Goal: Task Accomplishment & Management: Complete application form

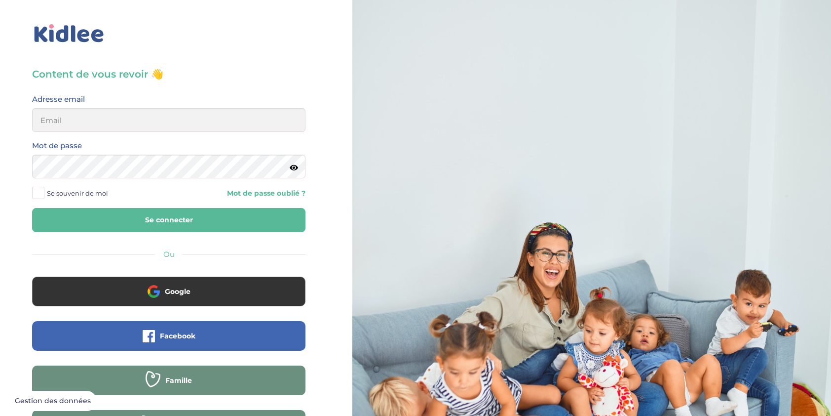
click at [164, 306] on div "Google" at bounding box center [169, 298] width 288 height 44
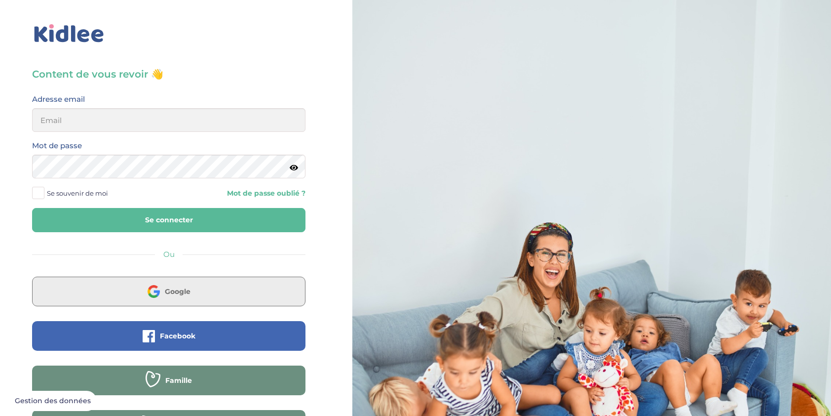
click at [165, 302] on button "Google" at bounding box center [168, 291] width 273 height 30
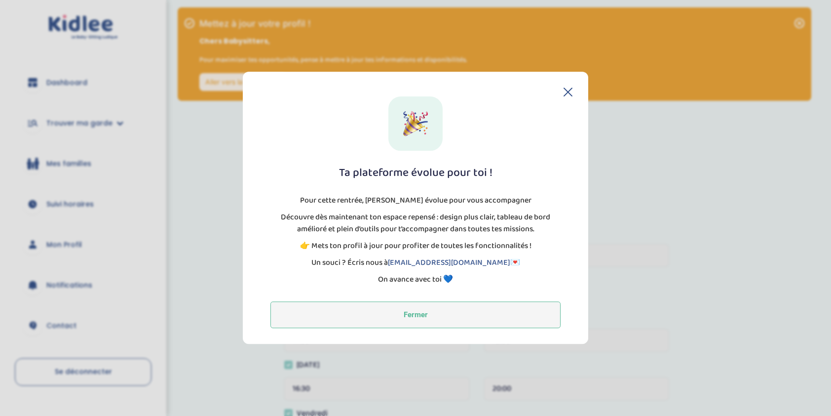
click at [485, 313] on button "Fermer" at bounding box center [415, 315] width 290 height 27
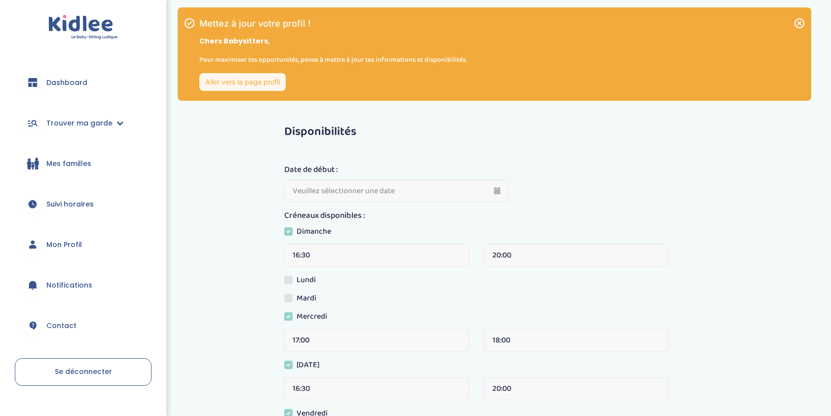
click at [284, 85] on link "Aller vers la page profil" at bounding box center [242, 82] width 86 height 18
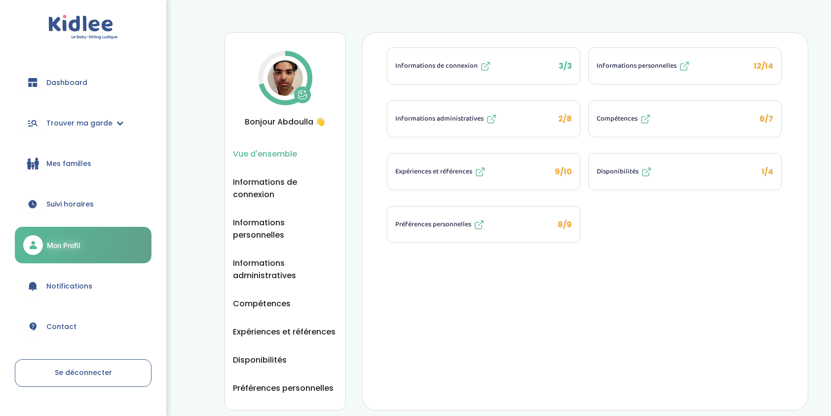
click at [563, 175] on div "9/10" at bounding box center [563, 171] width 17 height 12
click at [567, 118] on span "2/8" at bounding box center [565, 118] width 14 height 11
click at [572, 166] on button "Expériences et références 9/10" at bounding box center [483, 171] width 192 height 36
click at [564, 225] on span "8/9" at bounding box center [565, 224] width 14 height 11
click at [771, 153] on button "Disponibilités 1/4" at bounding box center [685, 171] width 192 height 36
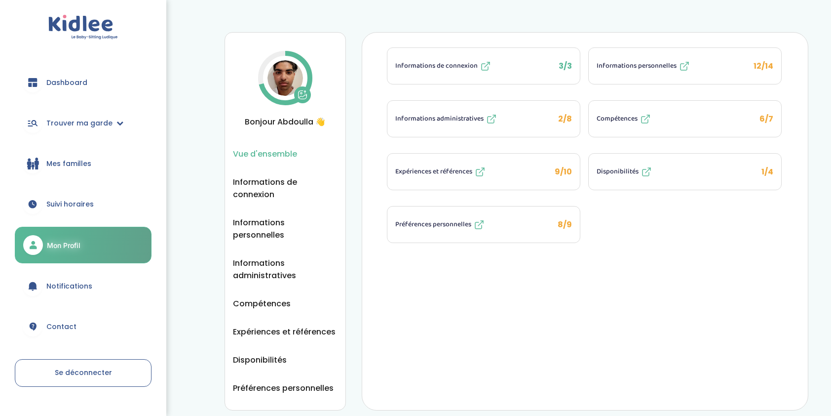
click at [757, 120] on button "Compétences 6/7" at bounding box center [685, 119] width 192 height 36
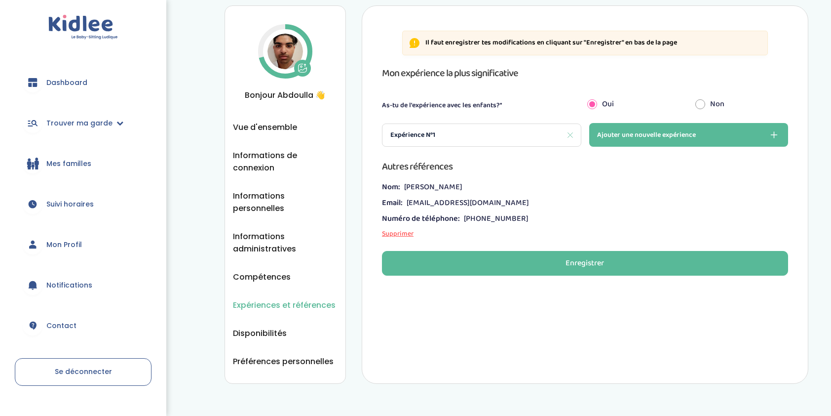
scroll to position [41, 0]
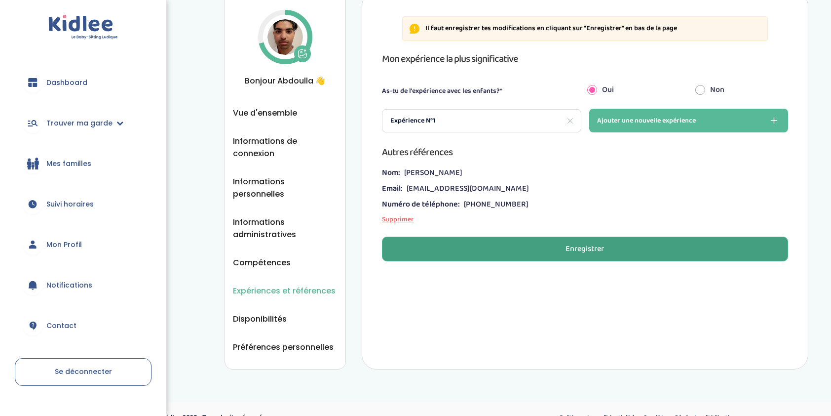
click at [573, 251] on div "Enregistrer" at bounding box center [585, 248] width 38 height 11
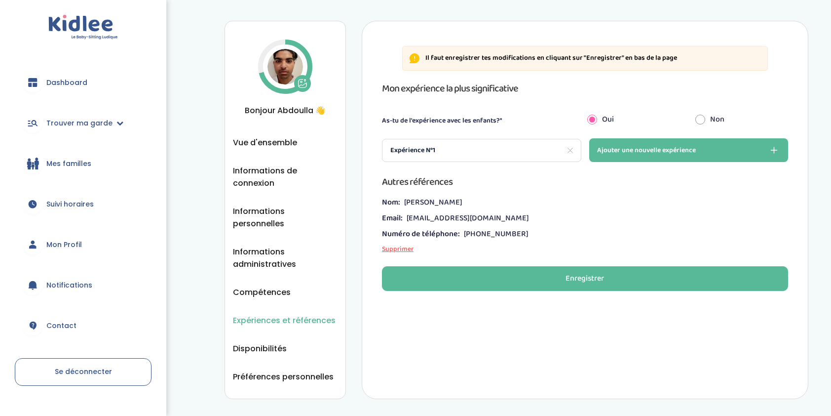
scroll to position [0, 0]
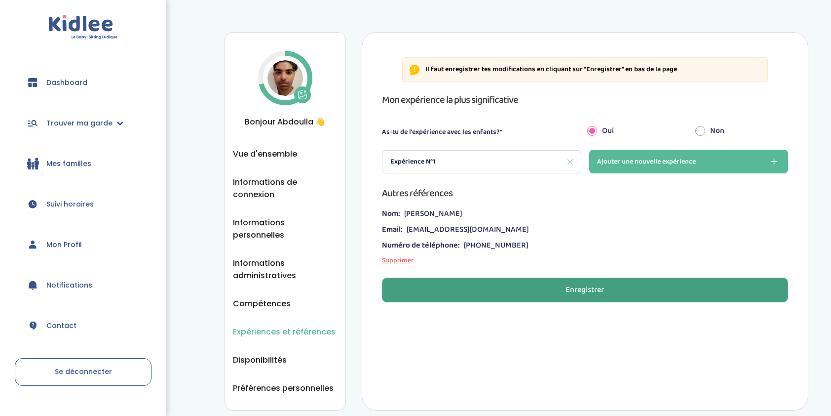
click at [590, 301] on button "Enregistrer" at bounding box center [585, 289] width 406 height 25
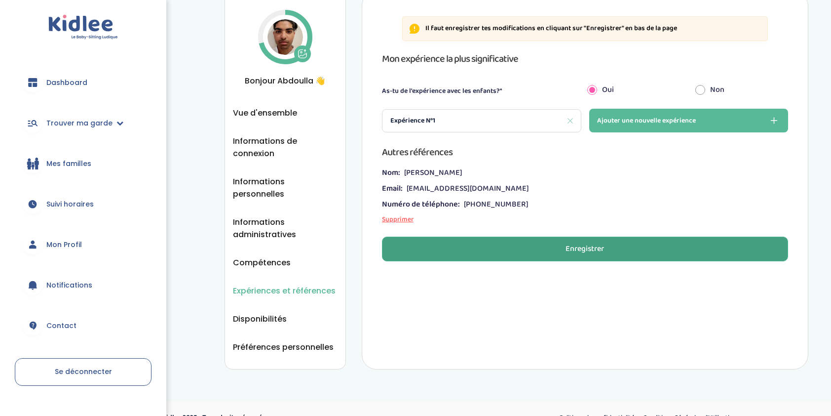
click at [559, 258] on button "Enregistrer" at bounding box center [585, 248] width 406 height 25
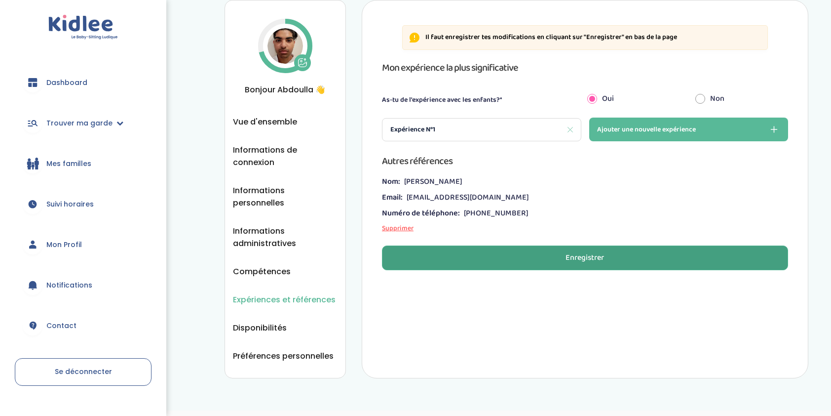
click at [559, 258] on button "Enregistrer" at bounding box center [585, 257] width 406 height 25
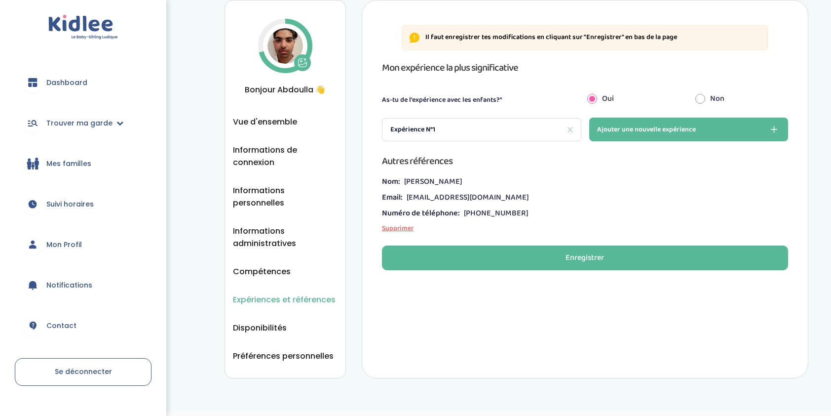
click at [486, 123] on div "Expérience N°1" at bounding box center [482, 129] width 200 height 23
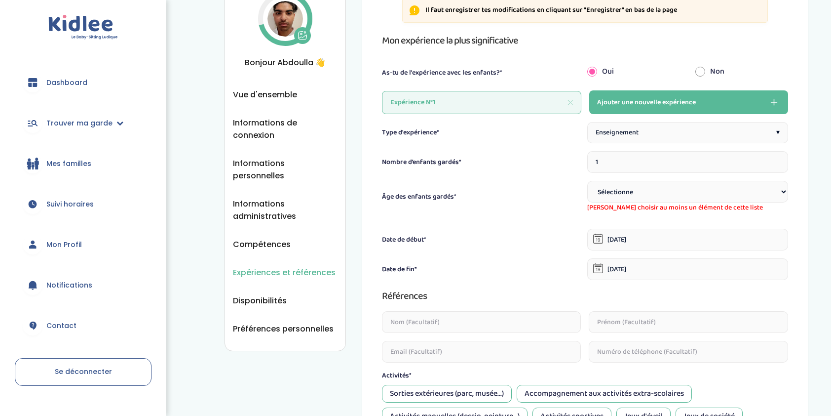
scroll to position [131, 0]
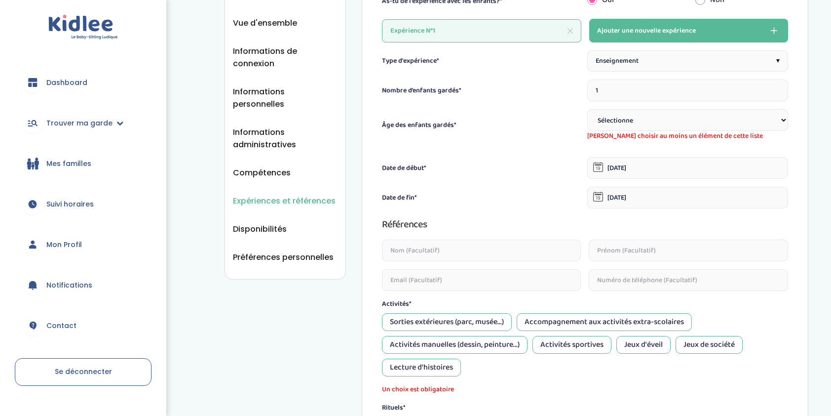
click at [566, 27] on div "Expérience N°1" at bounding box center [482, 30] width 200 height 23
click at [569, 29] on icon at bounding box center [570, 30] width 5 height 5
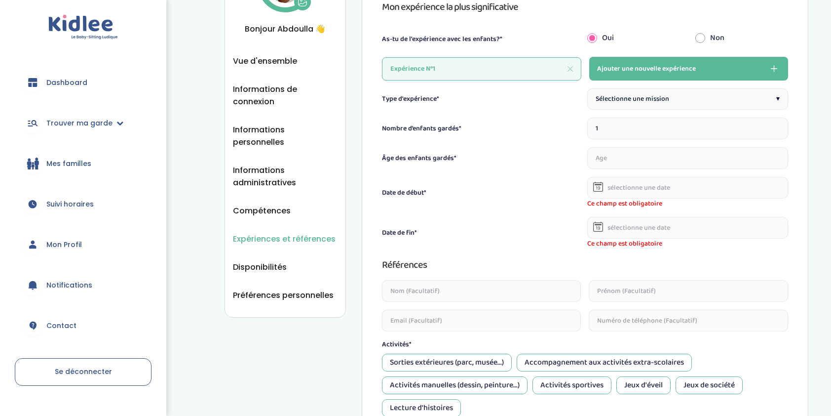
scroll to position [32, 0]
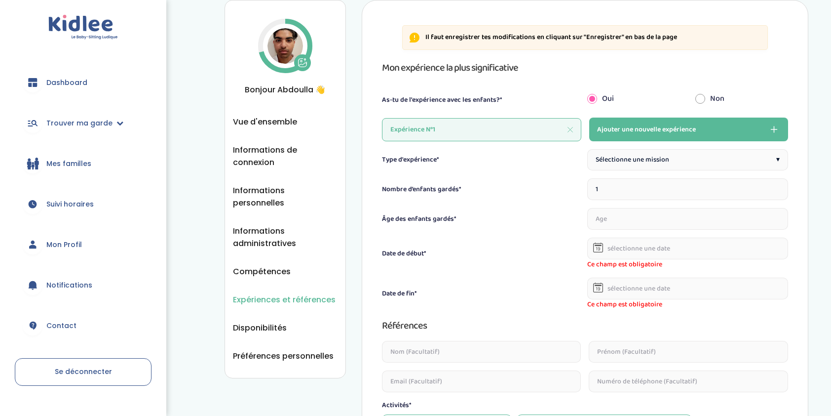
click at [610, 156] on span "Sélectionne une mission" at bounding box center [633, 159] width 74 height 10
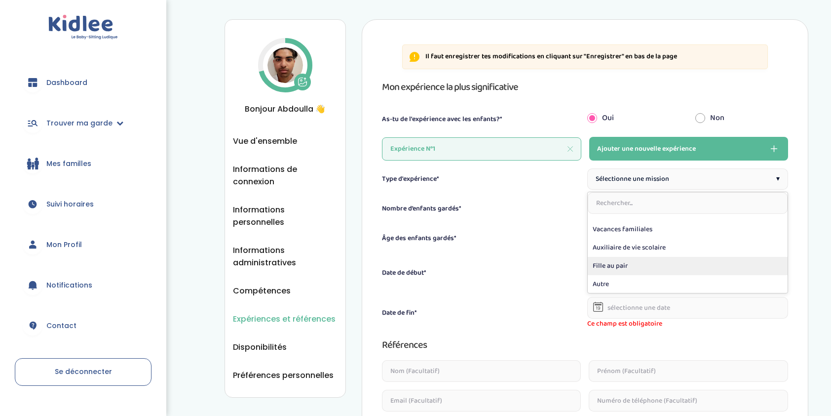
scroll to position [49, 0]
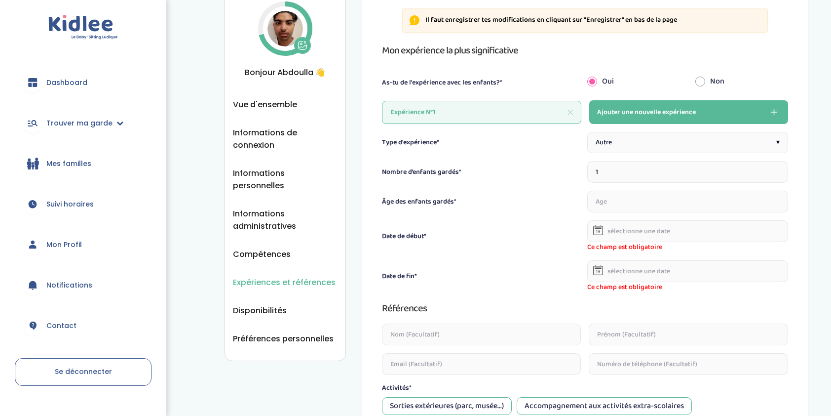
click at [614, 201] on input "number" at bounding box center [687, 201] width 201 height 22
type input "7"
click at [634, 239] on input "text" at bounding box center [687, 231] width 201 height 22
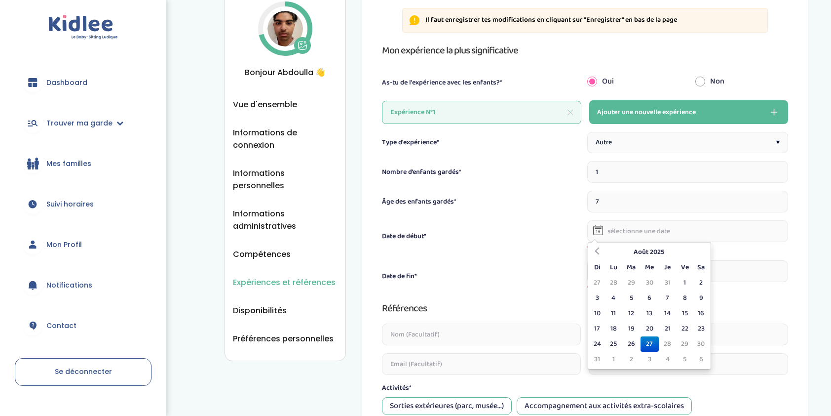
click at [633, 181] on input "1" at bounding box center [687, 172] width 201 height 22
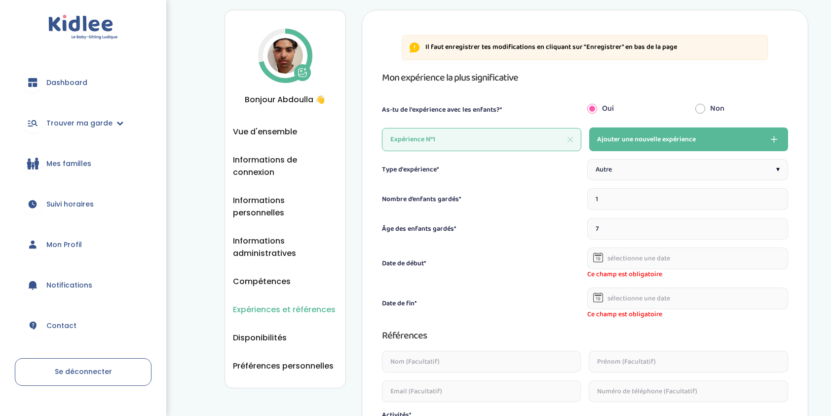
scroll to position [0, 0]
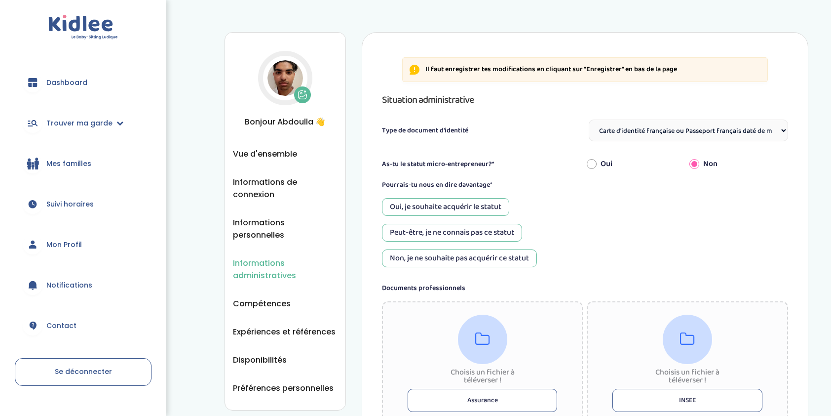
select select "Carte d'identité française ou Passeport français daté de moins de 5 ans"
click at [451, 201] on div "Oui, je souhaite acquérir le statut" at bounding box center [445, 207] width 127 height 18
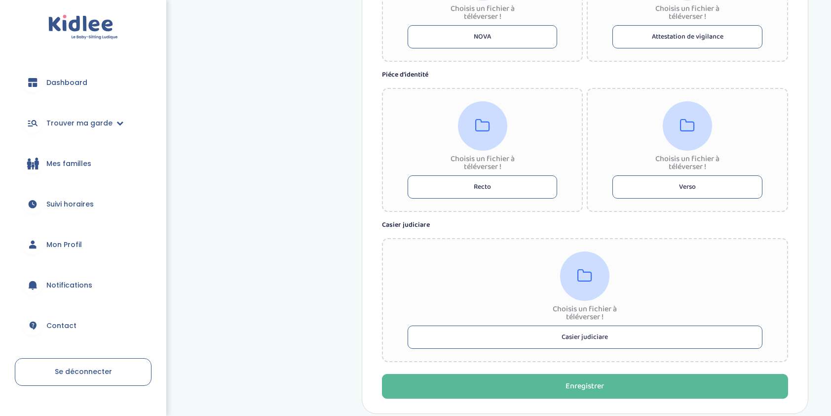
scroll to position [550, 0]
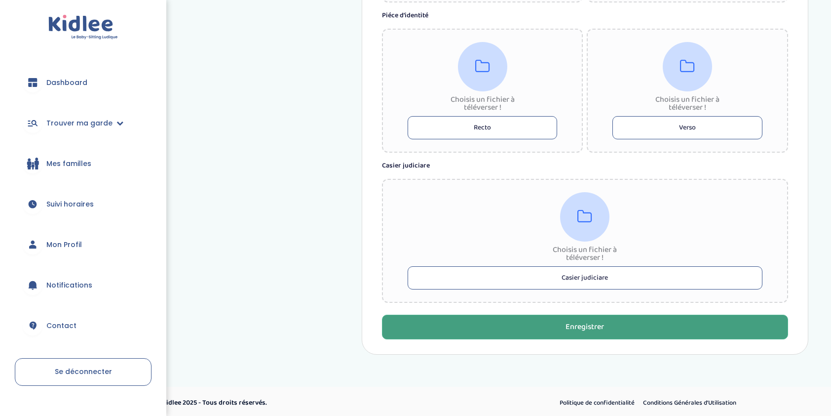
click at [594, 321] on div "Enregistrer" at bounding box center [585, 326] width 38 height 11
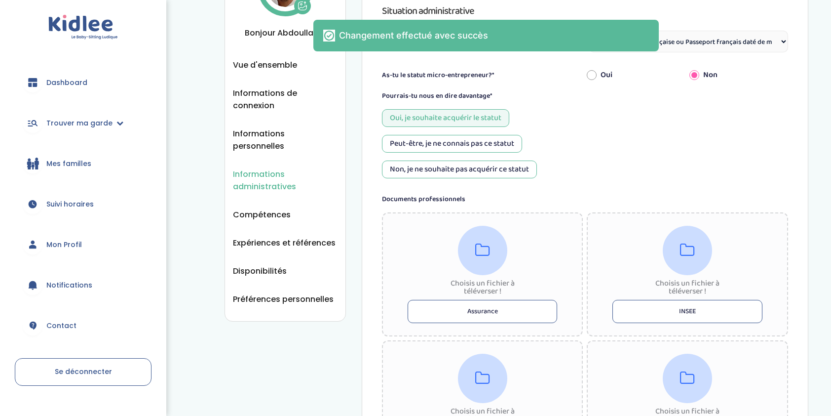
scroll to position [0, 0]
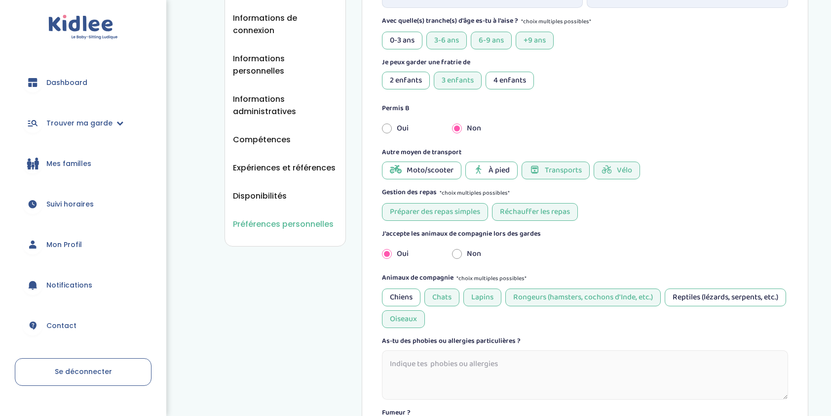
scroll to position [148, 0]
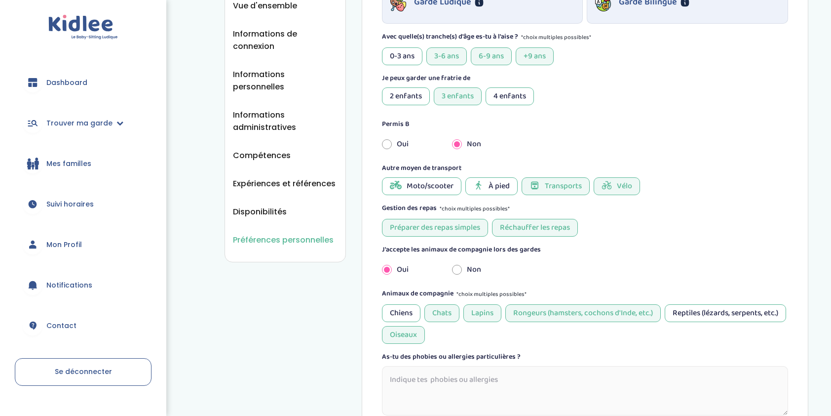
click at [495, 180] on span "À pied" at bounding box center [499, 186] width 21 height 12
click at [423, 222] on div "Préparer des repas simples" at bounding box center [435, 228] width 106 height 18
click at [587, 224] on div "Préparer des repas simples Réchauffer les repas" at bounding box center [585, 228] width 406 height 18
click at [525, 223] on div "Réchauffer les repas" at bounding box center [535, 228] width 86 height 18
click at [546, 227] on div "Réchauffer les repas" at bounding box center [535, 228] width 86 height 18
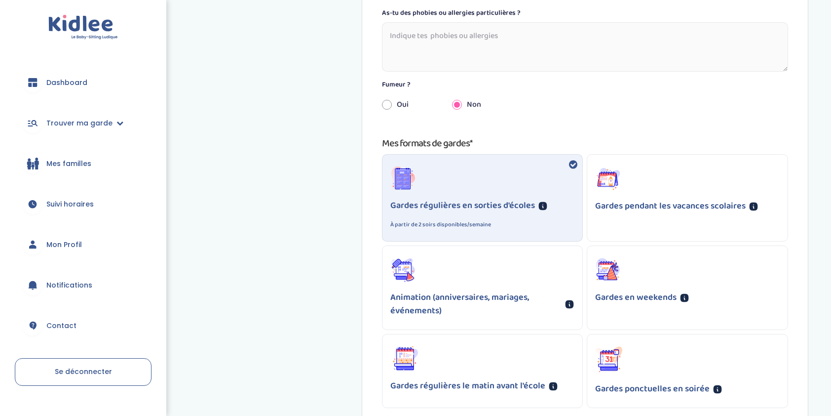
scroll to position [493, 0]
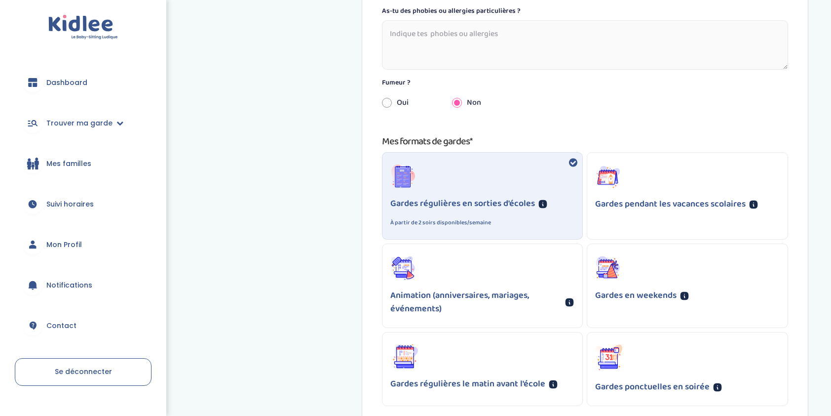
click at [615, 173] on icon at bounding box center [608, 178] width 15 height 11
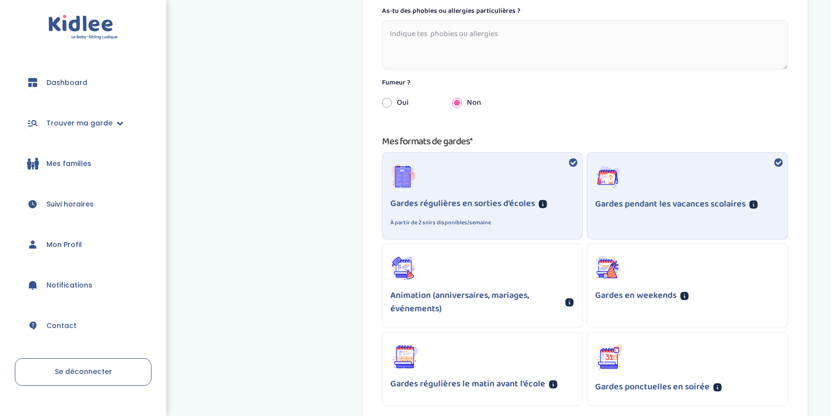
drag, startPoint x: 730, startPoint y: 249, endPoint x: 730, endPoint y: 261, distance: 11.9
click at [731, 260] on div "Gardes en weekends" at bounding box center [687, 279] width 200 height 70
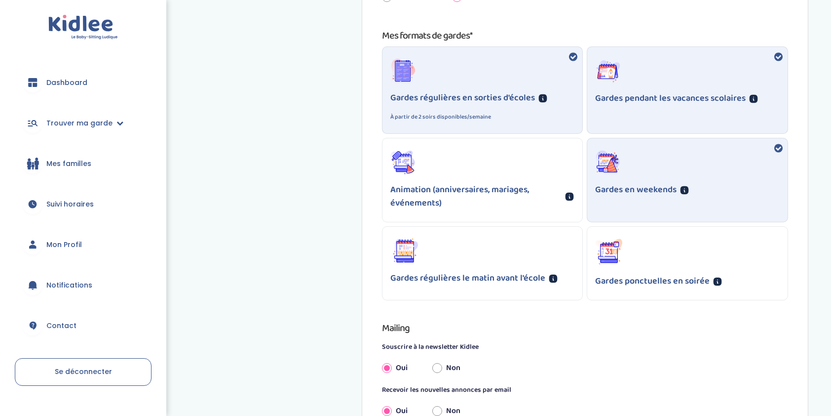
scroll to position [642, 0]
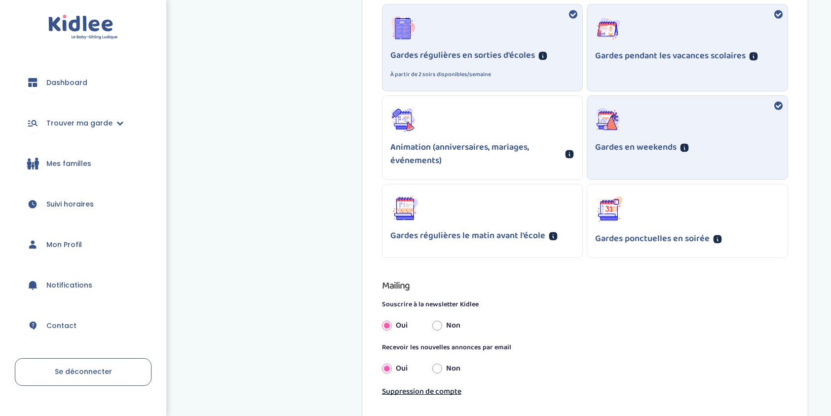
click at [535, 214] on div "Gardes régulières le matin avant l'école" at bounding box center [482, 219] width 200 height 70
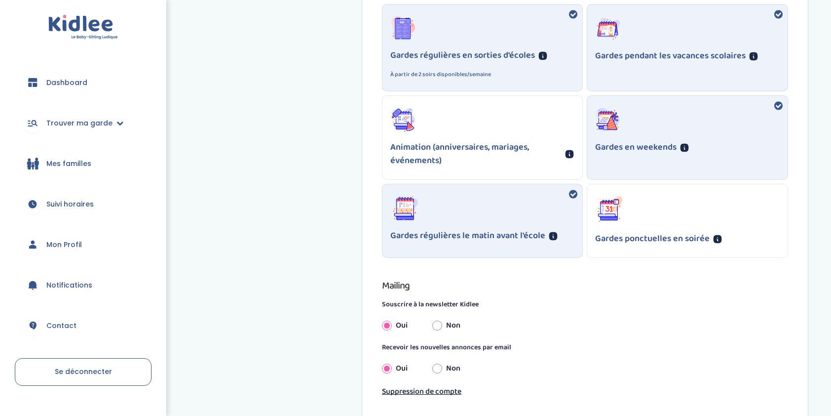
click at [573, 203] on div "Gardes régulières le matin avant l'école" at bounding box center [482, 219] width 200 height 70
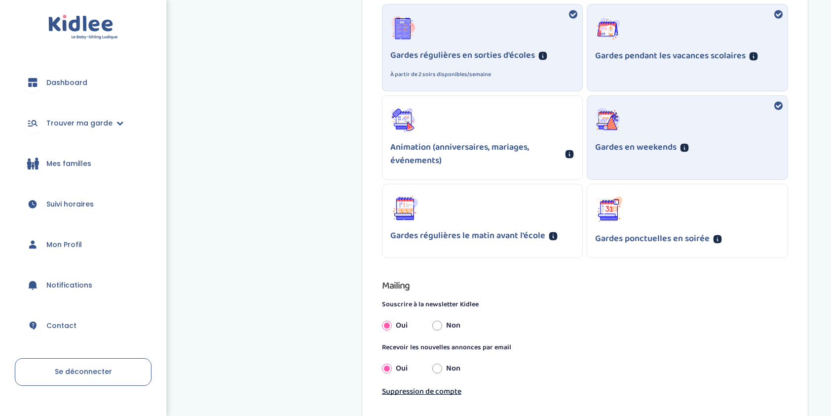
scroll to position [543, 0]
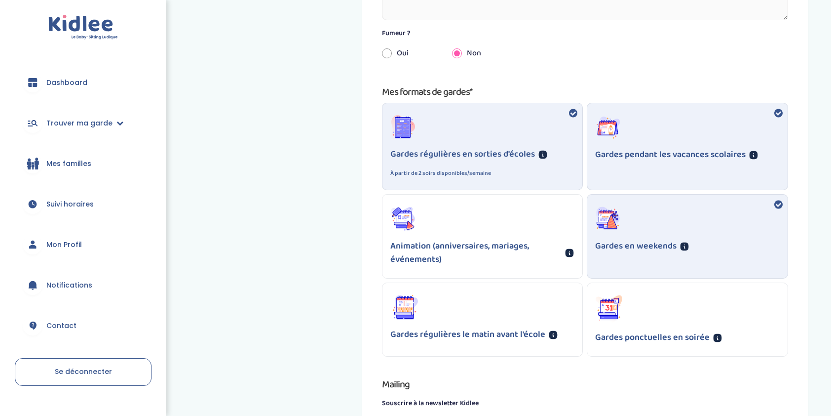
click at [567, 207] on div "Animation (anniversaires, mariages, événements)" at bounding box center [482, 235] width 200 height 83
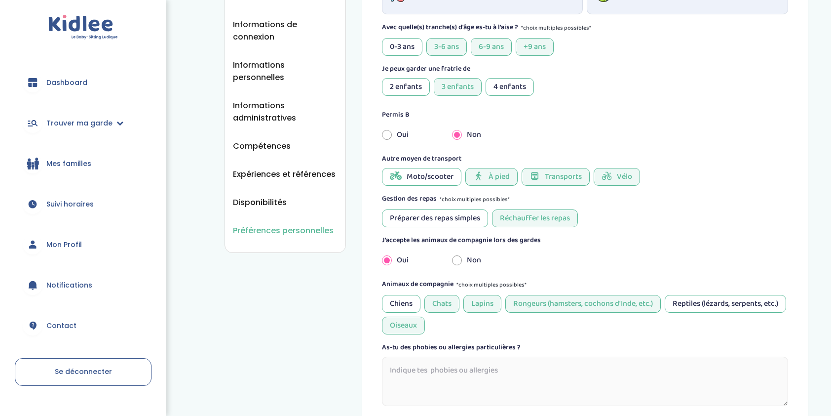
scroll to position [0, 0]
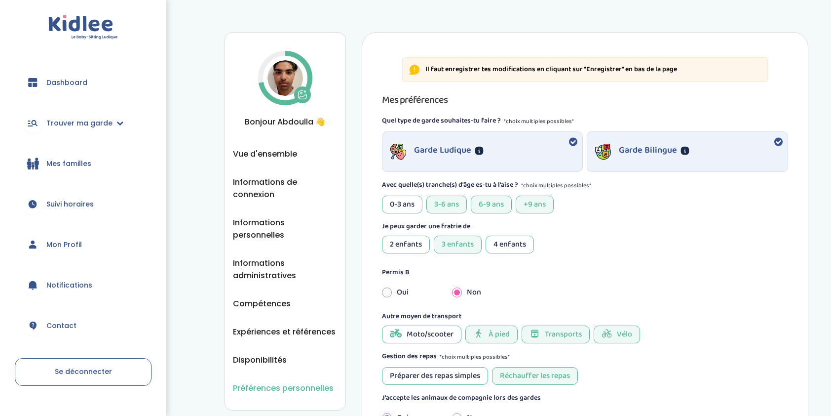
click at [450, 206] on div "3-6 ans" at bounding box center [446, 204] width 40 height 18
click at [424, 234] on div "Je peux garder une fratrie de 2 enfants 3 enfants 4 enfants" at bounding box center [585, 237] width 406 height 32
click at [418, 245] on div "2 enfants" at bounding box center [406, 244] width 48 height 18
click at [465, 242] on div "3 enfants" at bounding box center [458, 244] width 48 height 18
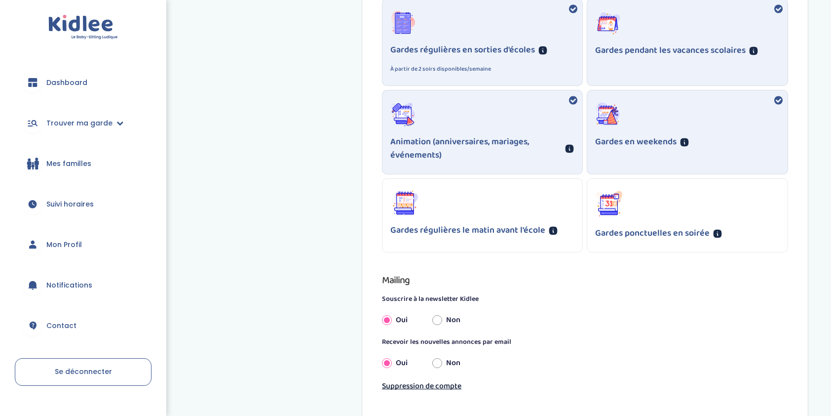
scroll to position [750, 0]
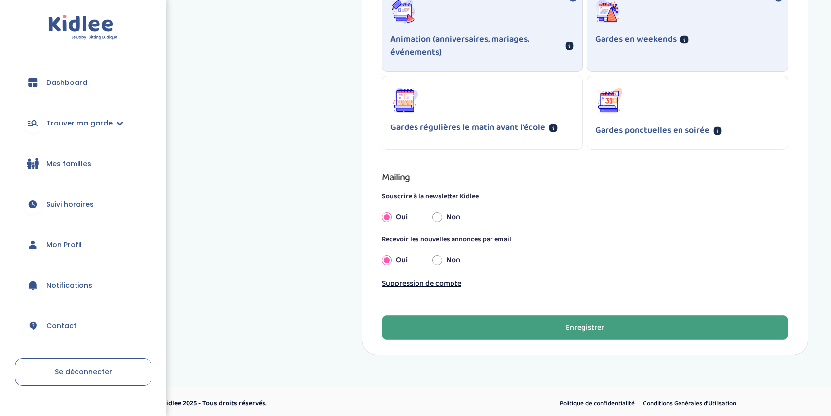
click at [569, 322] on div "Enregistrer" at bounding box center [585, 327] width 38 height 11
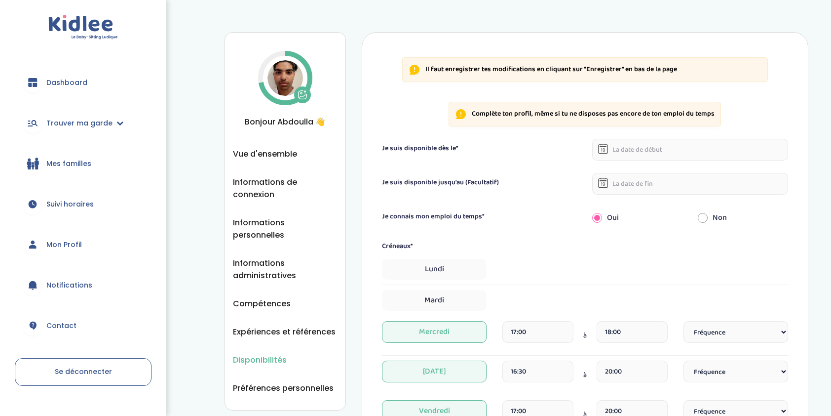
click at [620, 160] on form "Je suis disponible dès le* Je suis disponible jusqu'au (Facultatif) Je connais …" at bounding box center [585, 400] width 406 height 523
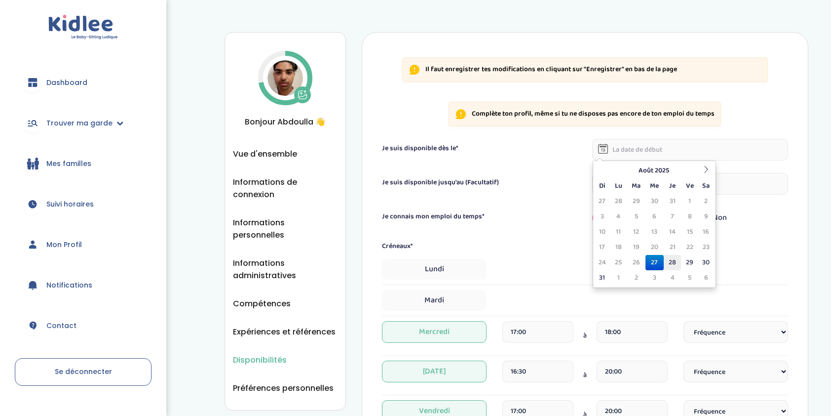
click at [671, 261] on td "28" at bounding box center [672, 262] width 17 height 15
type input "[DATE]"
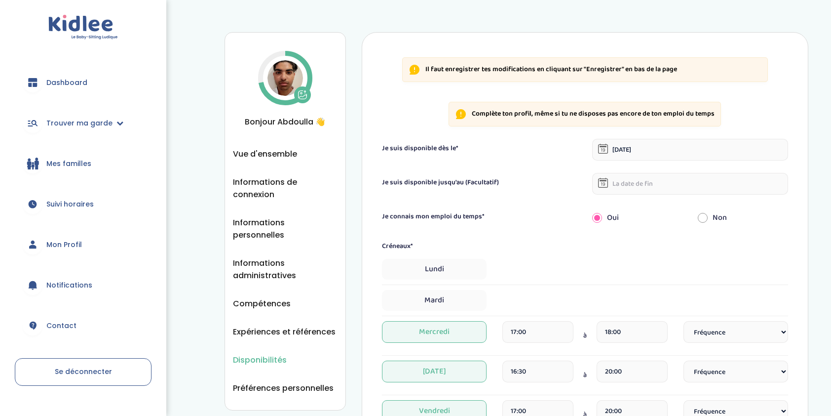
click at [669, 180] on input "text" at bounding box center [690, 184] width 196 height 22
click at [708, 206] on icon at bounding box center [706, 203] width 7 height 7
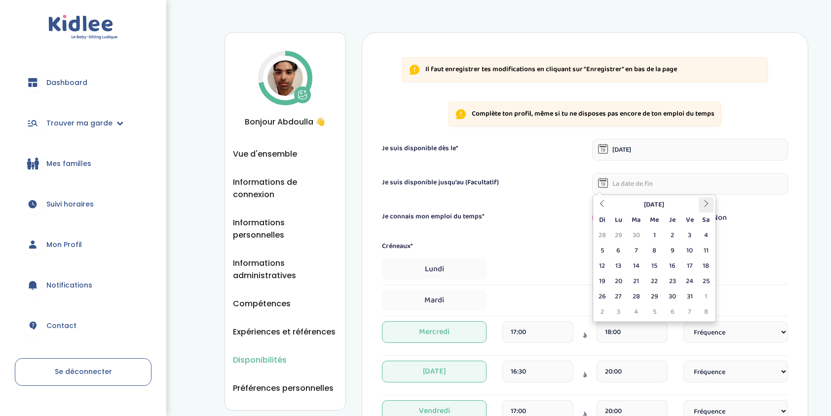
click at [708, 206] on icon at bounding box center [706, 203] width 7 height 7
click at [657, 296] on td "31" at bounding box center [654, 296] width 18 height 15
type input "31-12-2025"
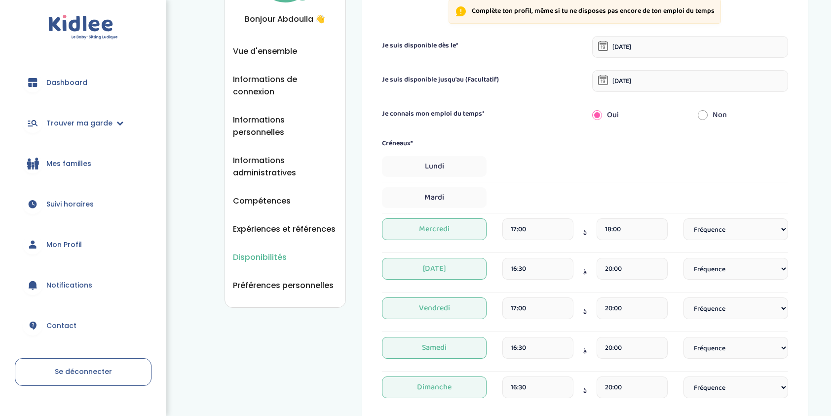
scroll to position [197, 0]
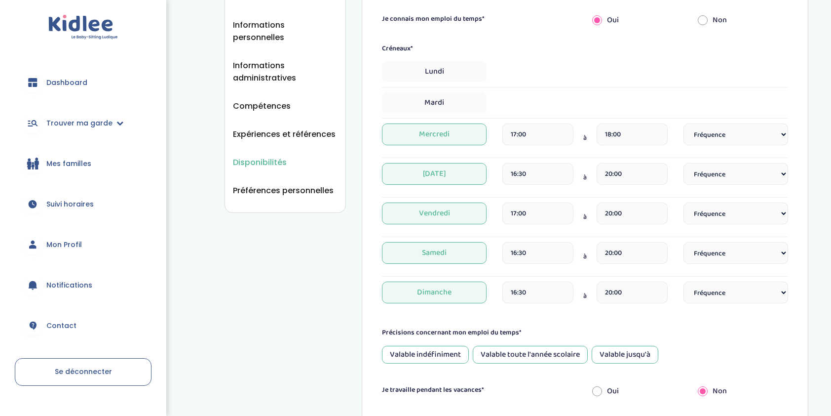
click at [707, 25] on input "radio" at bounding box center [703, 20] width 10 height 22
radio input "true"
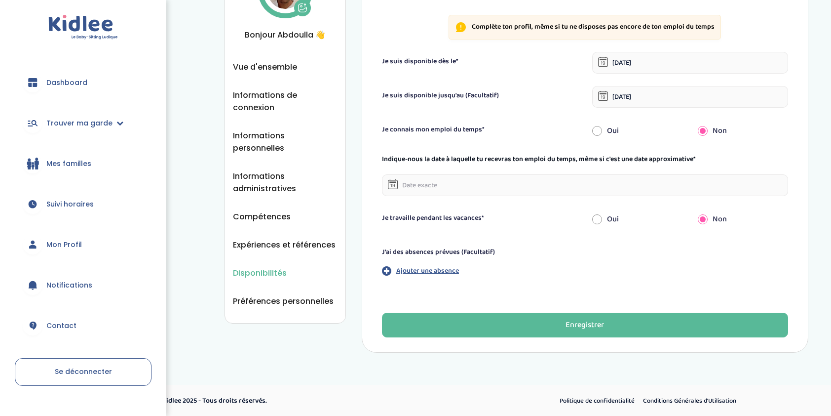
click at [597, 137] on input "radio" at bounding box center [597, 131] width 10 height 22
radio input "true"
radio input "false"
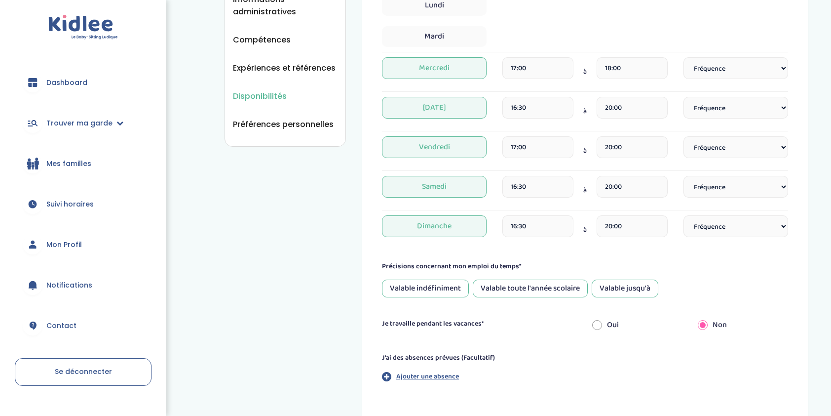
scroll to position [334, 0]
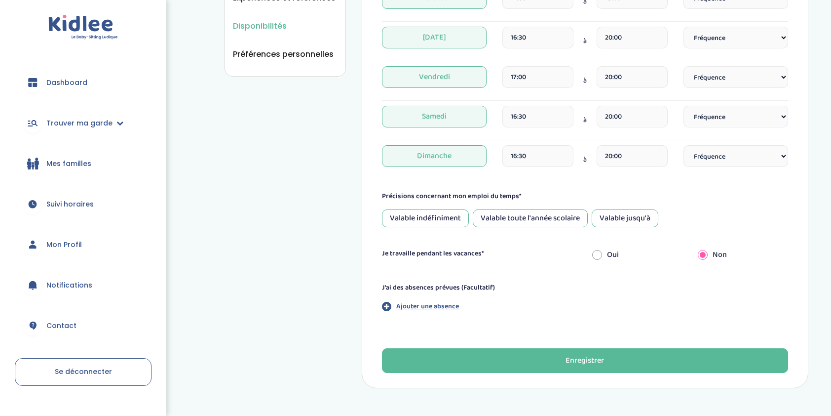
click at [500, 212] on div "Valable toute l'année scolaire" at bounding box center [530, 218] width 115 height 18
click at [603, 256] on div "Oui" at bounding box center [637, 255] width 105 height 22
click at [600, 255] on input "radio" at bounding box center [597, 255] width 10 height 22
radio input "true"
radio input "false"
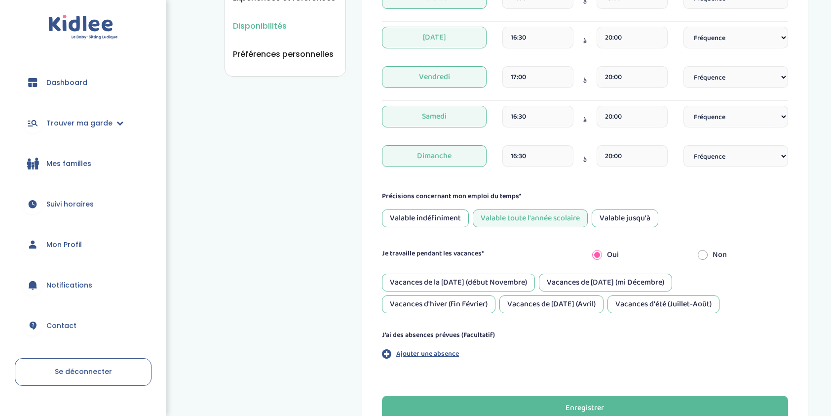
click at [650, 304] on div "Vacances d'été (Juillet-Août)" at bounding box center [663, 304] width 112 height 18
click at [569, 278] on div "Vacances de Noël (mi Décembre)" at bounding box center [605, 282] width 133 height 18
click at [470, 300] on div "Vacances d'hiver (fin Février)" at bounding box center [438, 304] width 113 height 18
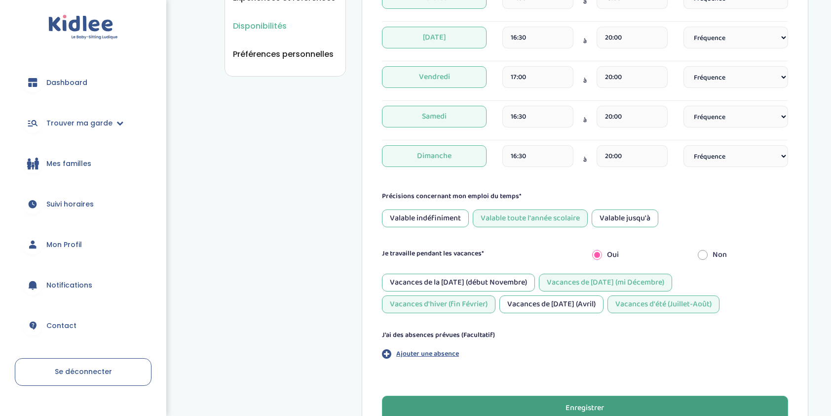
click at [568, 413] on button "Enregistrer" at bounding box center [585, 407] width 406 height 25
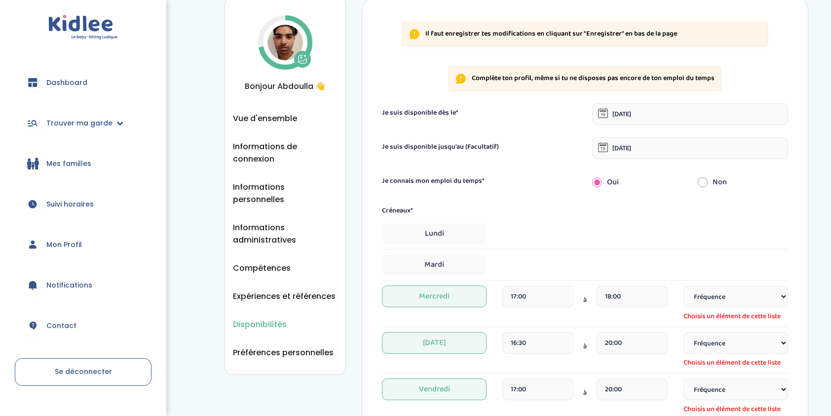
scroll to position [32, 0]
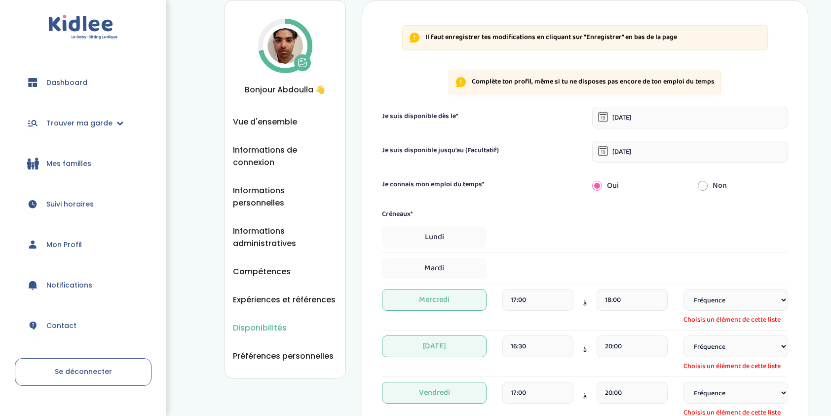
click at [718, 294] on select "Fréquence Toutes les semaines Toutes les 2 semaines Tous les mois" at bounding box center [735, 300] width 105 height 22
select select "1"
click at [683, 289] on select "Fréquence Toutes les semaines Toutes les 2 semaines Tous les mois" at bounding box center [735, 300] width 105 height 22
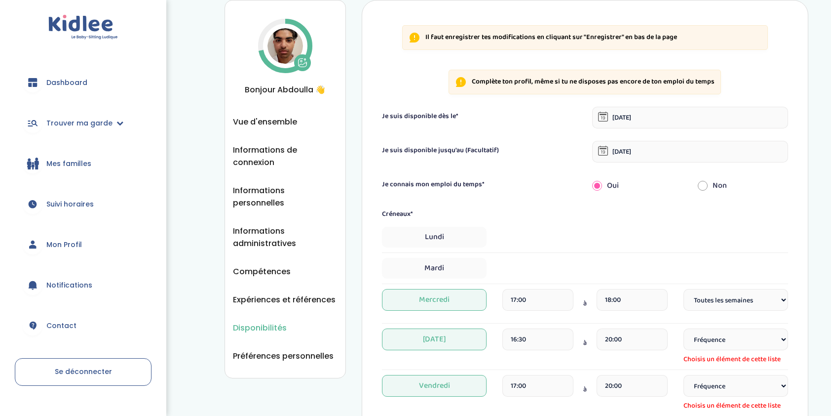
click at [724, 341] on select "Fréquence Toutes les semaines Toutes les 2 semaines Tous les mois" at bounding box center [735, 339] width 105 height 22
select select "1"
click at [683, 328] on select "Fréquence Toutes les semaines Toutes les 2 semaines Tous les mois" at bounding box center [735, 339] width 105 height 22
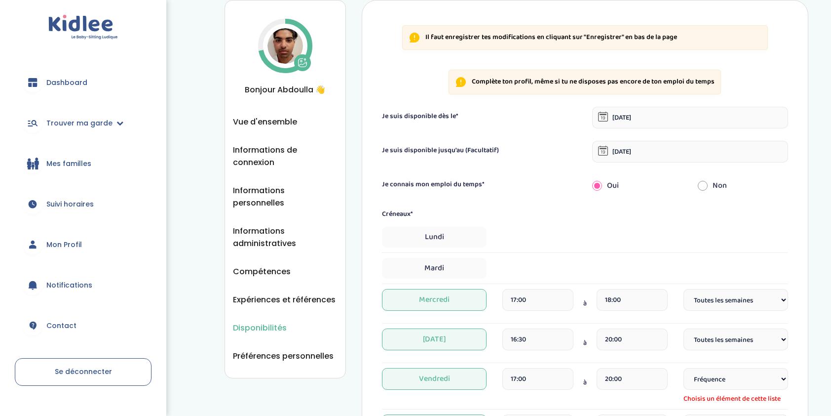
click at [727, 381] on select "Fréquence Toutes les semaines Toutes les 2 semaines Tous les mois" at bounding box center [735, 379] width 105 height 22
select select "1"
click at [683, 368] on select "Fréquence Toutes les semaines Toutes les 2 semaines Tous les mois" at bounding box center [735, 379] width 105 height 22
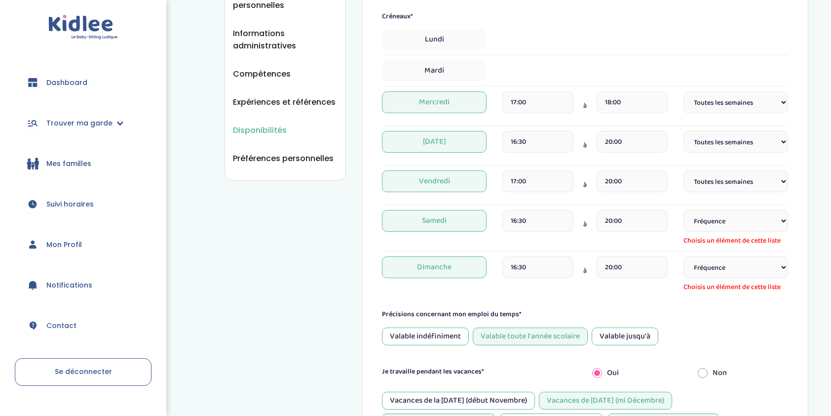
click at [724, 214] on select "Fréquence Toutes les semaines Toutes les 2 semaines Tous les mois" at bounding box center [735, 221] width 105 height 22
select select "1"
click at [683, 210] on select "Fréquence Toutes les semaines Toutes les 2 semaines Tous les mois" at bounding box center [735, 221] width 105 height 22
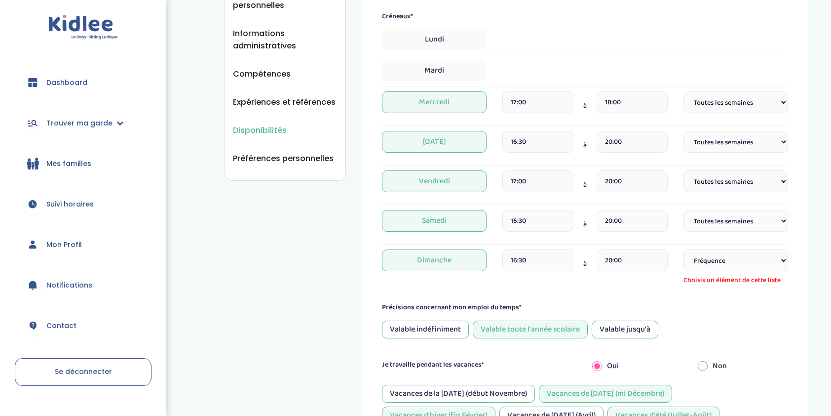
click at [726, 266] on select "Fréquence Toutes les semaines Toutes les 2 semaines Tous les mois" at bounding box center [735, 260] width 105 height 22
drag, startPoint x: 726, startPoint y: 266, endPoint x: 726, endPoint y: 292, distance: 25.2
click at [726, 291] on form "Je suis disponible dès le* 28-08-2025 Je suis disponible jusqu'au (Facultatif) …" at bounding box center [585, 197] width 406 height 577
click at [726, 254] on select "Fréquence Toutes les semaines Toutes les 2 semaines Tous les mois" at bounding box center [735, 260] width 105 height 22
select select "1"
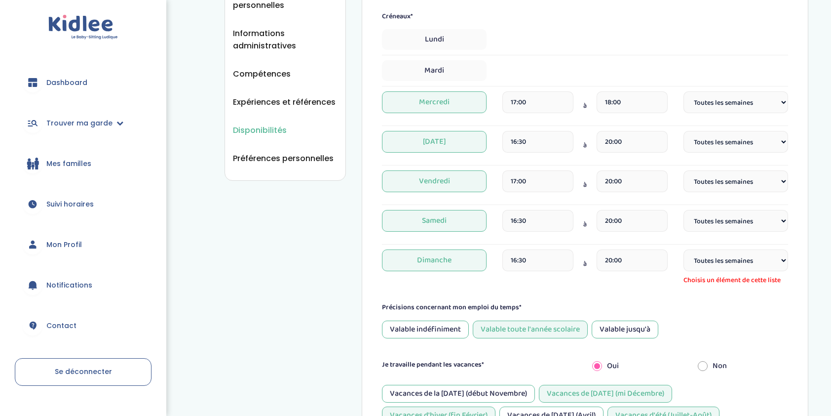
click at [683, 249] on select "Fréquence Toutes les semaines Toutes les 2 semaines Tous les mois" at bounding box center [735, 260] width 105 height 22
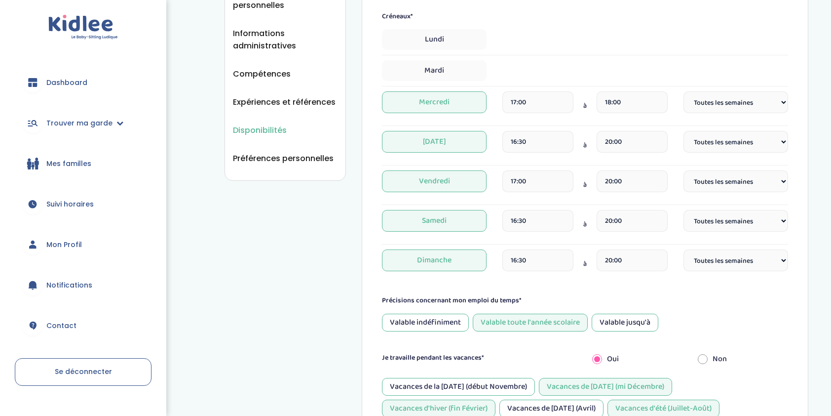
scroll to position [415, 0]
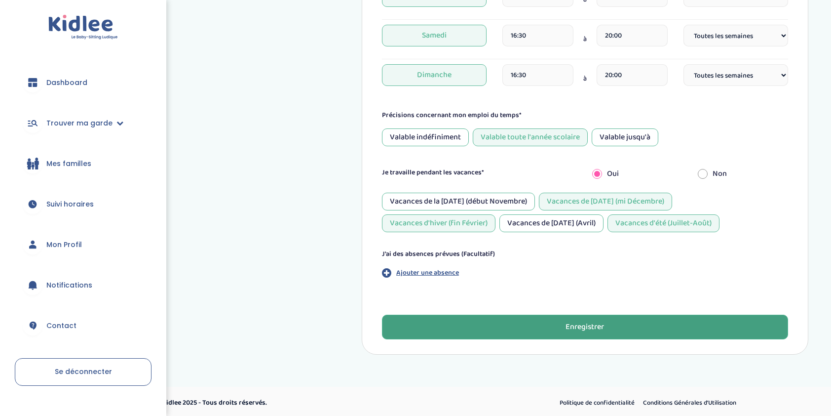
click at [614, 320] on button "Enregistrer" at bounding box center [585, 326] width 406 height 25
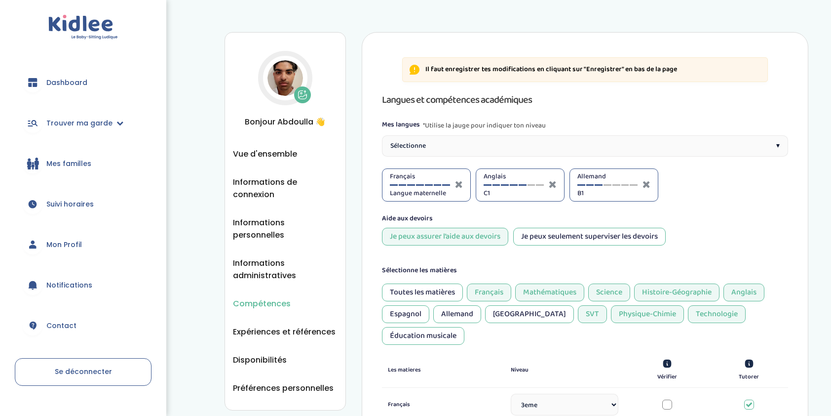
select select "3eme"
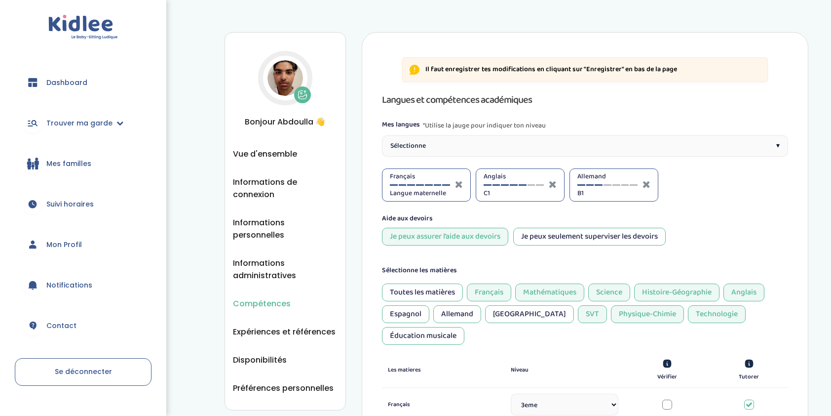
select select "3eme"
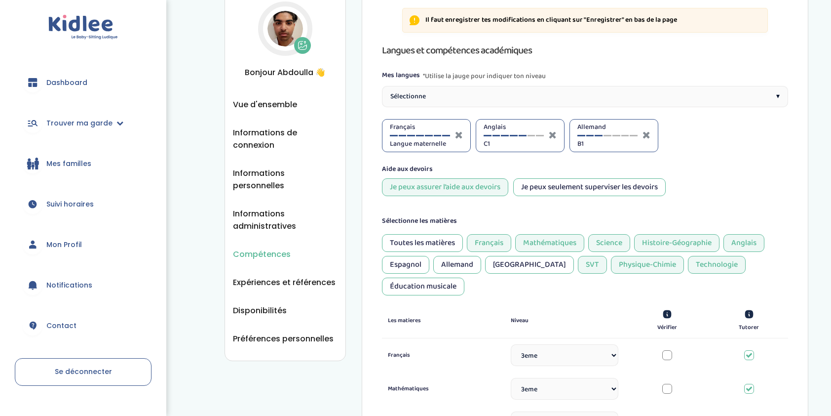
scroll to position [49, 0]
click at [613, 184] on div "Je peux seulement superviser les devoirs" at bounding box center [589, 187] width 152 height 18
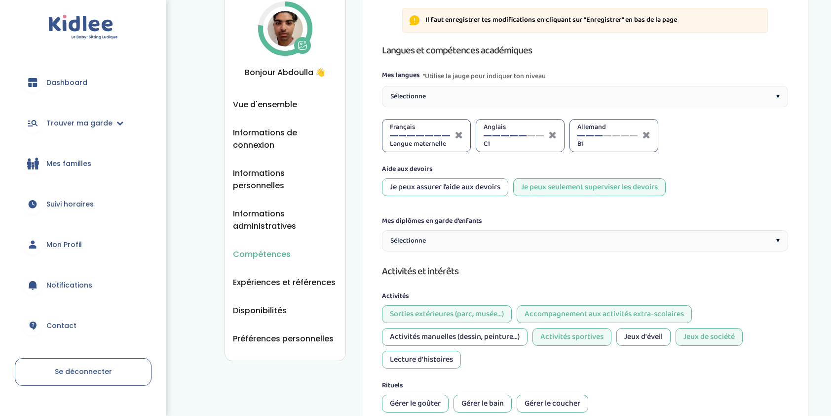
click at [496, 232] on div "Sélectionne ▾" at bounding box center [585, 240] width 406 height 21
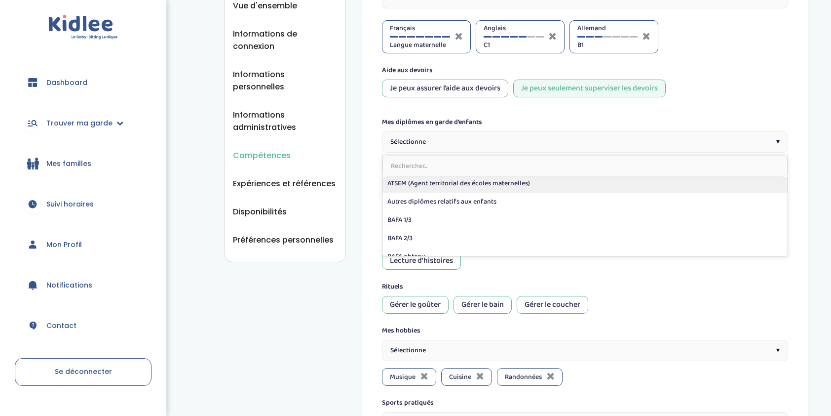
scroll to position [0, 0]
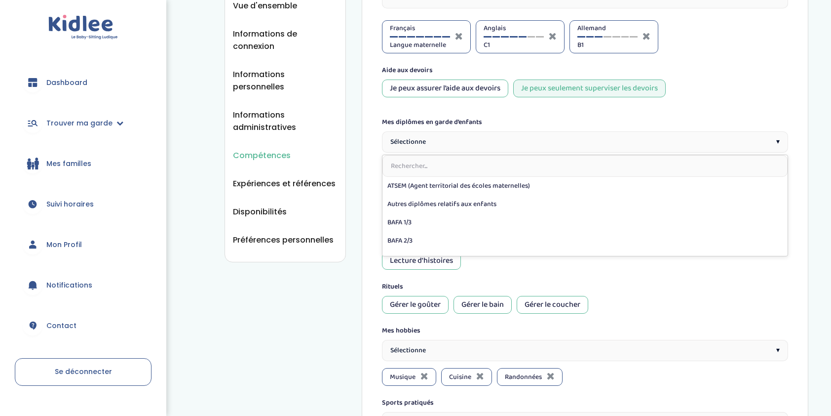
click at [460, 169] on input "text" at bounding box center [584, 166] width 405 height 22
click at [465, 131] on div "Sélectionne ▾" at bounding box center [585, 141] width 406 height 21
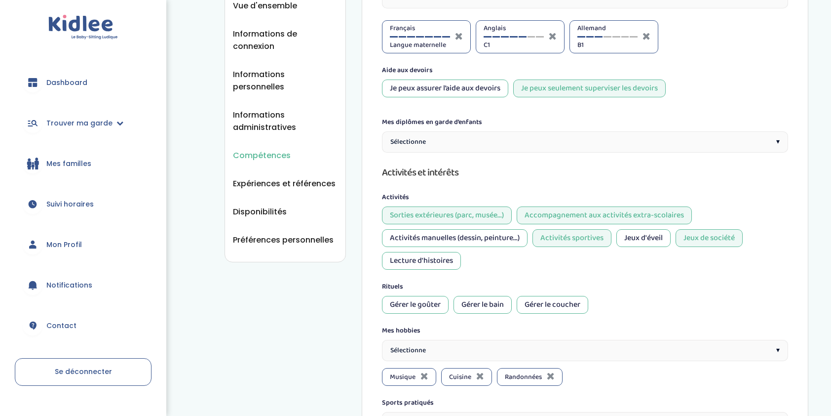
click at [466, 124] on label "Mes diplômes en garde d’enfants" at bounding box center [432, 122] width 100 height 10
click at [466, 94] on div "Je peux assurer l’aide aux devoirs" at bounding box center [445, 88] width 126 height 18
select select "3eme"
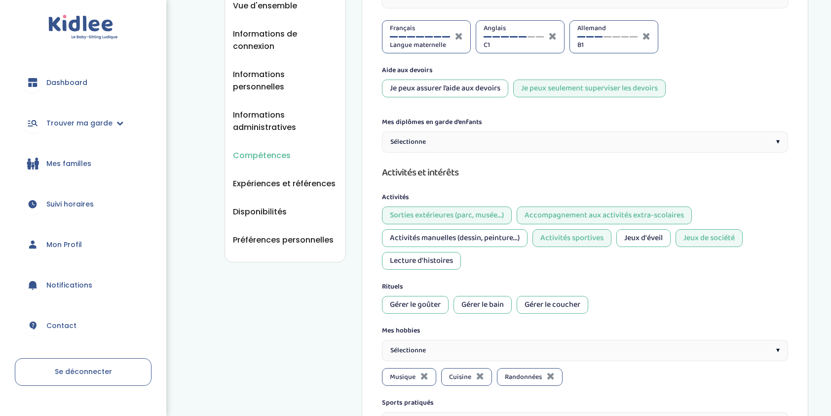
select select "3eme"
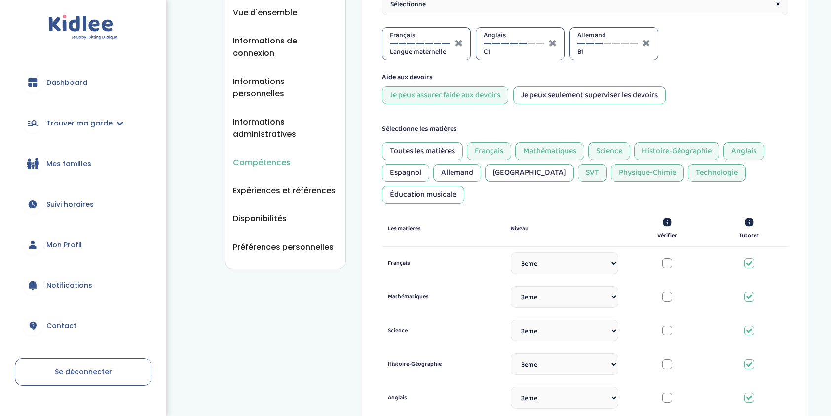
scroll to position [49, 0]
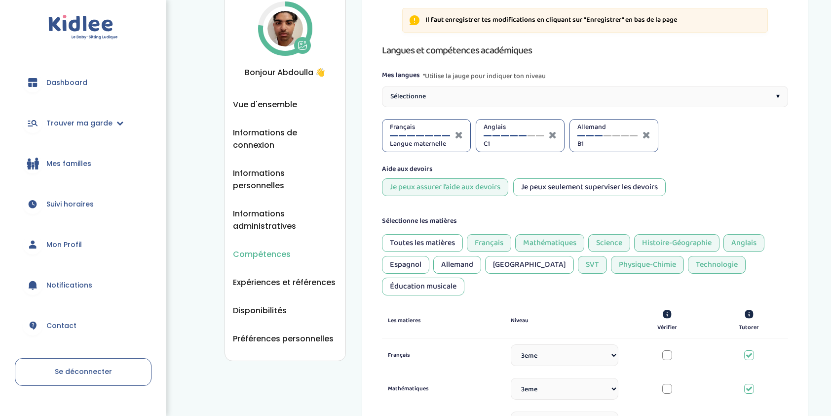
click at [531, 133] on div "Anglais C1" at bounding box center [514, 135] width 60 height 27
click at [531, 135] on div at bounding box center [532, 135] width 8 height 1
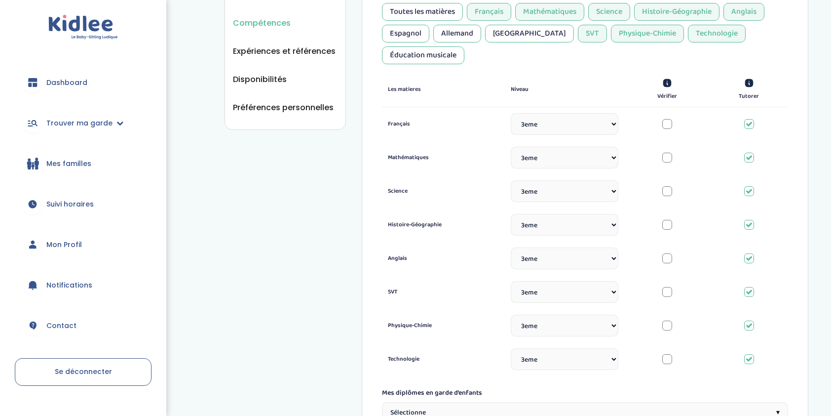
scroll to position [296, 0]
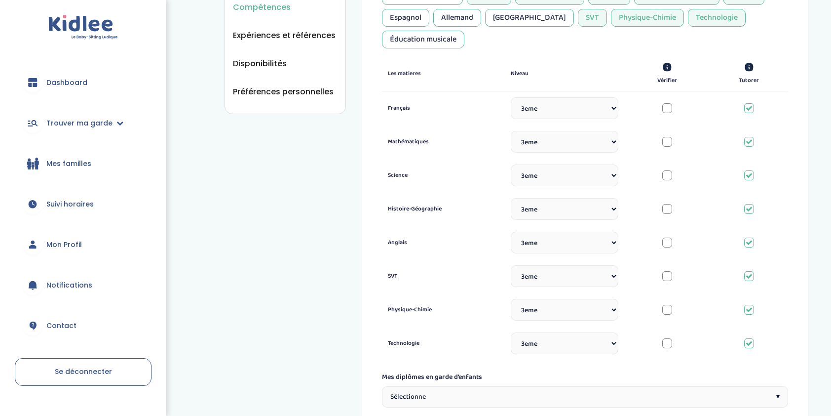
click at [670, 103] on div at bounding box center [667, 108] width 10 height 10
click at [752, 103] on div at bounding box center [749, 108] width 10 height 10
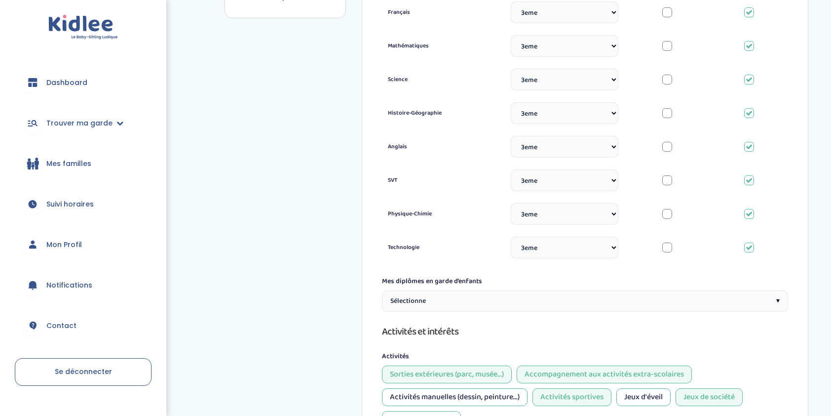
scroll to position [395, 0]
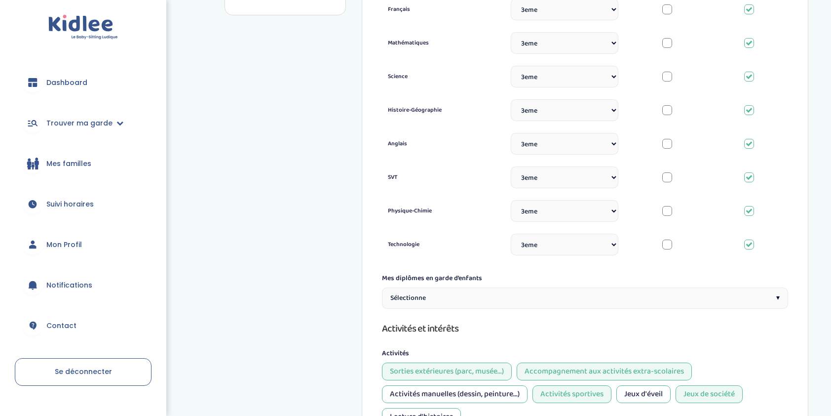
click at [460, 287] on div "Sélectionne ▾" at bounding box center [585, 297] width 406 height 21
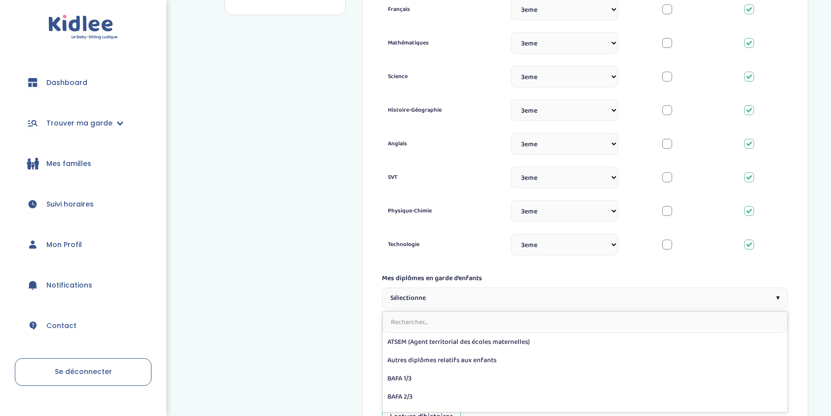
click at [460, 287] on div "Sélectionne ▾" at bounding box center [585, 297] width 406 height 21
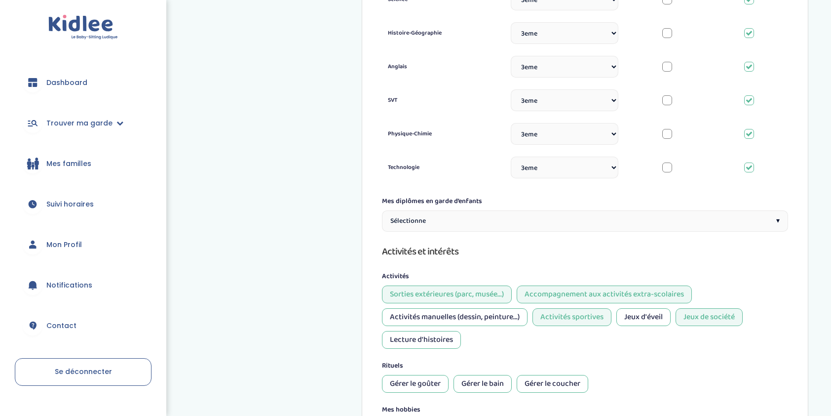
scroll to position [543, 0]
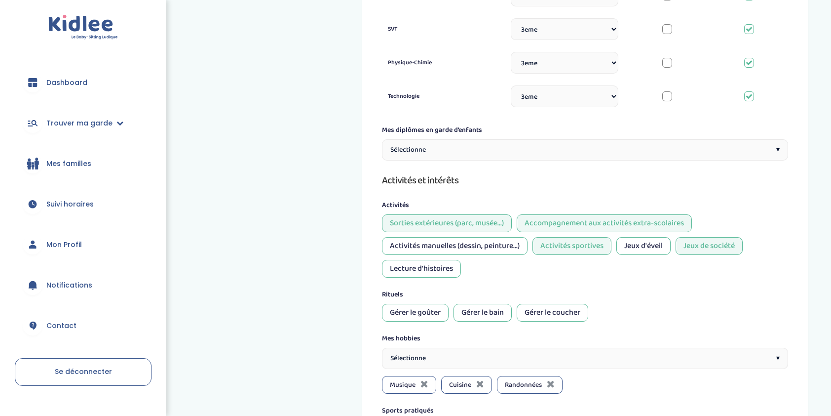
click at [481, 237] on div "Activités manuelles (dessin, peinture...)" at bounding box center [455, 246] width 146 height 18
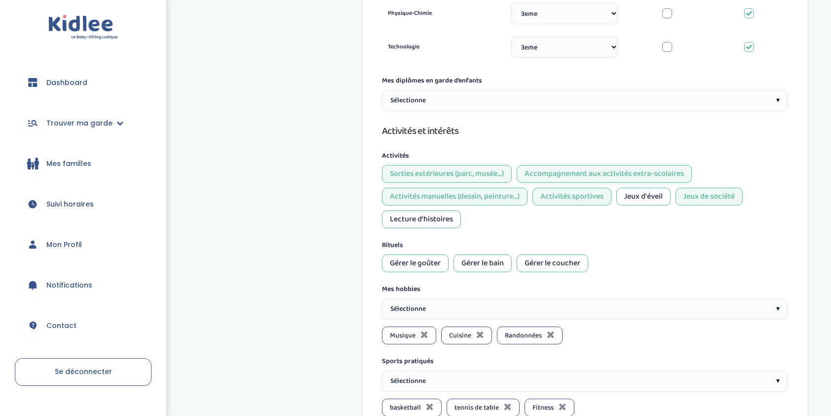
click at [410, 254] on div "Gérer le goûter" at bounding box center [415, 263] width 67 height 18
click at [530, 298] on div "Sélectionne ▾" at bounding box center [585, 308] width 406 height 21
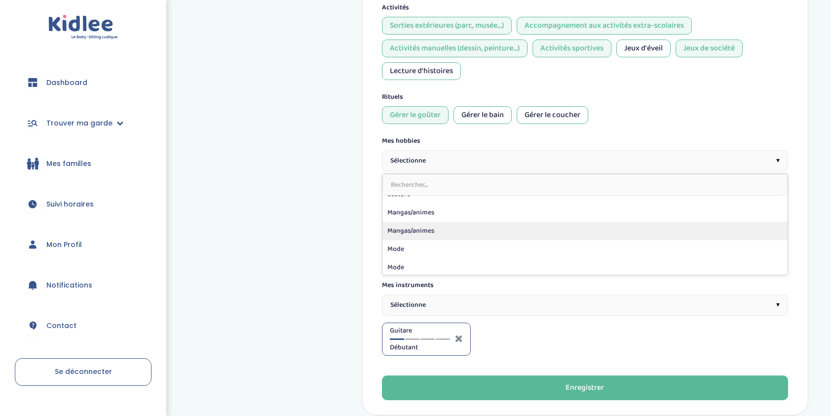
scroll to position [308, 0]
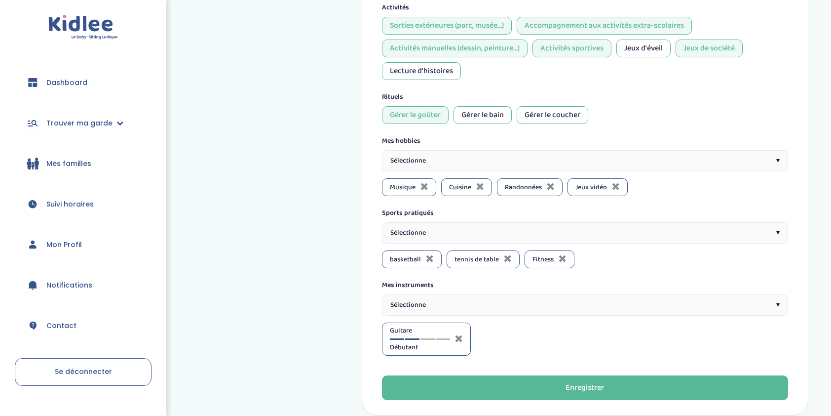
click at [412, 338] on div at bounding box center [412, 338] width 14 height 1
click at [394, 325] on div "Guitare Intermédiaire" at bounding box center [420, 338] width 60 height 27
click at [395, 342] on span "Intermédiaire" at bounding box center [420, 347] width 60 height 10
click at [395, 325] on span "Guitare" at bounding box center [420, 330] width 60 height 10
click at [395, 338] on div at bounding box center [397, 338] width 14 height 1
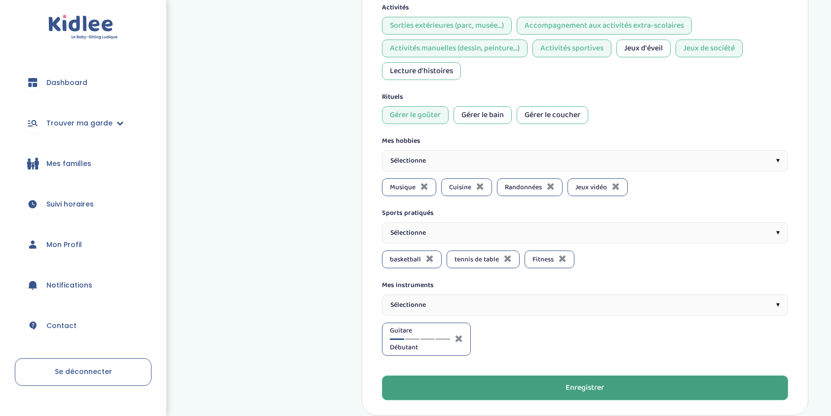
click at [458, 375] on button "Enregistrer" at bounding box center [585, 387] width 406 height 25
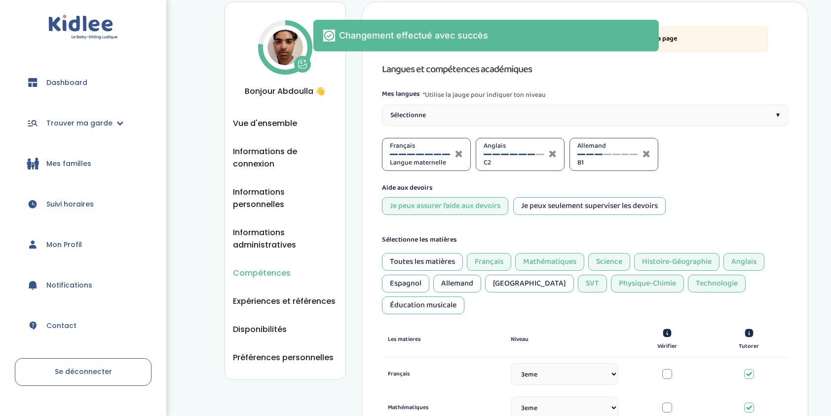
scroll to position [0, 0]
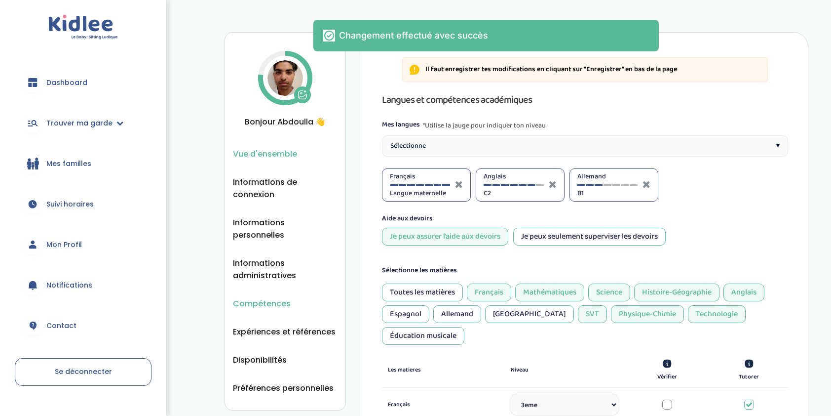
click at [273, 153] on span "Vue d'ensemble" at bounding box center [265, 154] width 64 height 12
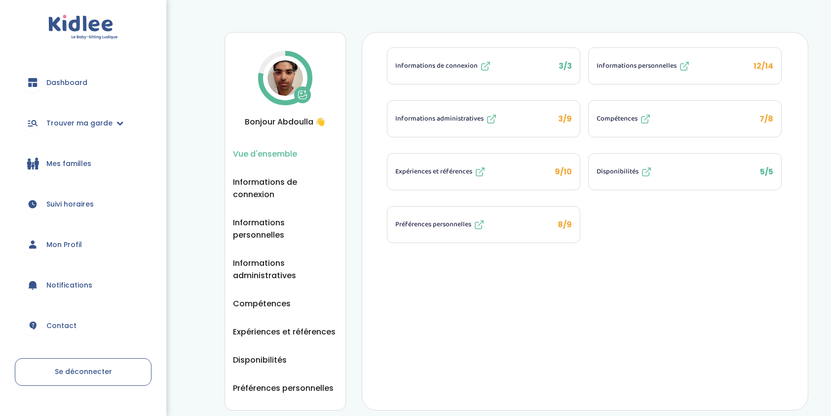
click at [769, 69] on span "12/14" at bounding box center [764, 65] width 20 height 11
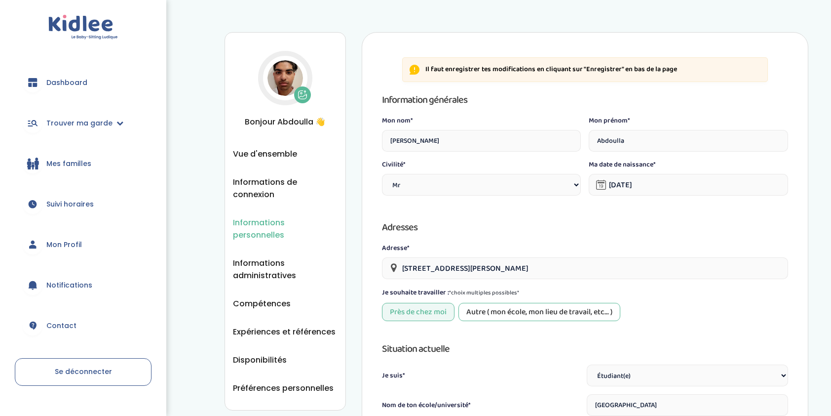
select select "0"
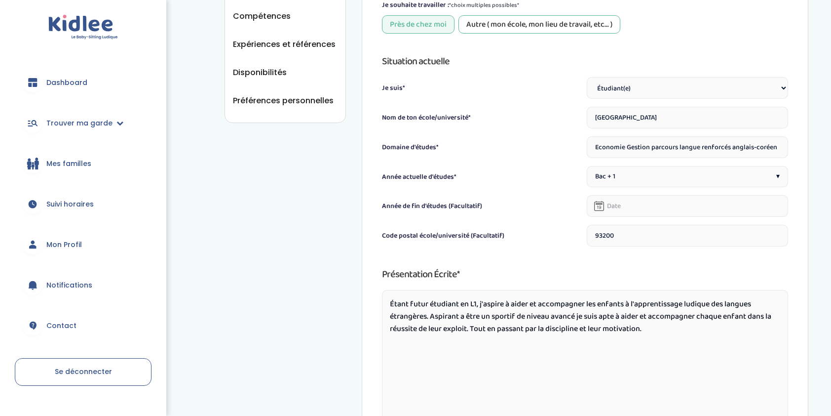
scroll to position [345, 0]
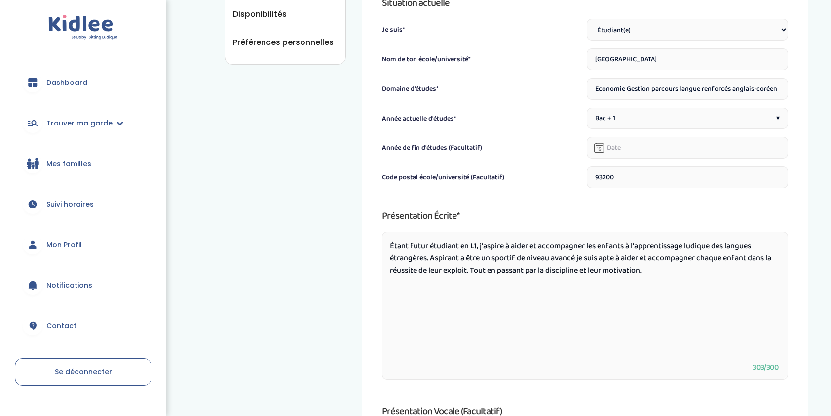
click at [376, 240] on div "Il faut enregistrer tes modifications en cliquant sur "Enregistrer" en bas de l…" at bounding box center [585, 106] width 447 height 839
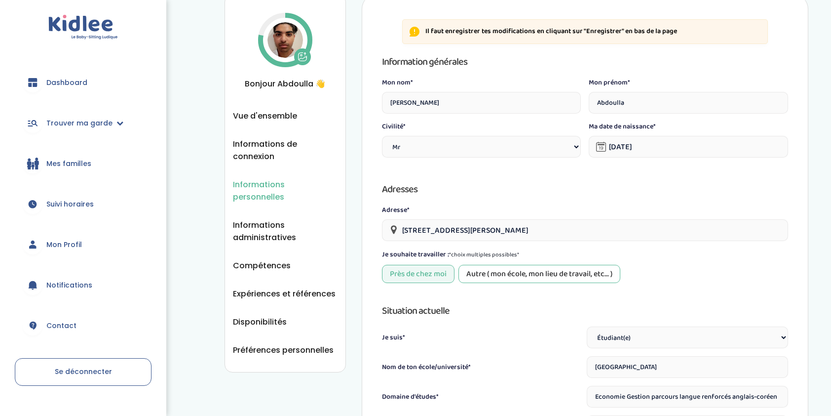
scroll to position [0, 0]
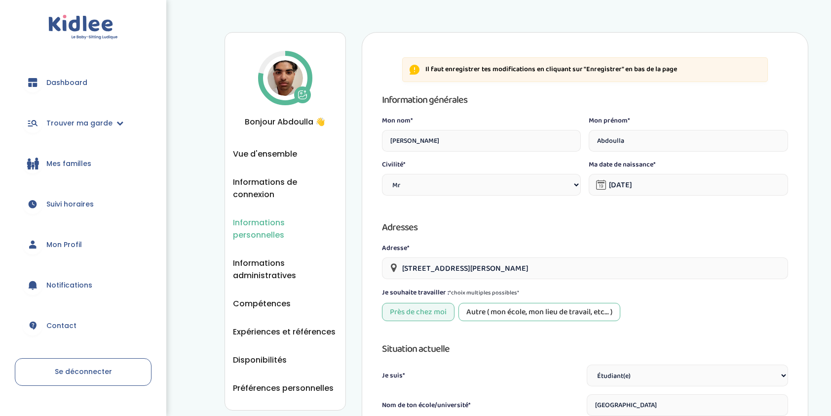
click at [583, 186] on div "Mon nom* [PERSON_NAME] prénom* [PERSON_NAME] Civilité* Civilité Mr [PERSON_NAME…" at bounding box center [585, 157] width 406 height 84
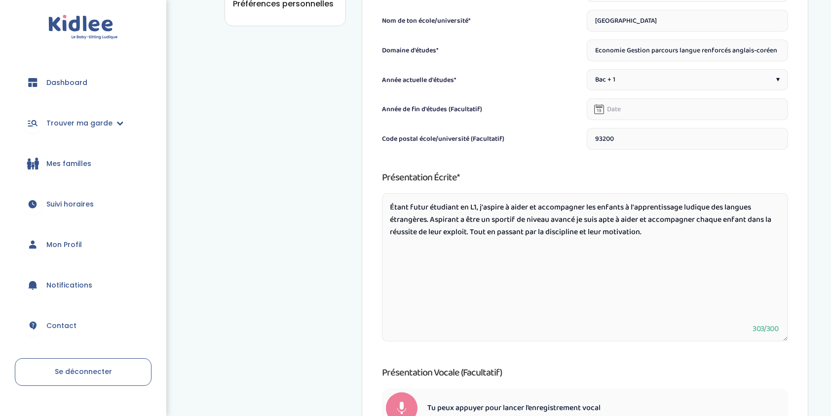
scroll to position [519, 0]
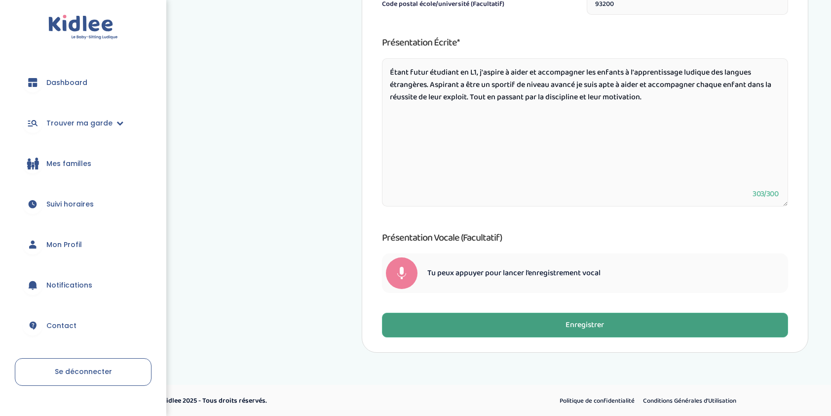
click at [668, 329] on button "Enregistrer" at bounding box center [585, 324] width 406 height 25
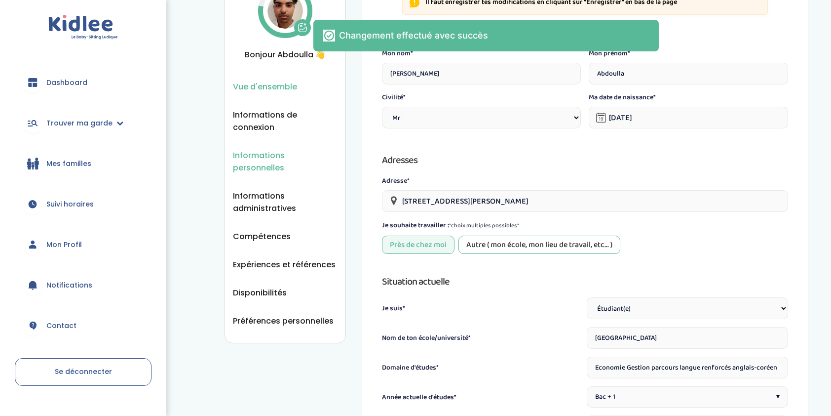
scroll to position [0, 0]
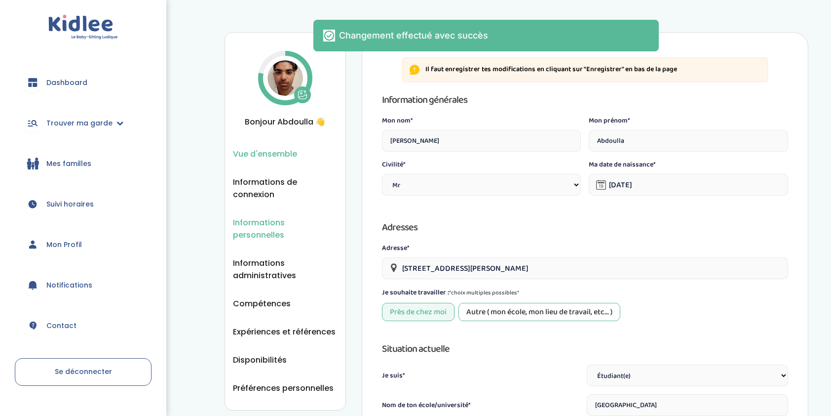
click at [264, 154] on span "Vue d'ensemble" at bounding box center [265, 154] width 64 height 12
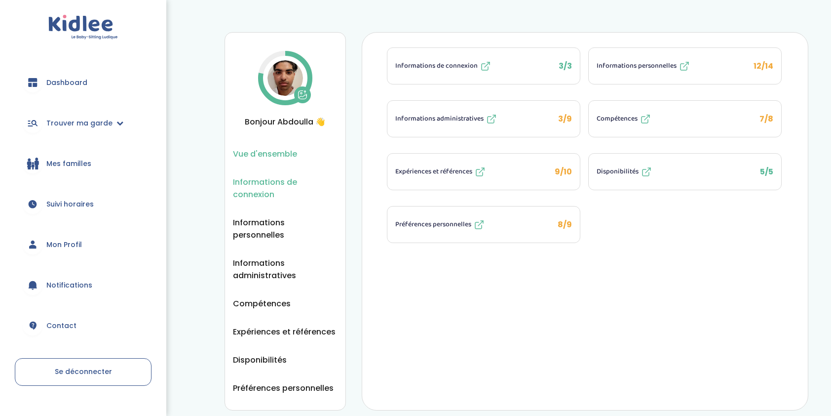
click at [281, 186] on span "Informations de connexion" at bounding box center [285, 188] width 105 height 25
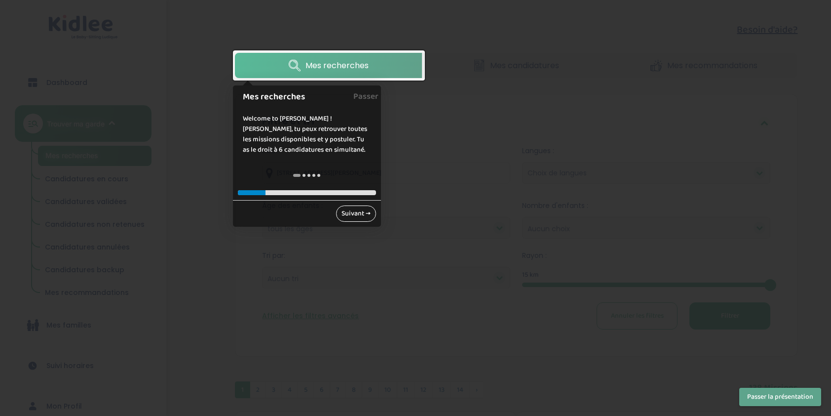
click at [347, 206] on link "Suivant →" at bounding box center [356, 213] width 40 height 16
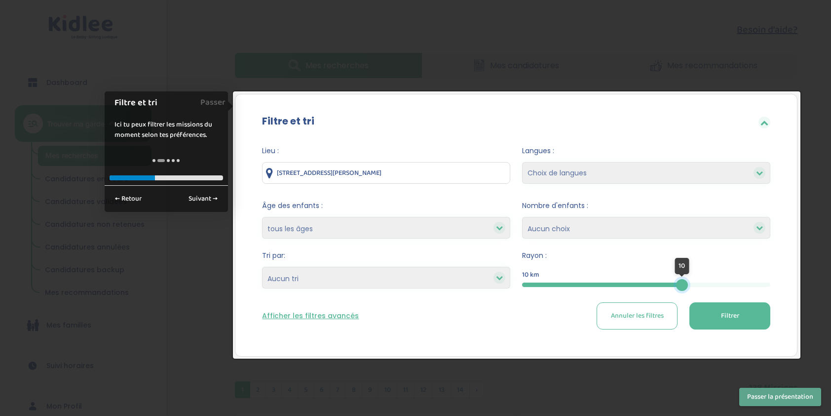
drag, startPoint x: 770, startPoint y: 286, endPoint x: 682, endPoint y: 292, distance: 88.0
click at [682, 292] on form "Lieu : [STREET_ADDRESS][PERSON_NAME] Langues : Choix de langues Allemand Anglai…" at bounding box center [516, 238] width 508 height 184
click at [594, 175] on select "Choix de langues Allemand Anglais Arabe Espagnol Grec Russe Français Coréen" at bounding box center [646, 173] width 248 height 22
select select "2"
click at [522, 162] on select "Choix de langues Allemand Anglais Arabe Espagnol Grec Russe Français Coréen" at bounding box center [646, 173] width 248 height 22
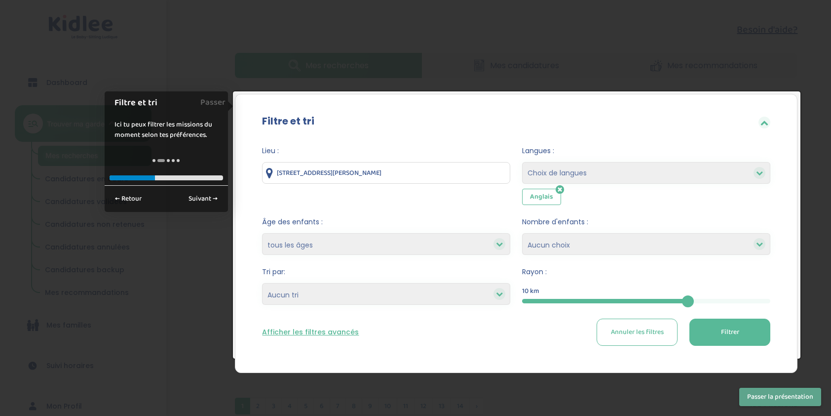
click at [594, 182] on select "Choix de langues Allemand Anglais Arabe Espagnol Grec Russe Français Coréen" at bounding box center [646, 173] width 248 height 22
select select "12"
click at [522, 162] on select "Choix de langues Allemand Anglais Arabe Espagnol Grec Russe Français Coréen" at bounding box center [646, 173] width 248 height 22
click at [582, 172] on select "Choix de langues Allemand Anglais Arabe Espagnol Grec Russe Français Coréen" at bounding box center [646, 173] width 248 height 22
select select "9"
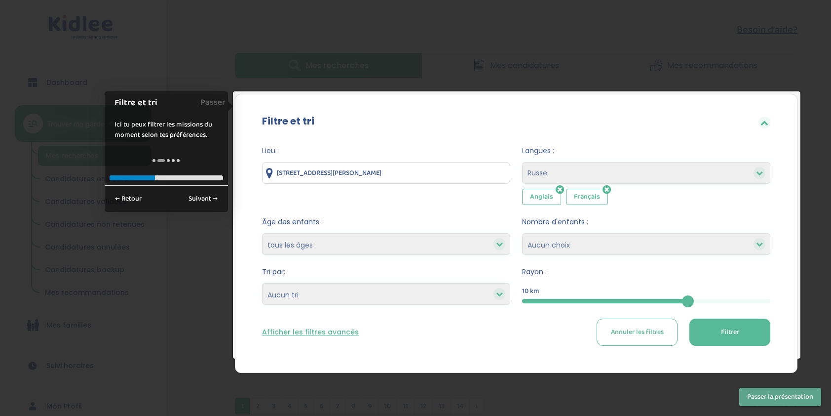
click at [522, 162] on select "Choix de langues Allemand Anglais Arabe Espagnol Grec Russe Français Coréen" at bounding box center [646, 173] width 248 height 22
select select
click at [648, 192] on div "Anglais Français Russe" at bounding box center [646, 197] width 248 height 16
click at [648, 184] on div "Langues : Choix de langues Allemand Anglais Arabe Espagnol Grec Russe Français …" at bounding box center [646, 175] width 248 height 59
click at [642, 185] on icon at bounding box center [646, 190] width 8 height 10
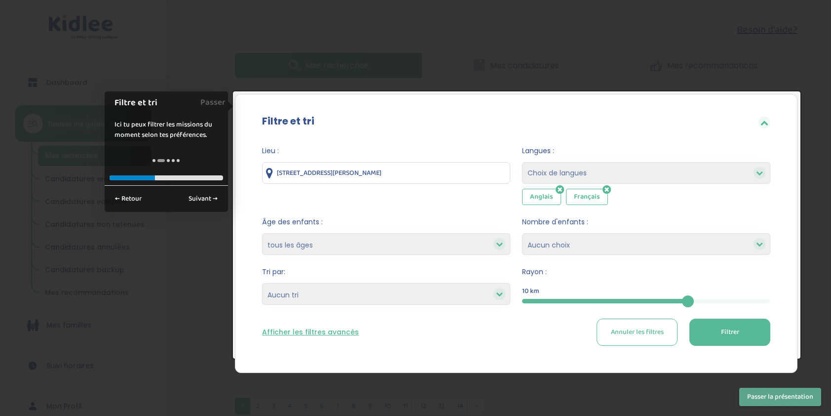
click at [396, 250] on select "moins de 3 ans entre 3 et 6 ans plus de 6 ans tous les âges" at bounding box center [386, 244] width 248 height 22
select select "+6"
click at [262, 233] on select "moins de 3 ans entre 3 et 6 ans plus de 6 ans tous les âges" at bounding box center [386, 244] width 248 height 22
click at [352, 297] on select "Heures par semaine (croissant) Heures par semaine (décroissant) Date de démarra…" at bounding box center [386, 294] width 248 height 22
click at [336, 295] on select "Heures par semaine (croissant) Heures par semaine (décroissant) Date de démarra…" at bounding box center [386, 294] width 248 height 22
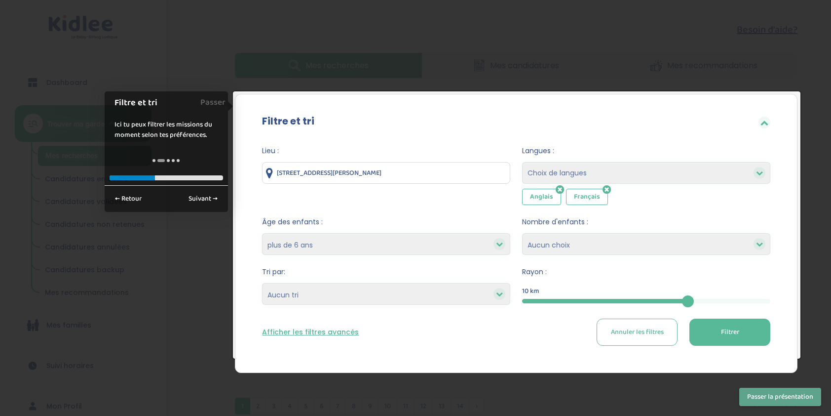
click at [341, 288] on select "Heures par semaine (croissant) Heures par semaine (décroissant) Date de démarra…" at bounding box center [386, 294] width 248 height 22
click at [343, 295] on select "Heures par semaine (croissant) Heures par semaine (décroissant) Date de démarra…" at bounding box center [386, 294] width 248 height 22
click at [570, 241] on select "1 2 3 4 Aucun choix" at bounding box center [646, 244] width 248 height 22
select select "2"
click at [522, 233] on select "1 2 3 4 Aucun choix" at bounding box center [646, 244] width 248 height 22
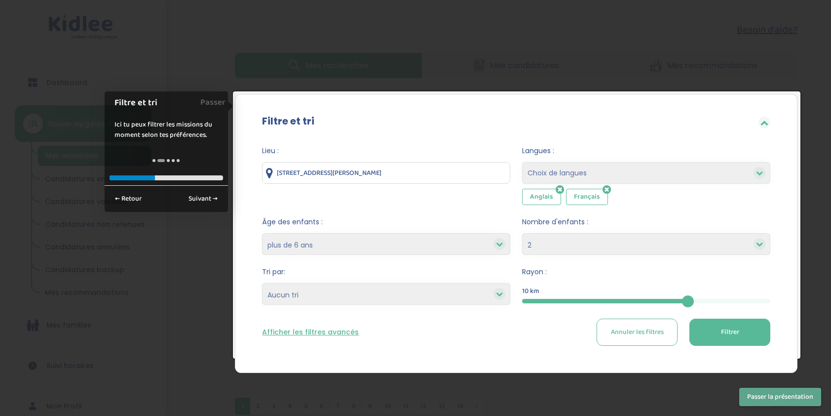
click at [316, 234] on select "moins de 3 ans entre 3 et 6 ans plus de 6 ans tous les âges" at bounding box center [386, 244] width 248 height 22
click at [262, 233] on select "moins de 3 ans entre 3 et 6 ans plus de 6 ans tous les âges" at bounding box center [386, 244] width 248 height 22
click at [321, 246] on select "moins de 3 ans entre 3 et 6 ans plus de 6 ans tous les âges" at bounding box center [386, 244] width 248 height 22
click at [262, 233] on select "moins de 3 ans entre 3 et 6 ans plus de 6 ans tous les âges" at bounding box center [386, 244] width 248 height 22
click at [341, 331] on button "Afficher les filtres avancés" at bounding box center [310, 332] width 97 height 10
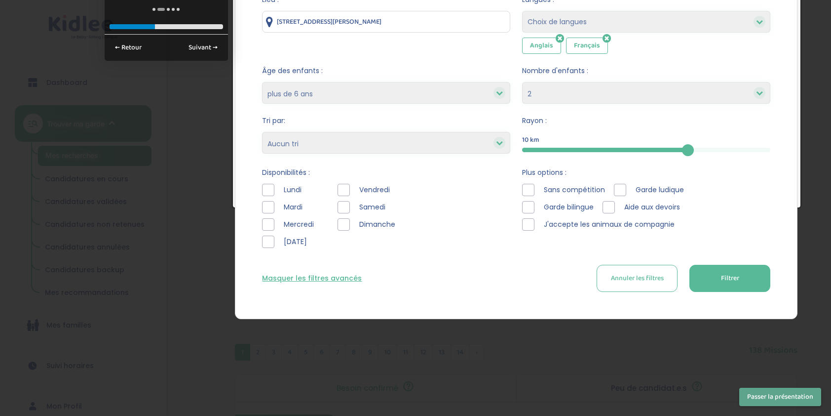
scroll to position [99, 0]
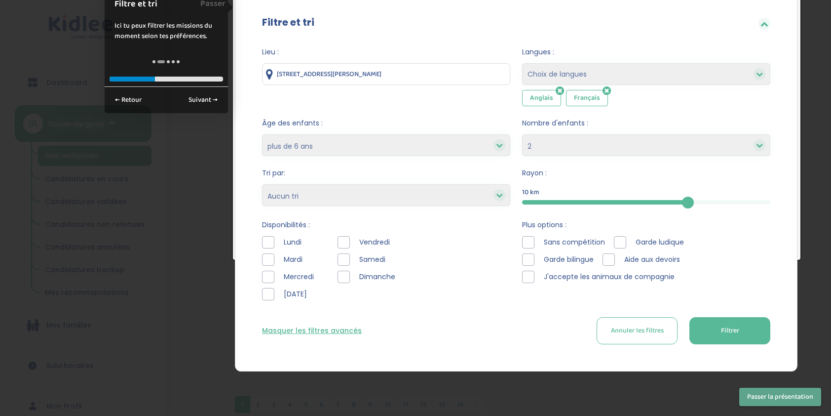
click at [531, 261] on div at bounding box center [528, 259] width 12 height 12
click at [620, 245] on div at bounding box center [620, 242] width 12 height 12
click at [537, 243] on div "Sans compétition" at bounding box center [565, 242] width 87 height 12
click at [530, 244] on div at bounding box center [528, 242] width 12 height 12
click at [531, 244] on icon at bounding box center [528, 242] width 7 height 7
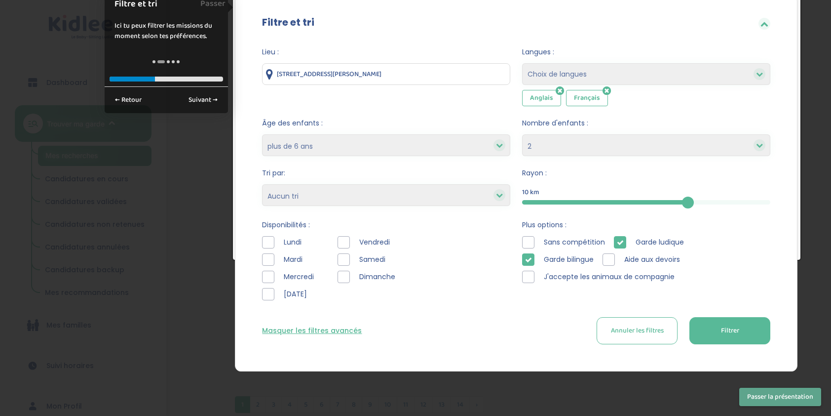
click at [351, 257] on div "Samedi" at bounding box center [369, 259] width 62 height 12
click at [343, 264] on div at bounding box center [344, 259] width 12 height 12
click at [343, 275] on div at bounding box center [344, 276] width 12 height 12
click at [253, 281] on div "Lieu : 12 Rue Robert Desnos, Saint-Denis, France Langues : Choix de langues All…" at bounding box center [516, 198] width 538 height 319
click at [266, 280] on div at bounding box center [268, 276] width 12 height 12
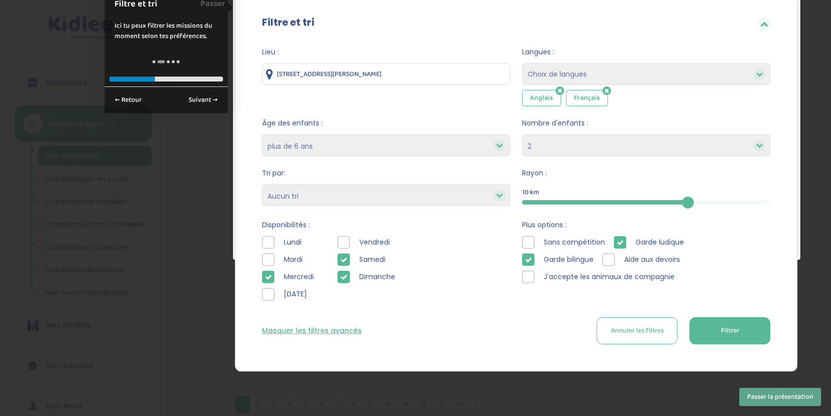
click at [341, 238] on div at bounding box center [344, 242] width 12 height 12
click at [720, 327] on button "Filtrer" at bounding box center [729, 330] width 81 height 27
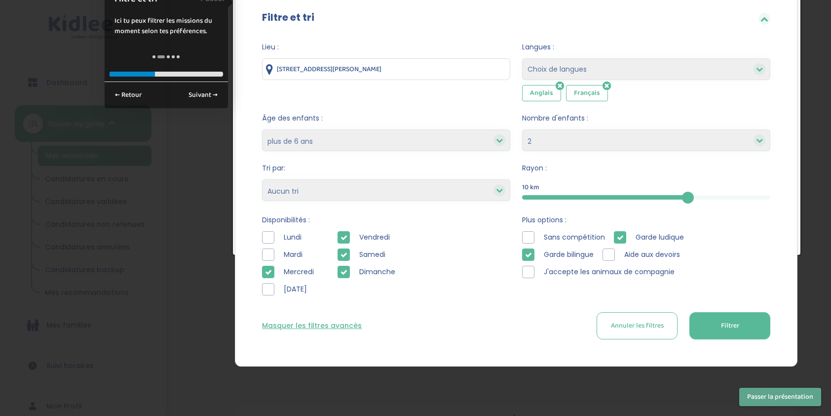
scroll to position [49, 0]
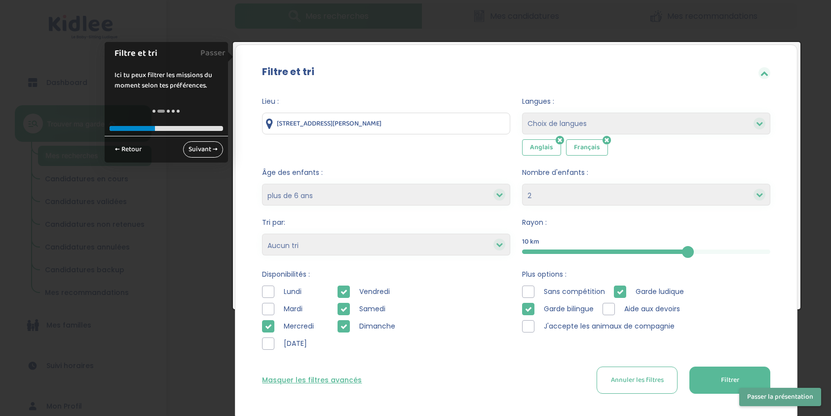
click at [197, 146] on link "Suivant →" at bounding box center [203, 149] width 40 height 16
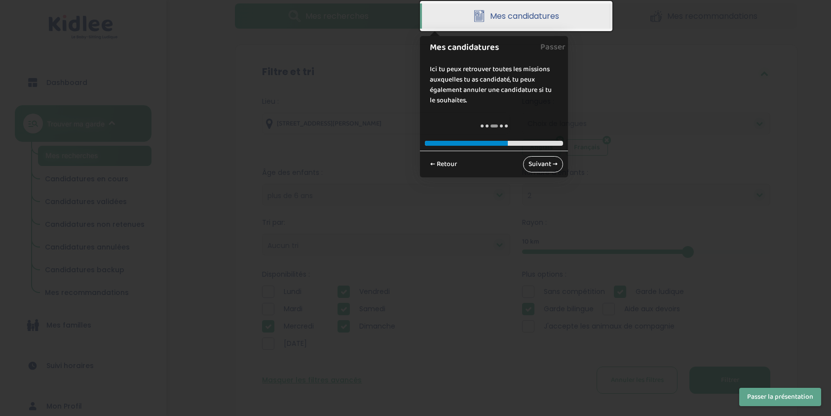
click at [546, 162] on link "Suivant →" at bounding box center [543, 164] width 40 height 16
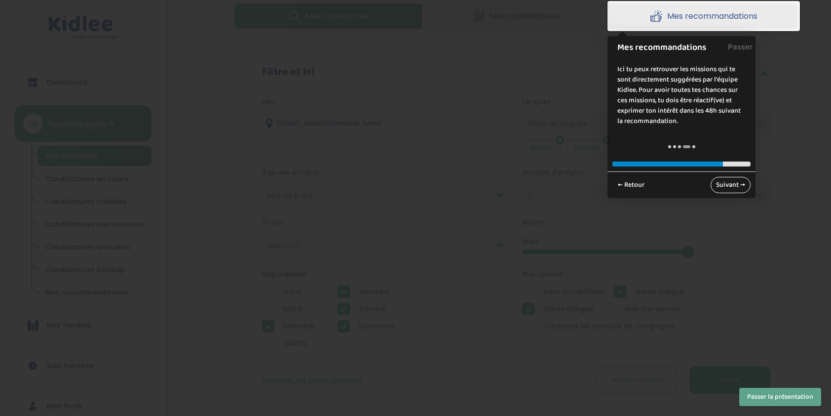
click at [740, 184] on link "Suivant →" at bounding box center [731, 185] width 40 height 16
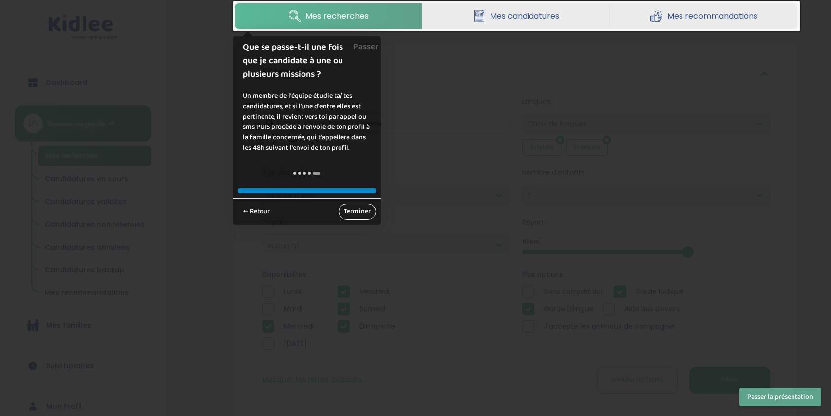
click at [351, 203] on div "← Retour Terminer" at bounding box center [307, 211] width 148 height 27
click at [356, 216] on link "Terminer" at bounding box center [358, 211] width 38 height 16
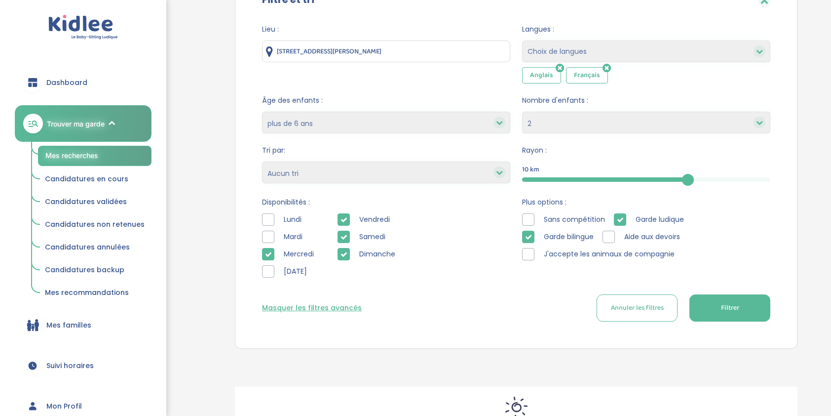
scroll to position [229, 0]
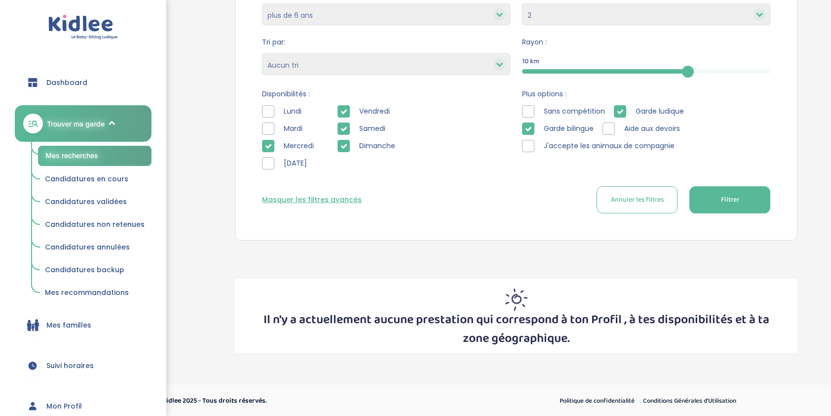
click at [719, 215] on div "Lieu : 12 Rue Robert Desnos, Saint-Denis, France Langues : Choix de langues All…" at bounding box center [516, 68] width 538 height 319
click at [719, 203] on button "Filtrer" at bounding box center [729, 199] width 81 height 27
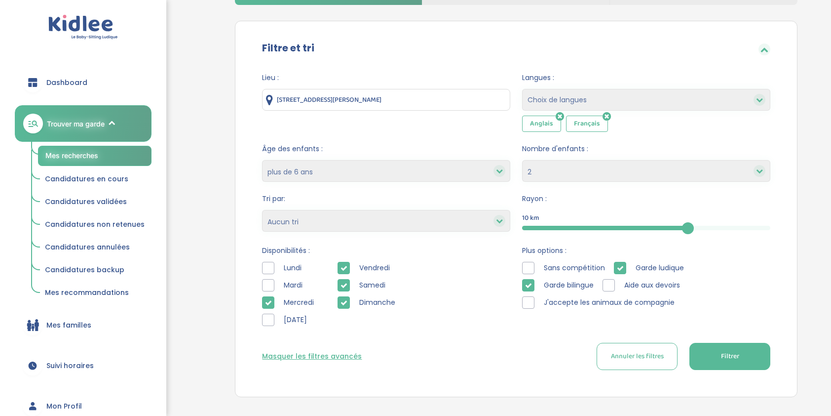
scroll to position [0, 0]
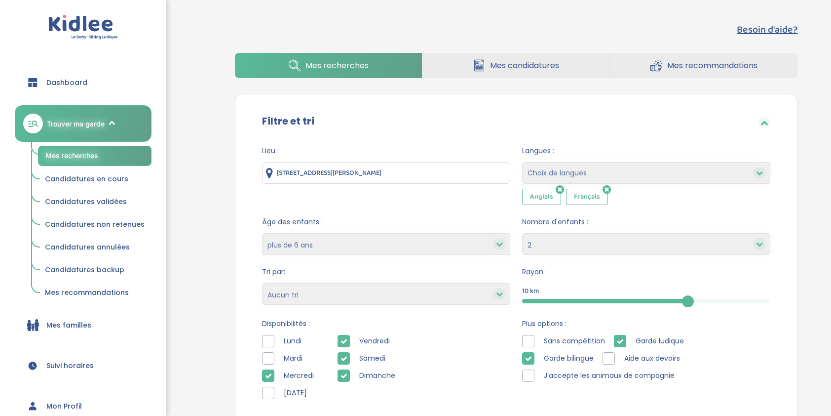
drag, startPoint x: 376, startPoint y: 245, endPoint x: 372, endPoint y: 254, distance: 9.7
click at [375, 244] on select "moins de 3 ans entre 3 et 6 ans plus de 6 ans tous les âges" at bounding box center [386, 244] width 248 height 22
select select "indifferent"
click at [262, 233] on select "moins de 3 ans entre 3 et 6 ans plus de 6 ans tous les âges" at bounding box center [386, 244] width 248 height 22
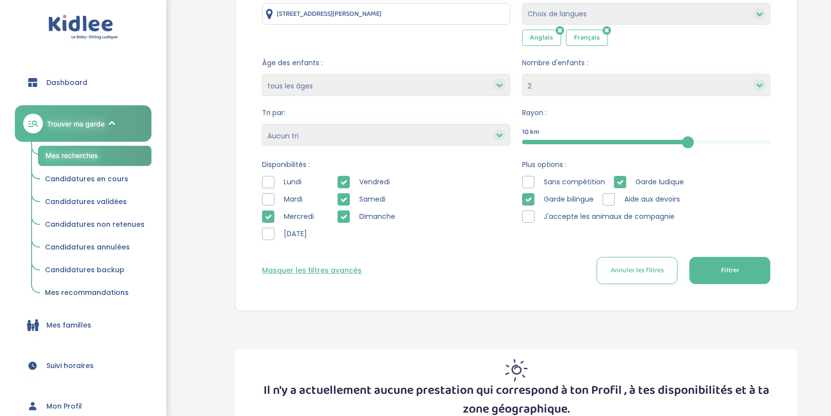
scroll to position [197, 0]
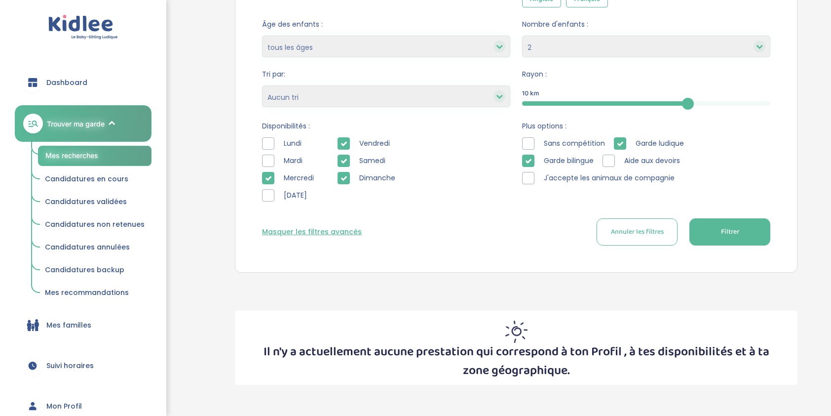
click at [763, 228] on button "Filtrer" at bounding box center [729, 231] width 81 height 27
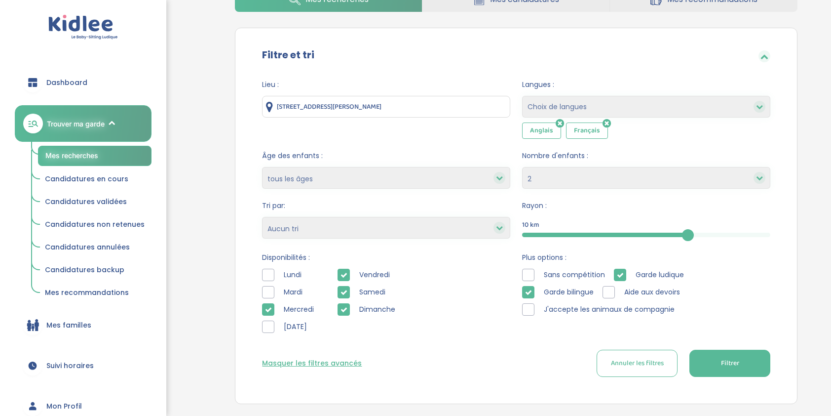
scroll to position [81, 0]
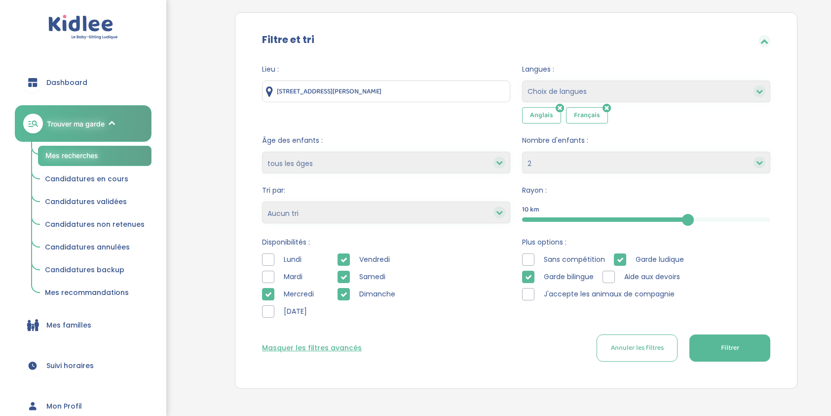
click at [266, 259] on div at bounding box center [268, 259] width 12 height 12
click at [266, 268] on div "Lundi Mardi Mercredi Jeudi" at bounding box center [292, 287] width 61 height 69
click at [268, 273] on div at bounding box center [268, 276] width 12 height 12
click at [270, 307] on div at bounding box center [268, 311] width 12 height 12
click at [745, 330] on form "Lieu : 12 Rue Robert Desnos, Saint-Denis, France Langues : Choix de langues All…" at bounding box center [516, 212] width 508 height 297
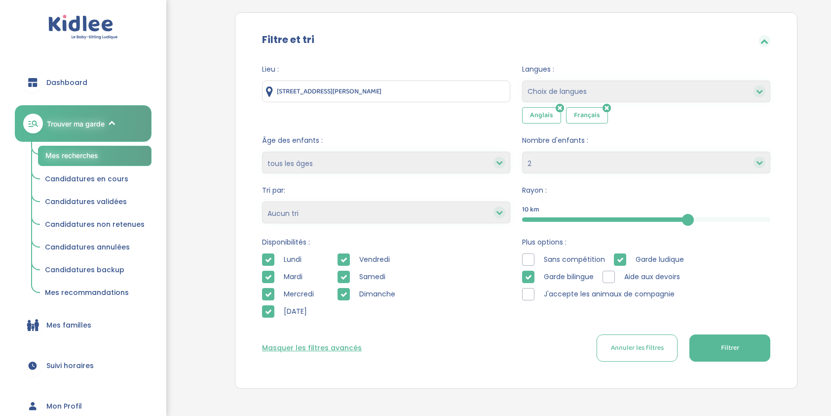
click at [744, 334] on button "Filtrer" at bounding box center [729, 347] width 81 height 27
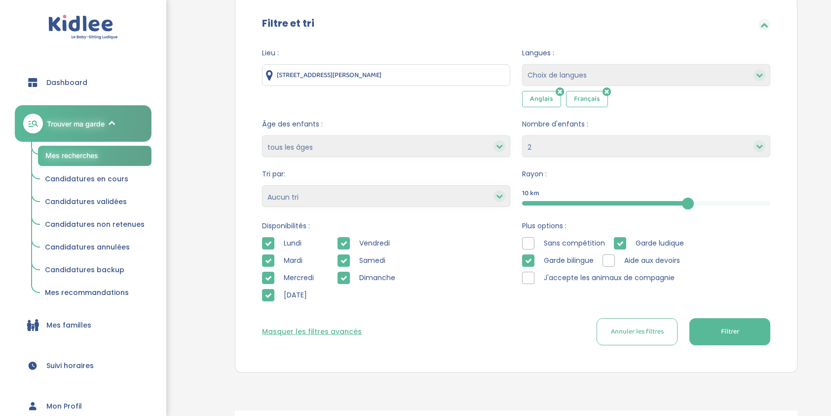
scroll to position [229, 0]
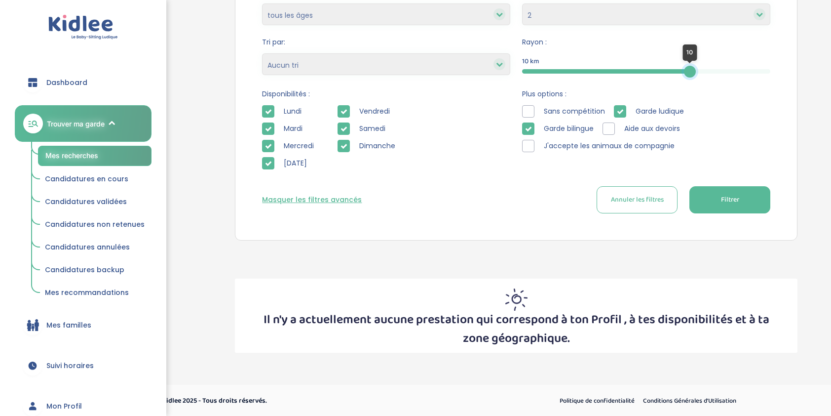
drag, startPoint x: 690, startPoint y: 66, endPoint x: 840, endPoint y: 76, distance: 150.4
click at [831, 76] on html "trouver ma garde Dashboard Mon profil Mes famille Mes documents Dashboard Trouv…" at bounding box center [415, 94] width 831 height 646
click at [749, 218] on div "Lieu : 12 Rue Robert Desnos, Saint-Denis, France Langues : Choix de langues All…" at bounding box center [516, 68] width 538 height 319
click at [743, 199] on button "Filtrer" at bounding box center [729, 199] width 81 height 27
click at [657, 188] on button "Annuler les filtres" at bounding box center [637, 199] width 81 height 27
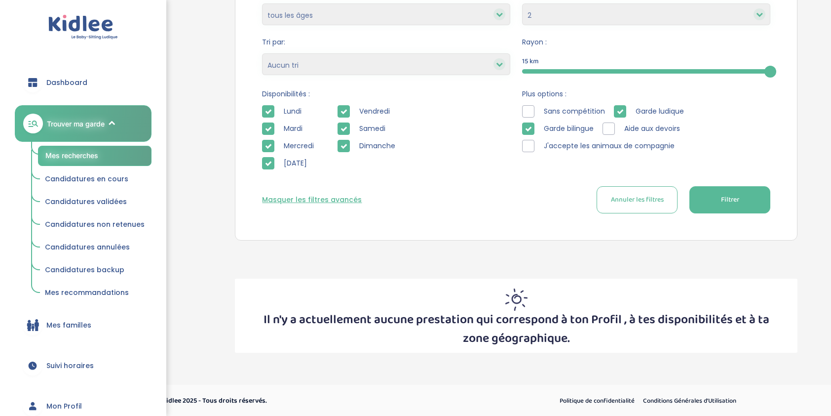
select select
click at [771, 199] on div "Lieu : 12 Rue Robert Desnos, Saint-Denis, France Langues : Choix de langues All…" at bounding box center [516, 76] width 538 height 303
click at [740, 195] on button "Filtrer" at bounding box center [729, 199] width 81 height 27
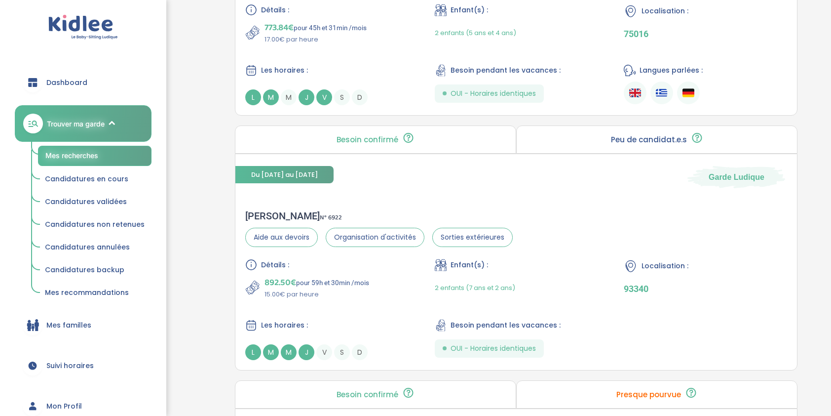
scroll to position [1447, 0]
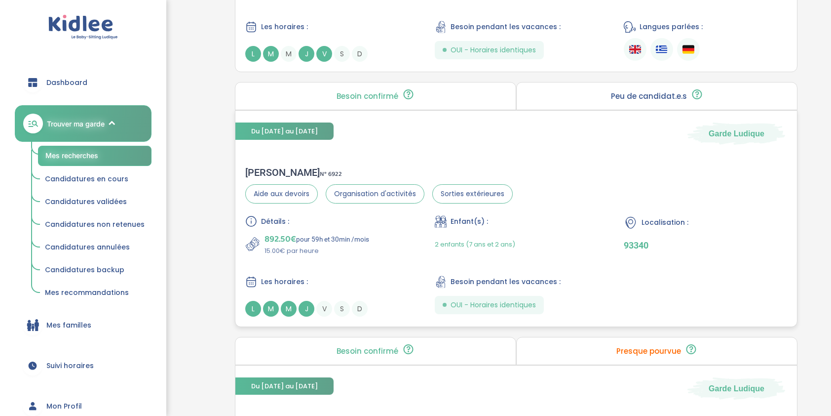
click at [451, 156] on div "Bilal H . N° 6922 Aide aux devoirs Organisation d'activités Sorties extérieures…" at bounding box center [516, 241] width 562 height 170
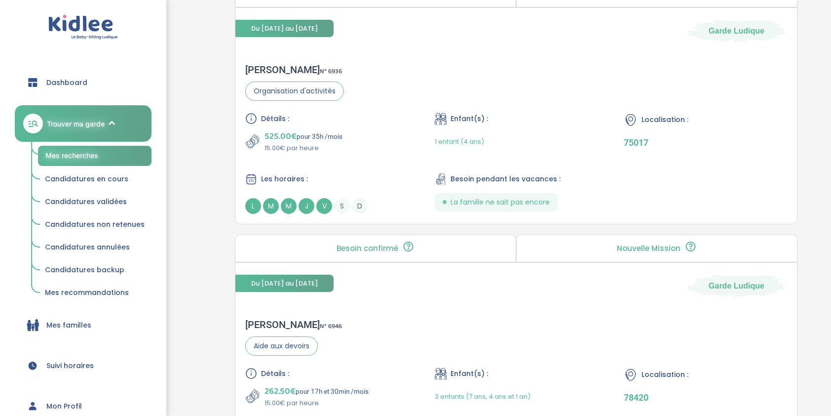
scroll to position [1743, 0]
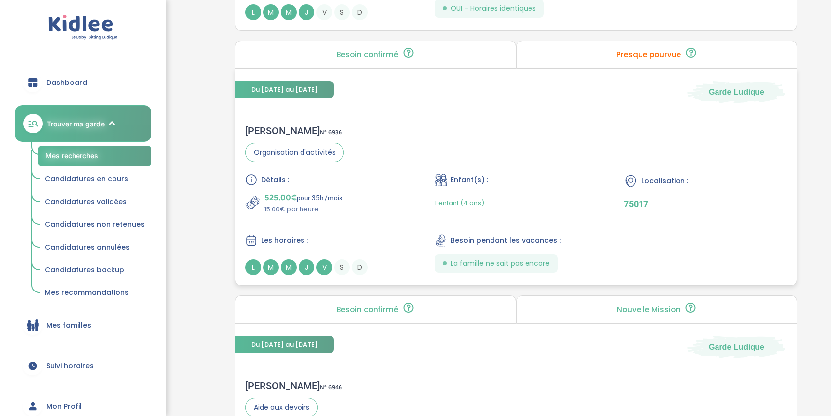
click at [380, 115] on div "Marie G . N° 6936 Organisation d'activités Détails : 525.00€ pour 35h /mois 15.…" at bounding box center [516, 200] width 562 height 170
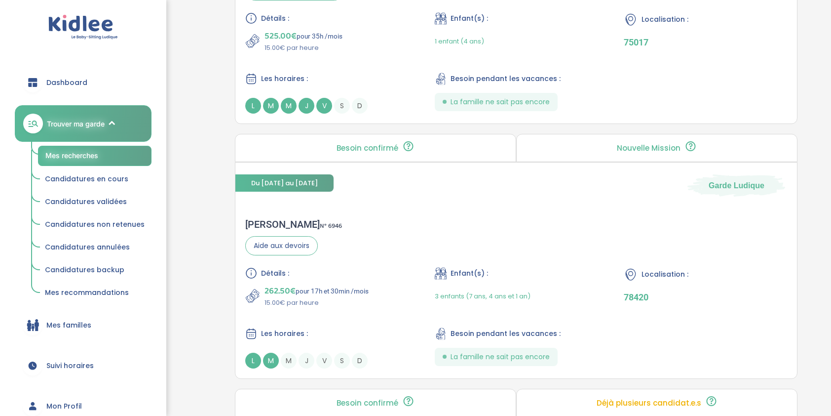
scroll to position [1940, 0]
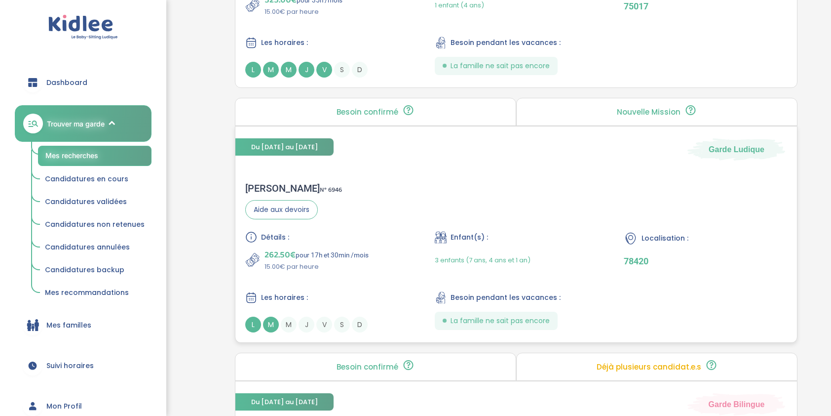
click at [272, 248] on span "262.50€" at bounding box center [280, 255] width 31 height 14
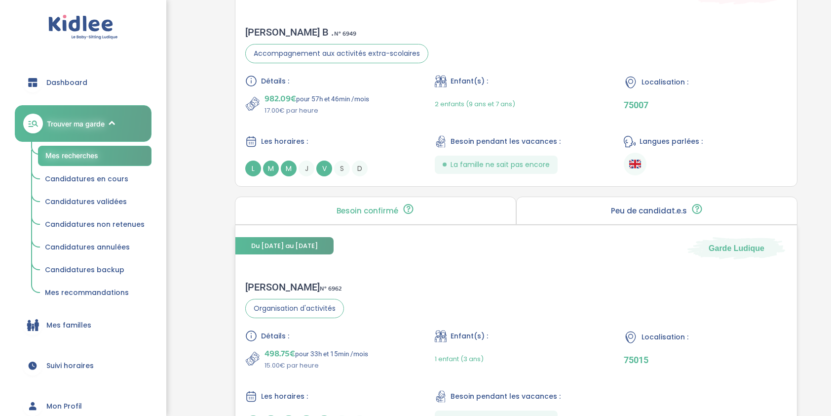
scroll to position [2335, 0]
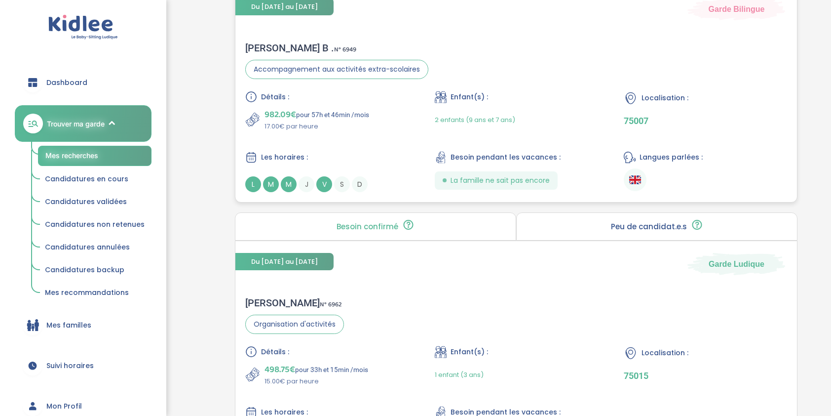
click at [371, 108] on div "982.09€ pour 57h et 46min /mois 17.00€ par heure" at bounding box center [326, 120] width 163 height 24
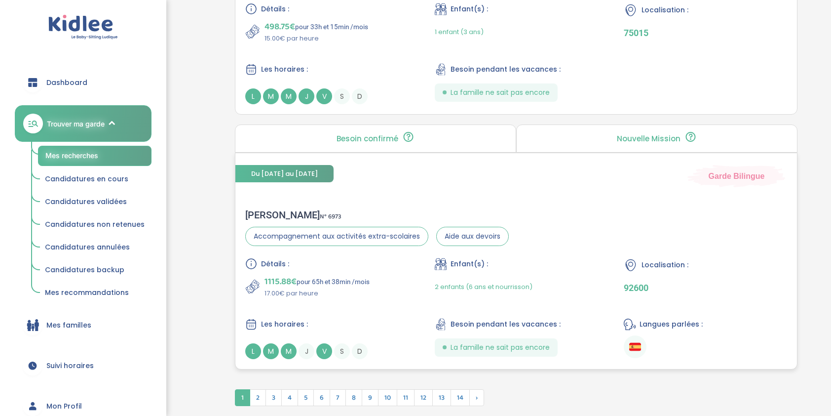
scroll to position [2710, 0]
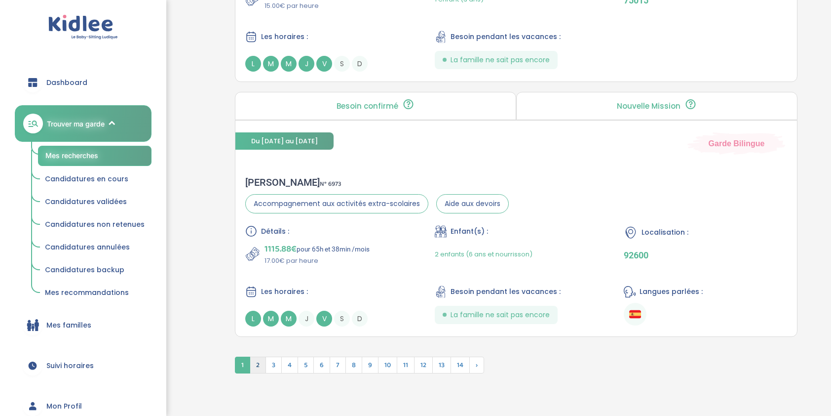
click at [261, 356] on span "2" at bounding box center [258, 364] width 16 height 17
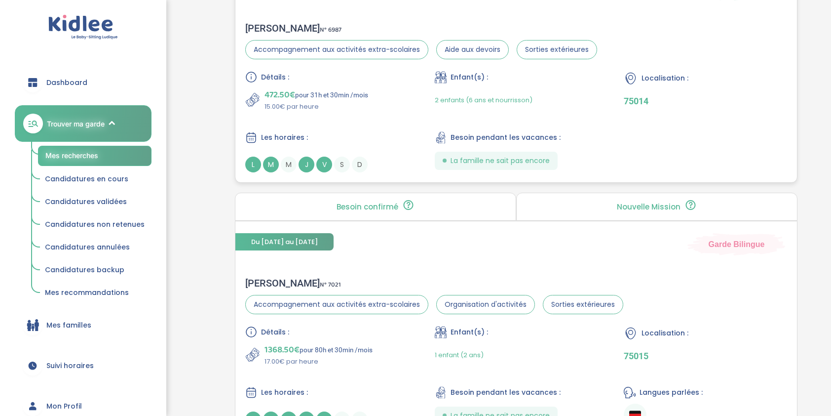
scroll to position [564, 0]
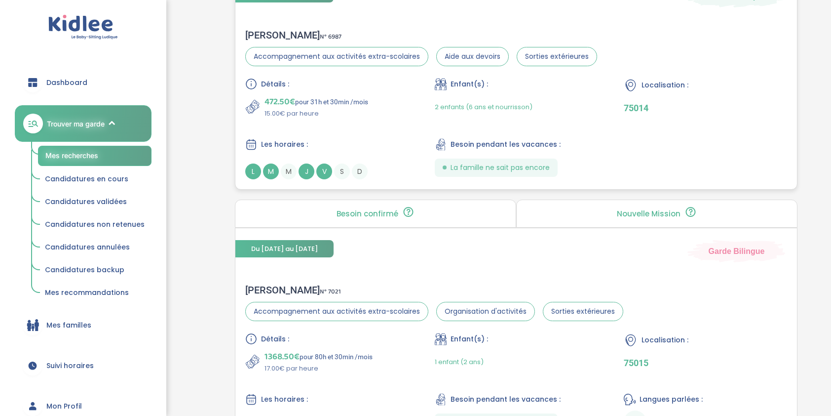
click at [330, 43] on div "Alexandra M . N° 6987 Accompagnement aux activités extra-scolaires Aide aux dev…" at bounding box center [421, 47] width 352 height 37
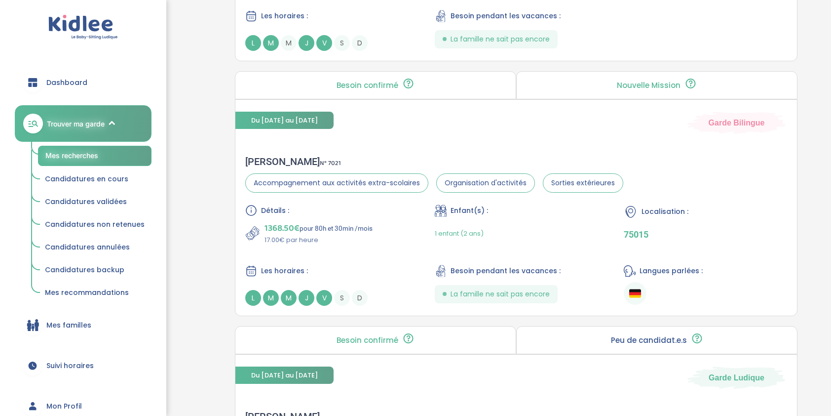
scroll to position [712, 0]
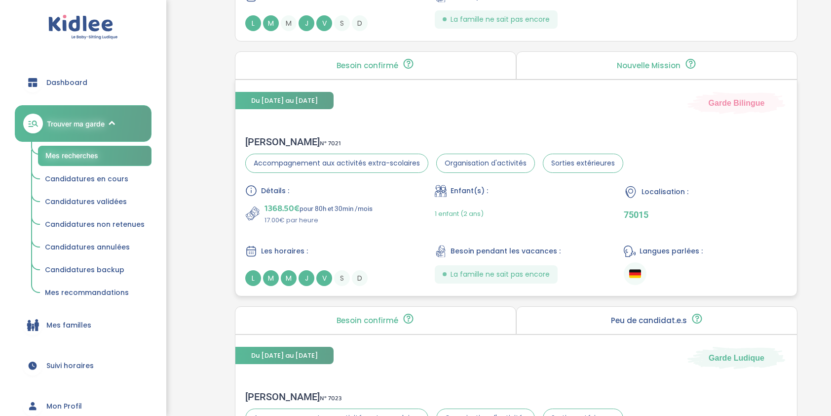
click at [277, 191] on span "Détails :" at bounding box center [275, 191] width 28 height 10
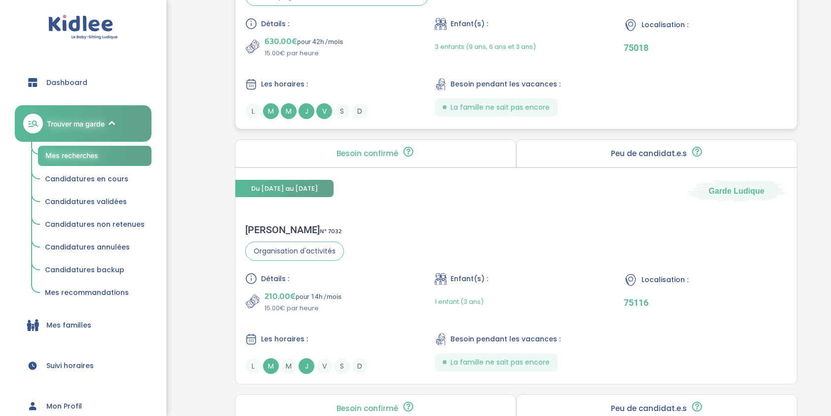
scroll to position [1452, 0]
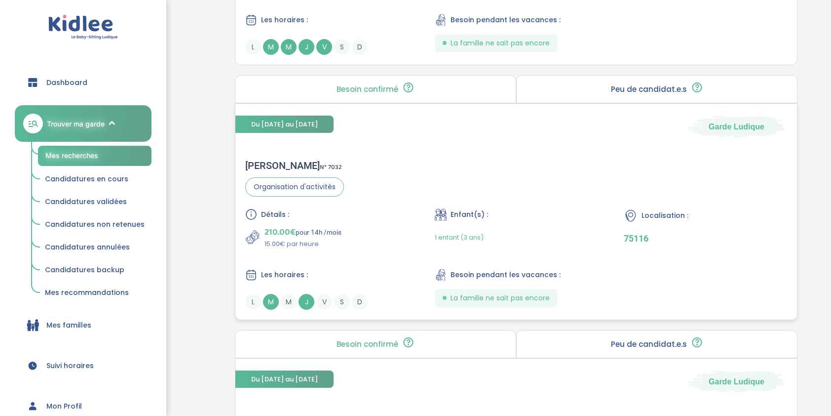
click at [273, 225] on span "210.00€" at bounding box center [280, 232] width 31 height 14
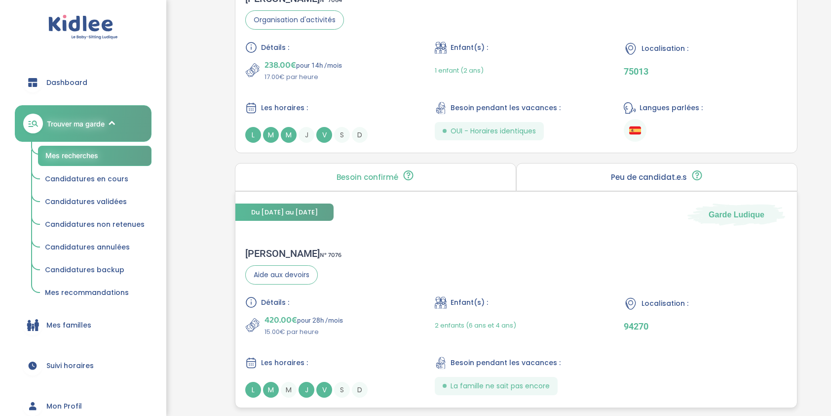
scroll to position [2636, 0]
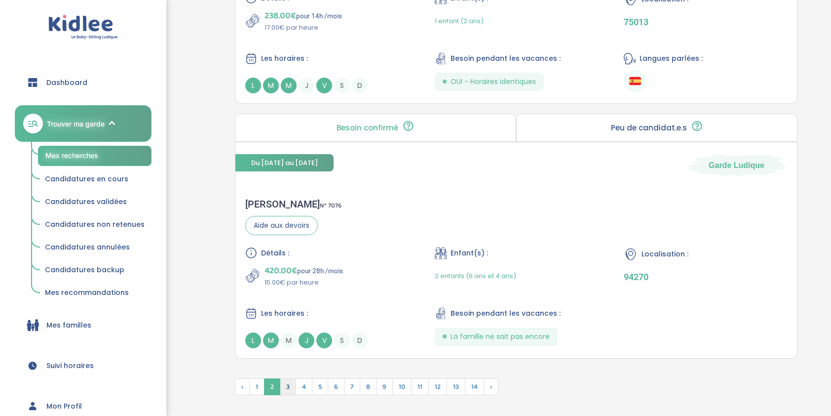
click at [289, 378] on span "3" at bounding box center [288, 386] width 16 height 17
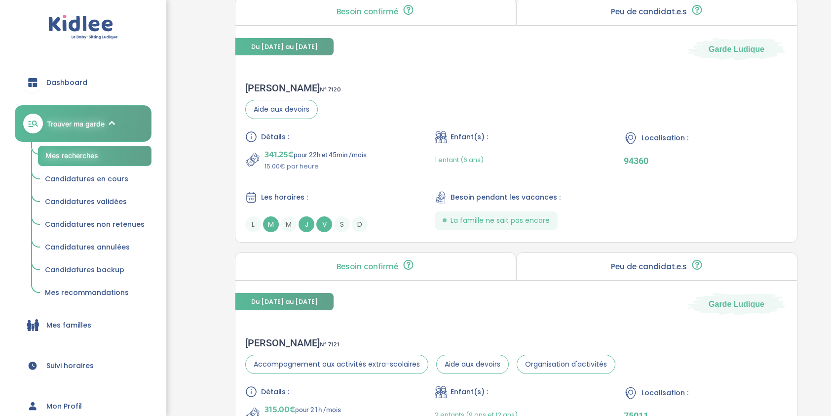
scroll to position [2414, 0]
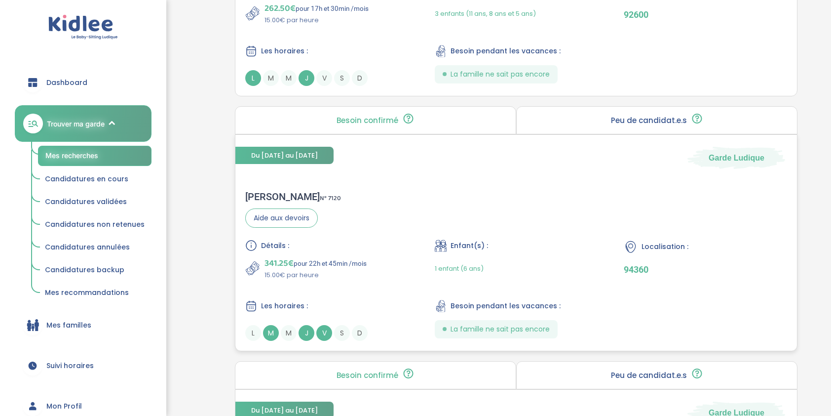
click at [275, 190] on div "Aurélie G . N° 7120" at bounding box center [293, 196] width 96 height 12
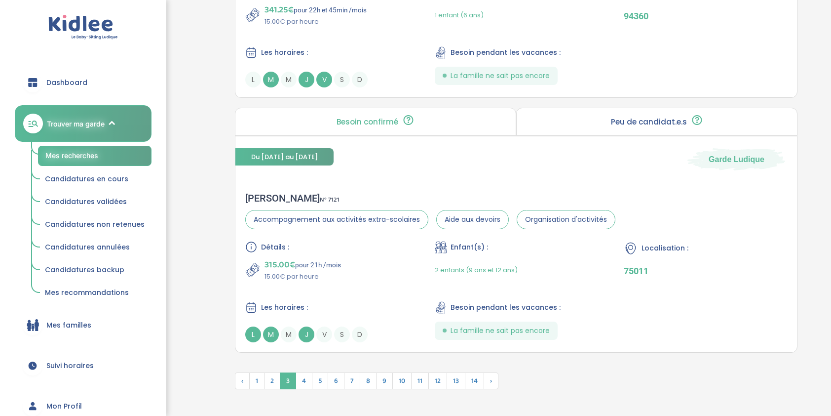
scroll to position [2710, 0]
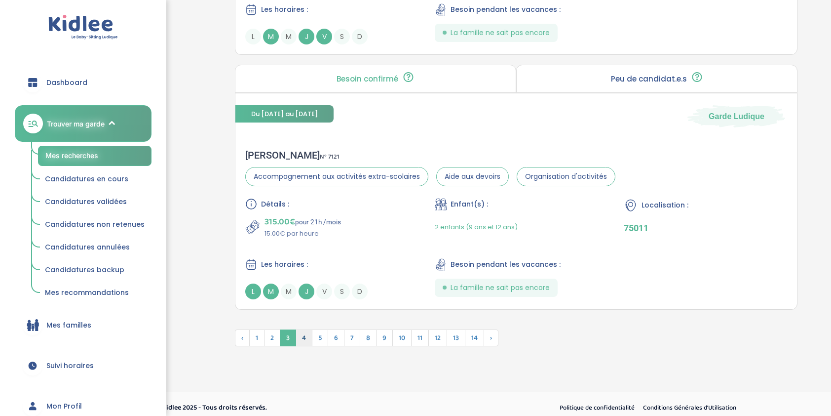
click at [301, 331] on span "4" at bounding box center [304, 337] width 17 height 17
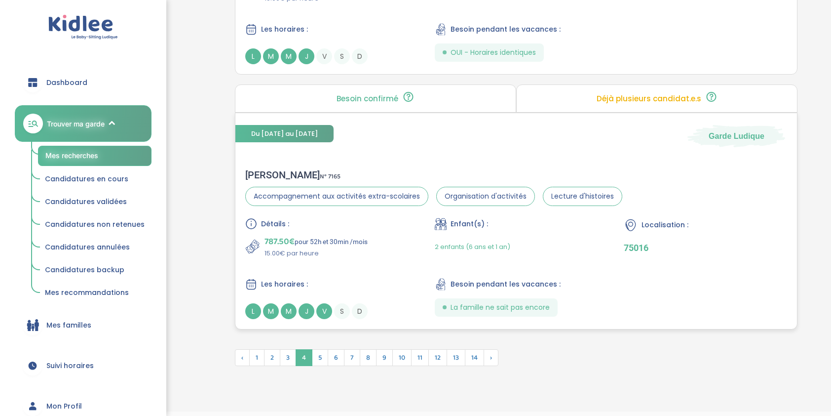
scroll to position [2661, 0]
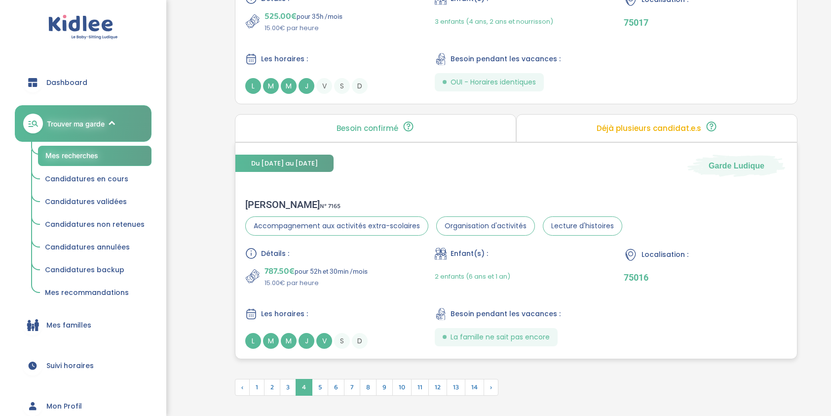
click at [273, 248] on span "Détails :" at bounding box center [275, 253] width 28 height 10
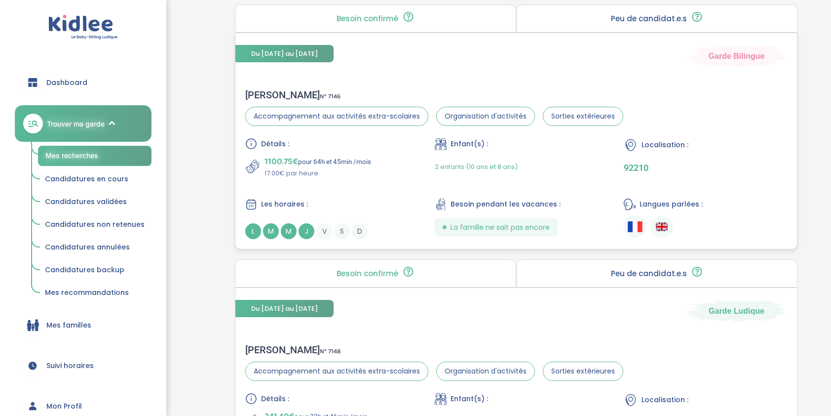
scroll to position [1032, 0]
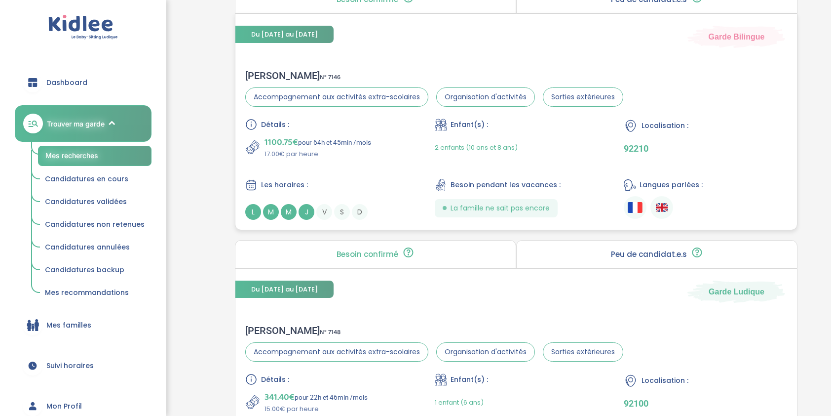
click at [276, 73] on div "Marie M . N° 7146" at bounding box center [434, 76] width 378 height 12
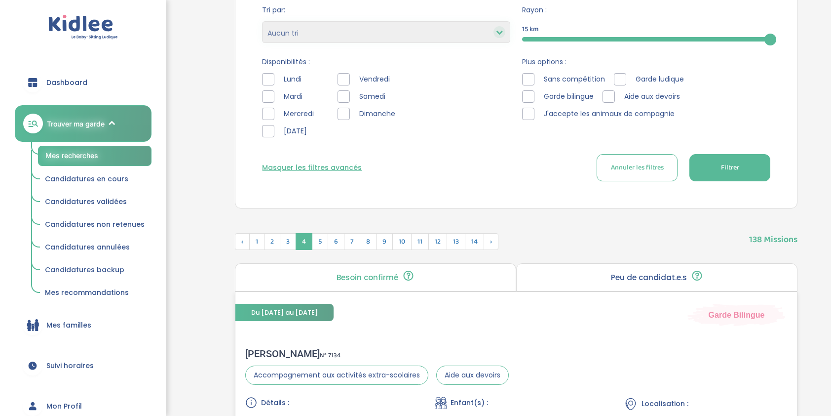
scroll to position [247, 0]
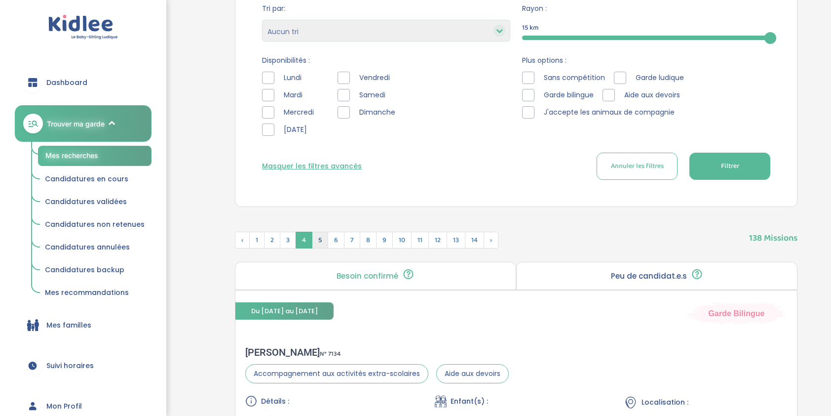
click at [315, 244] on span "5" at bounding box center [320, 239] width 16 height 17
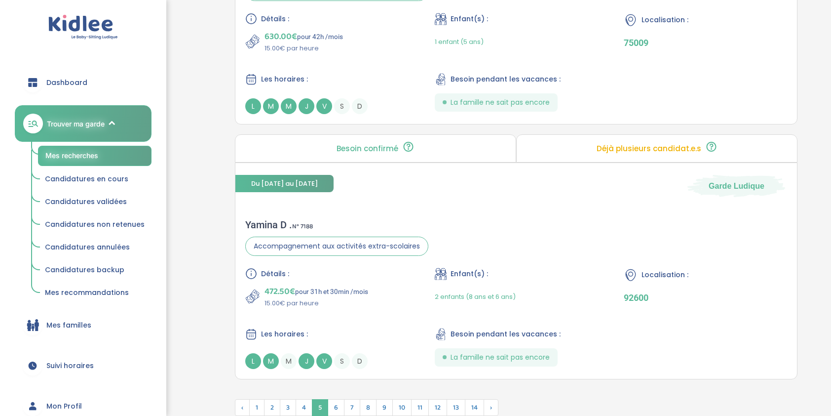
scroll to position [2665, 0]
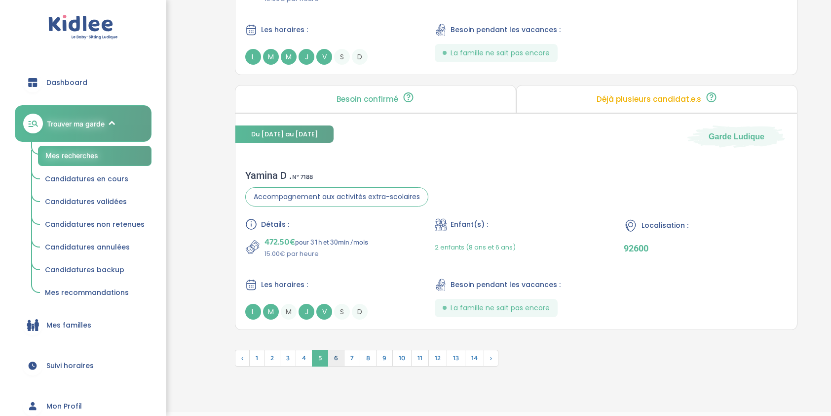
click at [336, 354] on span "6" at bounding box center [336, 357] width 17 height 17
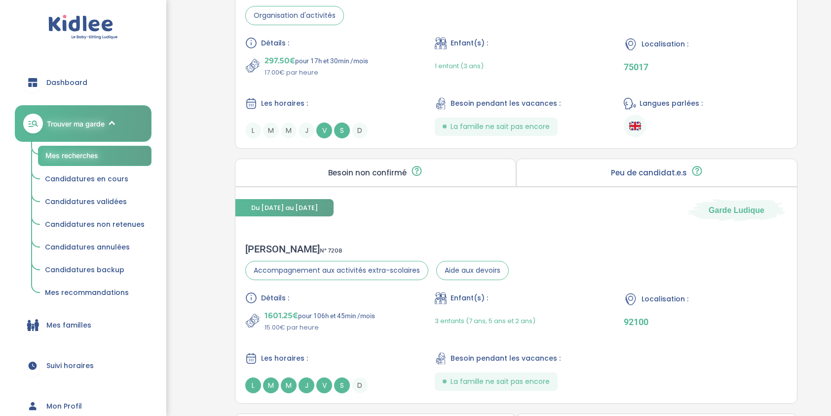
scroll to position [1900, 0]
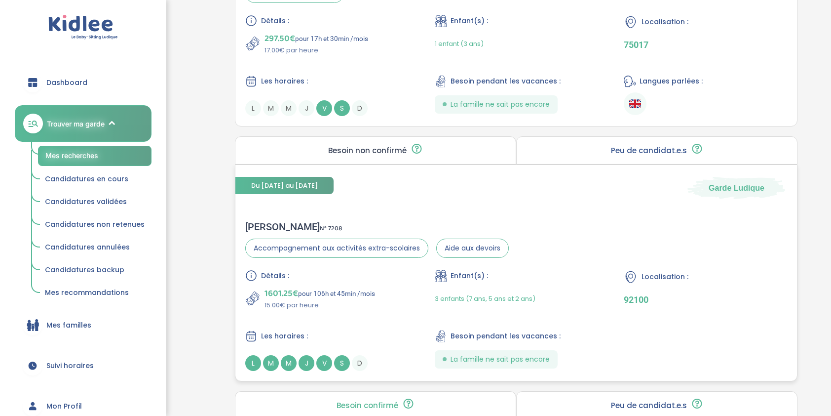
click at [271, 221] on div "pierre-olivier C . N° 7208" at bounding box center [377, 227] width 264 height 12
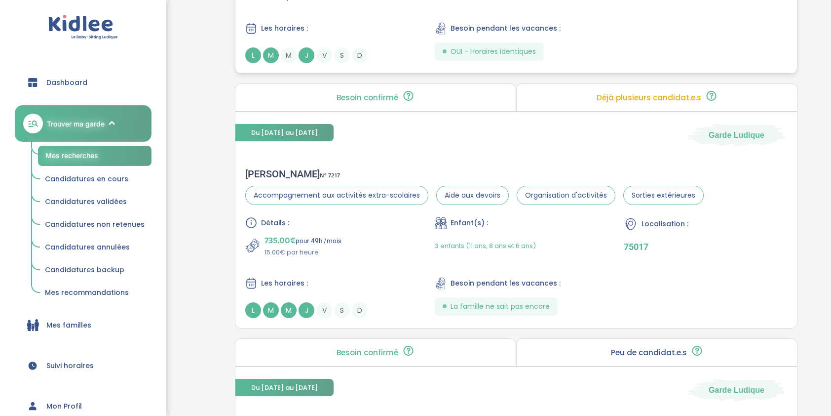
scroll to position [2541, 0]
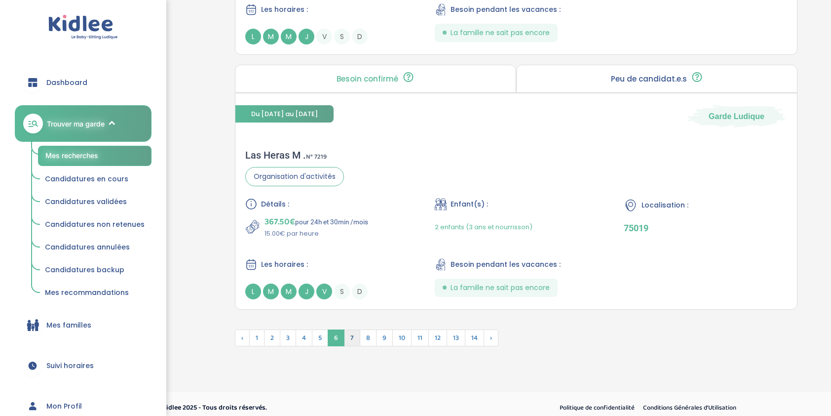
click at [347, 338] on span "7" at bounding box center [352, 337] width 16 height 17
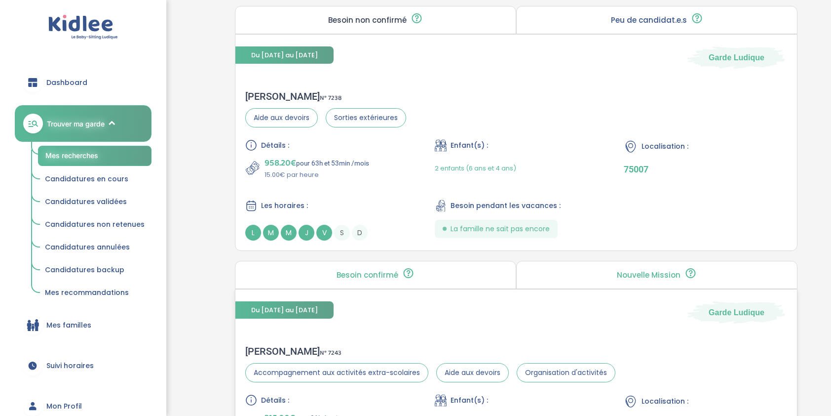
scroll to position [909, 0]
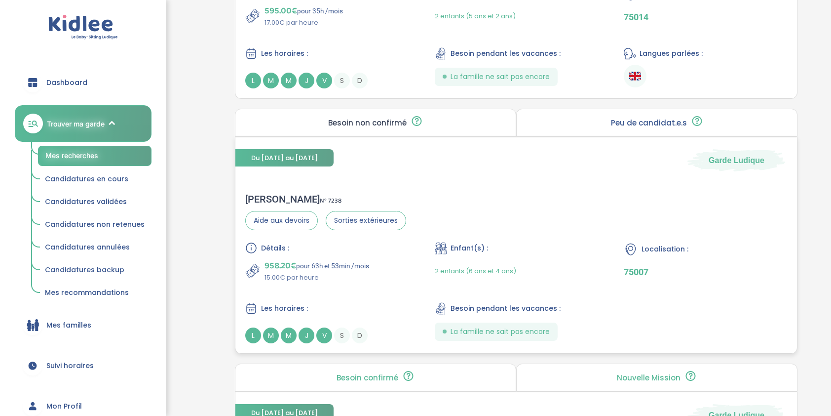
click at [320, 197] on span "N° 7238" at bounding box center [331, 200] width 22 height 10
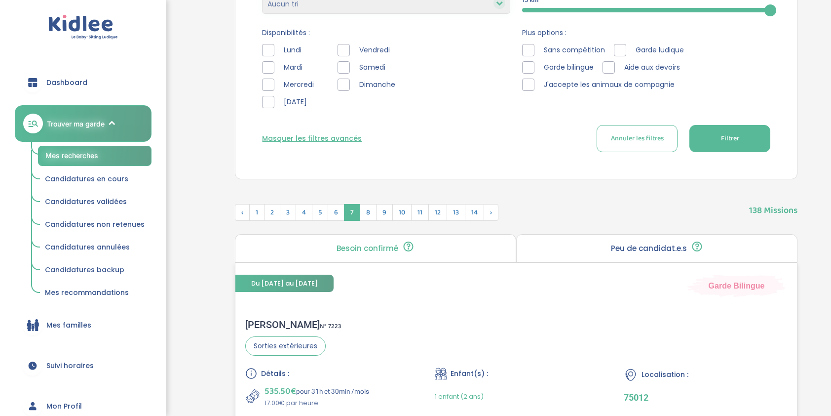
scroll to position [267, 0]
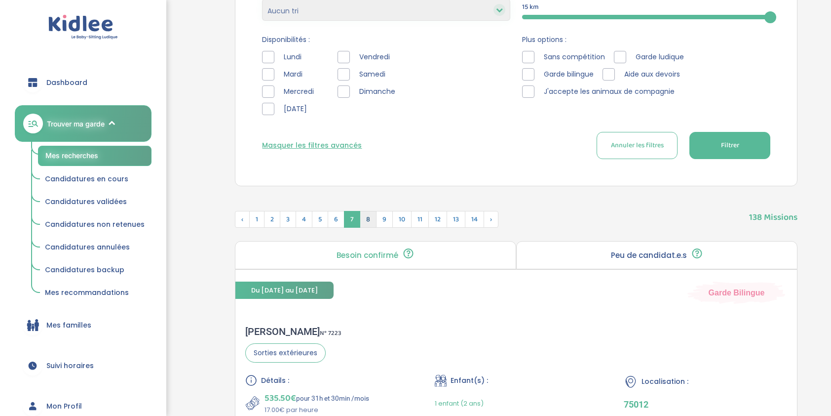
click at [364, 223] on span "8" at bounding box center [368, 219] width 17 height 17
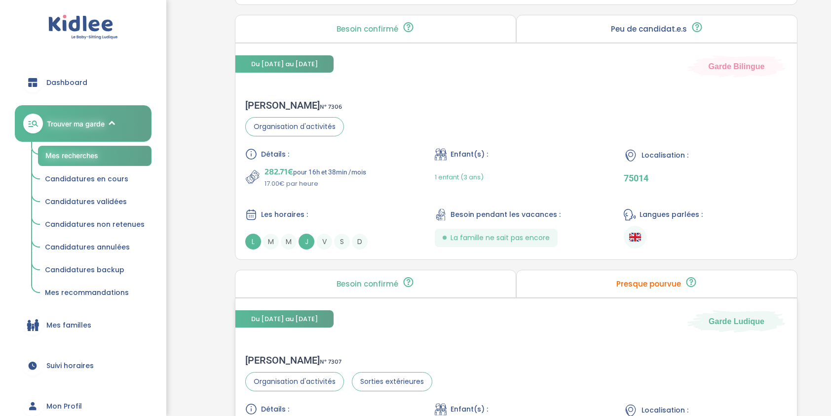
scroll to position [1995, 0]
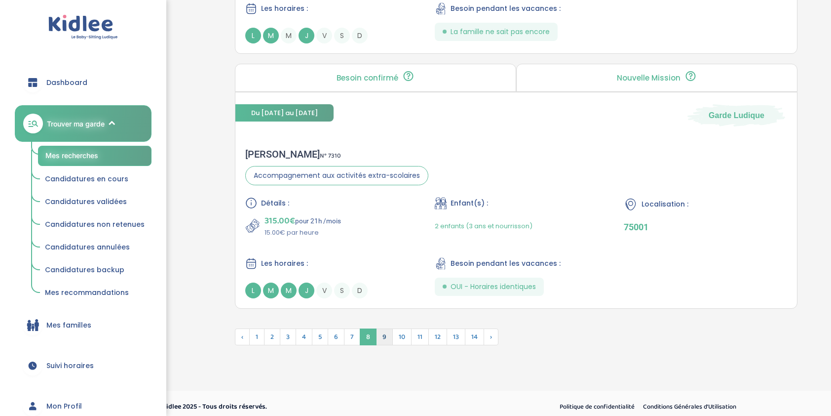
click at [379, 333] on span "9" at bounding box center [384, 336] width 17 height 17
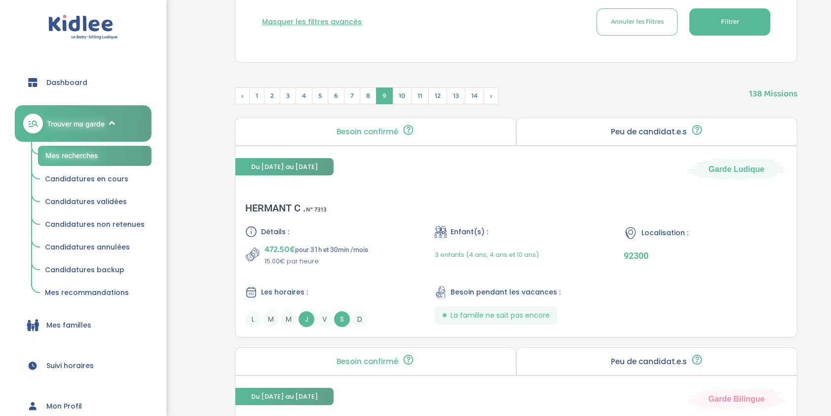
scroll to position [243, 0]
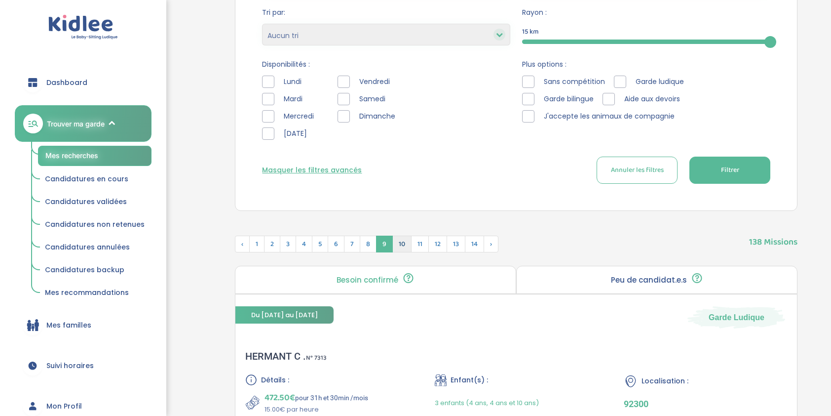
click at [392, 242] on span "10" at bounding box center [401, 243] width 19 height 17
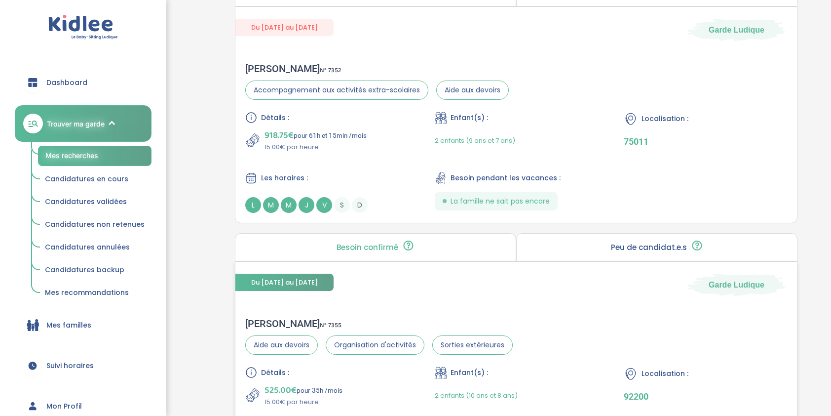
scroll to position [1279, 0]
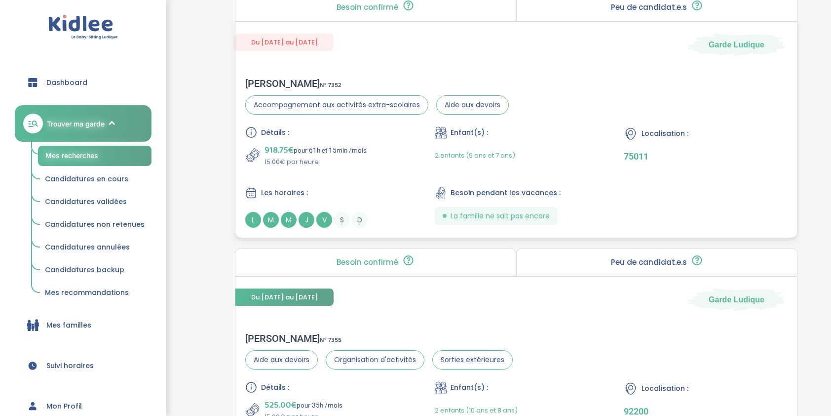
click at [358, 151] on p "918.75€ pour 61h et 15min /mois" at bounding box center [316, 150] width 102 height 14
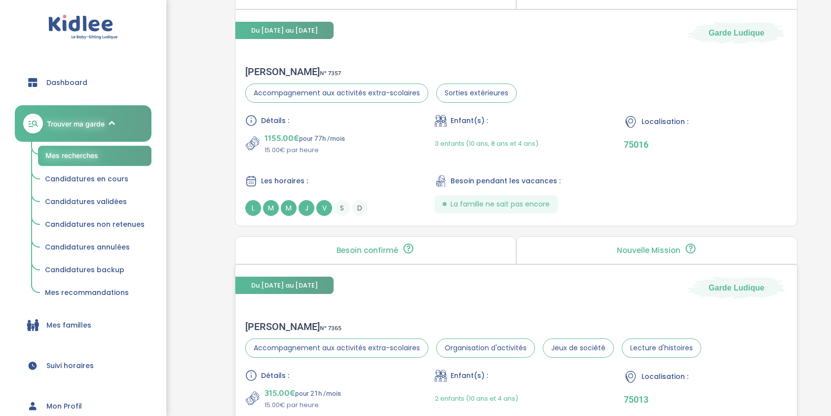
scroll to position [2019, 0]
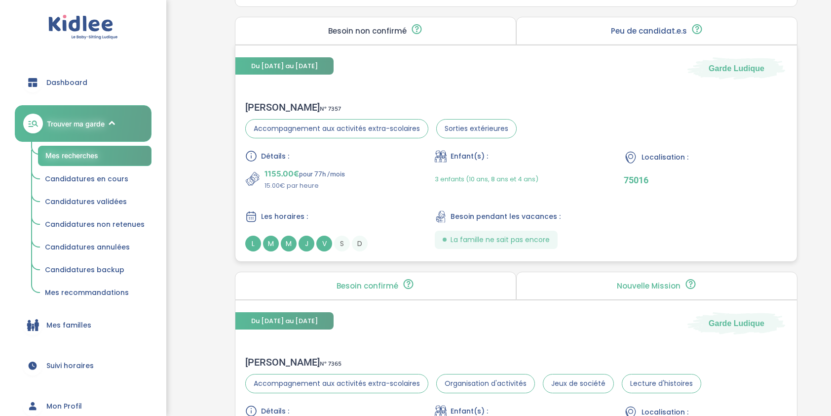
click at [312, 110] on div "Charlotte d . N° 7357 Accompagnement aux activités extra-scolaires Sorties exté…" at bounding box center [380, 119] width 271 height 37
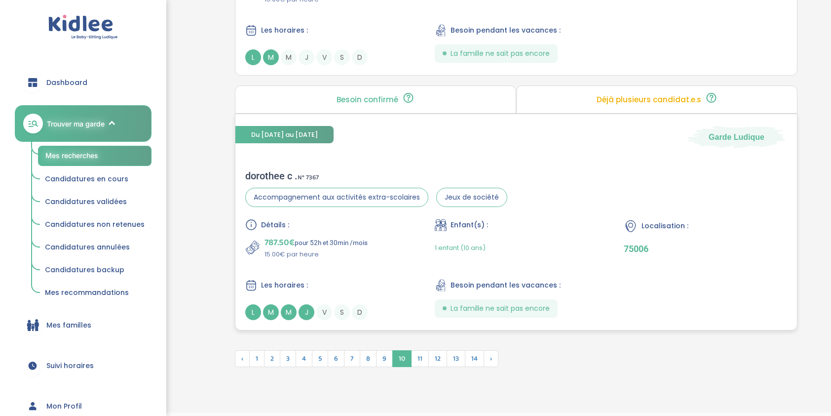
scroll to position [2710, 0]
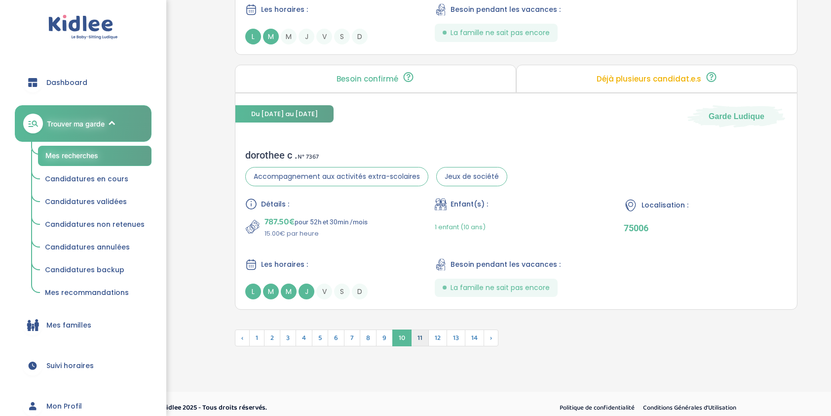
click at [415, 329] on span "11" at bounding box center [420, 337] width 18 height 17
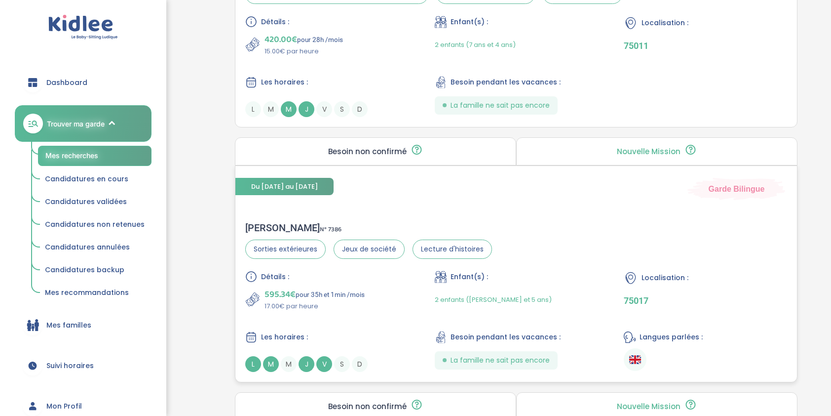
scroll to position [1452, 0]
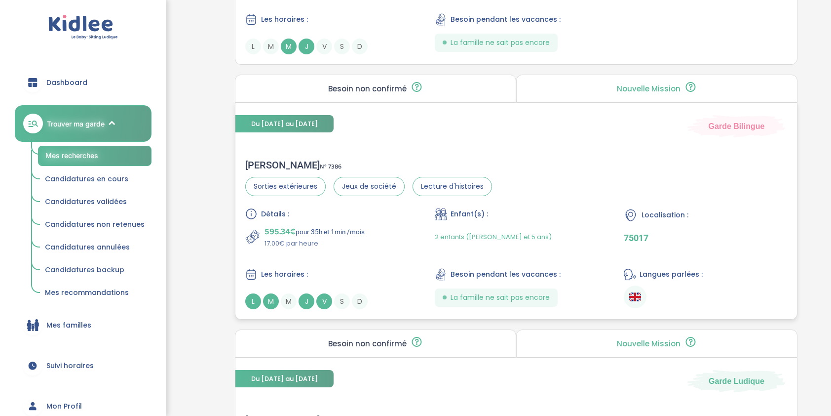
click at [278, 165] on div "Pauline K . N° 7386" at bounding box center [368, 165] width 247 height 12
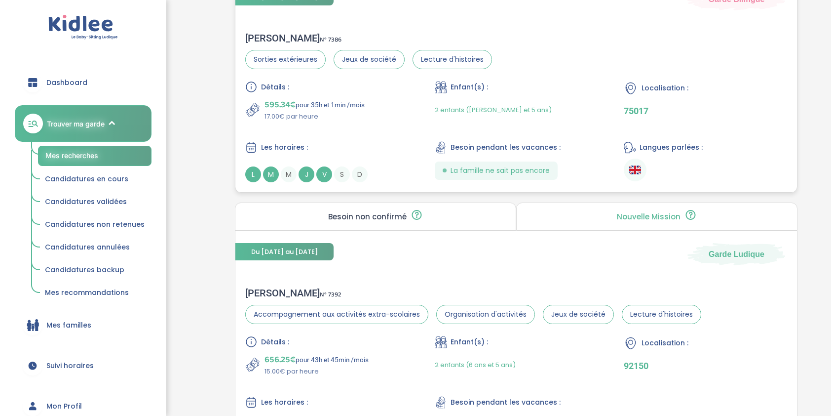
scroll to position [1600, 0]
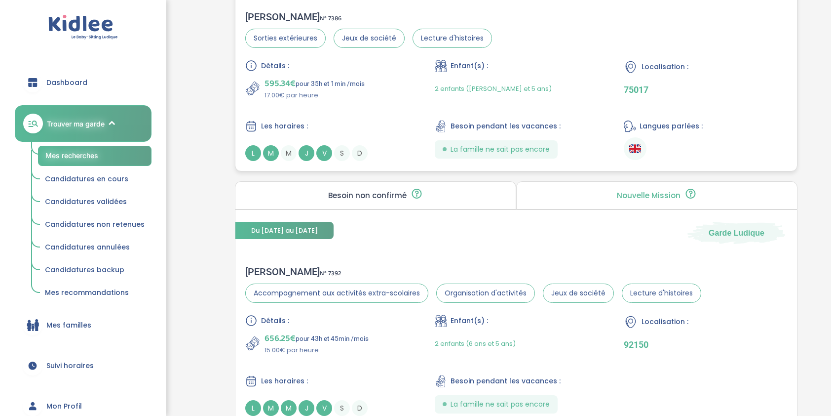
click at [317, 76] on p "595.34€ pour 35h et 1min /mois" at bounding box center [315, 83] width 100 height 14
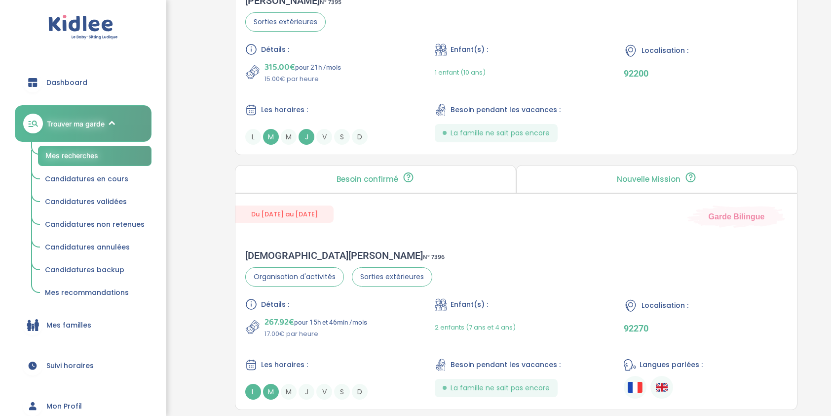
scroll to position [2439, 0]
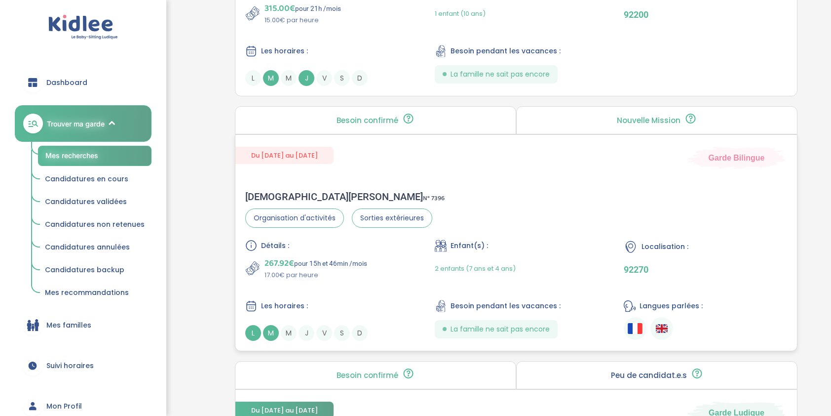
click at [269, 256] on span "267.92€" at bounding box center [280, 263] width 30 height 14
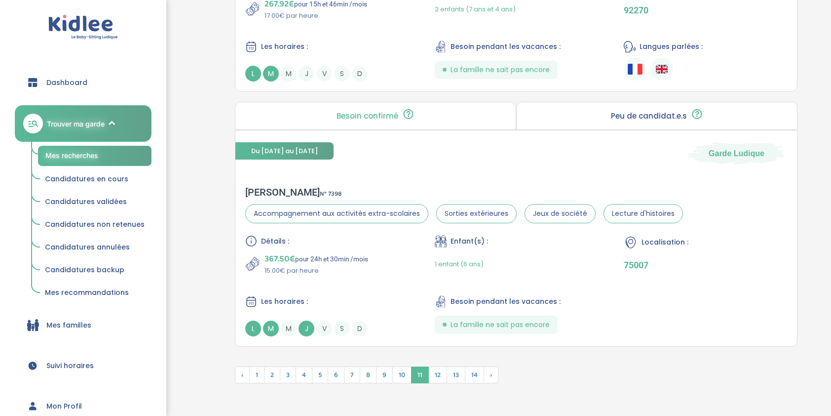
scroll to position [2735, 0]
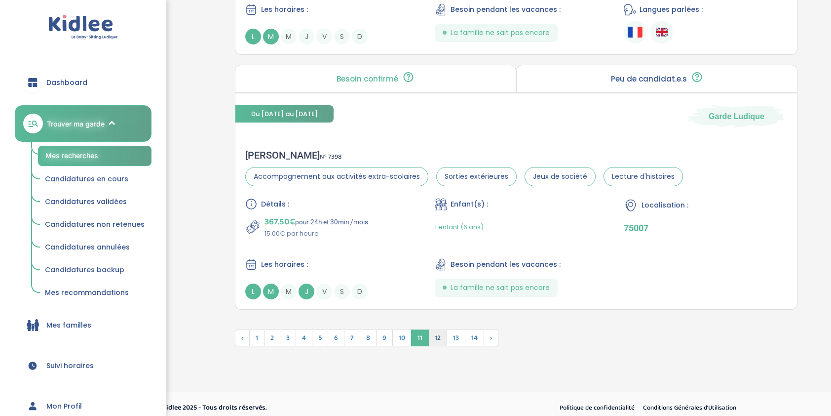
click at [434, 329] on span "12" at bounding box center [437, 337] width 19 height 17
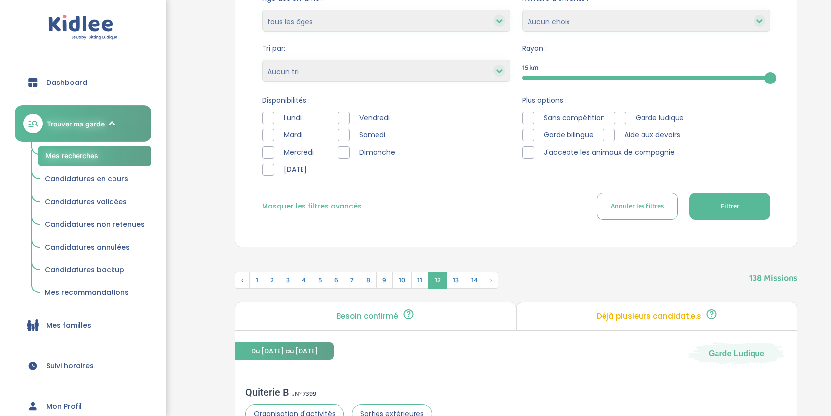
scroll to position [144, 0]
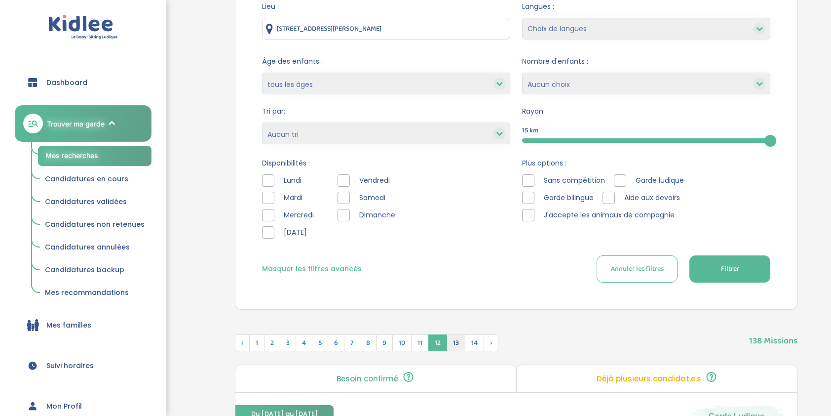
click at [450, 340] on span "13" at bounding box center [456, 342] width 19 height 17
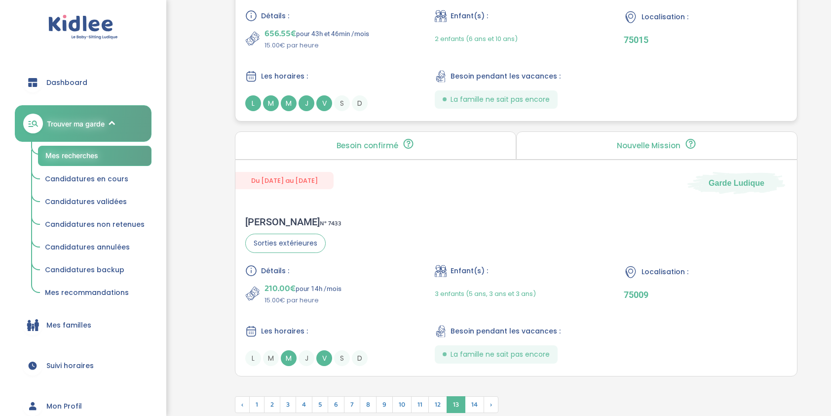
scroll to position [2661, 0]
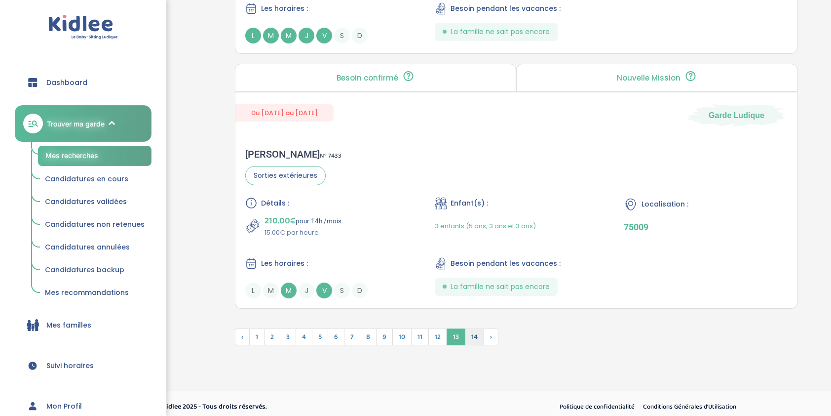
click at [468, 328] on span "14" at bounding box center [474, 336] width 19 height 17
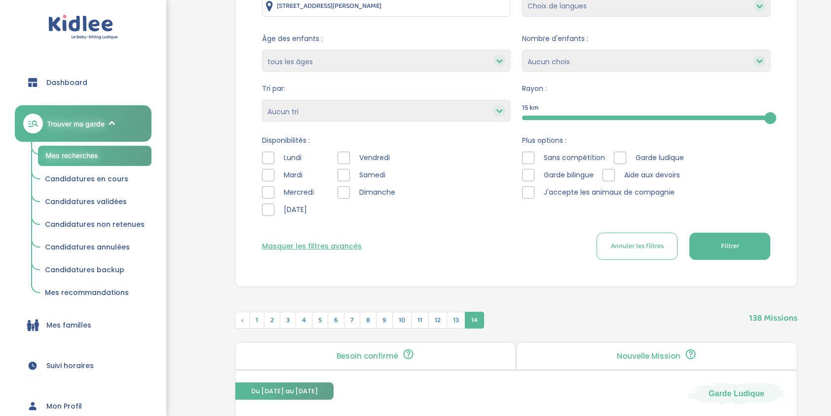
scroll to position [228, 0]
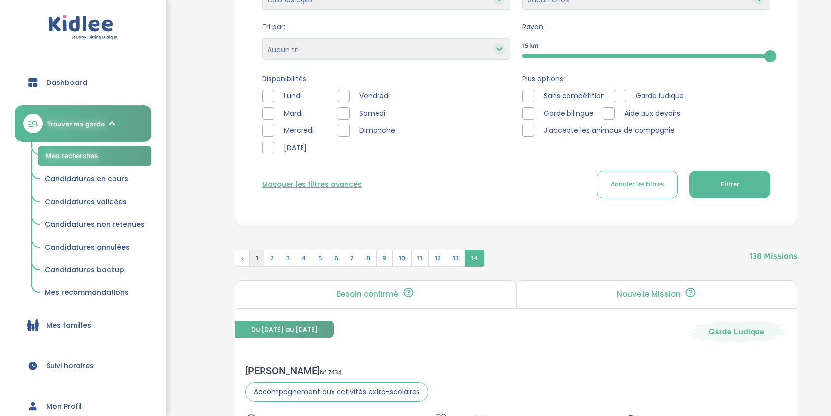
click at [256, 258] on span "1" at bounding box center [256, 258] width 15 height 17
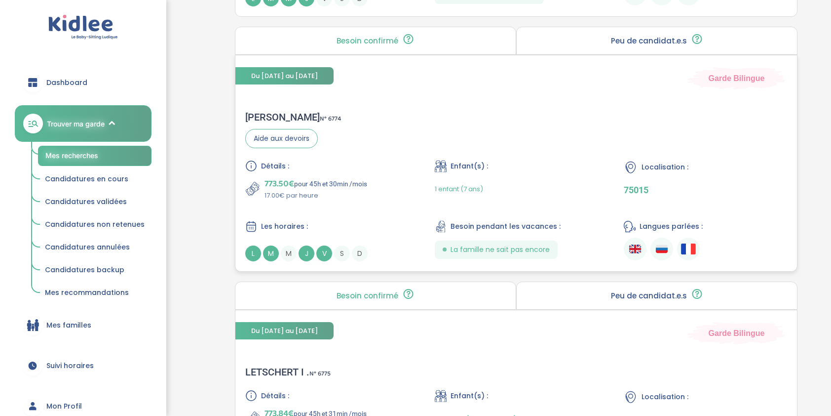
scroll to position [821, 0]
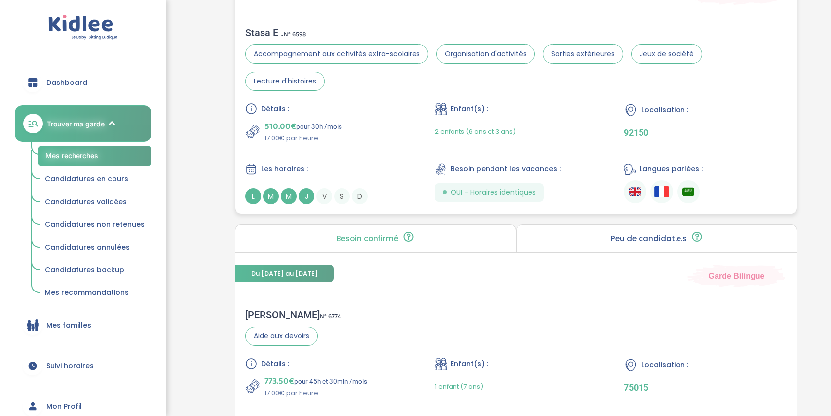
click at [296, 119] on p "510.00€ pour 30h /mois" at bounding box center [303, 126] width 77 height 14
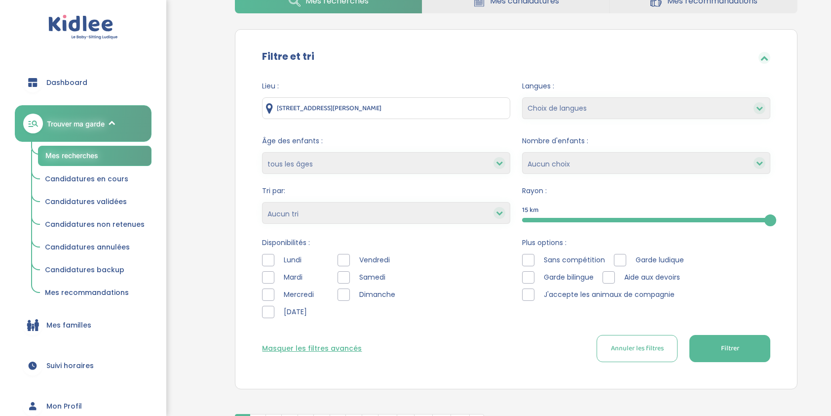
scroll to position [0, 0]
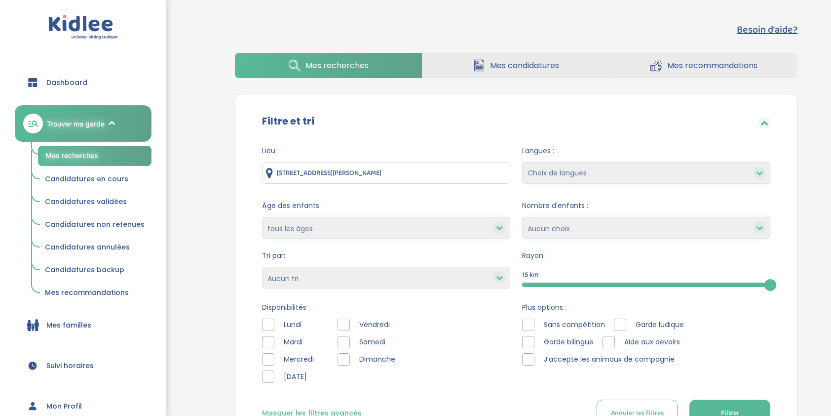
click at [391, 280] on select "Heures par semaine (croissant) Heures par semaine (décroissant) Date de démarra…" at bounding box center [386, 277] width 248 height 22
select select "hours_asc"
click at [262, 266] on select "Heures par semaine (croissant) Heures par semaine (décroissant) Date de démarra…" at bounding box center [386, 277] width 248 height 22
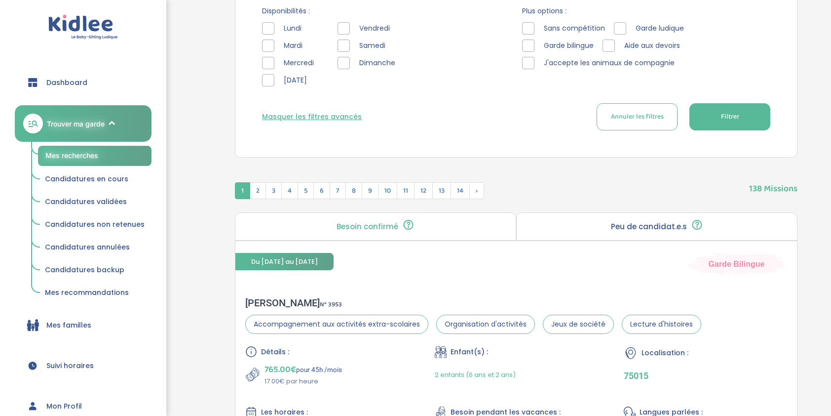
scroll to position [345, 0]
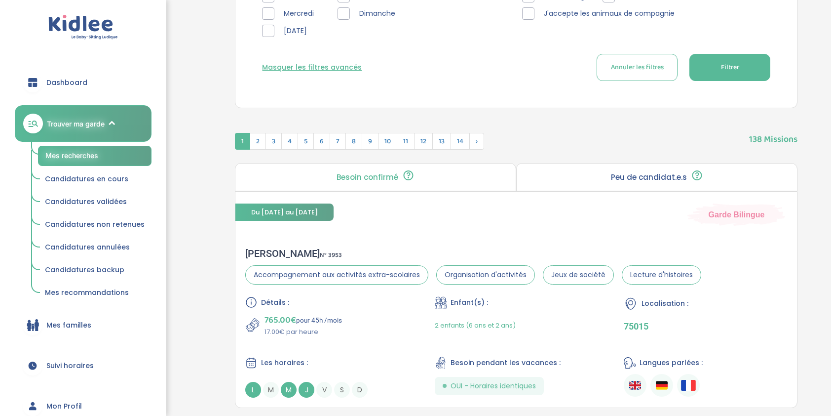
click at [730, 63] on span "Filtrer" at bounding box center [730, 67] width 18 height 10
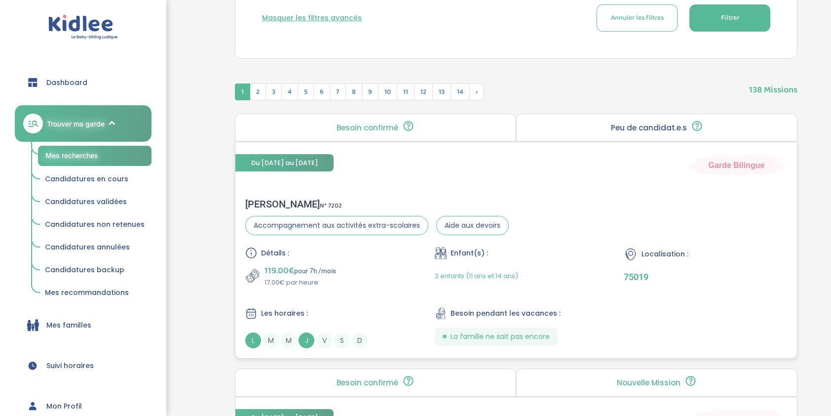
scroll to position [592, 0]
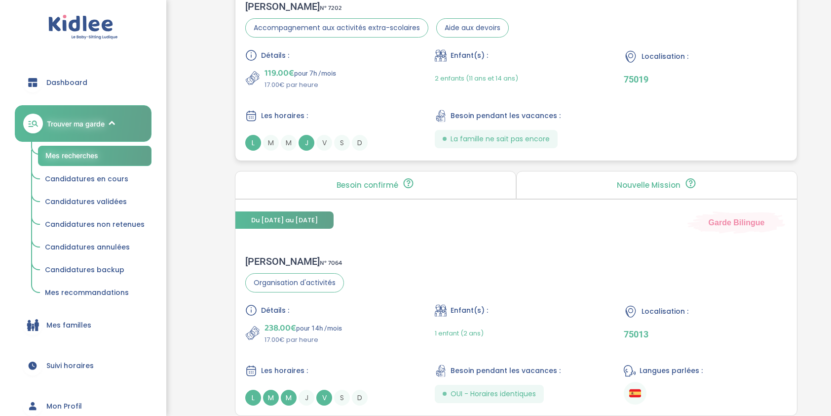
click at [317, 50] on div "Détails :" at bounding box center [326, 55] width 163 height 12
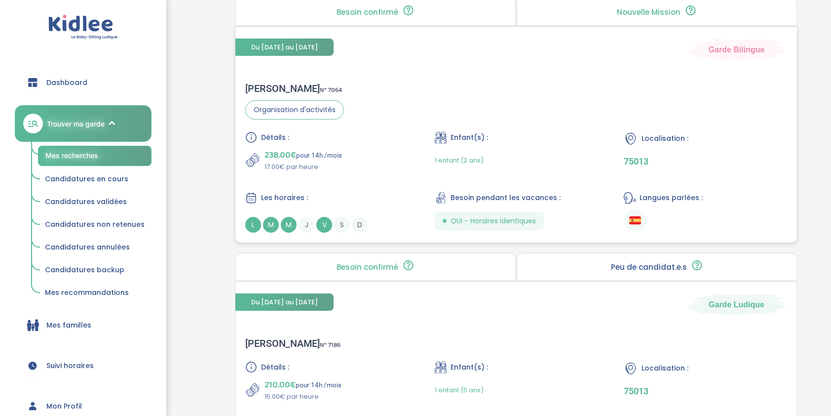
scroll to position [839, 0]
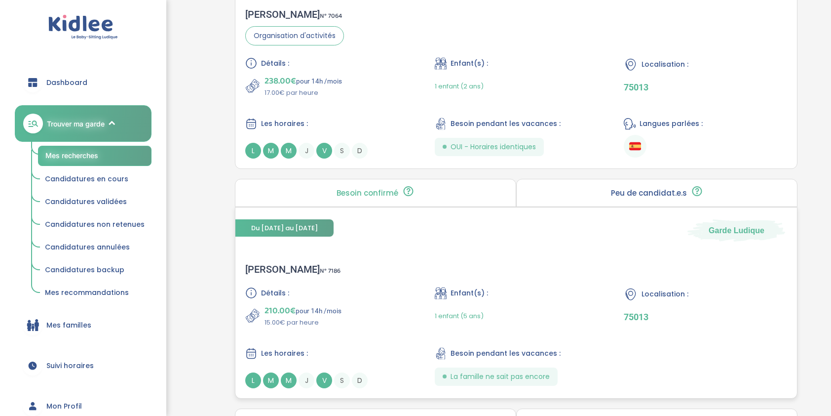
click at [273, 267] on div "Linda A . N° 7186" at bounding box center [292, 269] width 95 height 12
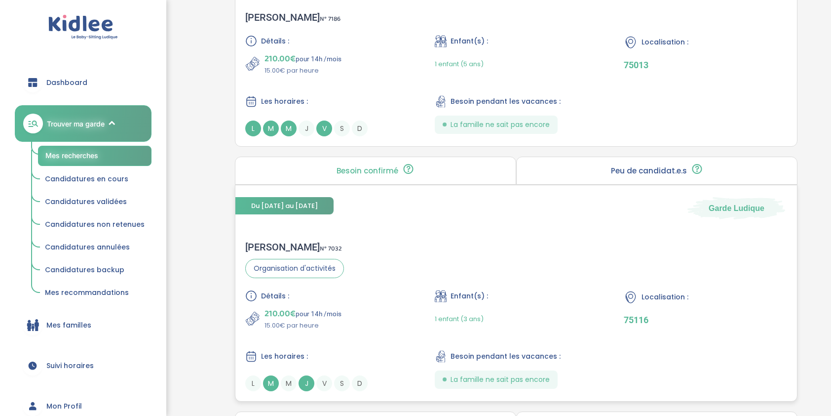
scroll to position [1135, 0]
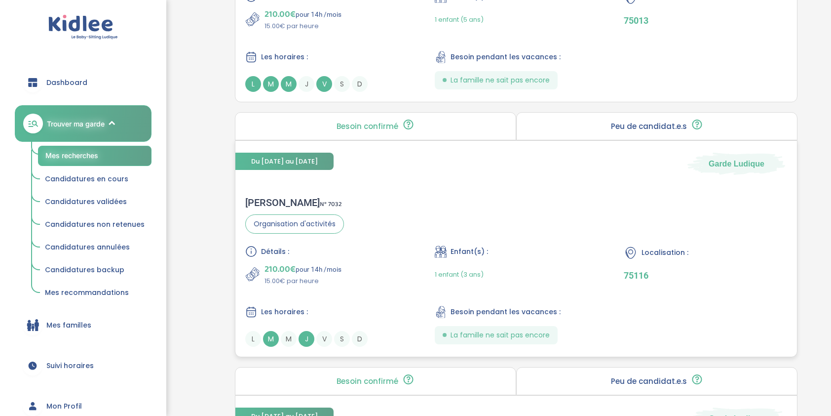
click at [276, 203] on div "Sophie D . N° 7032" at bounding box center [294, 202] width 99 height 12
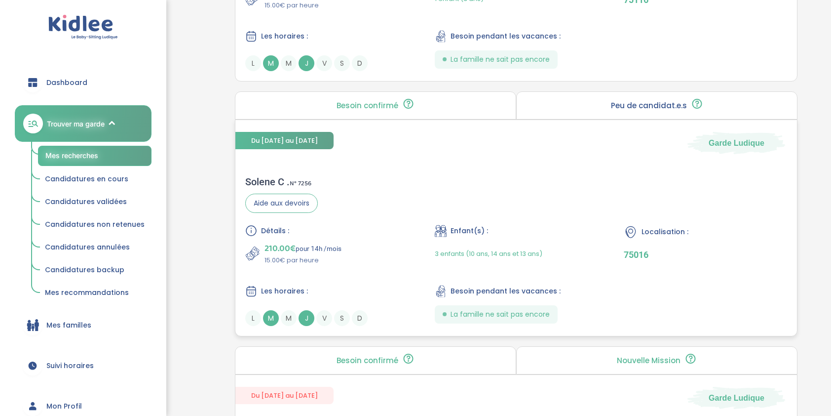
scroll to position [1431, 0]
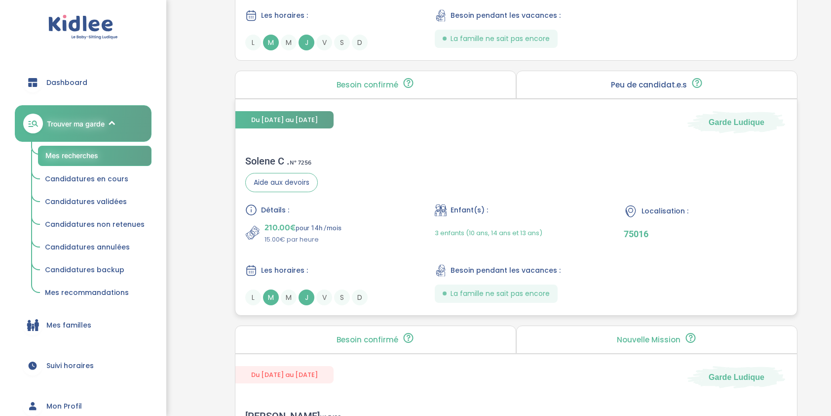
click at [277, 205] on span "Détails :" at bounding box center [275, 210] width 28 height 10
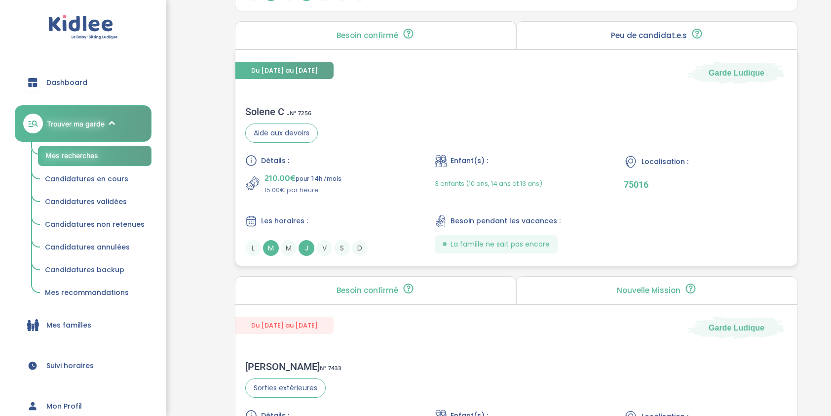
scroll to position [1628, 0]
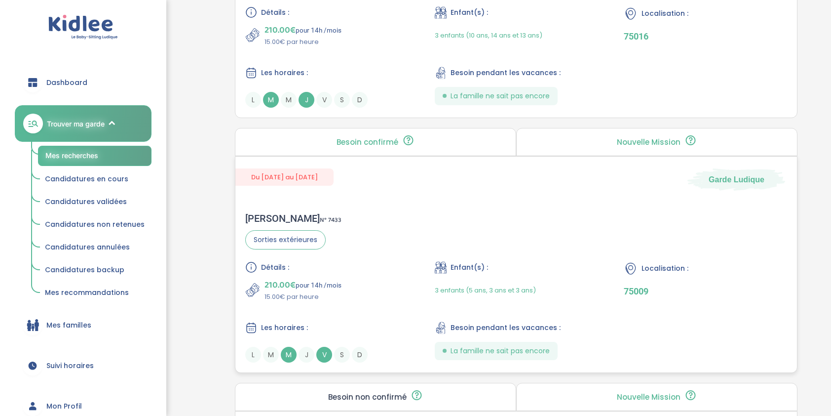
click at [275, 263] on span "Détails :" at bounding box center [275, 267] width 28 height 10
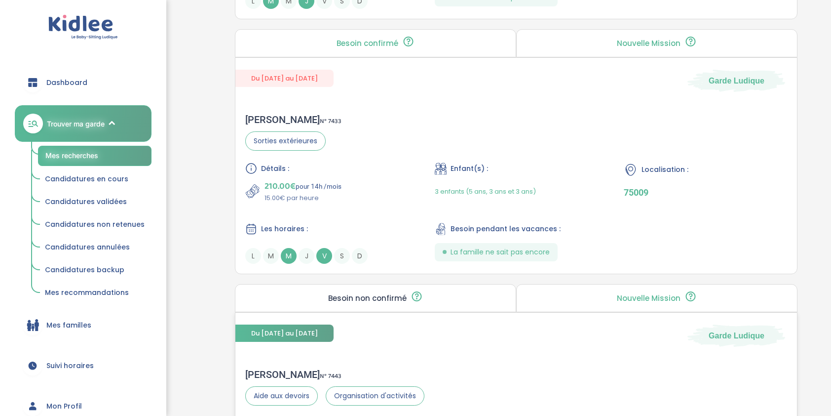
scroll to position [1925, 0]
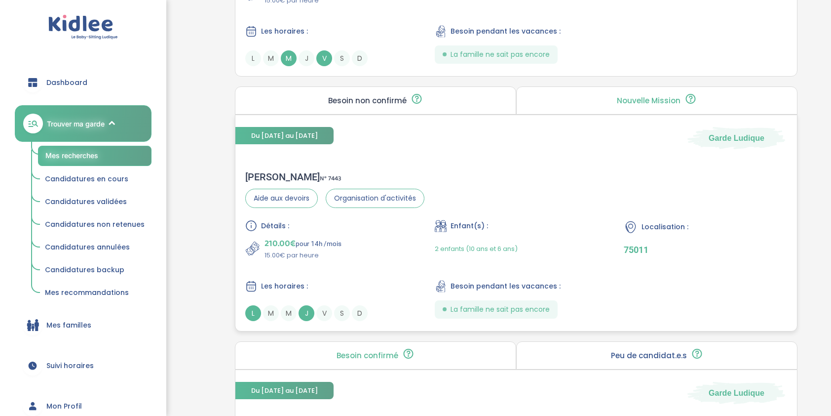
click at [322, 220] on div "Détails :" at bounding box center [326, 226] width 163 height 12
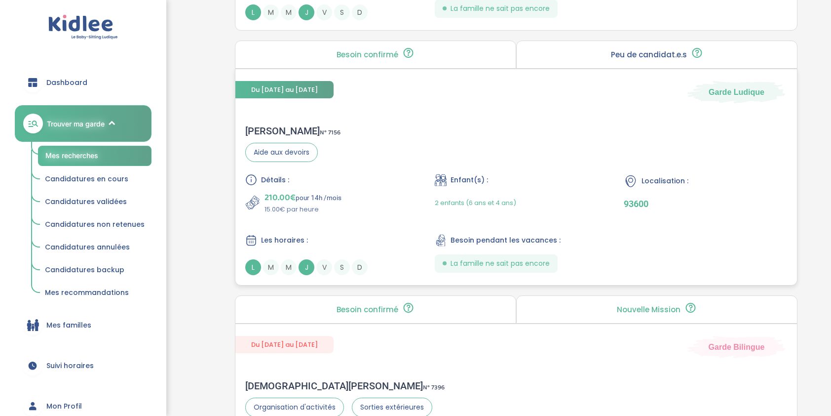
scroll to position [2418, 0]
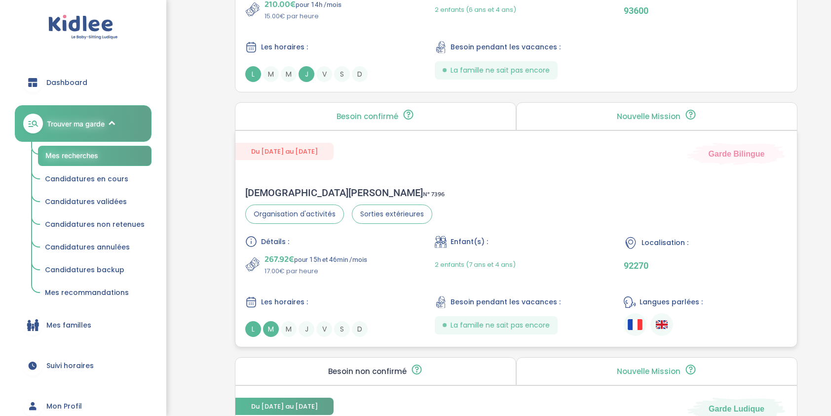
click at [338, 252] on p "267.92€ pour 15h et 46min /mois" at bounding box center [316, 259] width 103 height 14
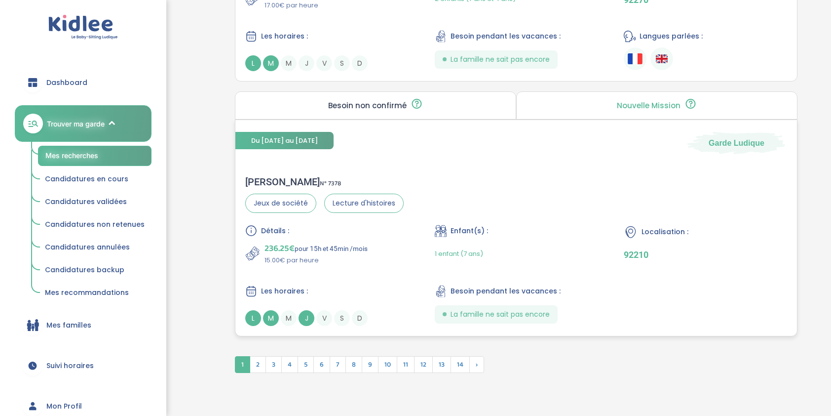
scroll to position [2710, 0]
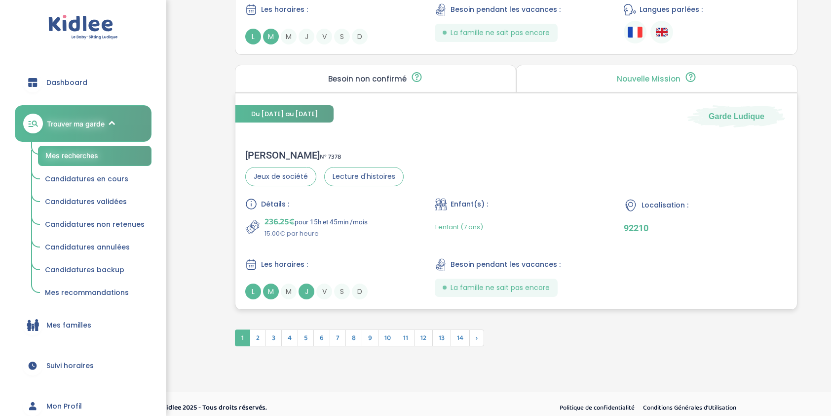
click at [300, 188] on div "Virginie H . N° 7378 Jeux de société Lecture d'histoires Détails : 236.25€ pour…" at bounding box center [516, 224] width 562 height 170
click at [258, 332] on span "2" at bounding box center [258, 337] width 16 height 17
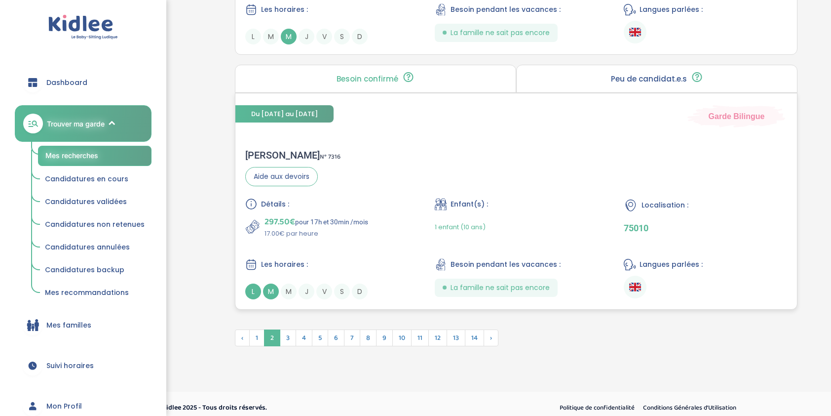
click at [327, 205] on div "Détails : 297.50€ pour 17h et 30min /mois 17.00€ par heure" at bounding box center [326, 218] width 163 height 40
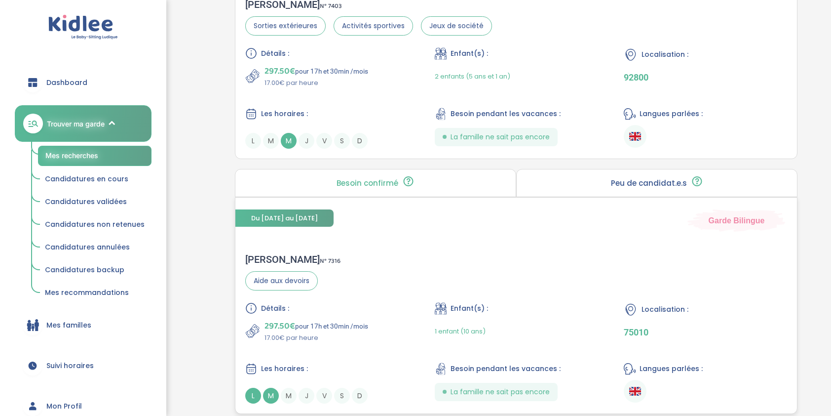
scroll to position [2587, 0]
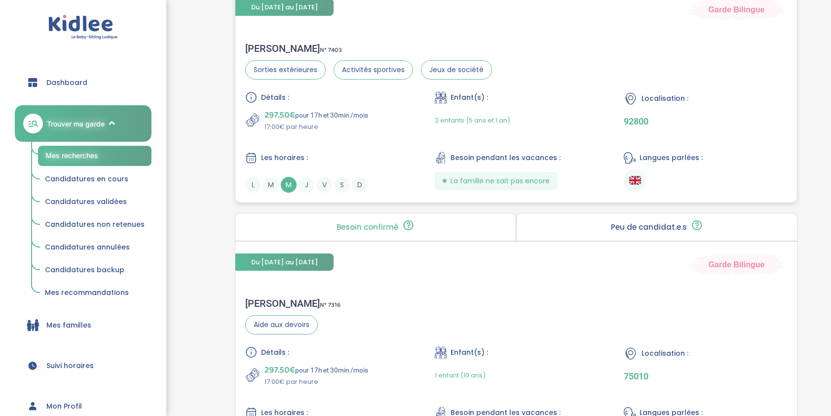
click at [340, 91] on div "Détails :" at bounding box center [326, 97] width 163 height 12
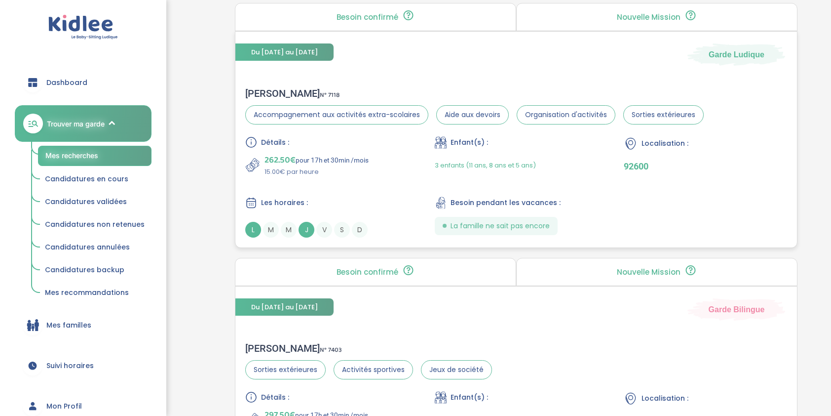
scroll to position [2242, 0]
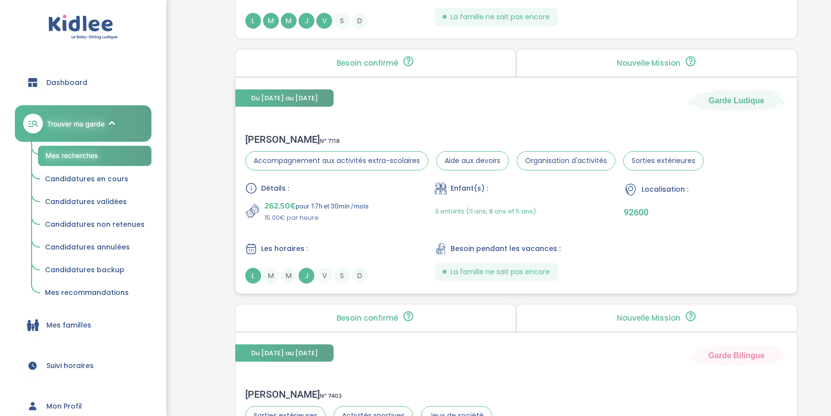
click at [350, 213] on p "15.00€ par heure" at bounding box center [317, 218] width 104 height 10
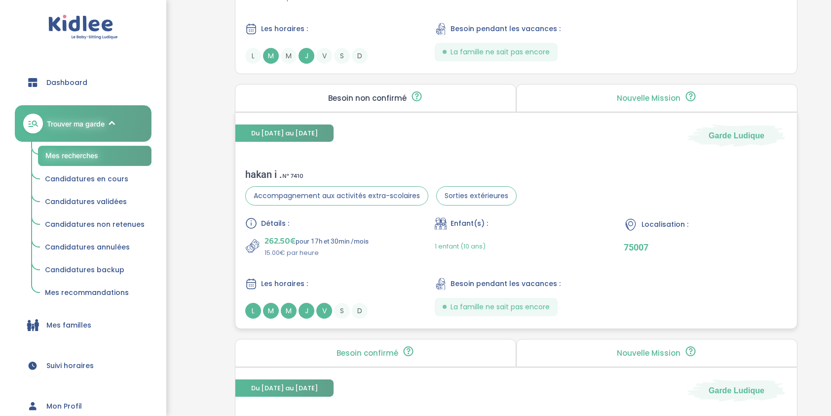
scroll to position [1946, 0]
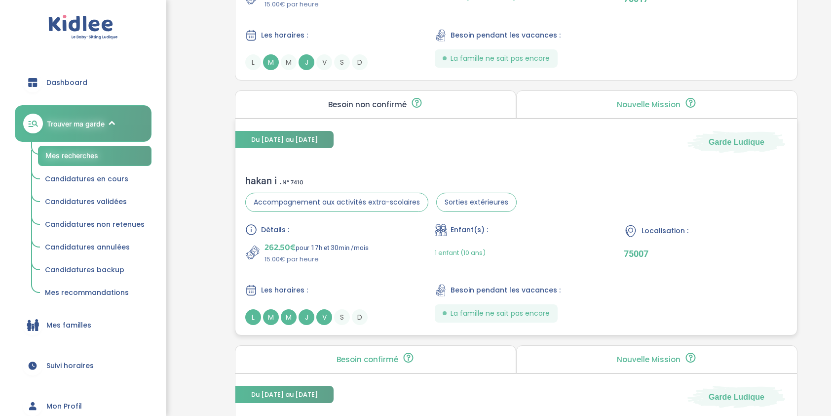
click at [282, 192] on span "Accompagnement aux activités extra-scolaires" at bounding box center [336, 201] width 183 height 19
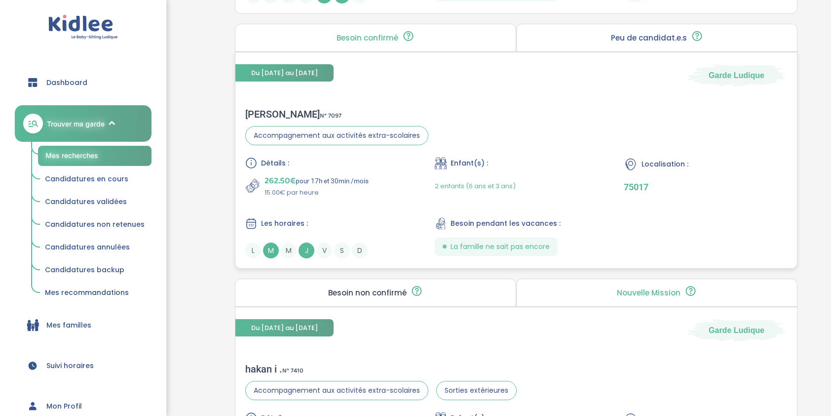
scroll to position [1748, 0]
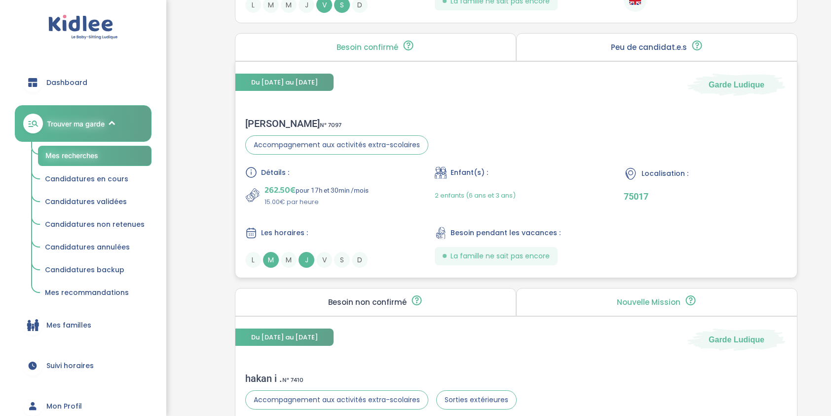
click at [284, 117] on div "Matthieu B . N° 7097" at bounding box center [336, 123] width 183 height 12
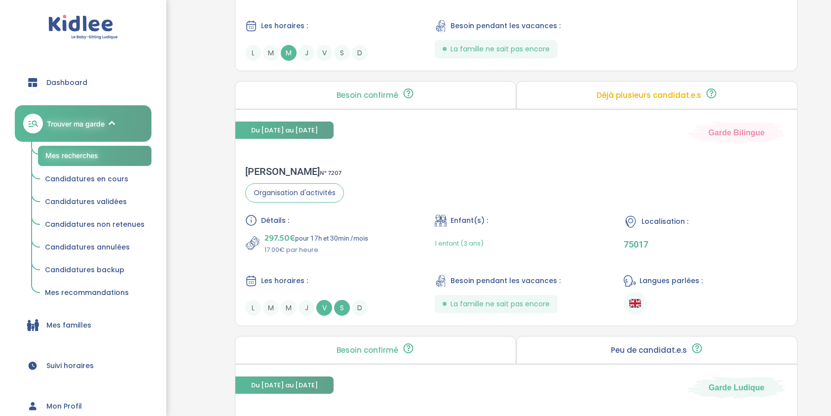
scroll to position [1403, 0]
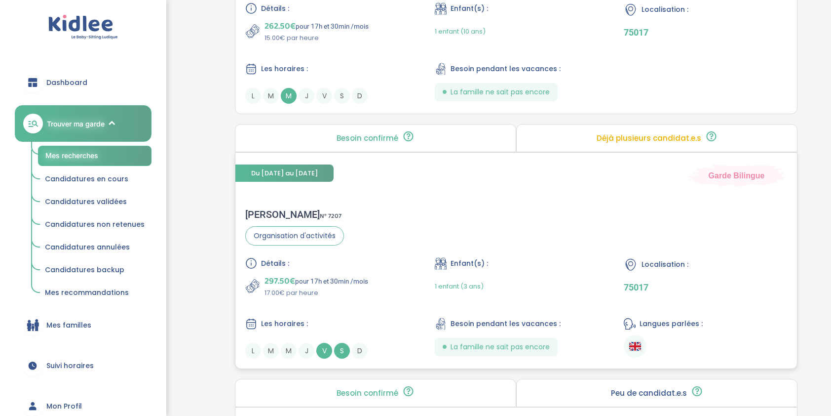
click at [331, 234] on span "Organisation d'activités" at bounding box center [294, 235] width 99 height 19
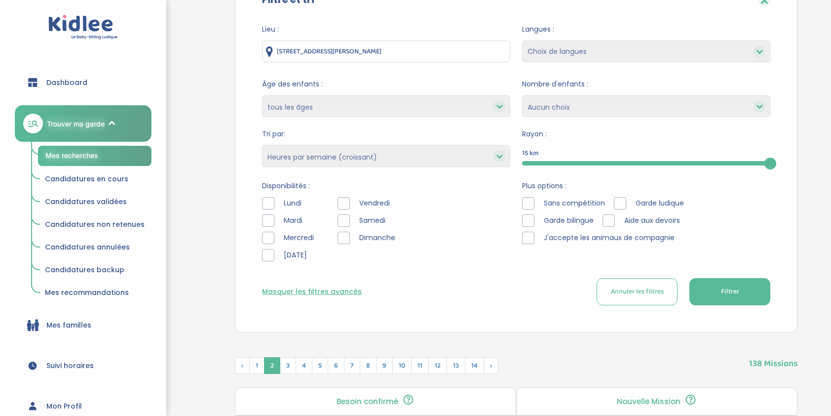
scroll to position [120, 0]
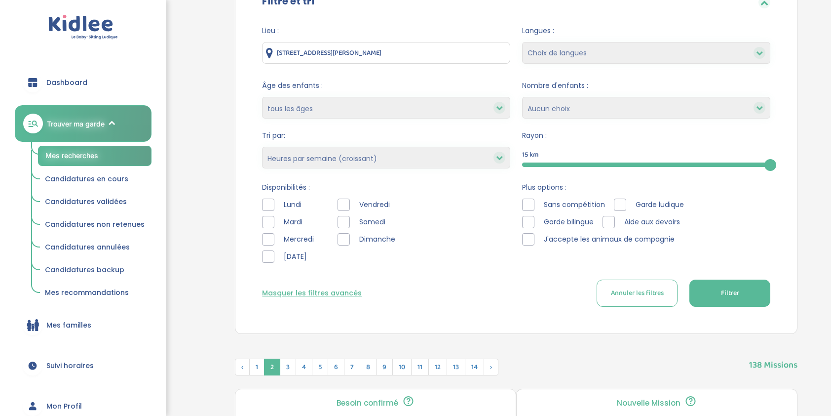
click at [276, 239] on div "Mercredi" at bounding box center [290, 239] width 56 height 12
click at [274, 242] on div "Mercredi" at bounding box center [290, 239] width 56 height 12
click at [271, 238] on div at bounding box center [268, 239] width 12 height 12
click at [348, 203] on div at bounding box center [344, 204] width 12 height 12
click at [344, 223] on div at bounding box center [344, 222] width 12 height 12
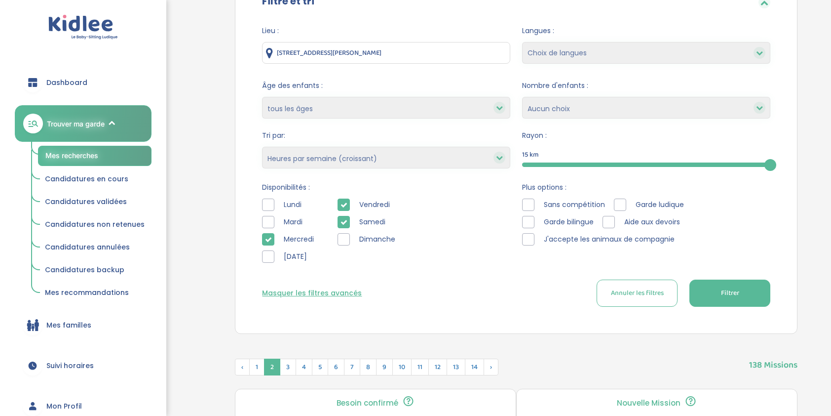
click at [341, 242] on div at bounding box center [344, 239] width 12 height 12
click at [714, 289] on button "Filtrer" at bounding box center [729, 292] width 81 height 27
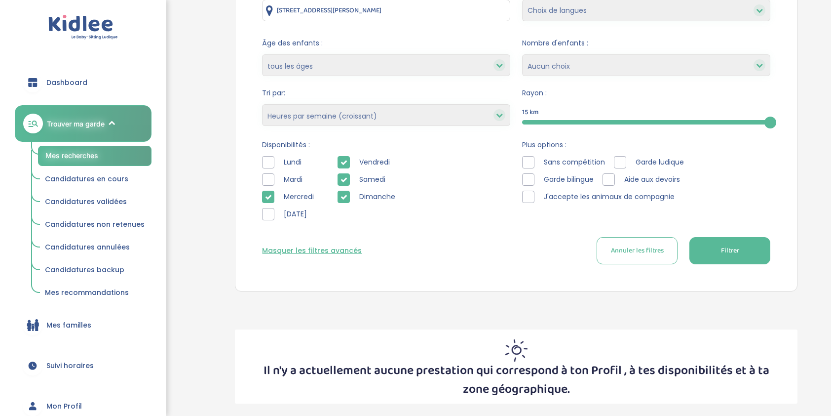
scroll to position [213, 0]
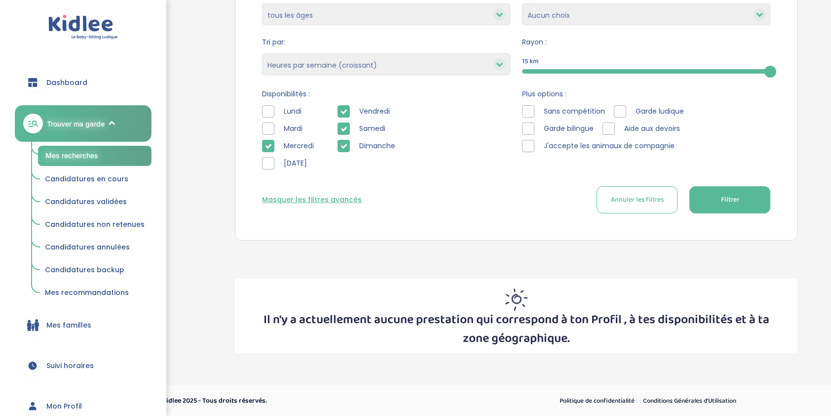
click at [344, 150] on div at bounding box center [344, 146] width 12 height 12
click at [749, 195] on button "Filtrer" at bounding box center [729, 199] width 81 height 27
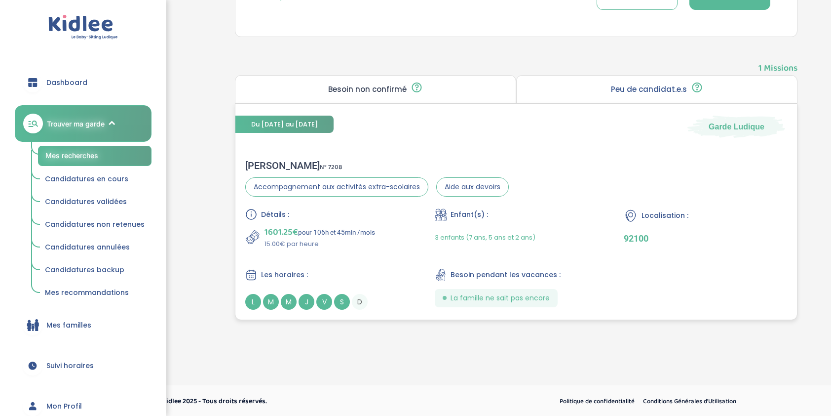
scroll to position [219, 0]
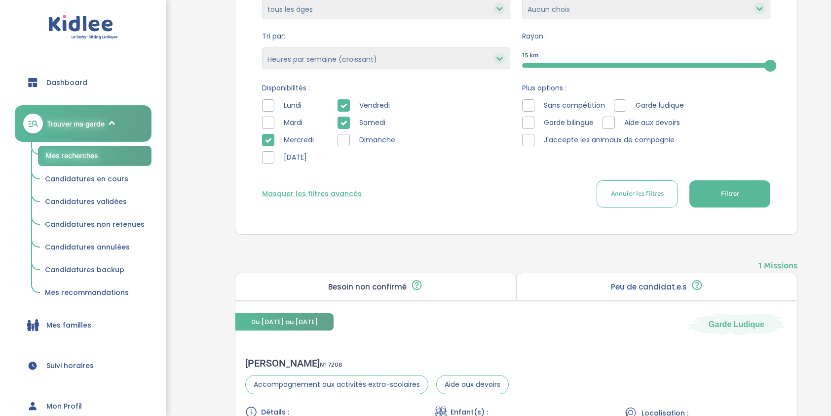
click at [268, 143] on icon at bounding box center [268, 140] width 7 height 7
click at [750, 194] on button "Filtrer" at bounding box center [729, 193] width 81 height 27
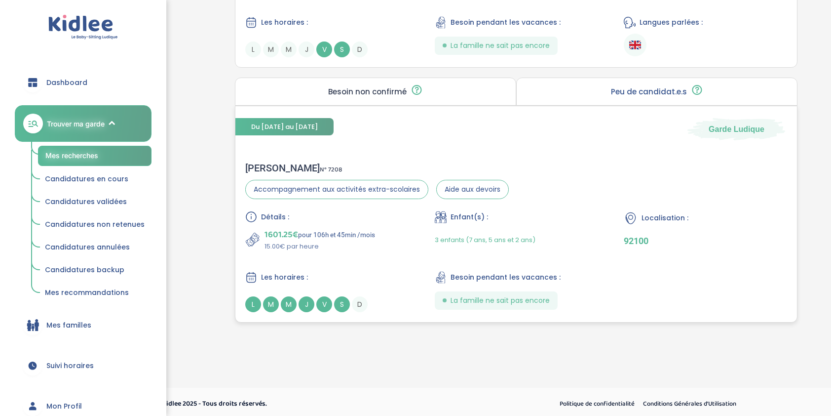
scroll to position [671, 0]
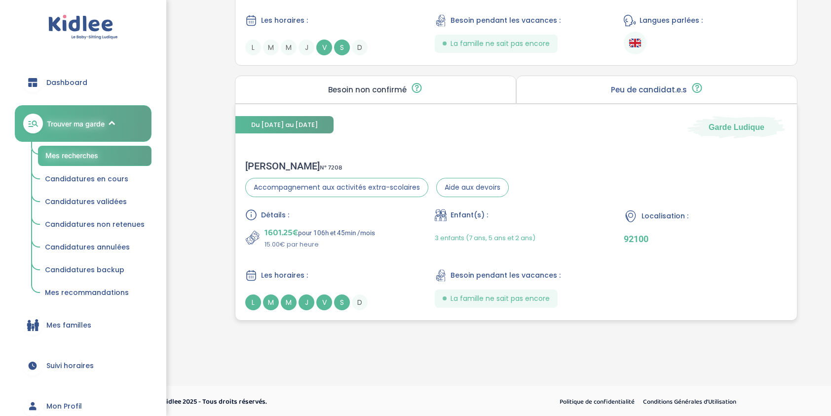
click at [314, 174] on div "pierre-olivier C . N° 7208 Accompagnement aux activités extra-scolaires Aide au…" at bounding box center [377, 178] width 264 height 37
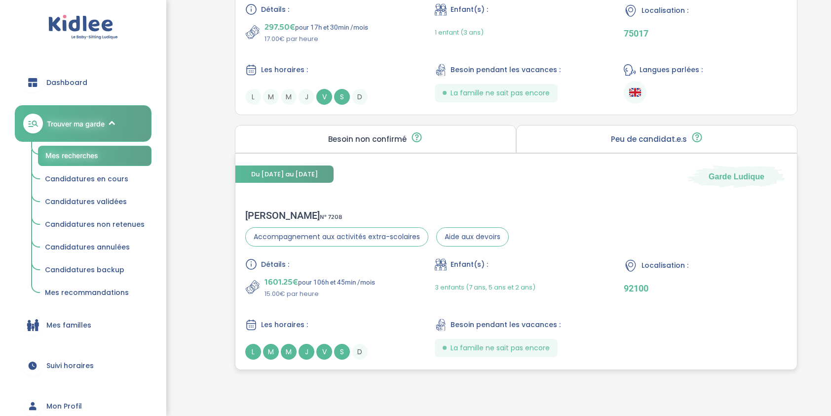
scroll to position [473, 0]
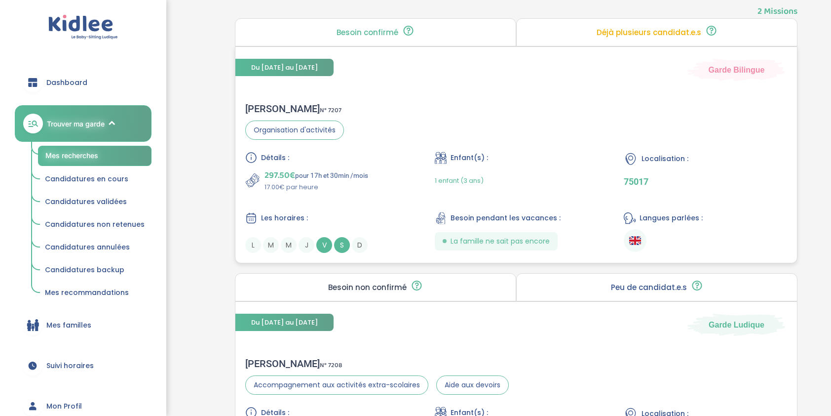
click at [283, 116] on div "Sabah F . N° 7207 Organisation d'activités" at bounding box center [294, 121] width 99 height 37
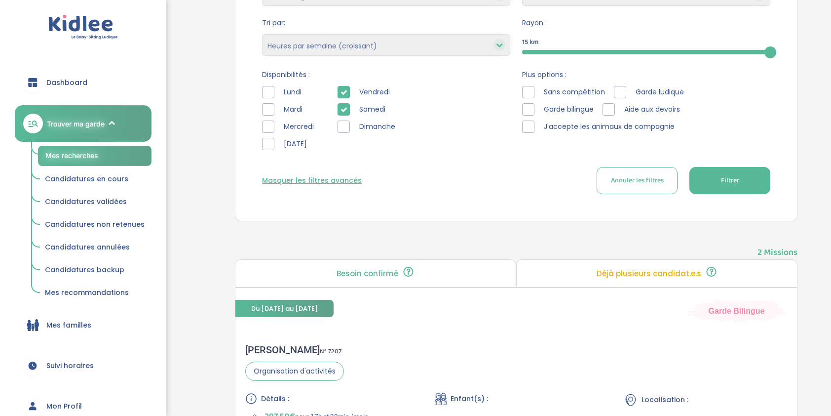
scroll to position [177, 0]
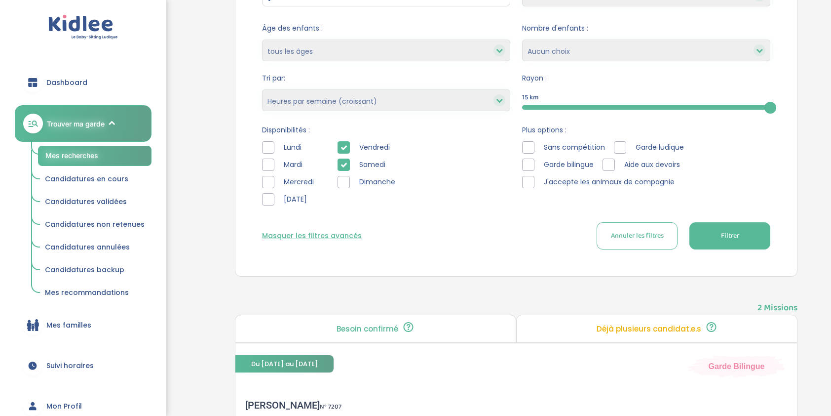
click at [343, 159] on div at bounding box center [344, 164] width 12 height 12
click at [749, 229] on button "Filtrer" at bounding box center [729, 235] width 81 height 27
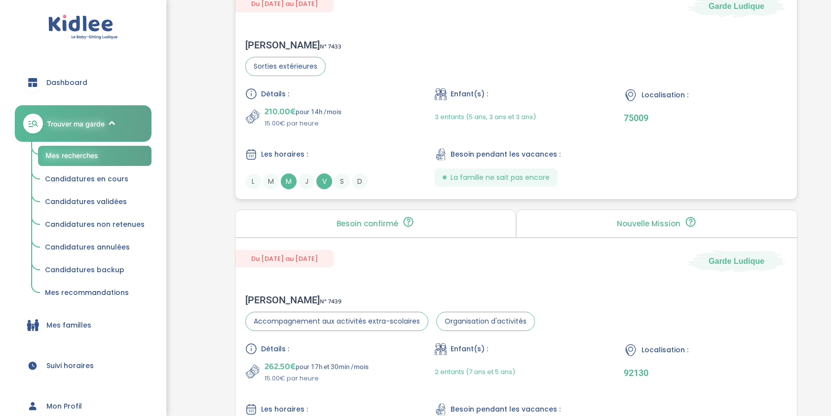
scroll to position [1016, 0]
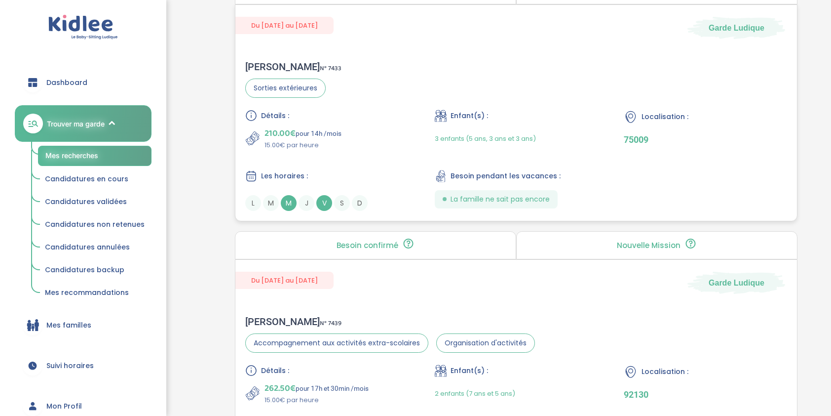
click at [320, 69] on span "N° 7433" at bounding box center [331, 68] width 22 height 10
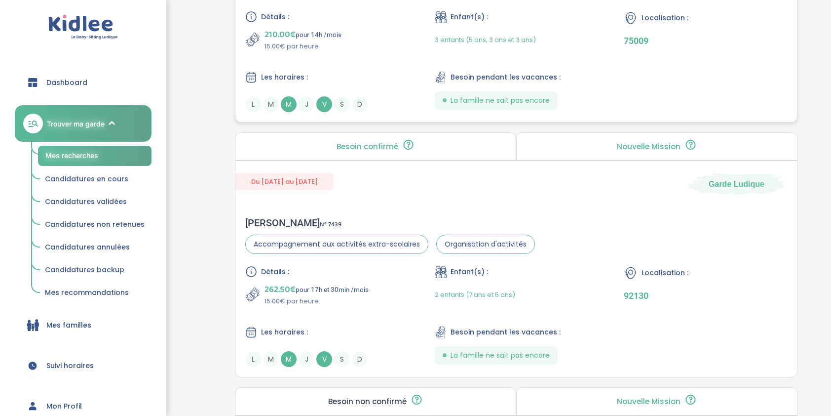
scroll to position [967, 0]
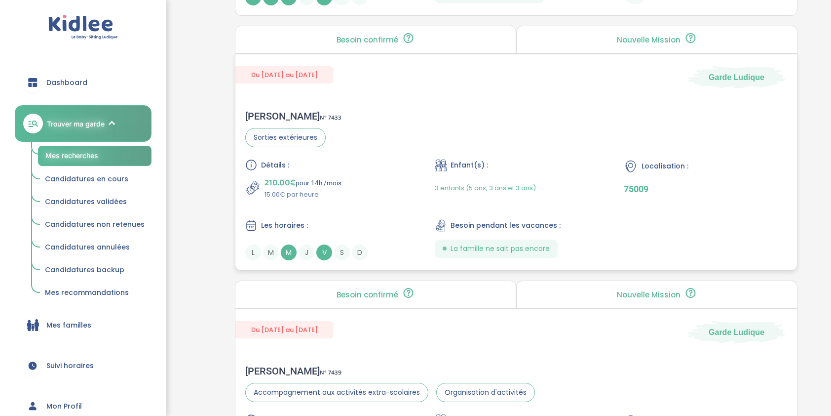
click at [320, 114] on span "N° 7433" at bounding box center [331, 118] width 22 height 10
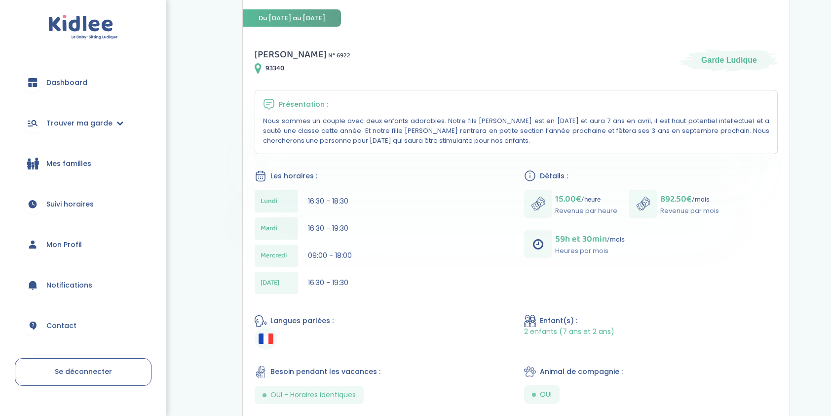
scroll to position [148, 0]
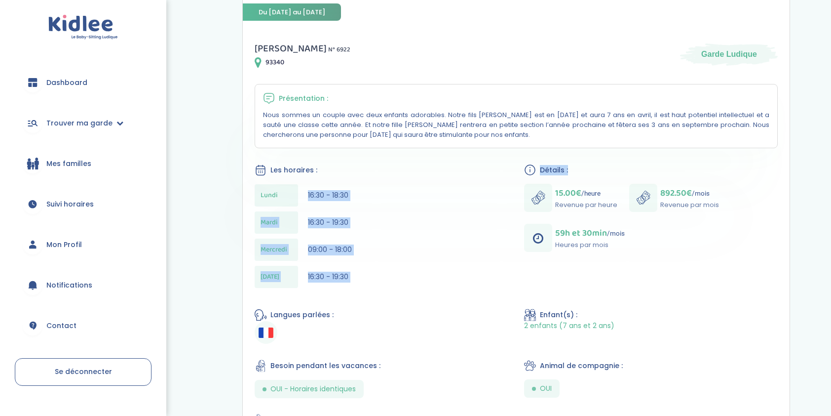
drag, startPoint x: 305, startPoint y: 191, endPoint x: 552, endPoint y: 201, distance: 247.4
click at [552, 201] on div "[PERSON_NAME] N° 6922 93340 Garde Ludique Présentation : Nous sommes un couple …" at bounding box center [516, 377] width 547 height 697
click at [302, 225] on div "[DATE] 16:30 - 19:30" at bounding box center [382, 222] width 254 height 22
drag, startPoint x: 310, startPoint y: 194, endPoint x: 390, endPoint y: 193, distance: 79.9
click at [390, 193] on div "[DATE] 16:30 - 18:30" at bounding box center [382, 195] width 254 height 22
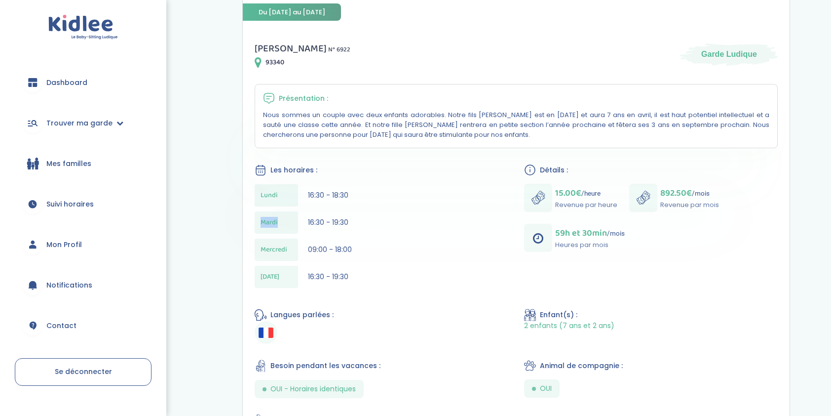
drag, startPoint x: 301, startPoint y: 212, endPoint x: 373, endPoint y: 204, distance: 72.5
click at [373, 204] on div "[DATE] 16:30 - 18:30 [DATE] 16:30 - 19:30 [DATE] 09:00 - 18:00 [DATE] 16:30 - 1…" at bounding box center [382, 238] width 254 height 109
drag, startPoint x: 373, startPoint y: 204, endPoint x: 361, endPoint y: 252, distance: 49.3
click at [361, 252] on div "Mercredi 09:00 - 18:00" at bounding box center [382, 249] width 254 height 22
drag, startPoint x: 361, startPoint y: 252, endPoint x: 438, endPoint y: 277, distance: 80.7
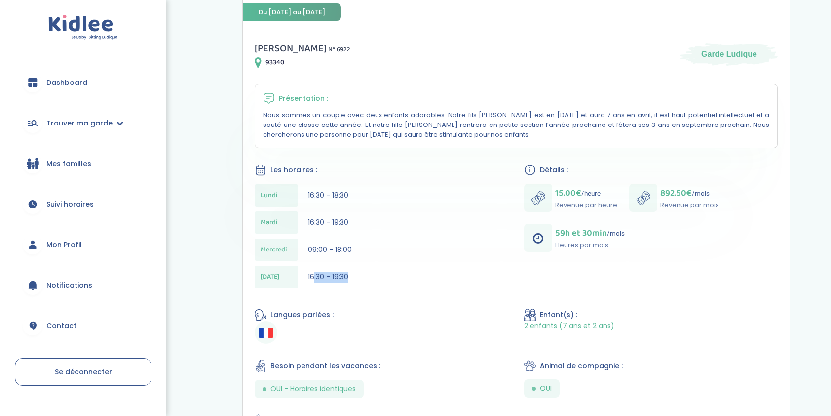
click at [438, 277] on div "Jeudi 16:30 - 19:30" at bounding box center [382, 276] width 254 height 22
drag, startPoint x: 438, startPoint y: 277, endPoint x: 331, endPoint y: 252, distance: 110.1
click at [331, 252] on span "09:00 - 18:00" at bounding box center [330, 249] width 44 height 10
drag, startPoint x: 331, startPoint y: 252, endPoint x: 471, endPoint y: 139, distance: 179.7
click at [471, 139] on div "Présentation : Nous sommes un couple avec deux enfants adorables. Notre fils Li…" at bounding box center [516, 116] width 523 height 64
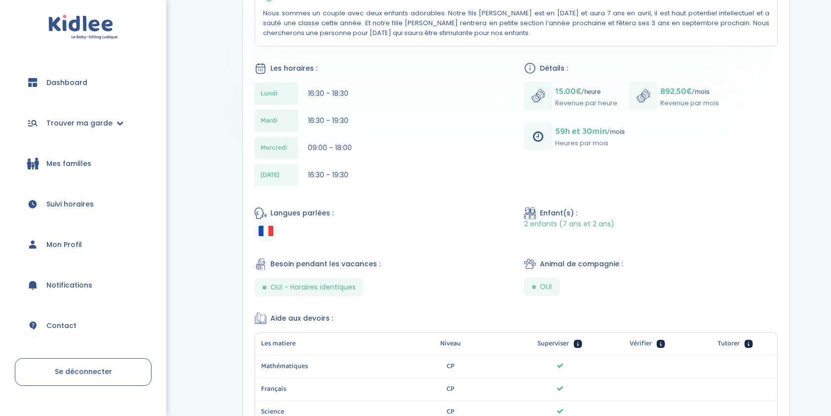
scroll to position [444, 0]
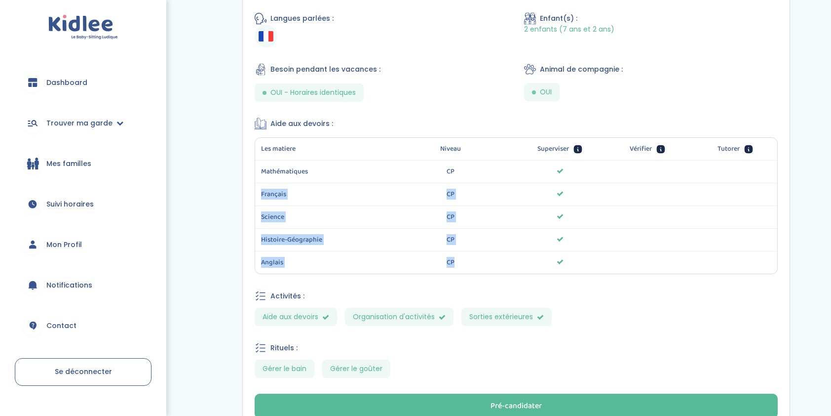
drag, startPoint x: 558, startPoint y: 168, endPoint x: 589, endPoint y: 265, distance: 102.4
click at [589, 265] on div "Les matiere Niveau Superviser Vérifier Tutorer Mathématiques CP Français CP Sci…" at bounding box center [516, 205] width 523 height 137
click at [423, 160] on div "Mathématiques CP" at bounding box center [516, 171] width 522 height 22
drag, startPoint x: 441, startPoint y: 168, endPoint x: 492, endPoint y: 272, distance: 116.1
click at [492, 272] on div "Bilal H . N° 6922 93340 Garde Ludique Présentation : Nous sommes un couple avec…" at bounding box center [516, 81] width 547 height 697
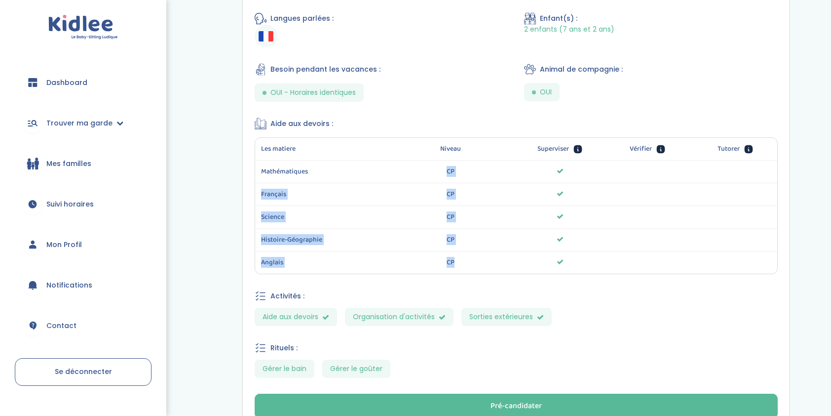
drag, startPoint x: 492, startPoint y: 272, endPoint x: 385, endPoint y: 161, distance: 153.9
click at [385, 161] on div "Mathématiques CP" at bounding box center [516, 171] width 522 height 22
click at [278, 166] on span "Mathématiques" at bounding box center [319, 171] width 116 height 10
drag, startPoint x: 252, startPoint y: 175, endPoint x: 333, endPoint y: 253, distance: 112.4
click at [333, 253] on div "Bilal H . N° 6922 93340 Garde Ludique Présentation : Nous sommes un couple avec…" at bounding box center [516, 81] width 547 height 697
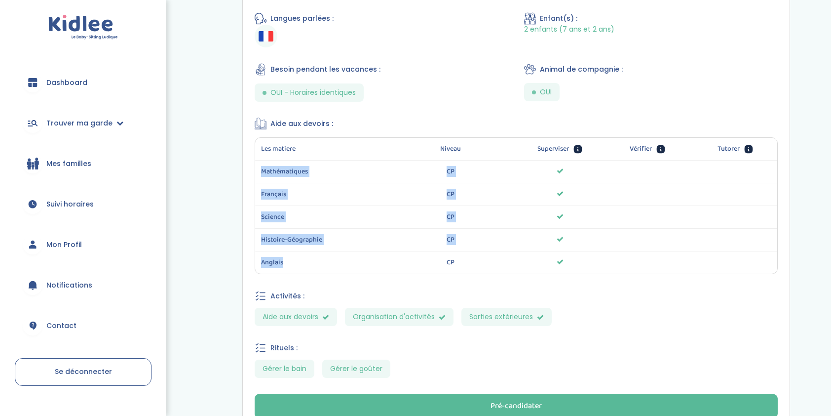
drag, startPoint x: 333, startPoint y: 253, endPoint x: 284, endPoint y: 256, distance: 48.9
click at [284, 257] on span "Anglais" at bounding box center [319, 262] width 116 height 10
click at [271, 257] on span "Anglais" at bounding box center [319, 262] width 116 height 10
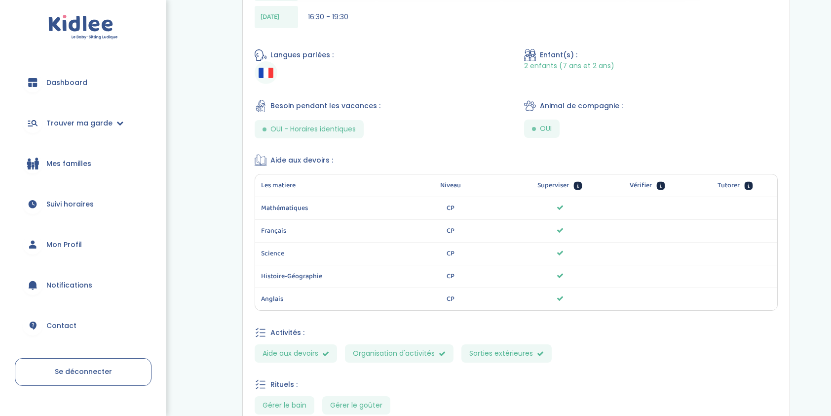
scroll to position [322, 0]
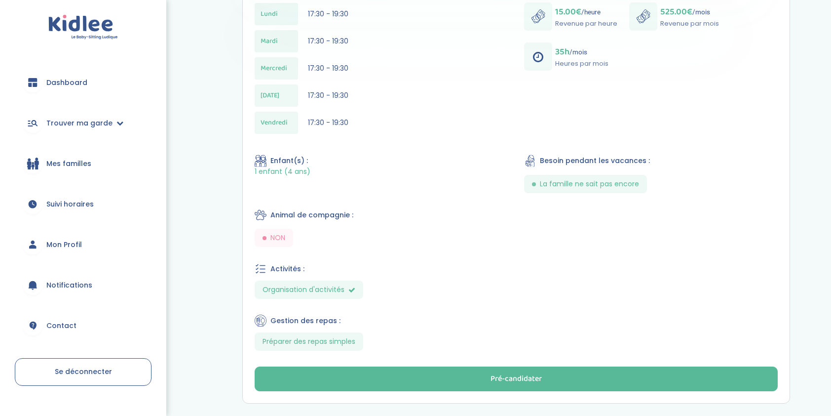
scroll to position [378, 0]
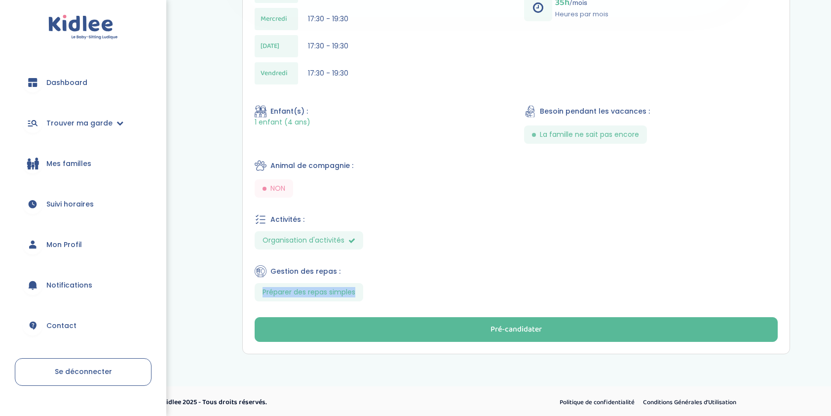
drag, startPoint x: 261, startPoint y: 288, endPoint x: 402, endPoint y: 287, distance: 141.1
click at [402, 287] on section "Préparer des repas simples" at bounding box center [516, 292] width 523 height 18
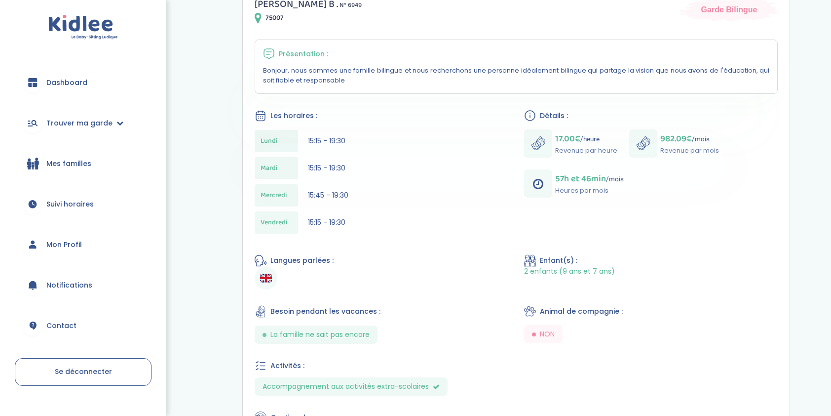
scroll to position [191, 0]
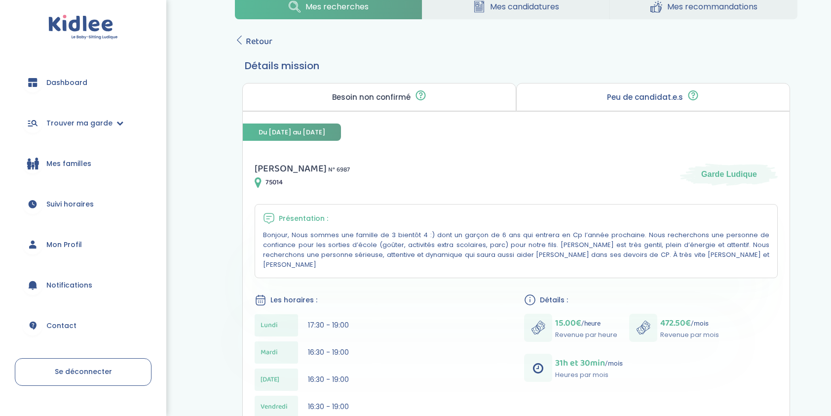
scroll to position [49, 0]
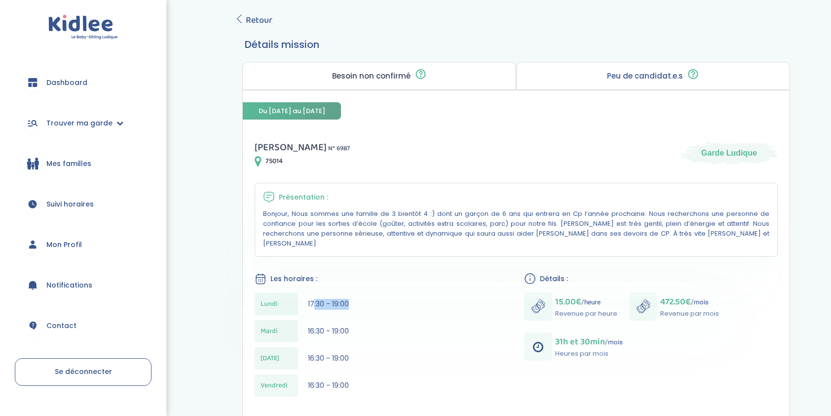
drag, startPoint x: 313, startPoint y: 293, endPoint x: 377, endPoint y: 301, distance: 64.6
click at [377, 301] on div "[DATE] 17:30 - 19:00" at bounding box center [382, 304] width 254 height 22
drag, startPoint x: 377, startPoint y: 301, endPoint x: 400, endPoint y: 361, distance: 64.5
click at [400, 361] on div "[DATE] 17:30 - 19:00 [DATE] 16:30 - 19:00 [DATE] 16:30 - 19:00 [DATE] 16:30 - 1…" at bounding box center [382, 347] width 254 height 109
drag, startPoint x: 400, startPoint y: 361, endPoint x: 331, endPoint y: 345, distance: 70.8
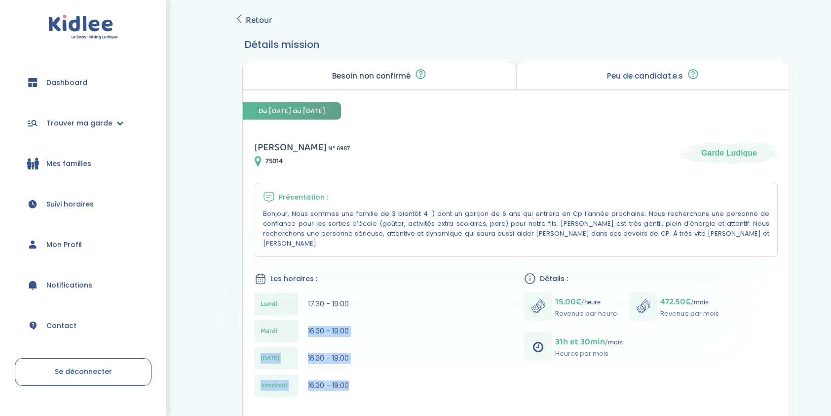
click at [331, 353] on span "16:30 - 19:00" at bounding box center [328, 358] width 41 height 10
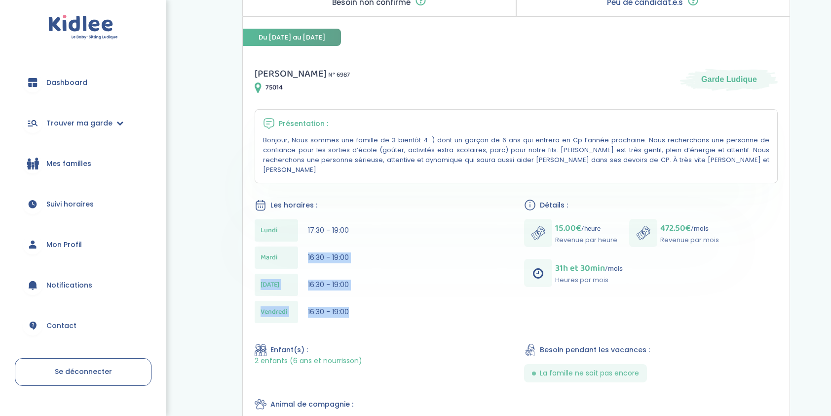
scroll to position [148, 0]
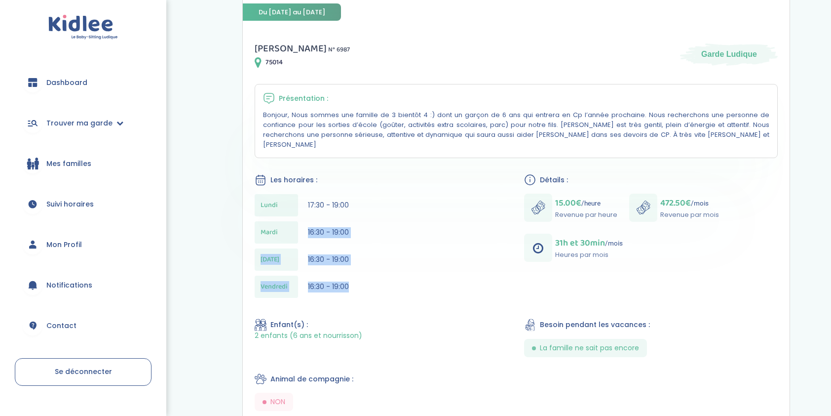
click at [347, 284] on div "[DATE] 16:30 - 19:00" at bounding box center [382, 286] width 254 height 22
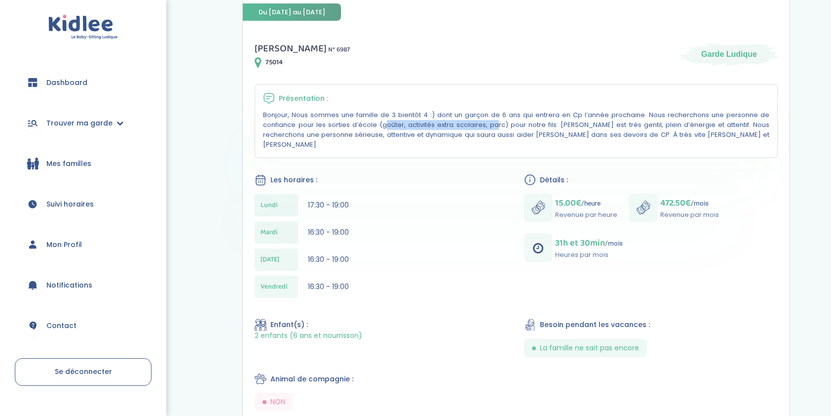
drag, startPoint x: 291, startPoint y: 126, endPoint x: 401, endPoint y: 128, distance: 110.1
click at [401, 128] on p "Bonjour, Nous sommes une famille de 3 bientôt 4 :) dont un garçon de 6 ans qui …" at bounding box center [516, 129] width 506 height 39
drag, startPoint x: 401, startPoint y: 128, endPoint x: 355, endPoint y: 128, distance: 46.4
click at [355, 128] on p "Bonjour, Nous sommes une famille de 3 bientôt 4 :) dont un garçon de 6 ans qui …" at bounding box center [516, 129] width 506 height 39
click at [433, 121] on p "Bonjour, Nous sommes une famille de 3 bientôt 4 :) dont un garçon de 6 ans qui …" at bounding box center [516, 129] width 506 height 39
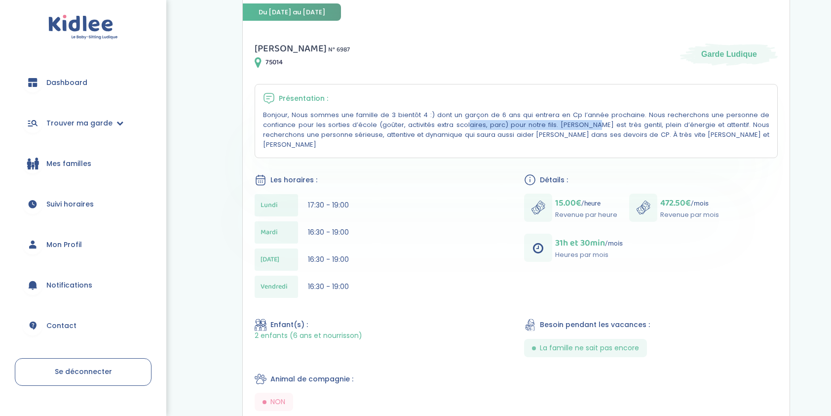
drag, startPoint x: 373, startPoint y: 124, endPoint x: 496, endPoint y: 126, distance: 123.4
click at [496, 126] on p "Bonjour, Nous sommes une famille de 3 bientôt 4 :) dont un garçon de 6 ans qui …" at bounding box center [516, 129] width 506 height 39
drag, startPoint x: 496, startPoint y: 126, endPoint x: 399, endPoint y: 159, distance: 102.7
click at [399, 159] on div "[PERSON_NAME] N° 6987 75014 Garde Ludique Présentation : Bonjour, Nous sommes u…" at bounding box center [516, 298] width 547 height 538
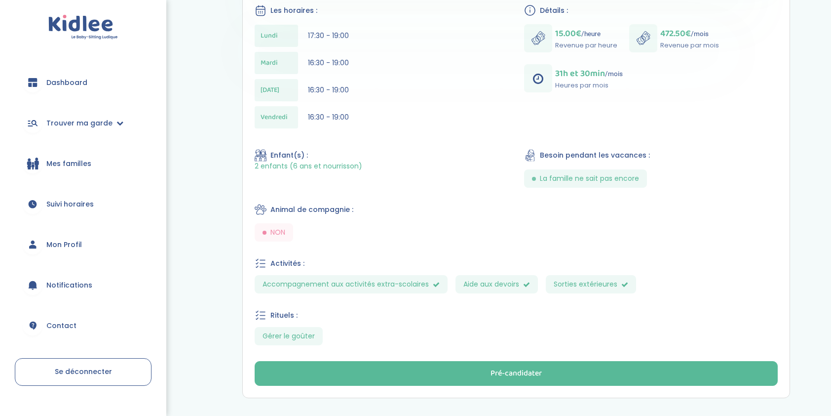
scroll to position [296, 0]
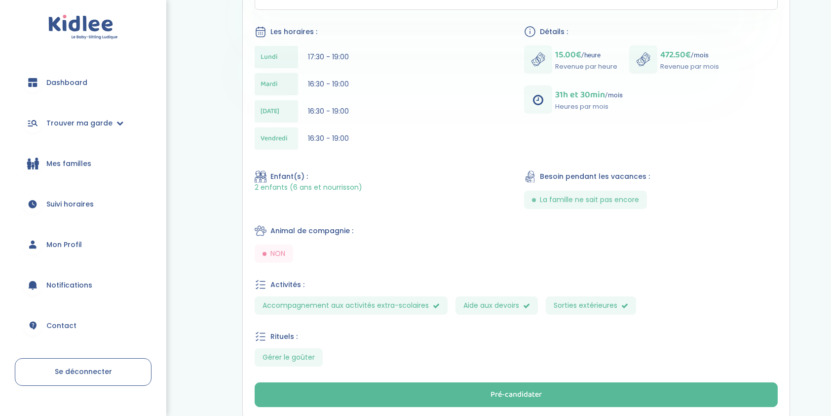
drag, startPoint x: 478, startPoint y: 281, endPoint x: 480, endPoint y: 292, distance: 10.7
click at [480, 290] on div "Activités : Accompagnement aux activités extra-scolaires Aide aux devoirs Sorti…" at bounding box center [516, 296] width 523 height 36
click at [480, 296] on span "Aide aux devoirs" at bounding box center [496, 305] width 82 height 18
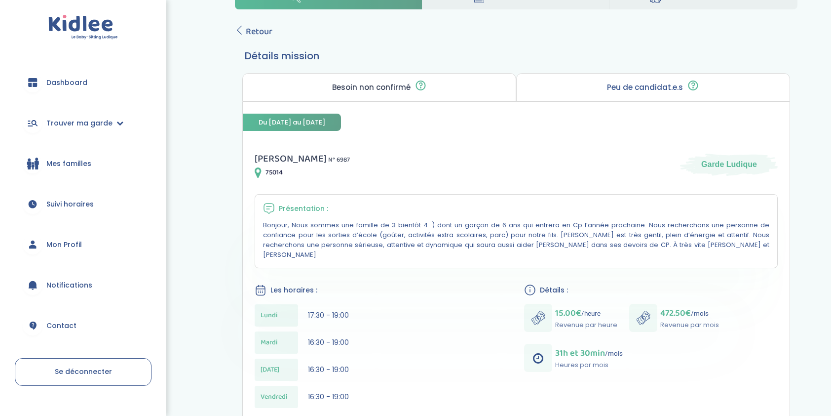
scroll to position [0, 0]
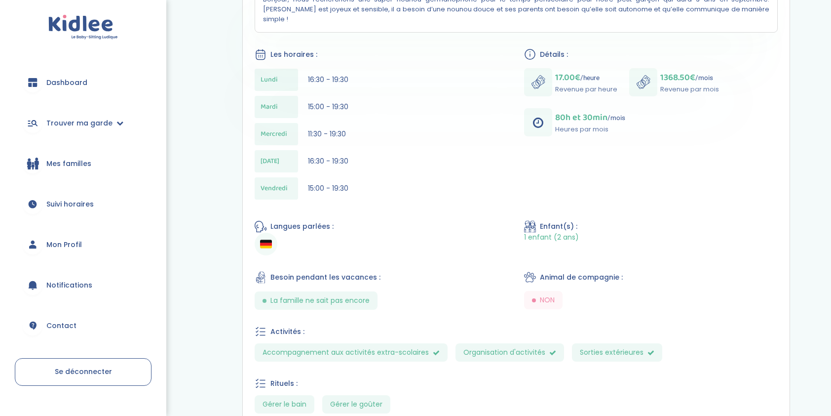
scroll to position [247, 0]
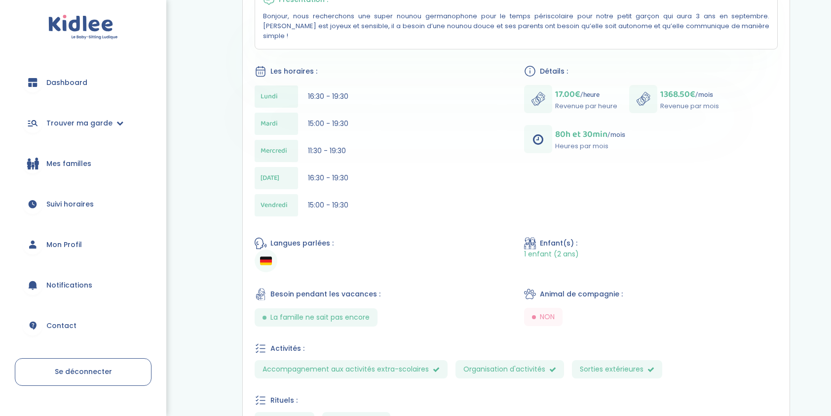
click at [6, 0] on html "trouver ma garde Dashboard Mon profil Mes famille Mes documents Dashboard Trouv…" at bounding box center [415, 175] width 831 height 845
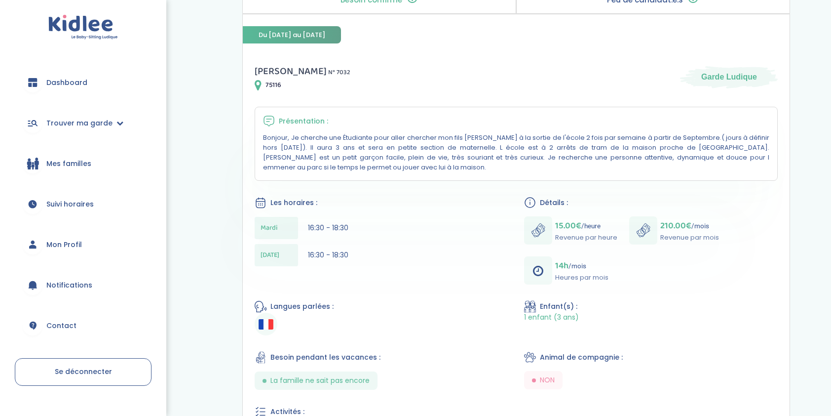
scroll to position [148, 0]
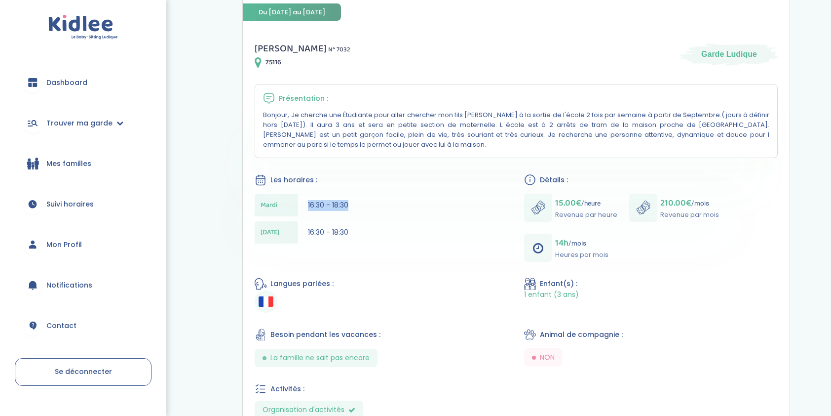
drag, startPoint x: 298, startPoint y: 204, endPoint x: 351, endPoint y: 209, distance: 53.5
click at [351, 209] on div "Mardi 16:30 - 18:30" at bounding box center [382, 205] width 254 height 22
drag, startPoint x: 351, startPoint y: 209, endPoint x: 386, endPoint y: 234, distance: 43.1
click at [386, 234] on div "Mardi 16:30 - 18:30 Jeudi 16:30 - 18:30" at bounding box center [382, 221] width 254 height 54
drag, startPoint x: 386, startPoint y: 234, endPoint x: 306, endPoint y: 247, distance: 80.9
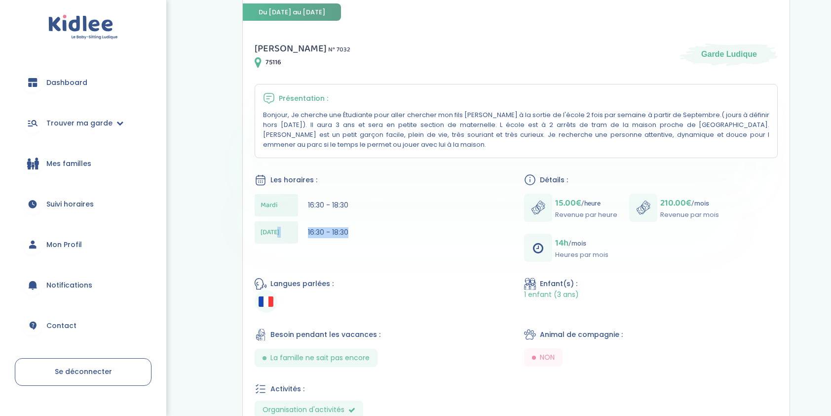
click at [306, 247] on div "Sophie D . N° 7032 75116 Garde Ludique Présentation : Bonjour, Je cherche une É…" at bounding box center [516, 276] width 547 height 494
click at [308, 232] on span "16:30 - 18:30" at bounding box center [328, 232] width 40 height 10
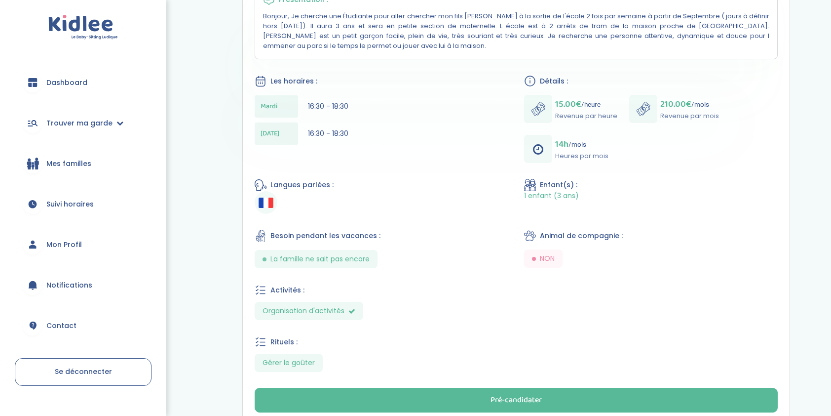
scroll to position [317, 0]
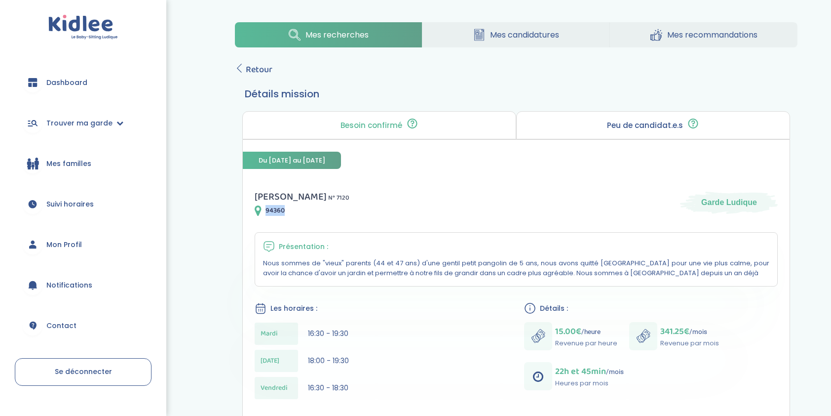
drag, startPoint x: 266, startPoint y: 211, endPoint x: 288, endPoint y: 210, distance: 21.8
click at [288, 210] on div "94360" at bounding box center [302, 210] width 95 height 12
drag, startPoint x: 288, startPoint y: 210, endPoint x: 234, endPoint y: 242, distance: 63.1
click at [234, 242] on div "Mes recherches Mes candidatures Mes recommandations Retour Détails mission Beso…" at bounding box center [516, 370] width 592 height 710
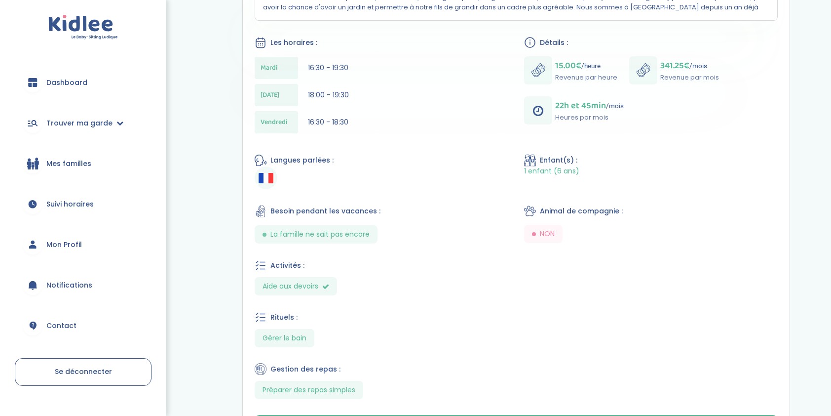
scroll to position [197, 0]
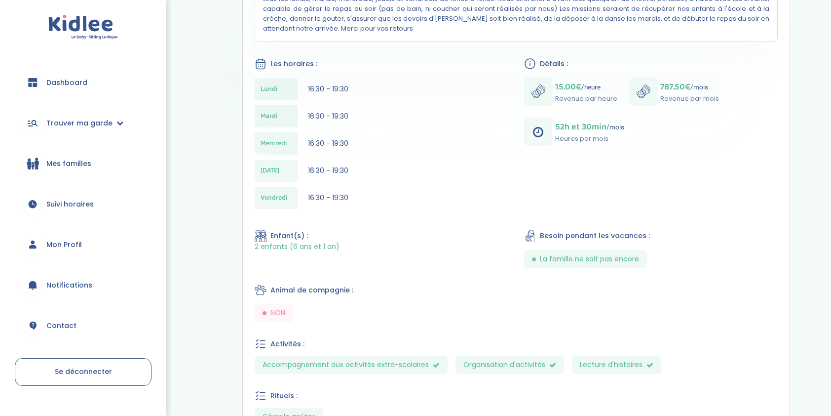
scroll to position [296, 0]
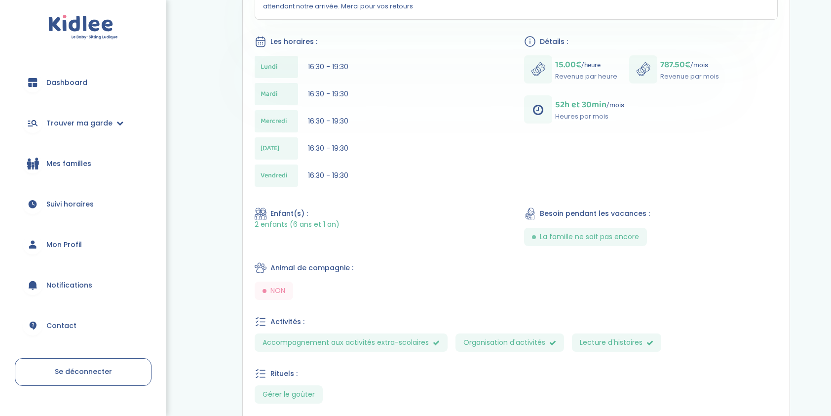
drag, startPoint x: 247, startPoint y: 341, endPoint x: 471, endPoint y: 342, distance: 223.5
click at [471, 342] on div "[PERSON_NAME] N° 7165 75016 Garde Ludique Présentation : Bonjour, Nous cherchon…" at bounding box center [516, 194] width 547 height 627
drag, startPoint x: 471, startPoint y: 342, endPoint x: 415, endPoint y: 317, distance: 61.4
click at [415, 317] on div "Activités :" at bounding box center [516, 321] width 523 height 12
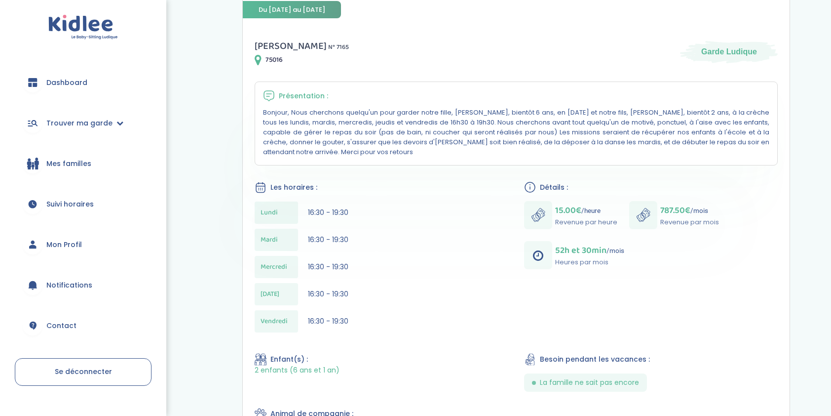
scroll to position [197, 0]
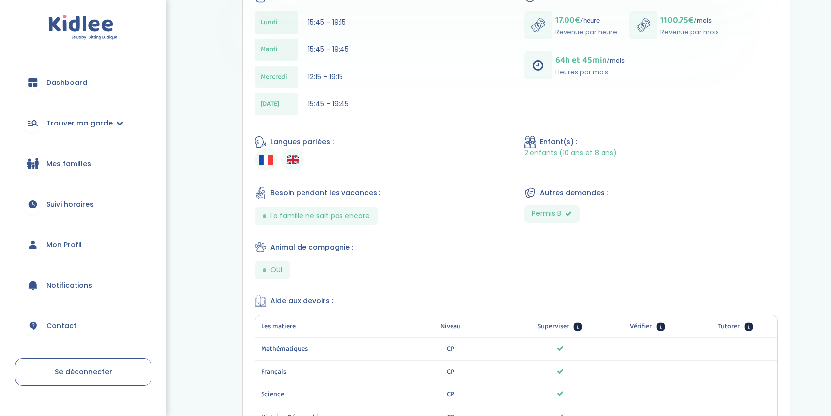
scroll to position [395, 0]
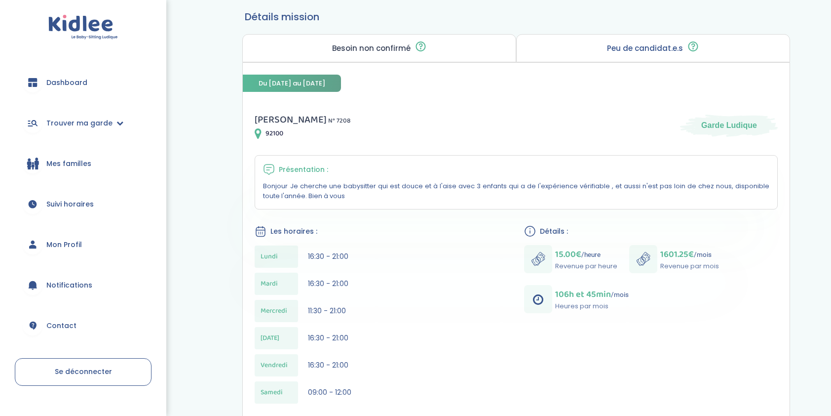
scroll to position [99, 0]
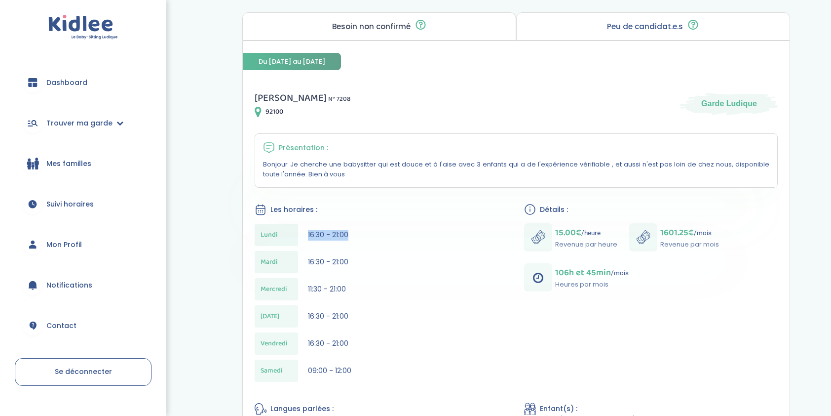
drag, startPoint x: 308, startPoint y: 236, endPoint x: 398, endPoint y: 243, distance: 90.1
click at [398, 243] on div "Lundi 16:30 - 21:00" at bounding box center [382, 235] width 254 height 22
click at [291, 254] on div "Mardi" at bounding box center [276, 262] width 43 height 22
drag, startPoint x: 306, startPoint y: 260, endPoint x: 386, endPoint y: 264, distance: 80.5
click at [386, 264] on div "Mardi 16:30 - 21:00" at bounding box center [382, 262] width 254 height 22
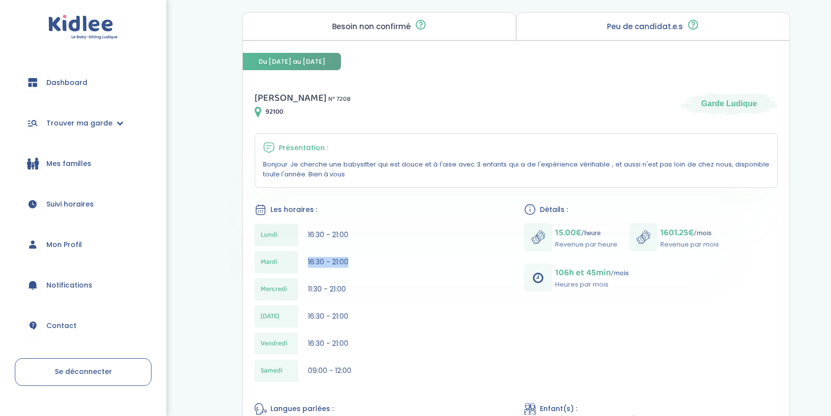
drag, startPoint x: 386, startPoint y: 264, endPoint x: 310, endPoint y: 263, distance: 76.0
click at [310, 263] on span "16:30 - 21:00" at bounding box center [328, 262] width 40 height 10
click at [304, 289] on div "Mercredi 11:30 - 21:00" at bounding box center [382, 289] width 254 height 22
drag, startPoint x: 304, startPoint y: 289, endPoint x: 371, endPoint y: 306, distance: 69.2
click at [371, 306] on div "Lundi 16:30 - 21:00 Mardi 16:30 - 21:00 Mercredi 11:30 - 21:00 Jeudi 16:30 - 21…" at bounding box center [382, 305] width 254 height 163
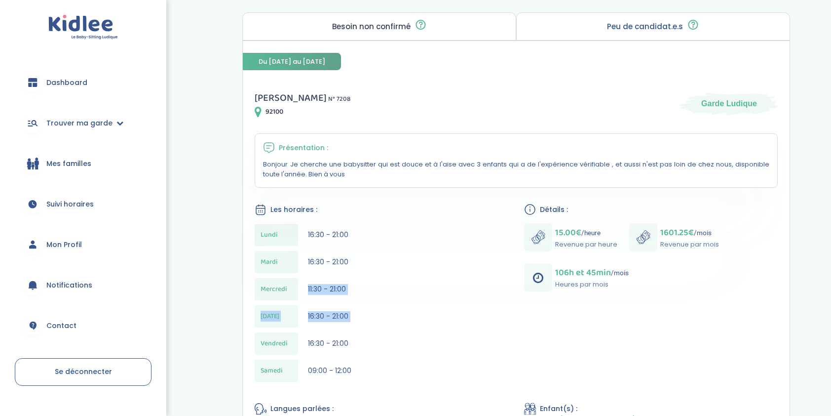
drag, startPoint x: 371, startPoint y: 306, endPoint x: 311, endPoint y: 289, distance: 62.5
click at [311, 289] on span "11:30 - 21:00" at bounding box center [327, 289] width 38 height 10
click at [307, 295] on div "Mercredi 11:30 - 21:00" at bounding box center [382, 289] width 254 height 22
drag, startPoint x: 313, startPoint y: 317, endPoint x: 308, endPoint y: 319, distance: 5.5
click at [308, 319] on div "16:30 - 21:00" at bounding box center [328, 316] width 40 height 11
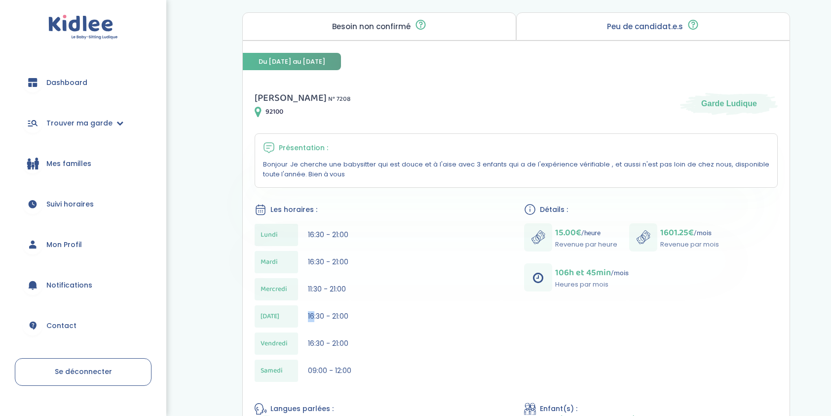
click at [304, 319] on div "Jeudi 16:30 - 21:00" at bounding box center [382, 316] width 254 height 22
drag, startPoint x: 304, startPoint y: 319, endPoint x: 463, endPoint y: 321, distance: 158.9
click at [463, 321] on div "Jeudi 16:30 - 21:00" at bounding box center [382, 316] width 254 height 22
drag, startPoint x: 463, startPoint y: 321, endPoint x: 294, endPoint y: 340, distance: 170.2
click at [294, 340] on div "Vendredi" at bounding box center [276, 343] width 43 height 22
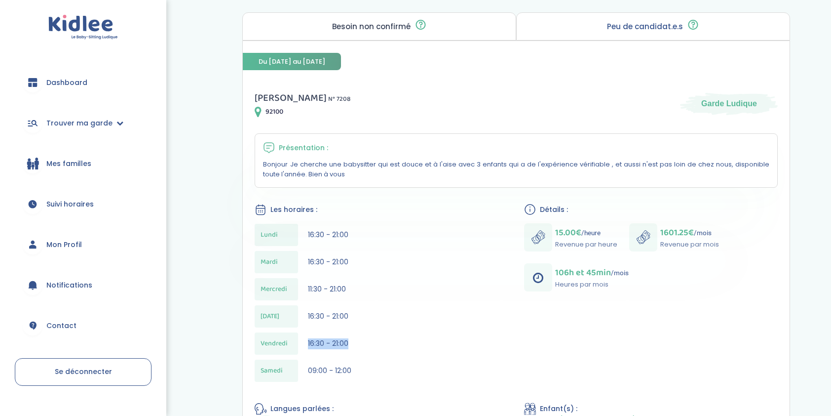
drag, startPoint x: 296, startPoint y: 343, endPoint x: 471, endPoint y: 340, distance: 175.2
click at [471, 340] on div "Vendredi 16:30 - 21:00" at bounding box center [382, 343] width 254 height 22
drag, startPoint x: 471, startPoint y: 340, endPoint x: 344, endPoint y: 348, distance: 127.1
click at [344, 348] on div "Vendredi 16:30 - 21:00" at bounding box center [382, 343] width 254 height 22
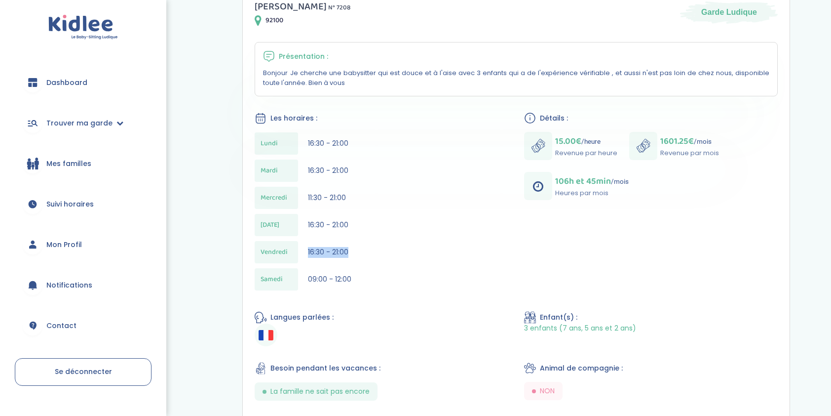
scroll to position [247, 0]
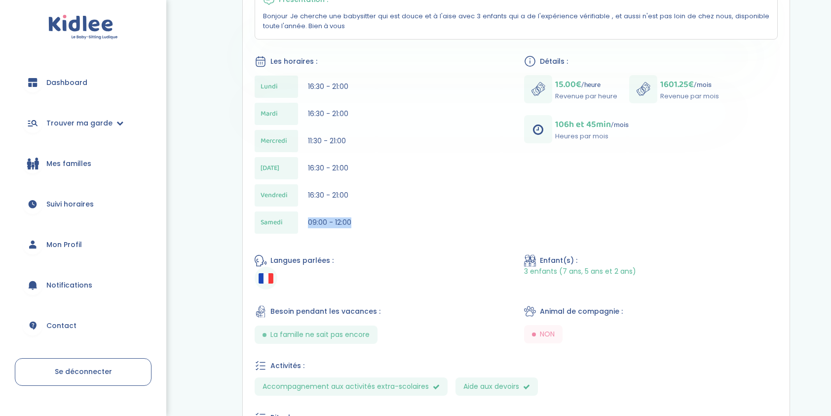
drag, startPoint x: 301, startPoint y: 219, endPoint x: 406, endPoint y: 233, distance: 106.0
click at [406, 233] on div "Lundi 16:30 - 21:00 Mardi 16:30 - 21:00 Mercredi 11:30 - 21:00 Jeudi 16:30 - 21…" at bounding box center [382, 157] width 254 height 163
drag, startPoint x: 406, startPoint y: 233, endPoint x: 345, endPoint y: 231, distance: 61.2
click at [345, 231] on div "Samedi 09:00 - 12:00" at bounding box center [382, 222] width 254 height 22
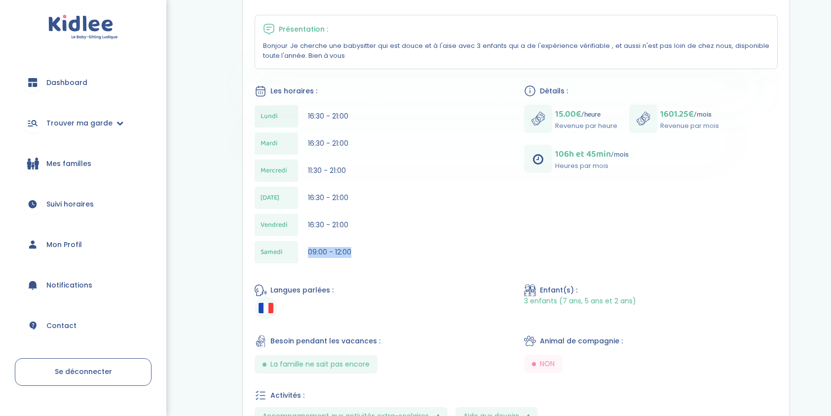
scroll to position [148, 0]
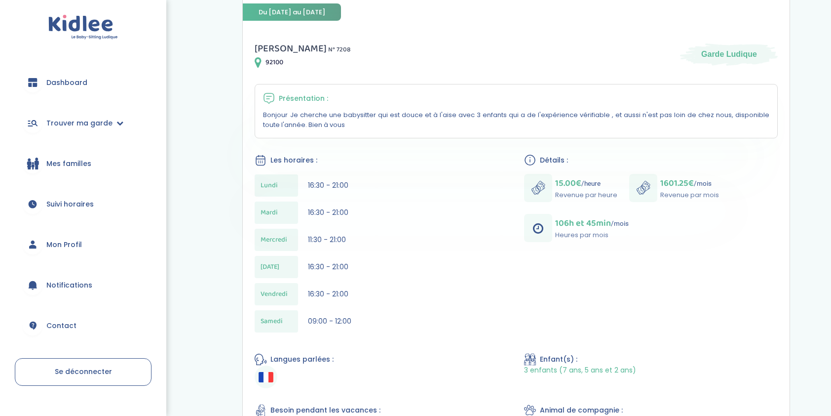
click at [416, 231] on div "Mercredi 11:30 - 21:00" at bounding box center [382, 239] width 254 height 22
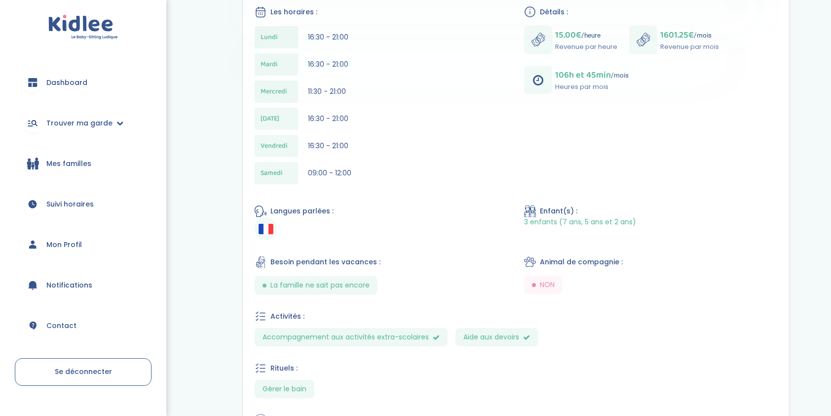
scroll to position [445, 0]
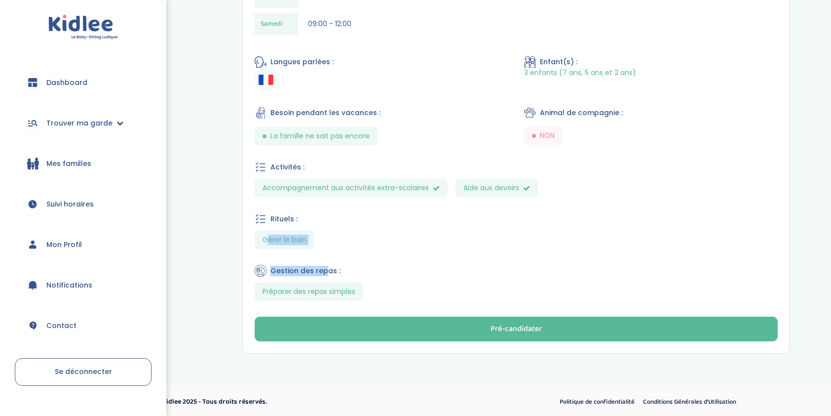
drag, startPoint x: 278, startPoint y: 246, endPoint x: 323, endPoint y: 269, distance: 50.3
click at [323, 269] on div "pierre-olivier C . N° 7208 92100 Garde Ludique Présentation : Bonjour Je cherch…" at bounding box center [516, 42] width 547 height 621
drag, startPoint x: 323, startPoint y: 269, endPoint x: 250, endPoint y: 282, distance: 73.7
click at [250, 282] on div "pierre-olivier C . N° 7208 92100 Garde Ludique Présentation : Bonjour Je cherch…" at bounding box center [516, 42] width 547 height 621
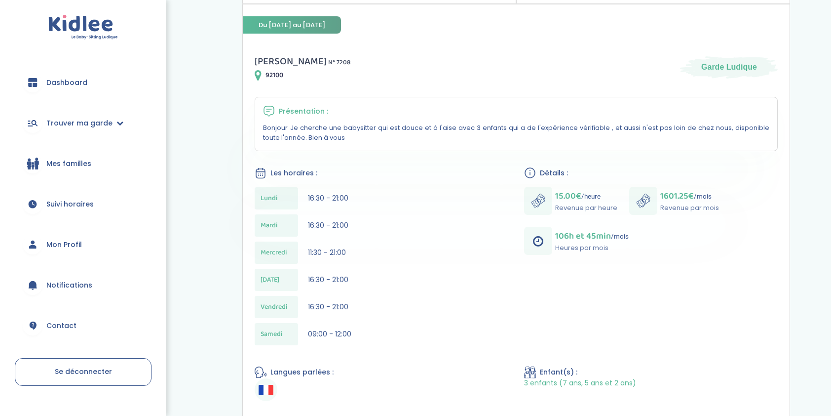
scroll to position [100, 0]
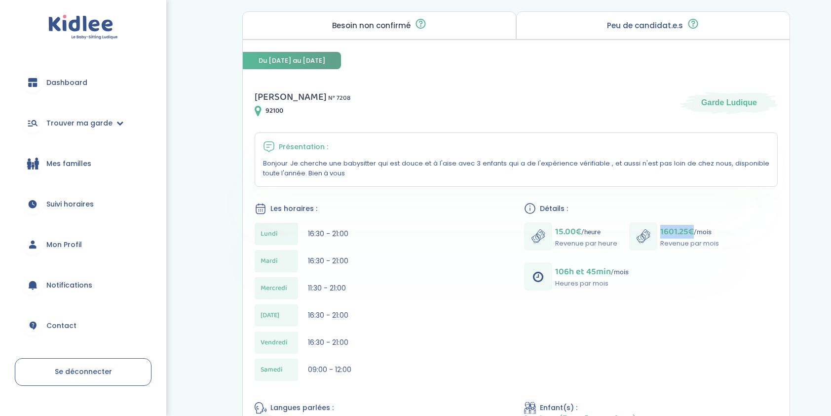
drag, startPoint x: 658, startPoint y: 231, endPoint x: 693, endPoint y: 227, distance: 35.3
click at [693, 227] on div "1601.25€ /mois Revenue par mois" at bounding box center [674, 236] width 90 height 28
click at [456, 213] on div "Les horaires :" at bounding box center [382, 208] width 254 height 12
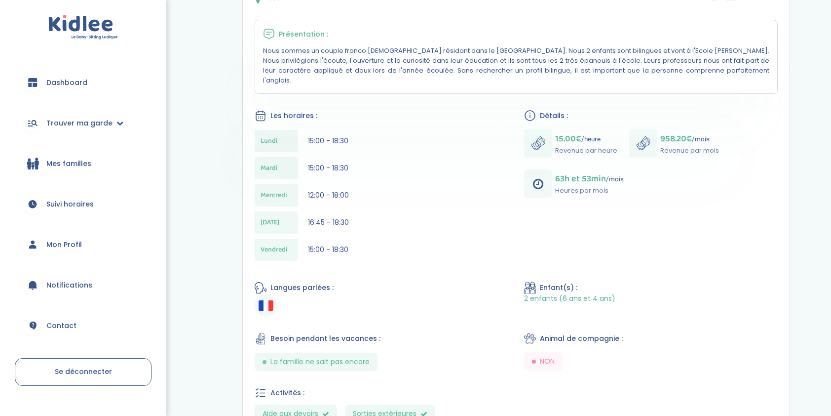
scroll to position [148, 0]
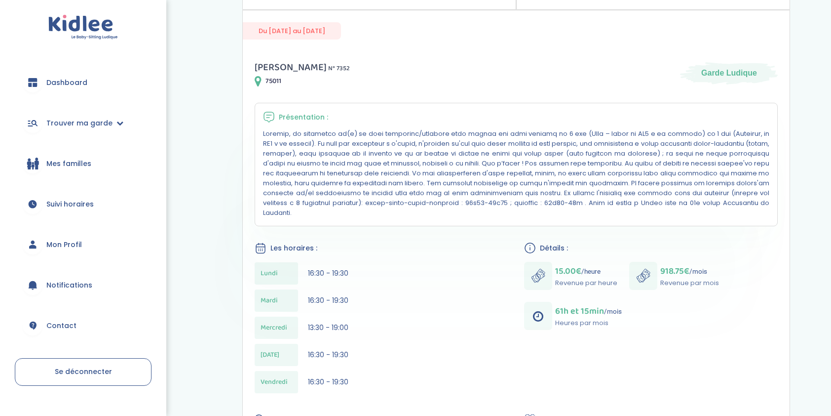
scroll to position [80, 0]
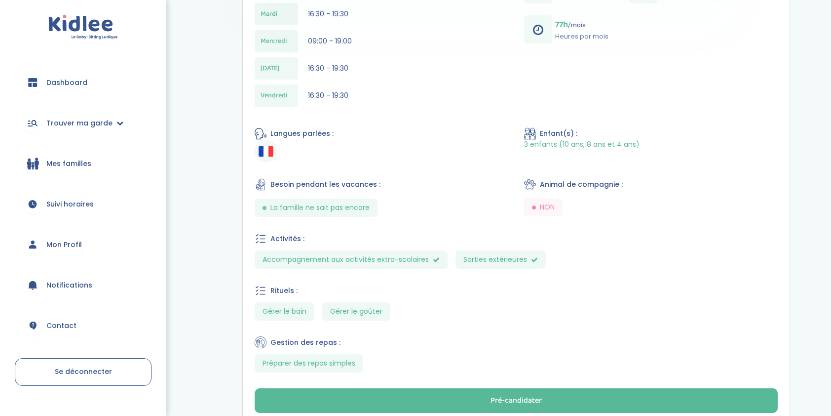
scroll to position [437, 0]
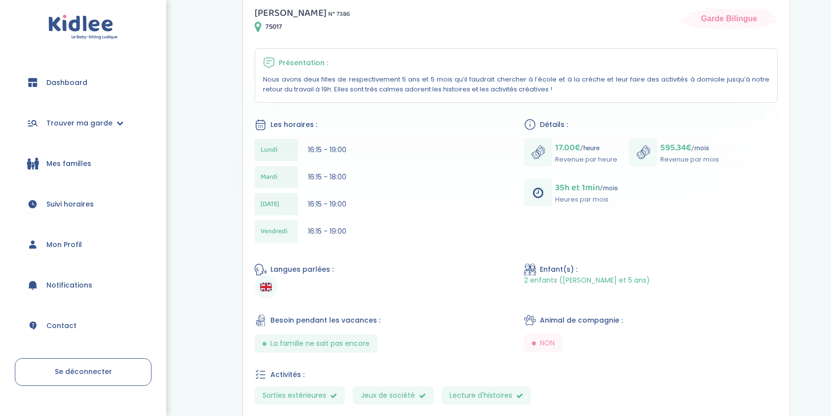
scroll to position [148, 0]
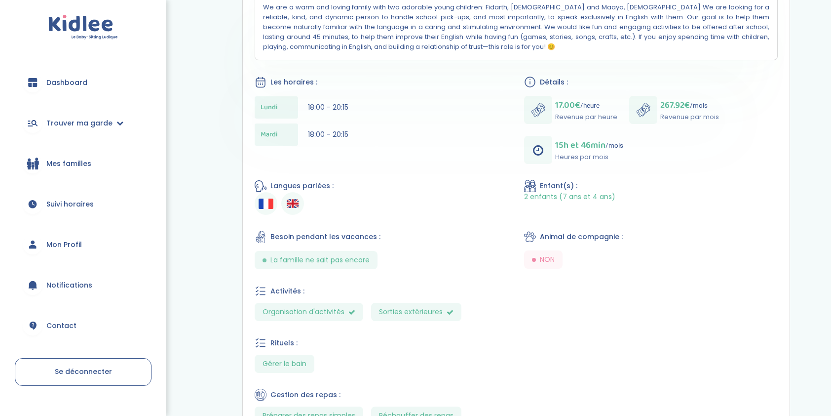
scroll to position [378, 0]
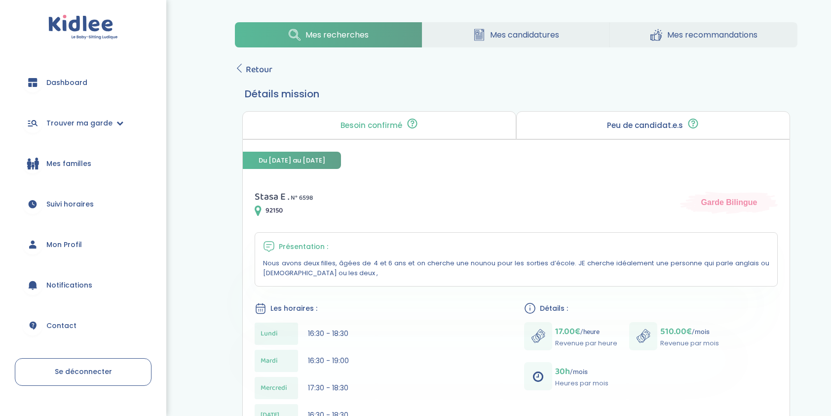
drag, startPoint x: 662, startPoint y: 261, endPoint x: 775, endPoint y: 257, distance: 112.6
click at [775, 257] on div "Présentation : Nous avons deux filles, âgées de 4 et 6 ans et on cherche une no…" at bounding box center [516, 259] width 523 height 54
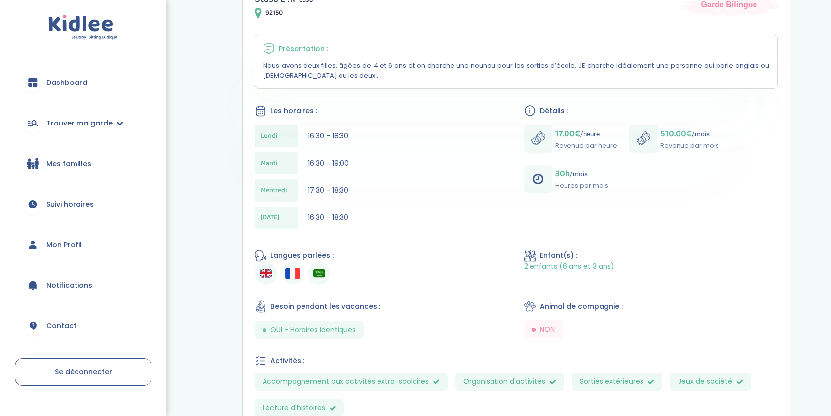
click at [605, 194] on div "Stasa E . N° 6598 92150 Garde Bilingue Présentation : Nous avons deux filles, â…" at bounding box center [516, 249] width 547 height 541
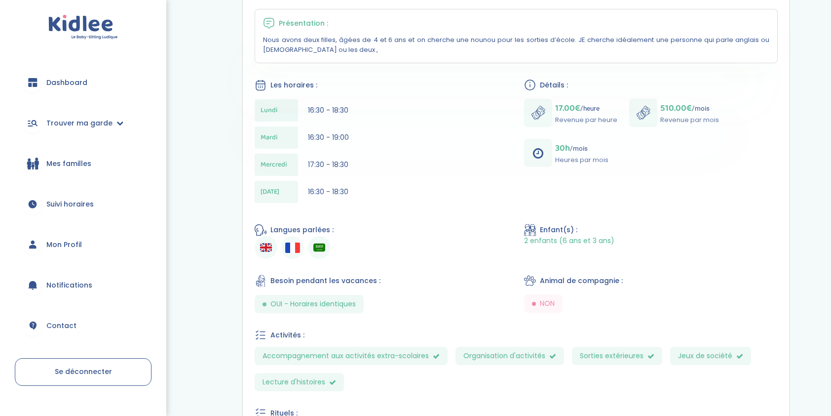
scroll to position [217, 0]
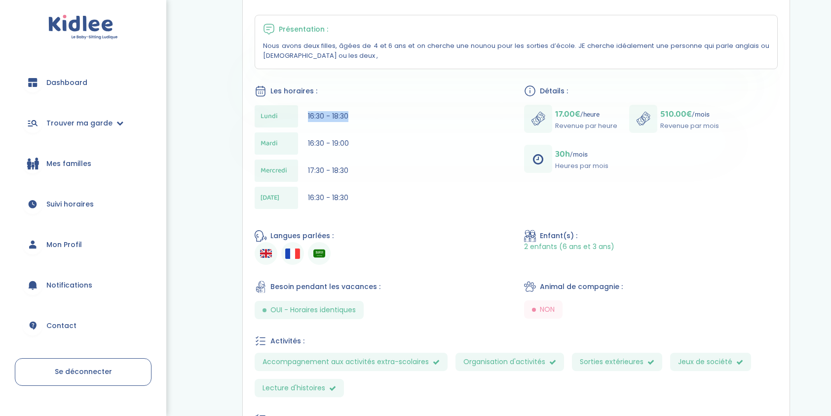
drag, startPoint x: 306, startPoint y: 107, endPoint x: 370, endPoint y: 114, distance: 64.1
click at [370, 114] on div "[DATE] 16:30 - 18:30" at bounding box center [382, 116] width 254 height 22
drag, startPoint x: 370, startPoint y: 114, endPoint x: 443, endPoint y: 159, distance: 86.2
click at [443, 159] on div "[DATE] 16:30 - 18:30 [DATE] 16:30 - 19:00 [DATE] 17:30 - 18:30 [DATE] 16:30 - 1…" at bounding box center [382, 159] width 254 height 109
drag, startPoint x: 297, startPoint y: 203, endPoint x: 363, endPoint y: 207, distance: 66.2
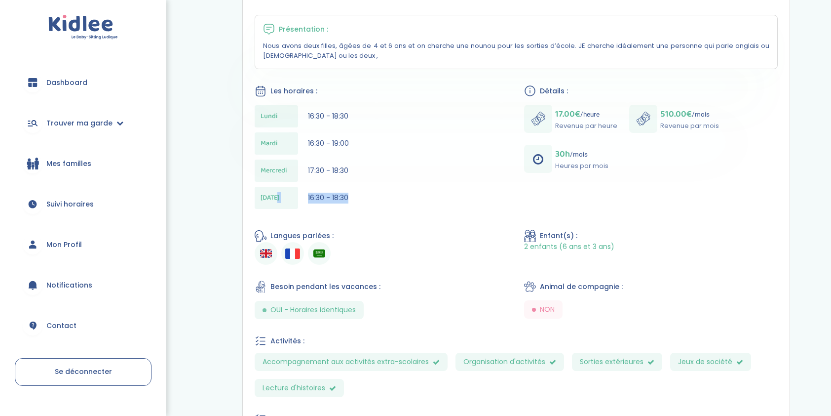
click at [363, 207] on div "[DATE] 16:30 - 18:30" at bounding box center [382, 198] width 254 height 22
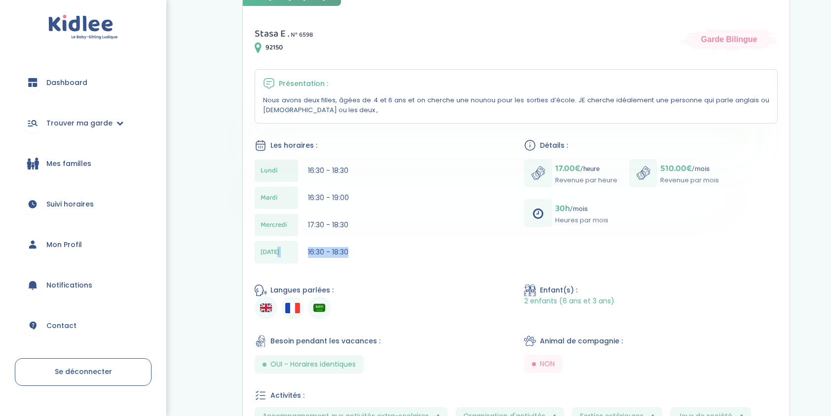
scroll to position [69, 0]
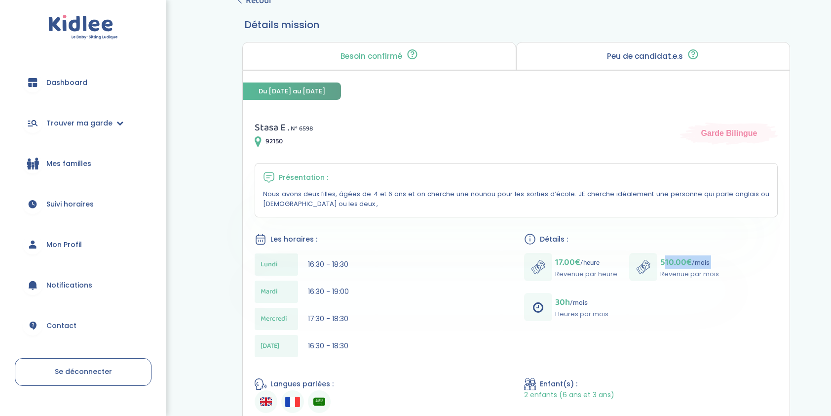
drag, startPoint x: 661, startPoint y: 272, endPoint x: 662, endPoint y: 266, distance: 6.5
click at [662, 266] on div "510.00€ /mois Revenue par mois" at bounding box center [689, 267] width 59 height 24
drag, startPoint x: 662, startPoint y: 266, endPoint x: 660, endPoint y: 261, distance: 5.8
click at [660, 261] on span "510.00€" at bounding box center [676, 262] width 32 height 14
drag, startPoint x: 660, startPoint y: 260, endPoint x: 730, endPoint y: 259, distance: 70.1
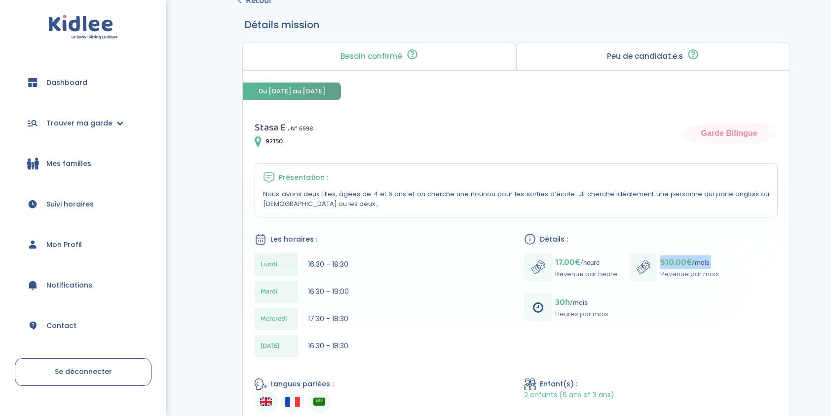
click at [730, 259] on div "17.00€ /heure Revenue par heure 510.00€ /mois Revenue par mois 30h /mois Heures…" at bounding box center [651, 287] width 254 height 68
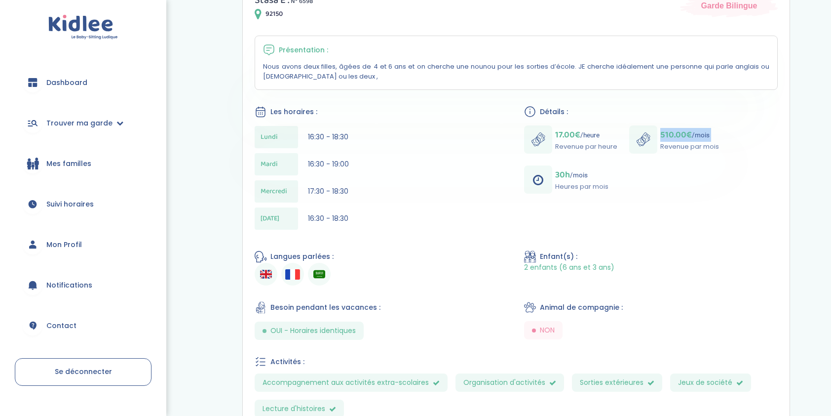
scroll to position [217, 0]
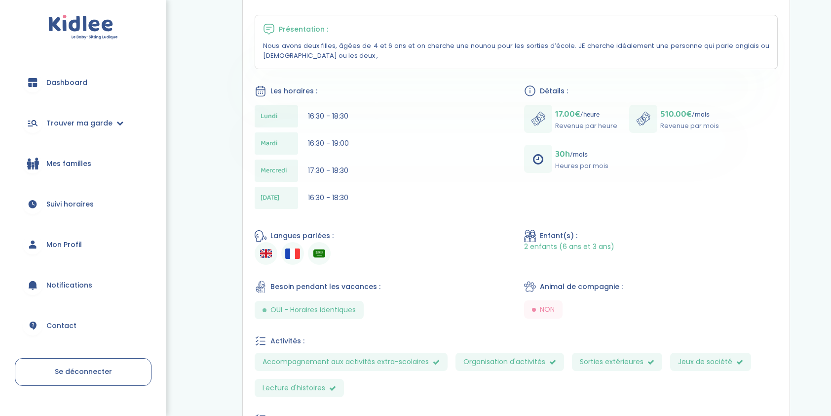
click at [422, 287] on div "Besoin pendant les vacances :" at bounding box center [382, 286] width 254 height 12
drag, startPoint x: 263, startPoint y: 351, endPoint x: 431, endPoint y: 349, distance: 168.3
click at [431, 349] on div "Activités : Accompagnement aux activités extra-scolaires Organisation d'activit…" at bounding box center [516, 366] width 523 height 62
drag, startPoint x: 431, startPoint y: 349, endPoint x: 611, endPoint y: 365, distance: 180.4
click at [611, 365] on section "Accompagnement aux activités extra-scolaires Organisation d'activités Sorties e…" at bounding box center [516, 374] width 523 height 44
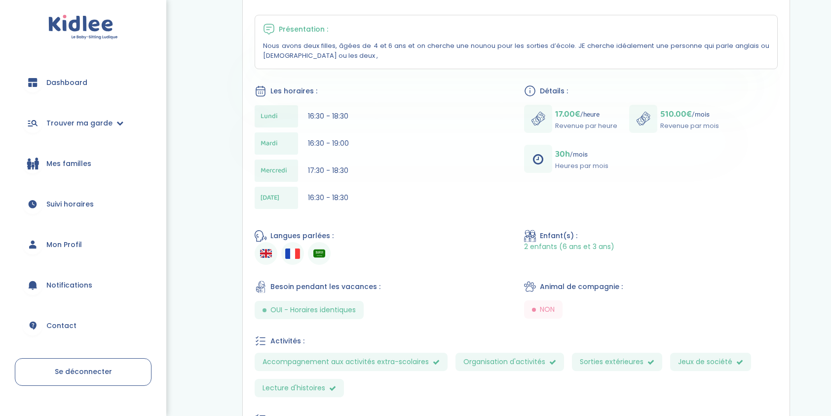
drag, startPoint x: 708, startPoint y: 366, endPoint x: 632, endPoint y: 372, distance: 76.3
click at [763, 376] on section "Accompagnement aux activités extra-scolaires Organisation d'activités Sorties e…" at bounding box center [516, 374] width 523 height 44
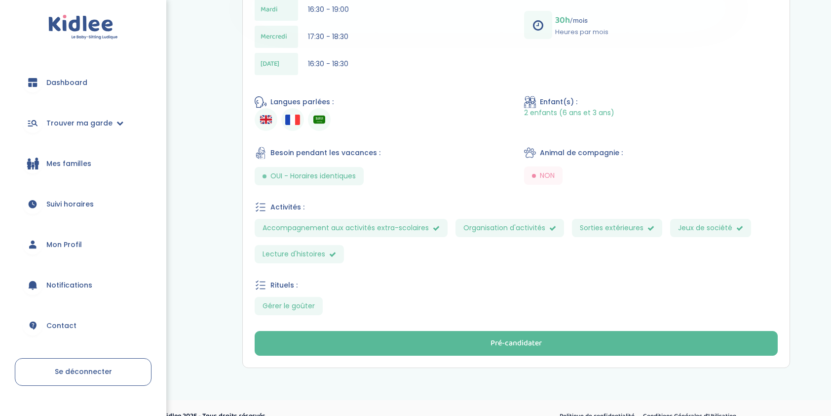
scroll to position [365, 0]
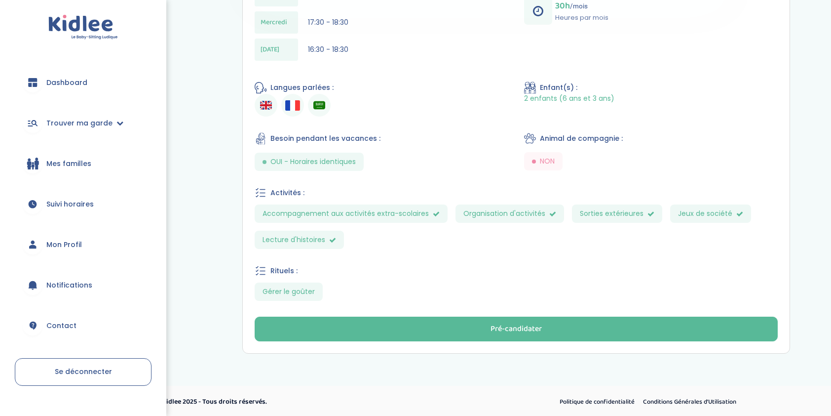
drag, startPoint x: 263, startPoint y: 285, endPoint x: 396, endPoint y: 261, distance: 136.0
click at [396, 261] on div "Stasa E . N° 6598 92150 Garde Bilingue Présentation : Nous avons deux filles, â…" at bounding box center [516, 81] width 547 height 541
click at [283, 170] on div "Stasa E . N° 6598 92150 Garde Bilingue Présentation : Nous avons deux filles, â…" at bounding box center [516, 81] width 547 height 541
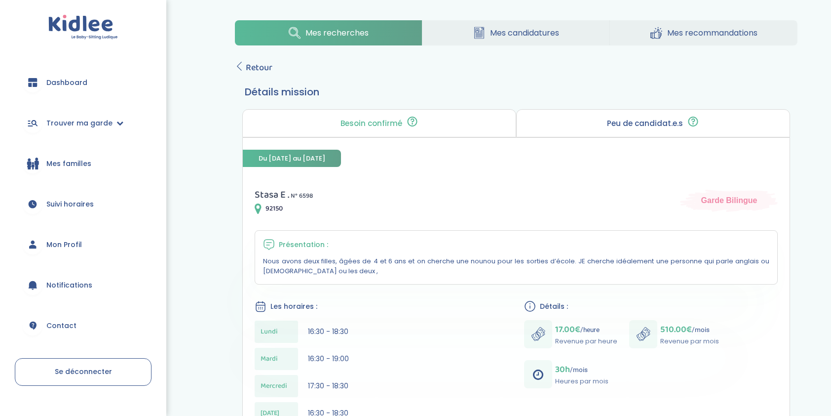
scroll to position [0, 0]
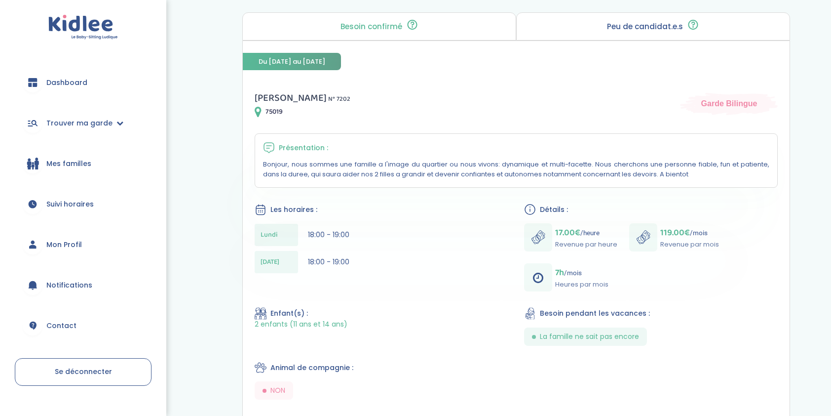
click at [314, 224] on div "[DATE] 18:00 - 19:00" at bounding box center [382, 235] width 254 height 22
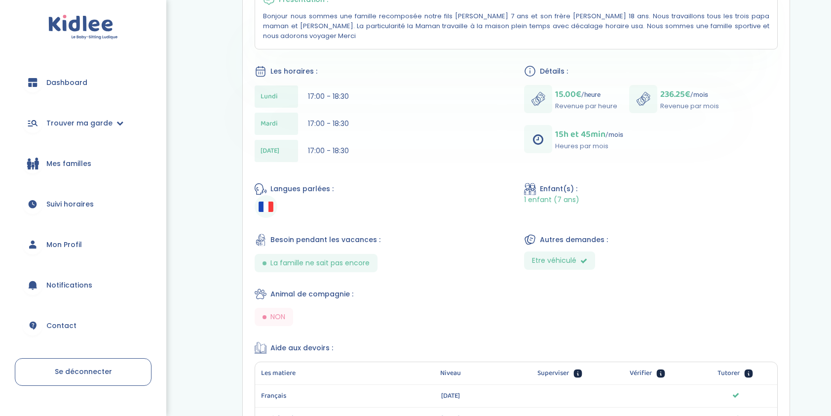
scroll to position [247, 0]
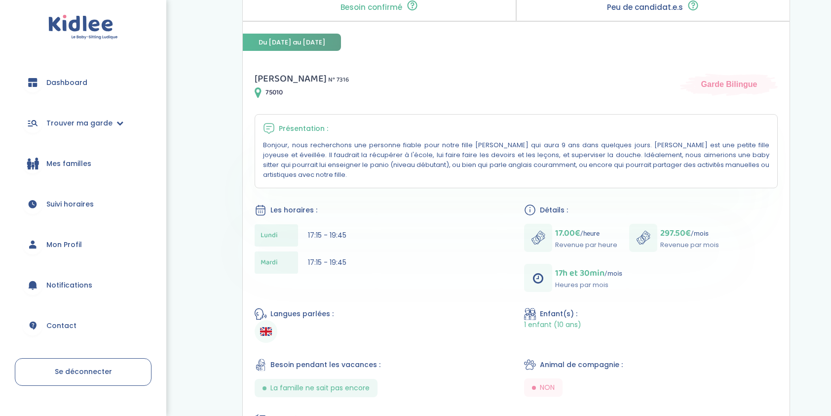
scroll to position [197, 0]
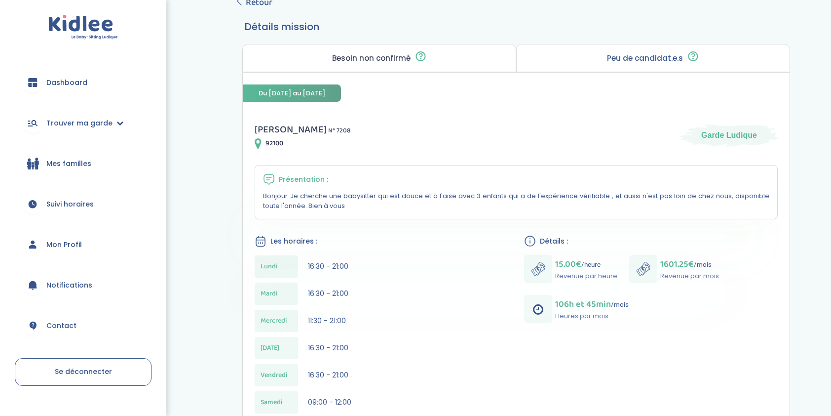
scroll to position [99, 0]
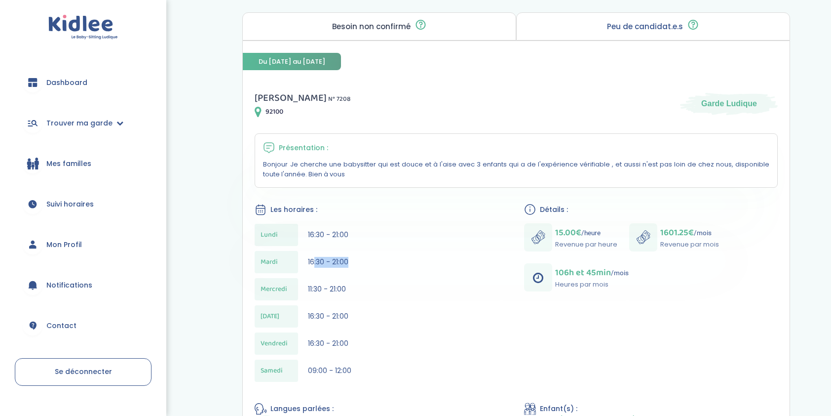
drag, startPoint x: 313, startPoint y: 245, endPoint x: 389, endPoint y: 252, distance: 76.8
click at [389, 252] on div "Lundi 16:30 - 21:00 Mardi 16:30 - 21:00 Mercredi 11:30 - 21:00 Jeudi 16:30 - 21…" at bounding box center [382, 305] width 254 height 163
drag, startPoint x: 389, startPoint y: 252, endPoint x: 308, endPoint y: 325, distance: 108.7
click at [308, 325] on div "Jeudi 16:30 - 21:00" at bounding box center [382, 316] width 254 height 22
drag, startPoint x: 308, startPoint y: 325, endPoint x: 332, endPoint y: 352, distance: 36.4
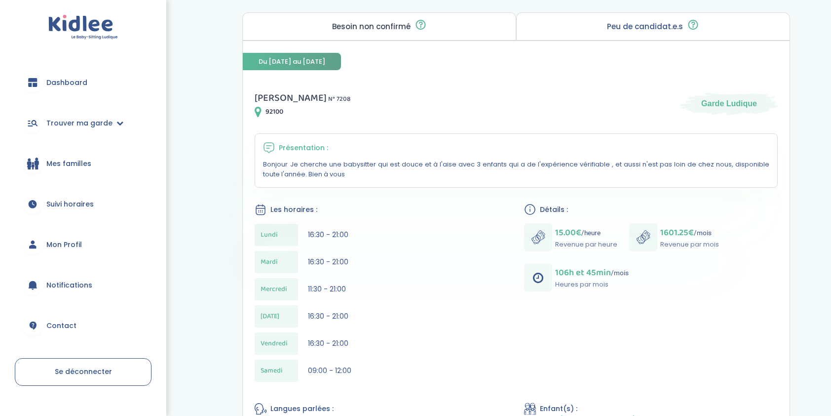
click at [332, 352] on div "Vendredi 16:30 - 21:00" at bounding box center [382, 343] width 254 height 22
drag, startPoint x: 355, startPoint y: 344, endPoint x: 348, endPoint y: 343, distance: 7.0
click at [350, 344] on div "Vendredi 16:30 - 21:00" at bounding box center [382, 343] width 254 height 22
drag, startPoint x: 306, startPoint y: 282, endPoint x: 456, endPoint y: 284, distance: 150.5
click at [456, 284] on div "Mercredi 11:30 - 21:00" at bounding box center [382, 289] width 254 height 22
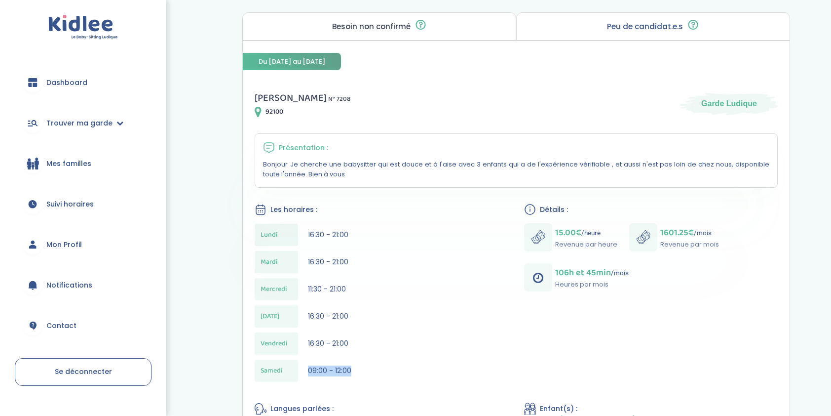
drag, startPoint x: 304, startPoint y: 374, endPoint x: 404, endPoint y: 390, distance: 100.9
click at [404, 390] on div "pierre-olivier C . N° 7208 92100 Garde Ludique Présentation : Bonjour Je cherch…" at bounding box center [516, 388] width 547 height 621
drag, startPoint x: 404, startPoint y: 390, endPoint x: 257, endPoint y: 347, distance: 153.1
click at [257, 347] on div "Vendredi" at bounding box center [276, 343] width 43 height 22
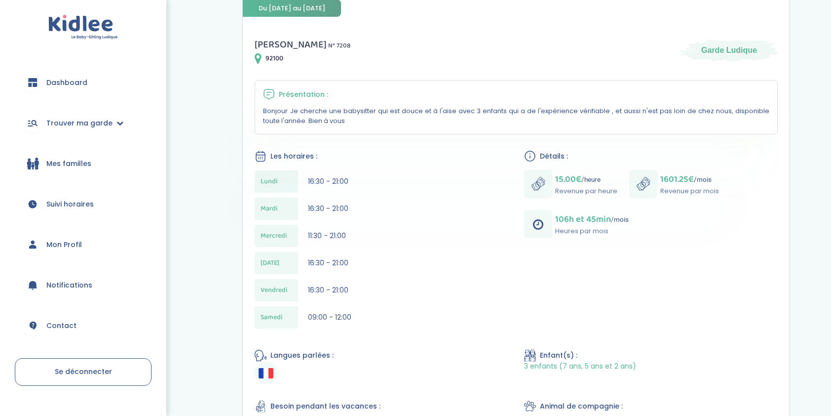
scroll to position [148, 0]
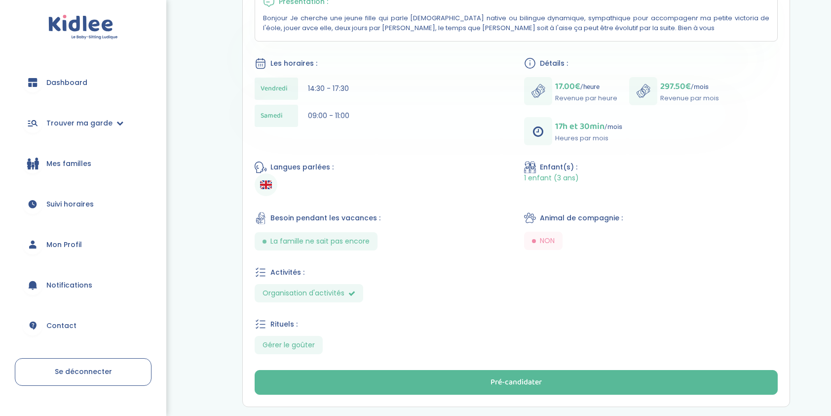
scroll to position [298, 0]
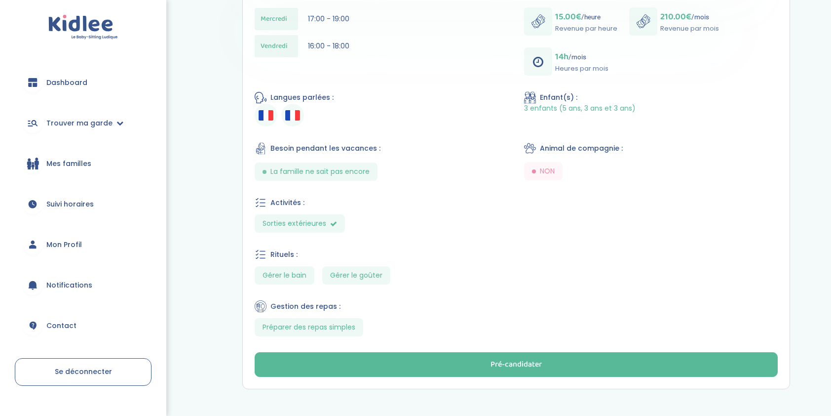
scroll to position [378, 0]
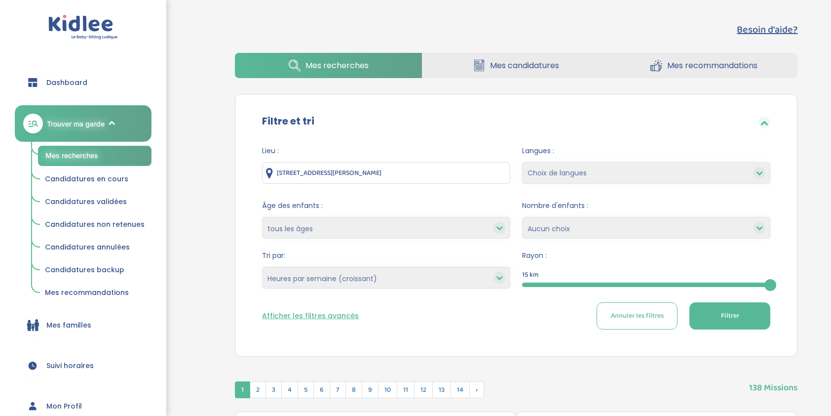
select select "hours_asc"
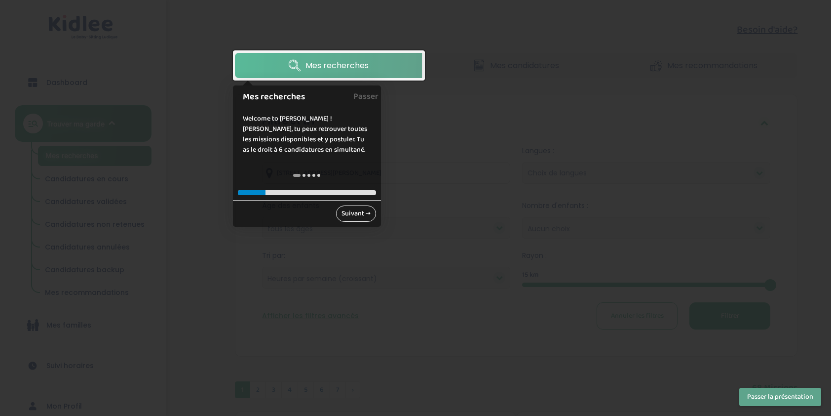
click at [355, 216] on link "Suivant →" at bounding box center [356, 213] width 40 height 16
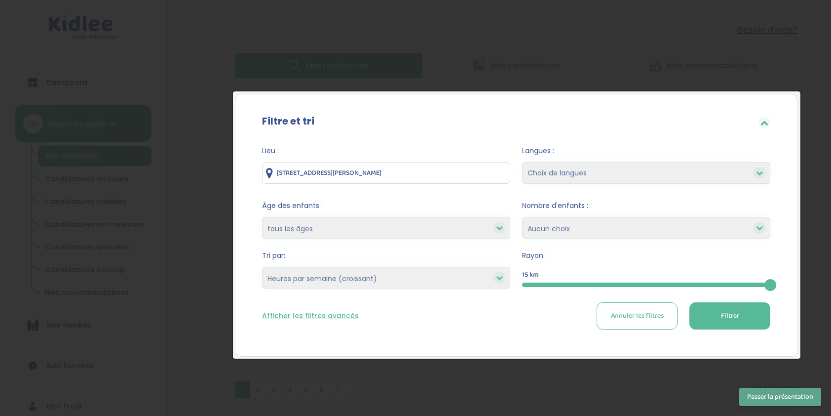
click at [355, 216] on div "Âge des enfants : moins de 3 ans entre 3 et 6 ans plus de 6 ans tous les âges" at bounding box center [386, 219] width 248 height 38
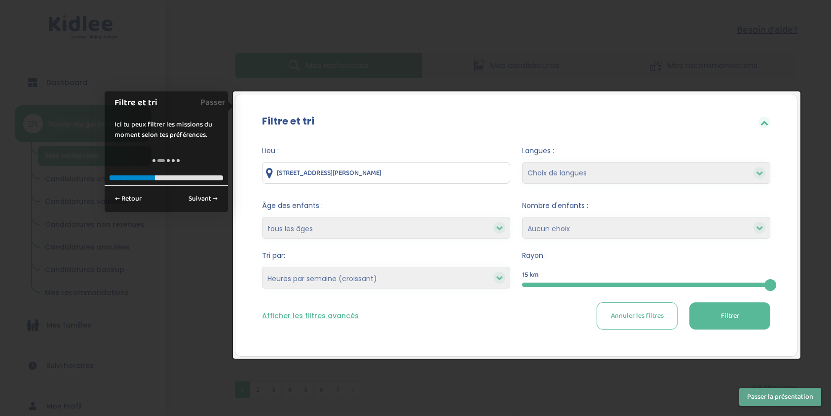
click at [720, 320] on button "Filtrer" at bounding box center [729, 315] width 81 height 27
click at [197, 205] on link "Suivant →" at bounding box center [203, 198] width 40 height 16
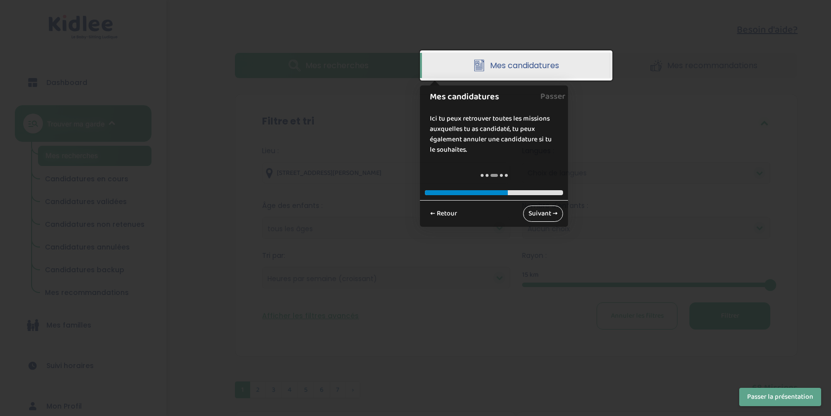
click at [546, 215] on link "Suivant →" at bounding box center [543, 213] width 40 height 16
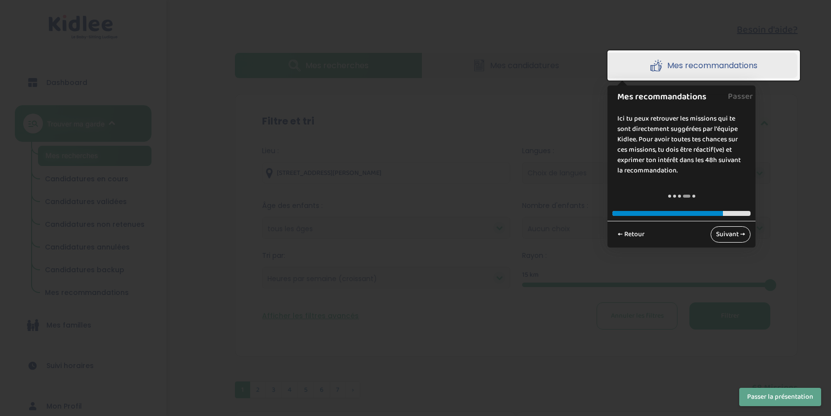
click at [728, 230] on link "Suivant →" at bounding box center [731, 234] width 40 height 16
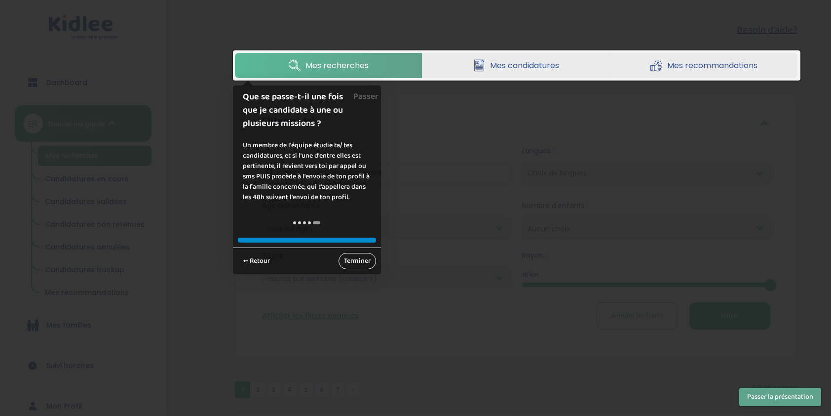
click at [360, 265] on link "Terminer" at bounding box center [358, 261] width 38 height 16
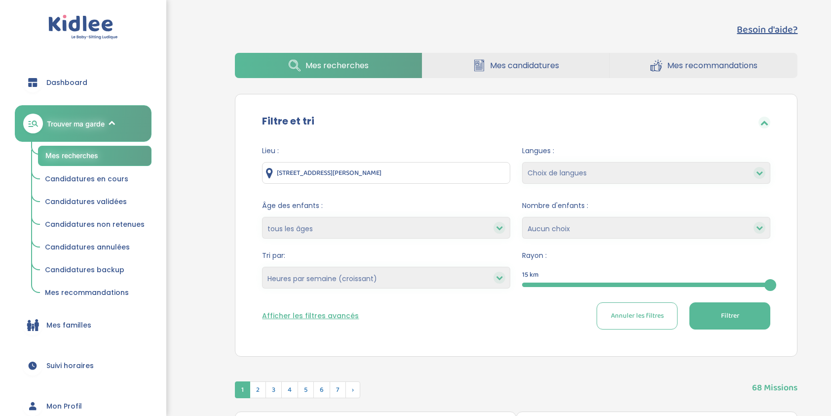
click at [362, 218] on select "moins de 3 ans entre 3 et 6 ans plus de 6 ans tous les âges" at bounding box center [386, 228] width 248 height 22
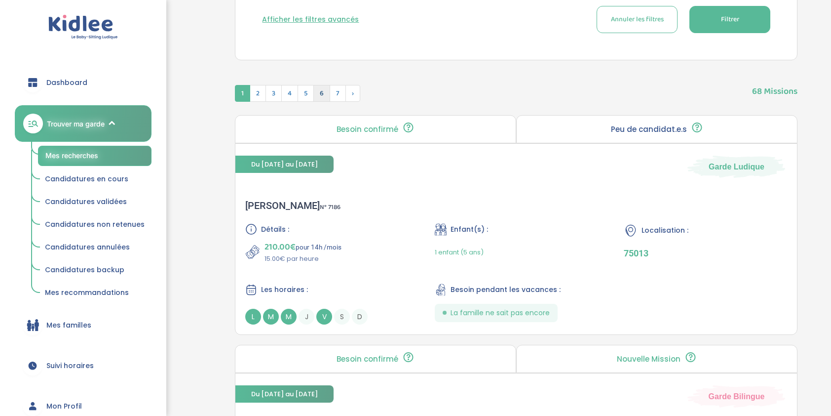
scroll to position [247, 0]
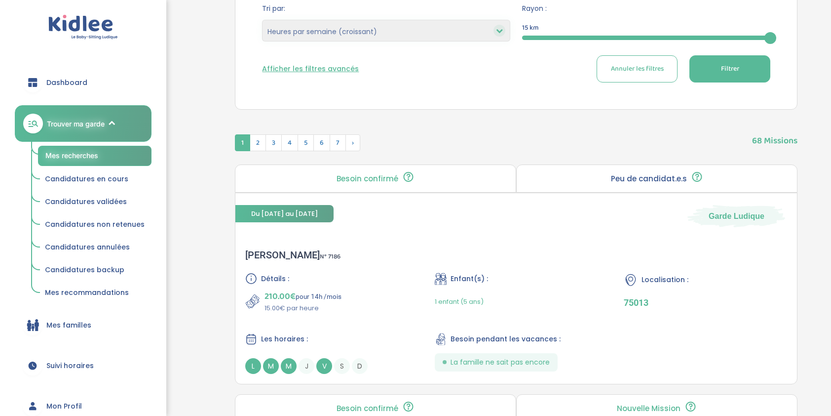
click at [327, 67] on button "Afficher les filtres avancés" at bounding box center [310, 69] width 97 height 10
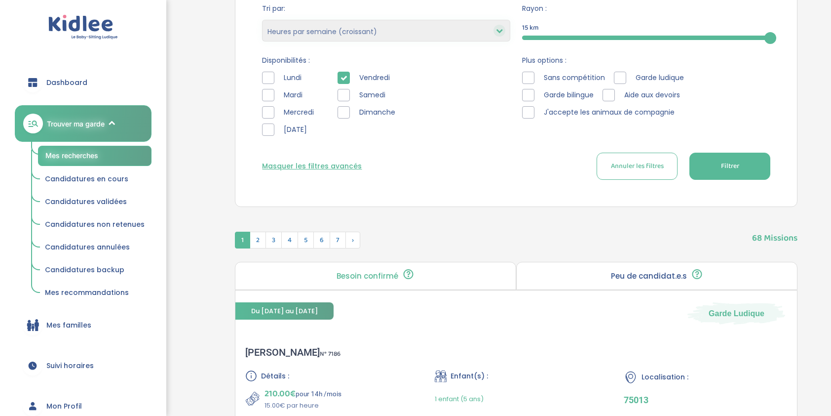
click at [724, 180] on div "Lieu : 12 Rue Robert Desnos, Saint-Denis, France Langues : Choix de langues All…" at bounding box center [516, 42] width 538 height 303
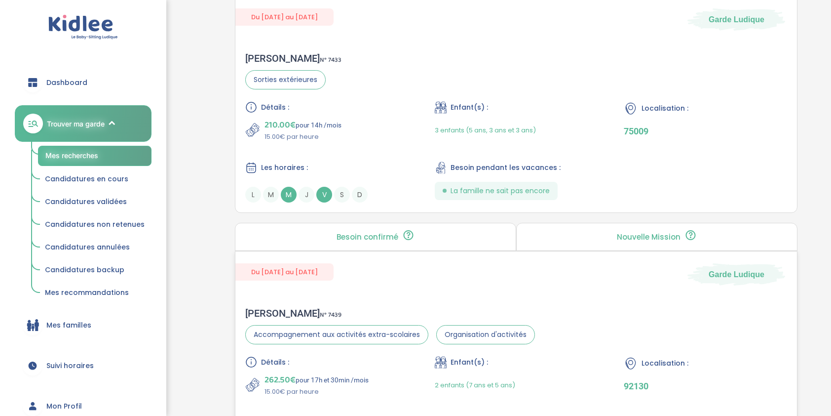
scroll to position [1086, 0]
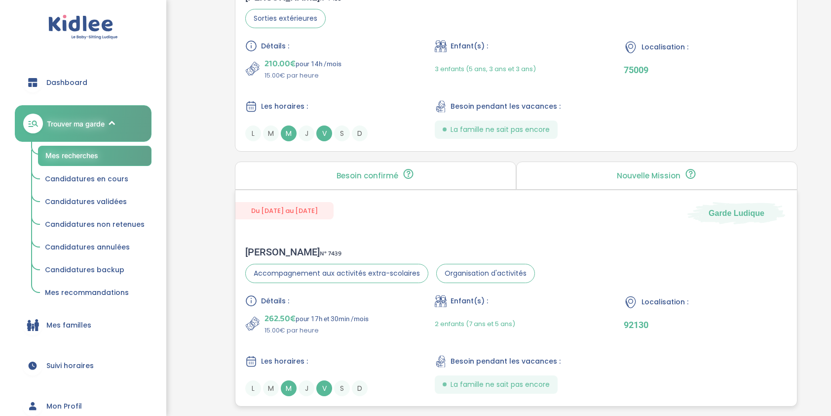
click at [267, 246] on div "Solène C . N° 7439" at bounding box center [390, 252] width 290 height 12
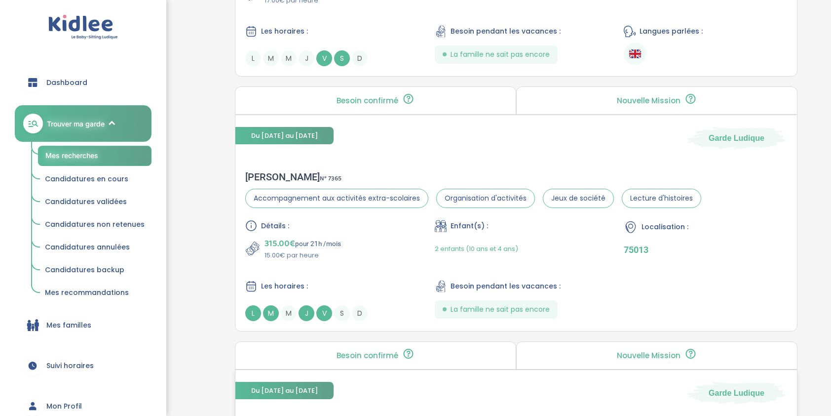
scroll to position [2122, 0]
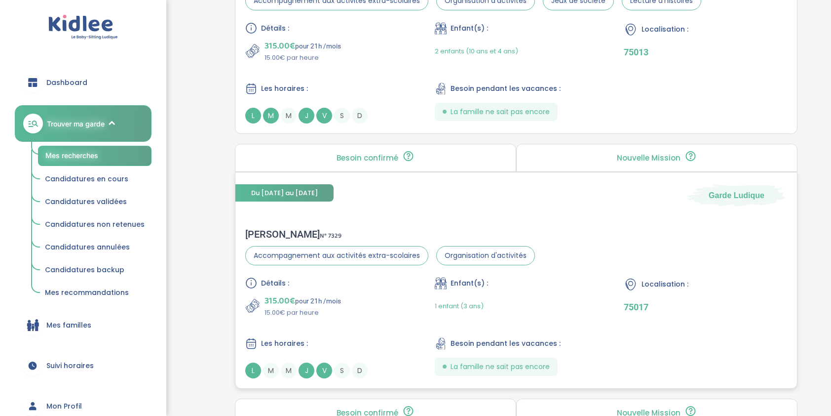
click at [287, 294] on span "315.00€" at bounding box center [280, 301] width 31 height 14
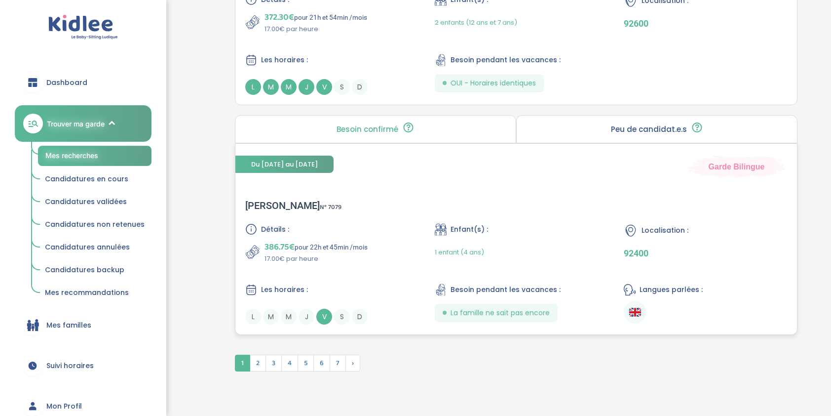
scroll to position [2685, 0]
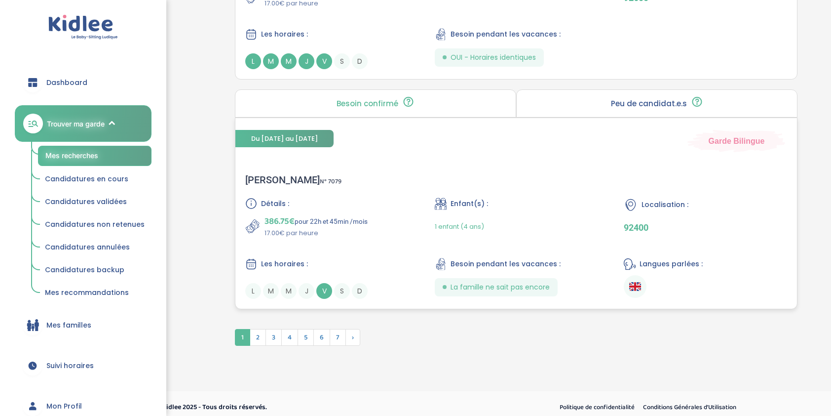
click at [264, 174] on div "Maiten L . N° 7079" at bounding box center [293, 180] width 96 height 12
click at [256, 331] on span "2" at bounding box center [258, 337] width 16 height 17
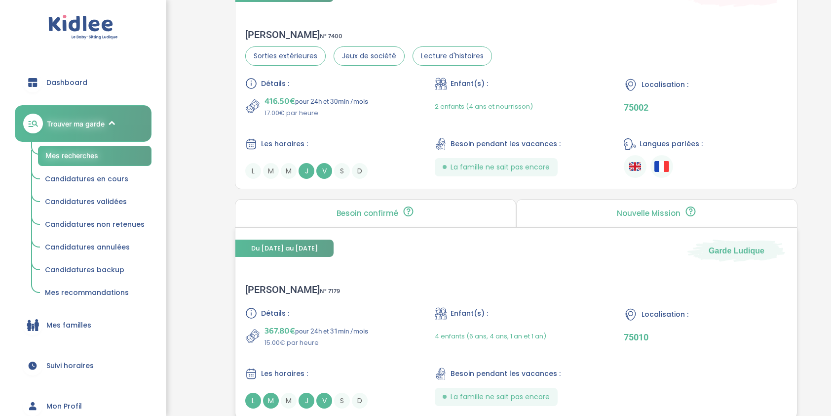
scroll to position [1180, 0]
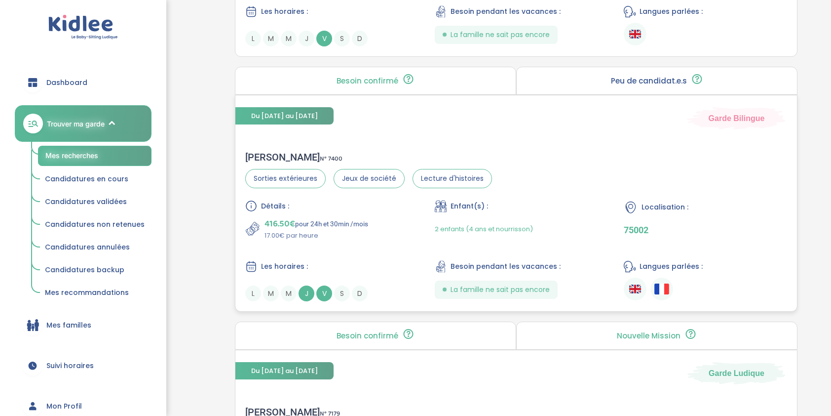
click at [281, 154] on div "jean baptiste d . N° 7400" at bounding box center [368, 157] width 247 height 12
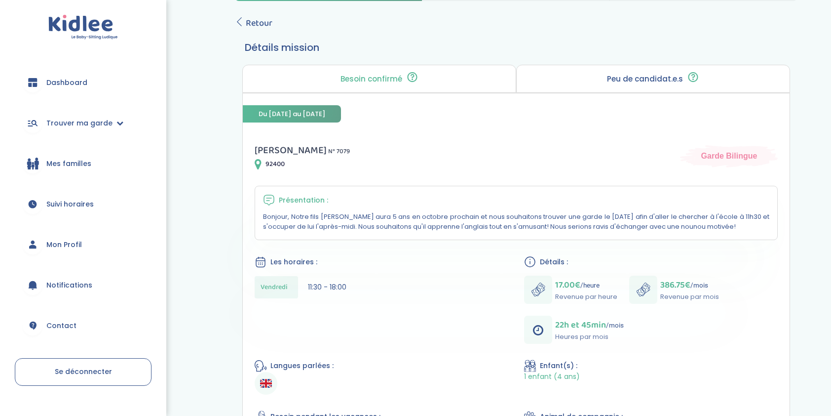
scroll to position [49, 0]
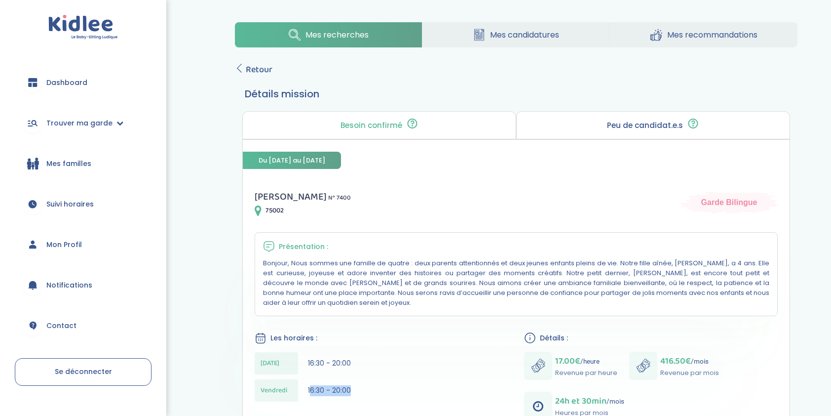
drag, startPoint x: 311, startPoint y: 385, endPoint x: 366, endPoint y: 388, distance: 55.3
click at [366, 388] on div "Vendredi 16:30 - 20:00" at bounding box center [382, 390] width 254 height 22
drag, startPoint x: 366, startPoint y: 388, endPoint x: 315, endPoint y: 389, distance: 51.3
click at [315, 389] on span "16:30 - 20:00" at bounding box center [329, 390] width 43 height 10
click at [297, 389] on div "Vendredi" at bounding box center [276, 390] width 43 height 22
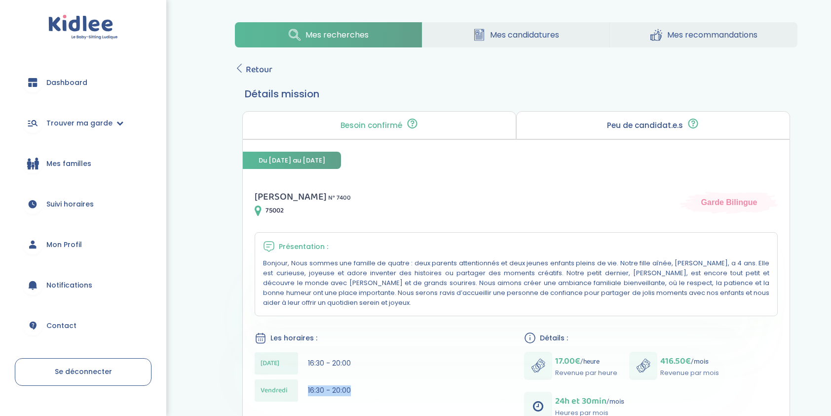
drag, startPoint x: 307, startPoint y: 387, endPoint x: 377, endPoint y: 389, distance: 70.1
click at [377, 389] on div "Vendredi 16:30 - 20:00" at bounding box center [382, 390] width 254 height 22
drag, startPoint x: 377, startPoint y: 389, endPoint x: 375, endPoint y: 356, distance: 32.7
click at [375, 356] on div "Jeudi 16:30 - 20:00" at bounding box center [382, 363] width 254 height 22
drag, startPoint x: 375, startPoint y: 356, endPoint x: 294, endPoint y: 344, distance: 81.3
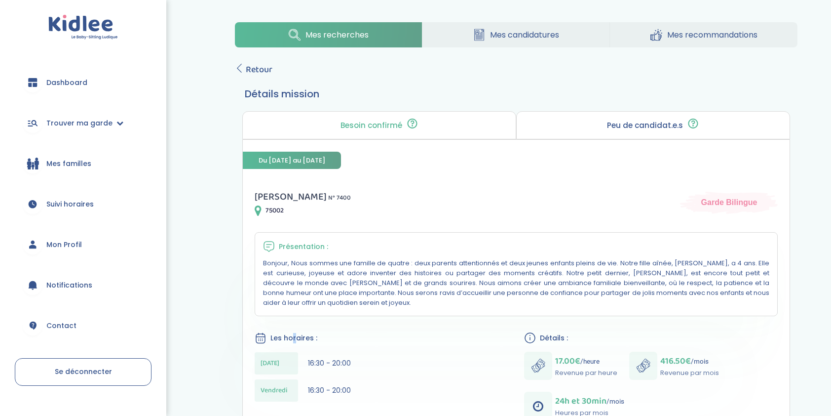
click at [294, 344] on div "Les horaires : Jeudi 16:30 - 20:00 Vendredi 16:30 - 20:00" at bounding box center [382, 369] width 254 height 75
drag, startPoint x: 294, startPoint y: 344, endPoint x: 280, endPoint y: 357, distance: 18.9
click at [280, 357] on div "Jeudi" at bounding box center [276, 363] width 43 height 22
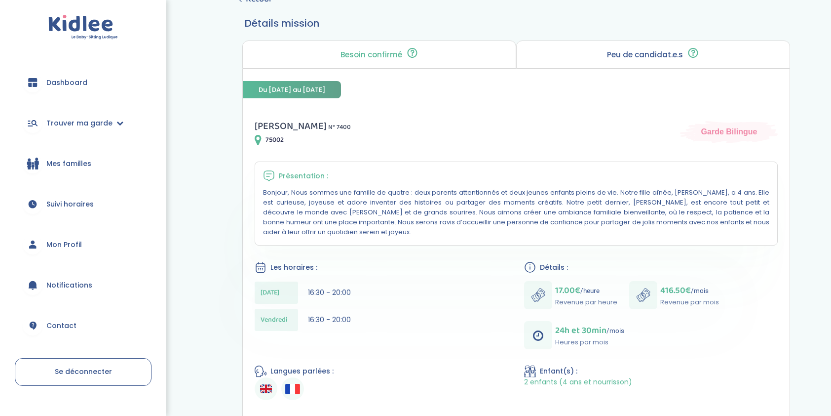
scroll to position [99, 0]
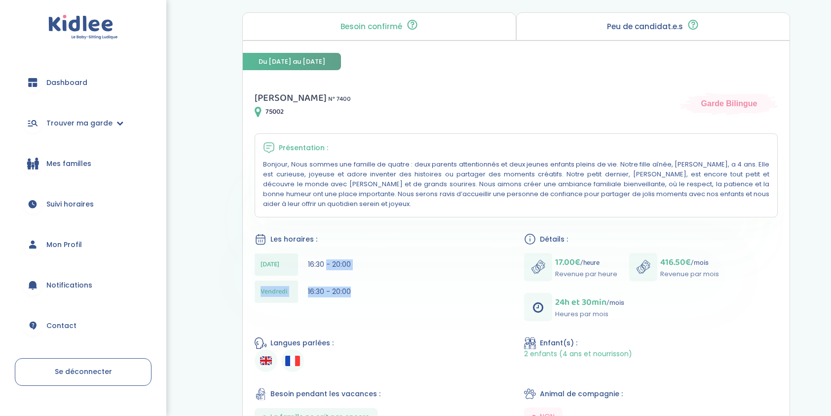
drag, startPoint x: 328, startPoint y: 261, endPoint x: 361, endPoint y: 288, distance: 42.9
click at [361, 288] on div "Jeudi 16:30 - 20:00 Vendredi 16:30 - 20:00" at bounding box center [382, 280] width 254 height 54
click at [327, 290] on span "16:30 - 20:00" at bounding box center [329, 291] width 43 height 10
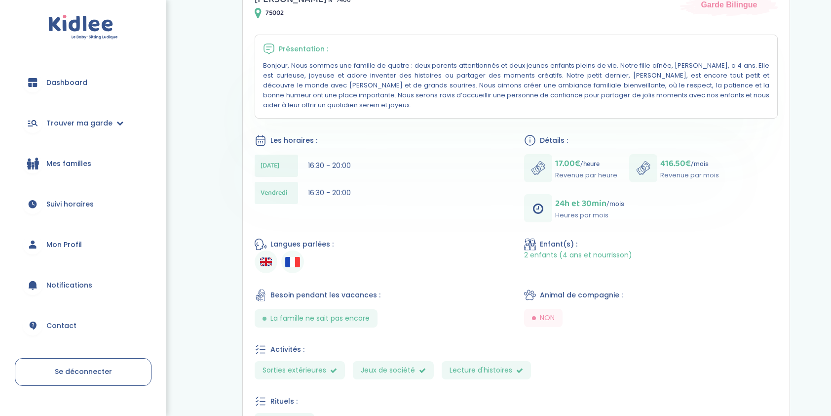
scroll to position [378, 0]
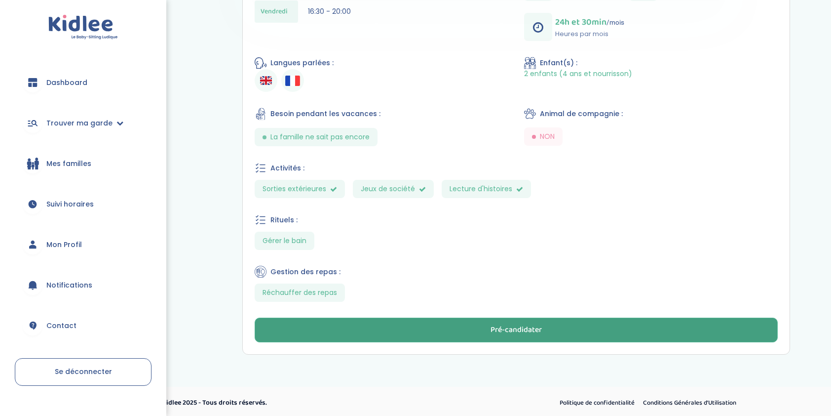
click at [440, 318] on button "Pré-candidater" at bounding box center [516, 329] width 523 height 25
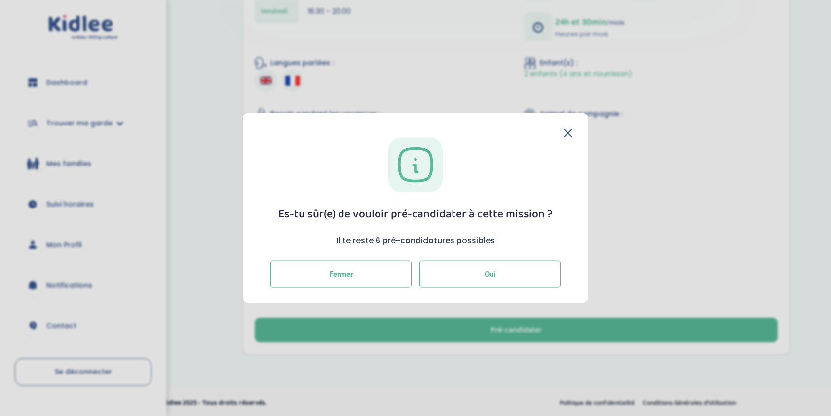
click at [454, 275] on button "Oui" at bounding box center [489, 273] width 141 height 27
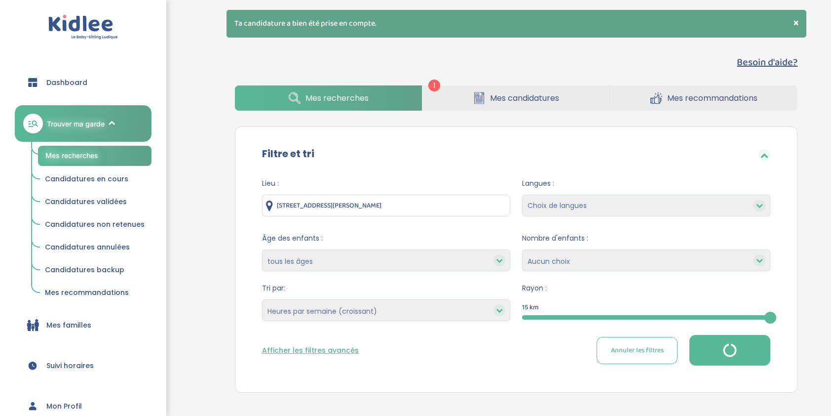
select select "hours_asc"
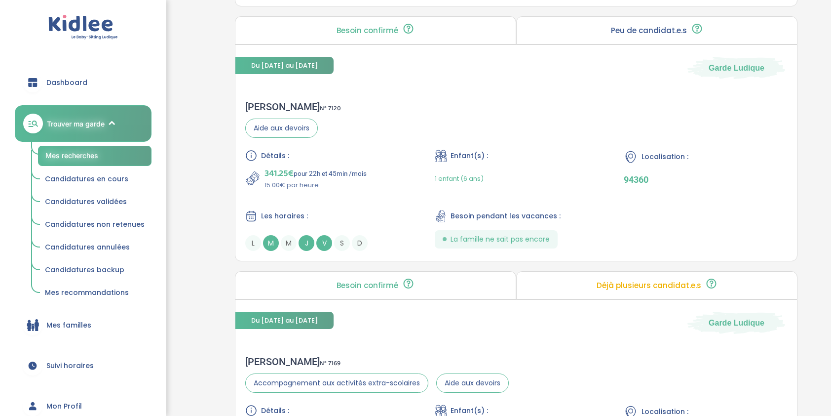
scroll to position [642, 0]
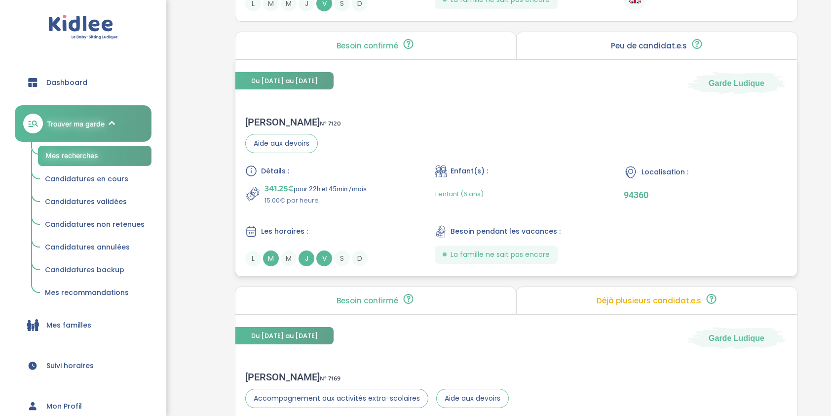
click at [277, 116] on div "[PERSON_NAME] N° 7120" at bounding box center [293, 122] width 96 height 12
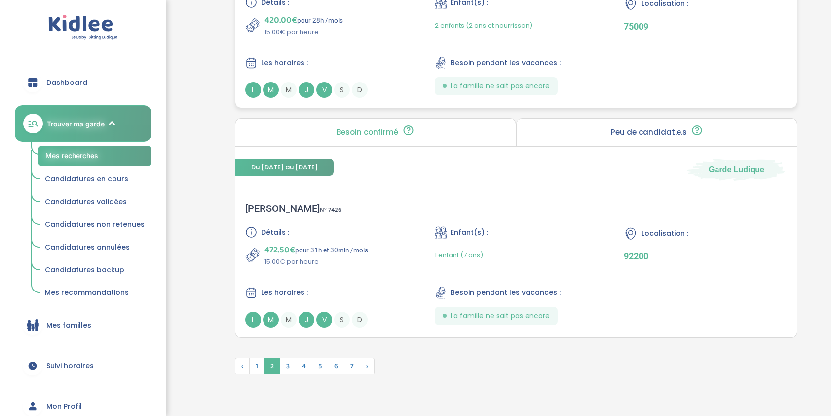
scroll to position [2546, 0]
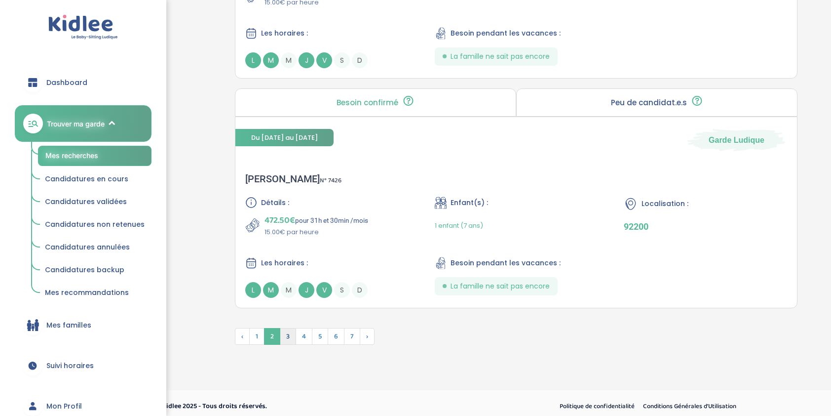
click at [286, 328] on span "3" at bounding box center [288, 336] width 16 height 17
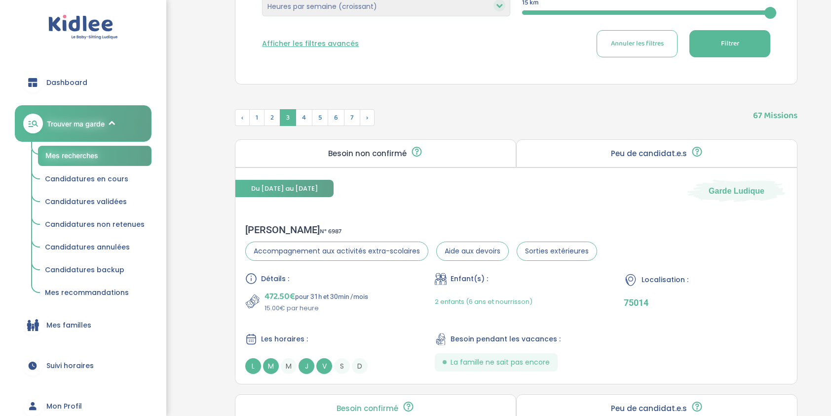
scroll to position [153, 0]
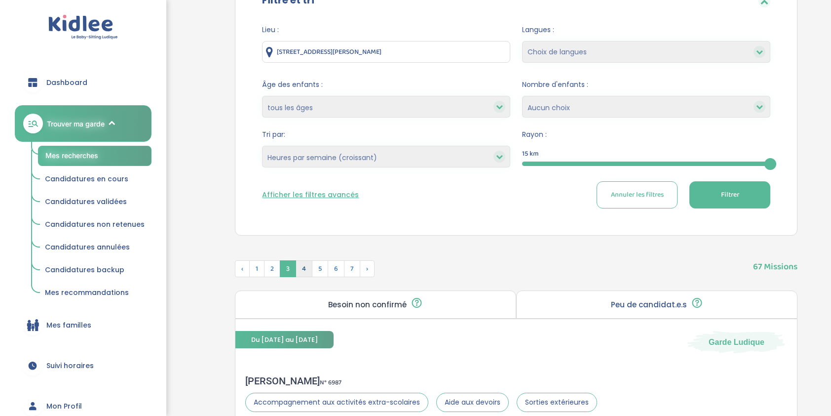
click at [303, 267] on span "4" at bounding box center [304, 268] width 17 height 17
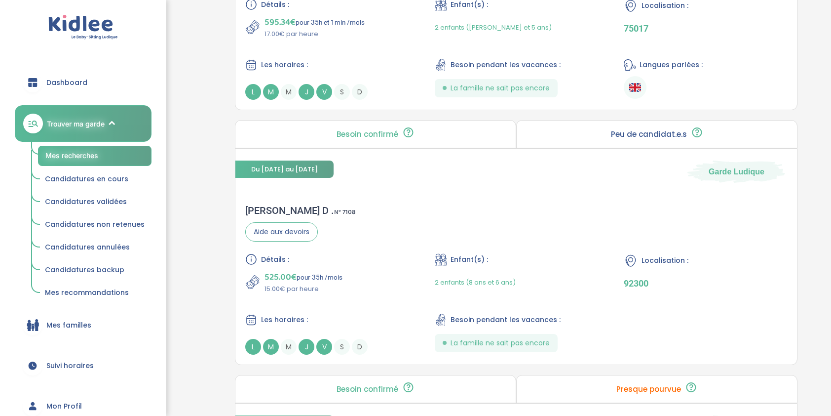
scroll to position [940, 0]
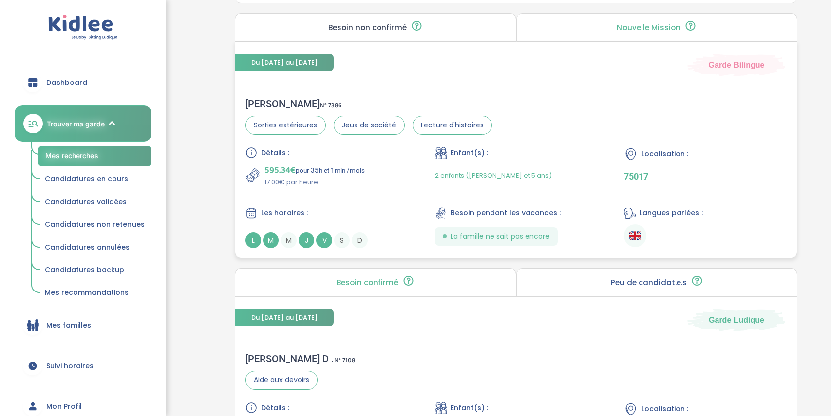
click at [277, 110] on div "Pauline K . N° 7386 Sorties extérieures Jeux de société Lecture d'histoires" at bounding box center [368, 116] width 247 height 37
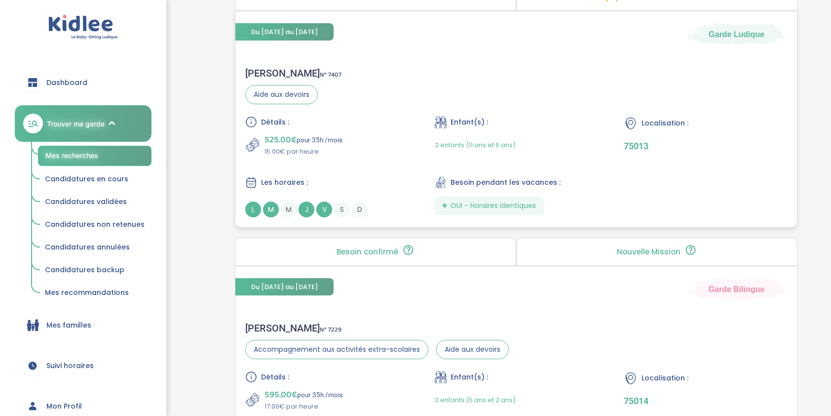
scroll to position [227, 0]
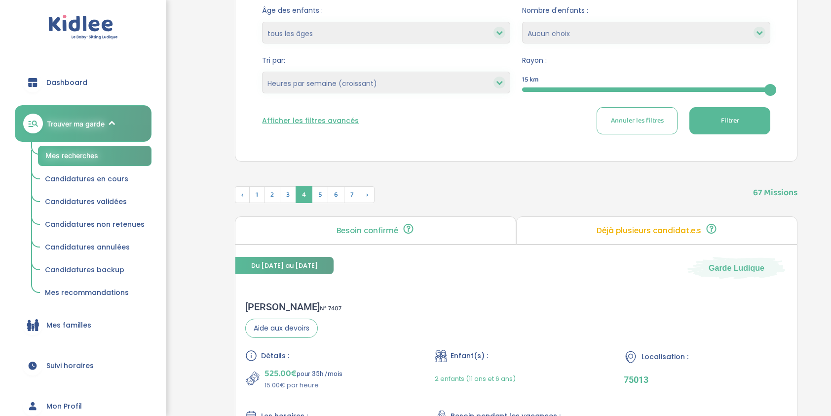
click at [111, 185] on link "Candidatures en cours" at bounding box center [94, 179] width 113 height 19
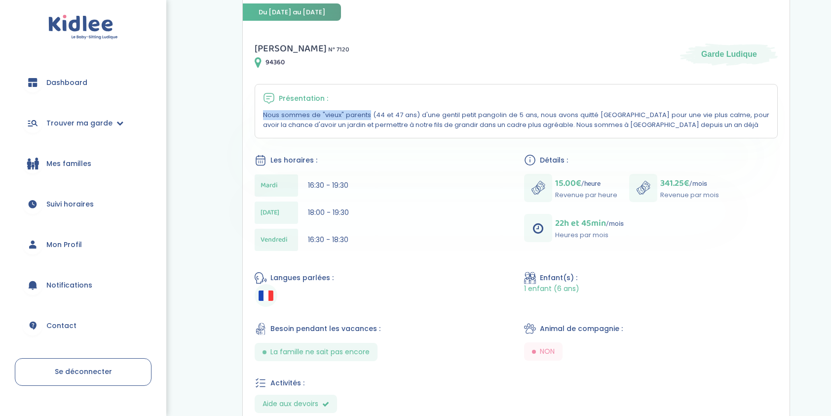
drag, startPoint x: 265, startPoint y: 113, endPoint x: 553, endPoint y: 103, distance: 287.8
click at [553, 103] on div "Présentation : Nous sommes de "vieux" parents (44 et 47 ans) d'une gentil petit…" at bounding box center [516, 111] width 523 height 54
drag, startPoint x: 553, startPoint y: 103, endPoint x: 502, endPoint y: 136, distance: 60.4
click at [502, 136] on div "Présentation : Nous sommes de "vieux" parents (44 et 47 ans) d'une gentil petit…" at bounding box center [516, 111] width 523 height 54
drag, startPoint x: 664, startPoint y: 129, endPoint x: 294, endPoint y: 129, distance: 370.1
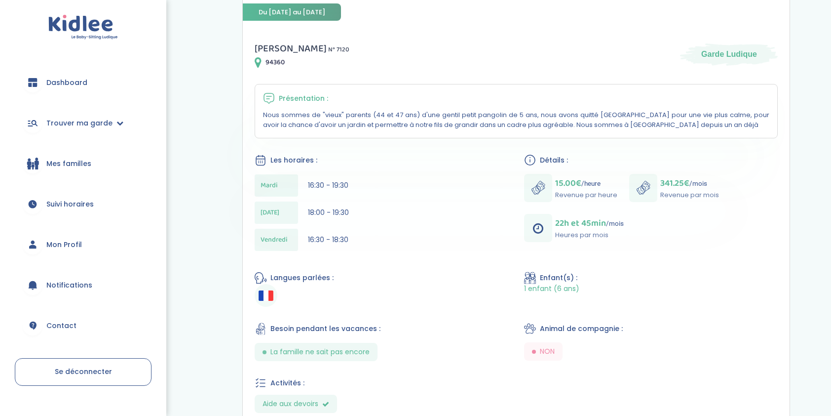
click at [294, 129] on div "Présentation : Nous sommes de "vieux" parents (44 et 47 ans) d'une gentil petit…" at bounding box center [516, 111] width 523 height 54
drag, startPoint x: 294, startPoint y: 129, endPoint x: 280, endPoint y: 129, distance: 13.8
click at [280, 129] on div "Présentation : Nous sommes de "vieux" parents (44 et 47 ans) d'une gentil petit…" at bounding box center [516, 111] width 523 height 54
drag, startPoint x: 280, startPoint y: 129, endPoint x: 660, endPoint y: 145, distance: 380.3
click at [660, 145] on div "[PERSON_NAME] N° 7120 94360 Garde Ludique Présentation : Nous sommes de "vieux"…" at bounding box center [516, 299] width 547 height 540
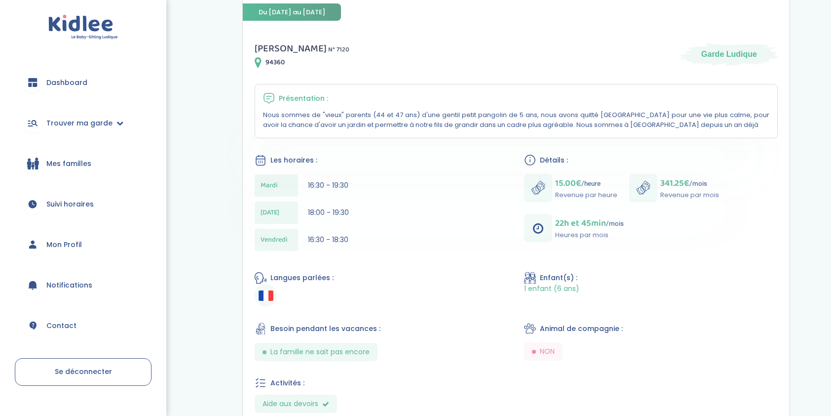
click at [468, 146] on div "[PERSON_NAME] N° 7120 94360 Garde Ludique Présentation : Nous sommes de "vieux"…" at bounding box center [516, 299] width 547 height 540
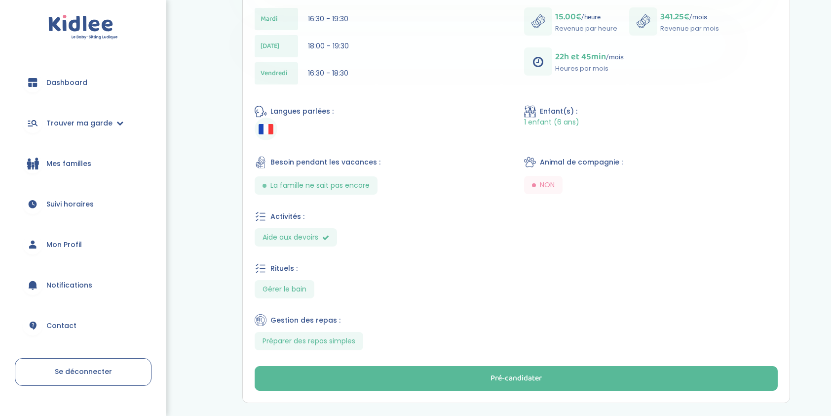
scroll to position [364, 0]
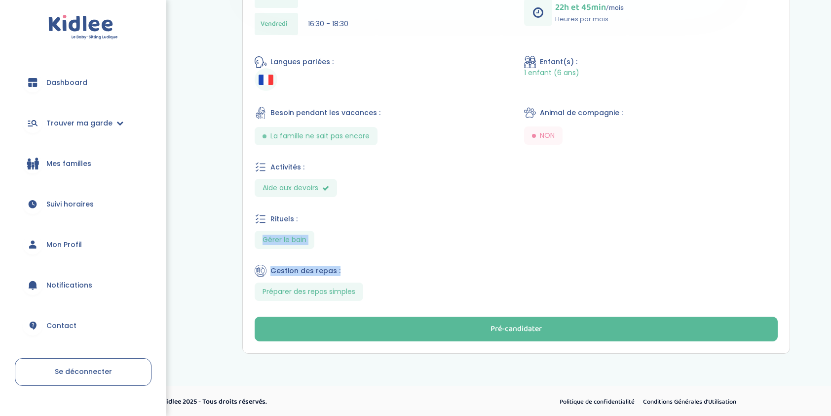
drag, startPoint x: 263, startPoint y: 239, endPoint x: 357, endPoint y: 253, distance: 94.7
click at [357, 253] on div "Aurélie G . N° 7120 94360 Garde Ludique Présentation : Nous sommes de "vieux" p…" at bounding box center [516, 83] width 547 height 540
drag, startPoint x: 252, startPoint y: 185, endPoint x: 363, endPoint y: 194, distance: 111.5
click at [363, 194] on div "Aurélie G . N° 7120 94360 Garde Ludique Présentation : Nous sommes de "vieux" p…" at bounding box center [516, 83] width 547 height 540
drag, startPoint x: 261, startPoint y: 291, endPoint x: 410, endPoint y: 290, distance: 149.0
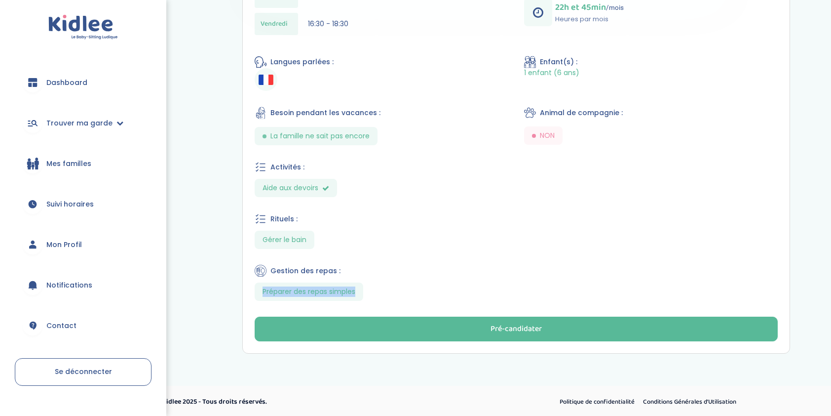
click at [410, 290] on section "Préparer des repas simples" at bounding box center [516, 291] width 523 height 18
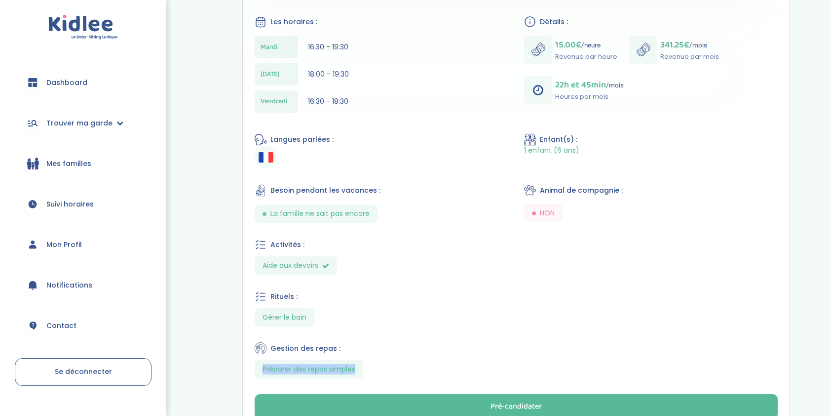
scroll to position [117, 0]
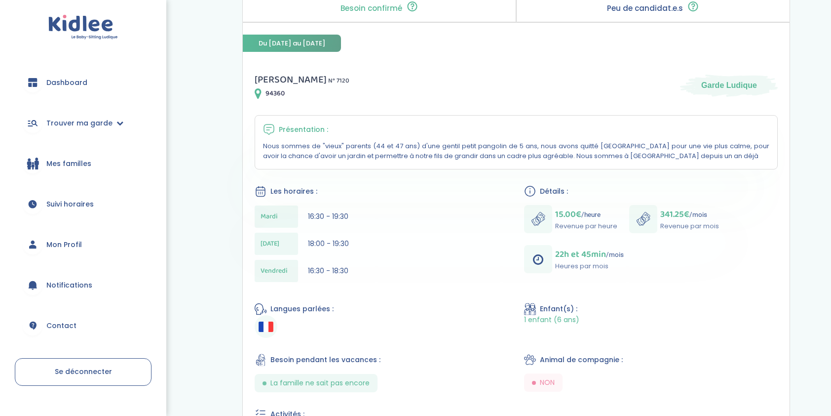
click at [392, 244] on div "Jeudi 18:00 - 19:30" at bounding box center [382, 243] width 254 height 22
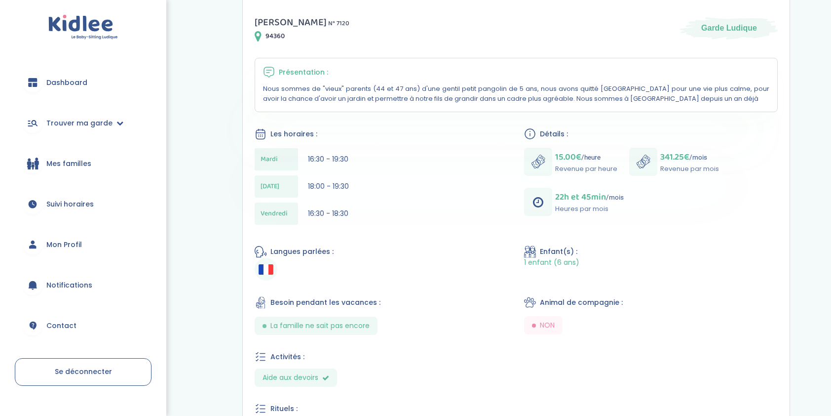
scroll to position [265, 0]
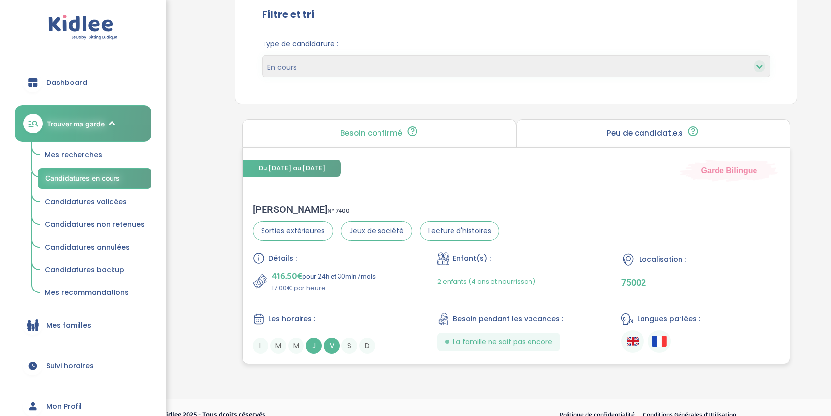
scroll to position [120, 0]
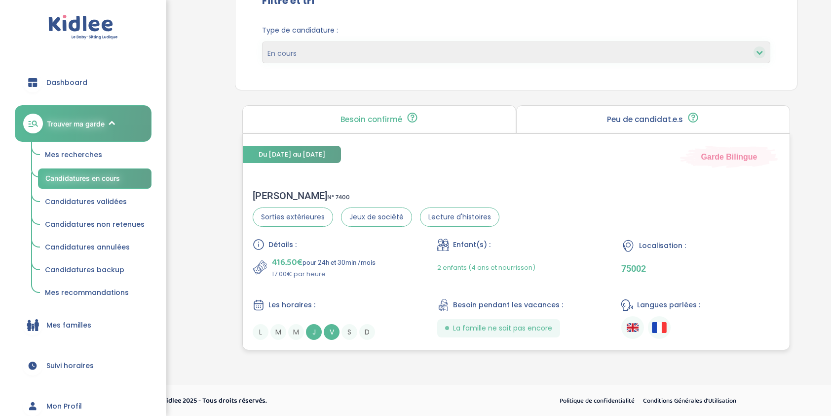
click at [323, 191] on div "jean baptiste d . N° 7400" at bounding box center [376, 195] width 247 height 12
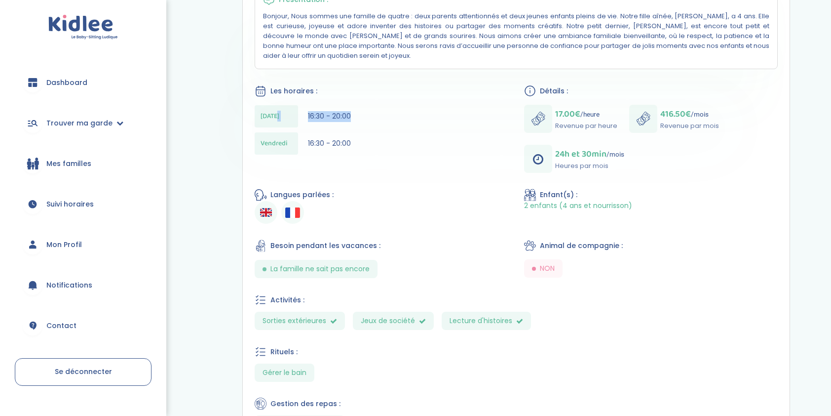
drag, startPoint x: 302, startPoint y: 113, endPoint x: 365, endPoint y: 113, distance: 63.2
click at [365, 113] on div "Jeudi 16:30 - 20:00" at bounding box center [382, 116] width 254 height 22
drag, startPoint x: 365, startPoint y: 113, endPoint x: 359, endPoint y: 126, distance: 14.6
click at [359, 126] on div "Jeudi 16:30 - 20:00 Vendredi 16:30 - 20:00" at bounding box center [382, 132] width 254 height 54
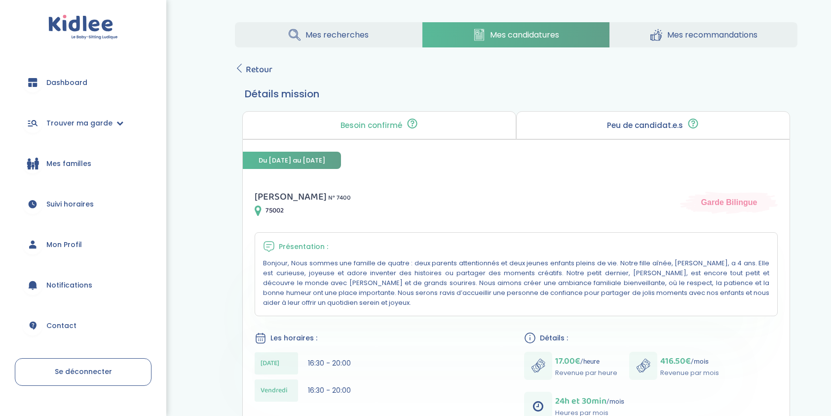
click at [656, 37] on icon at bounding box center [656, 35] width 12 height 12
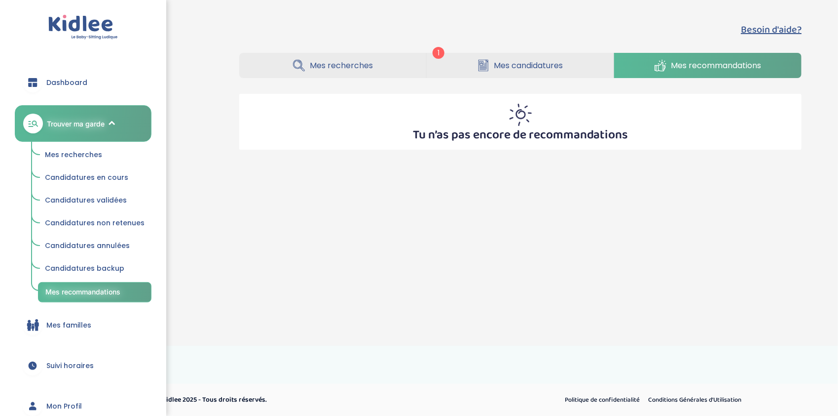
click at [395, 63] on link "Mes recherches" at bounding box center [332, 65] width 187 height 25
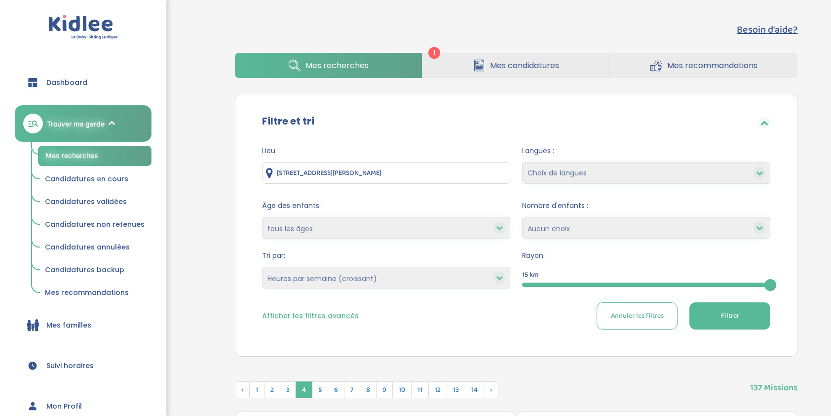
select select "hours_asc"
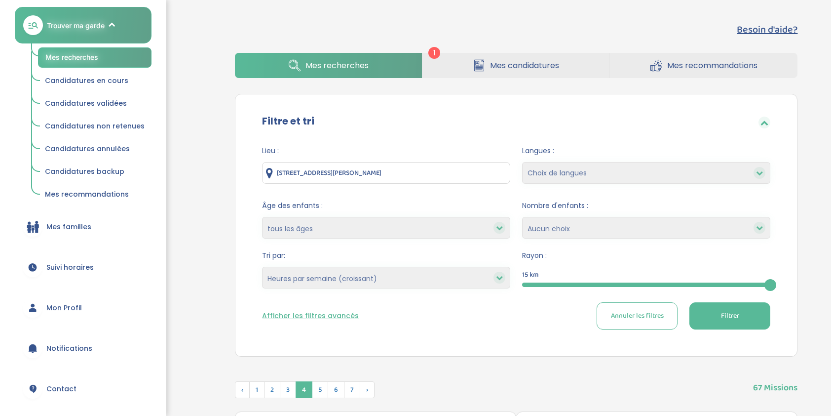
scroll to position [49, 0]
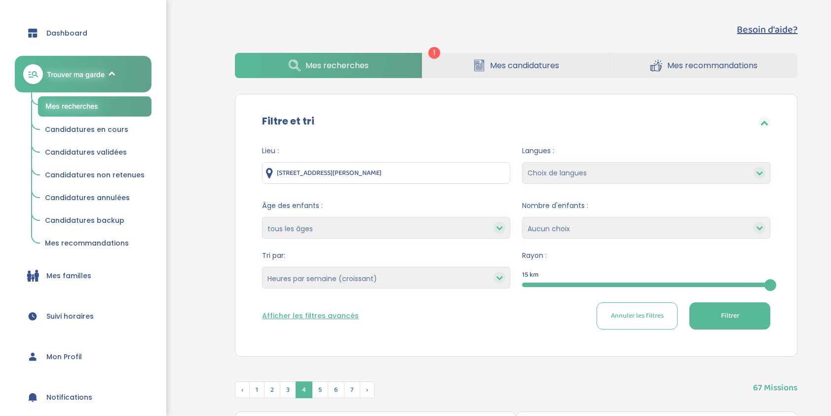
click at [61, 36] on span "Dashboard" at bounding box center [66, 33] width 41 height 10
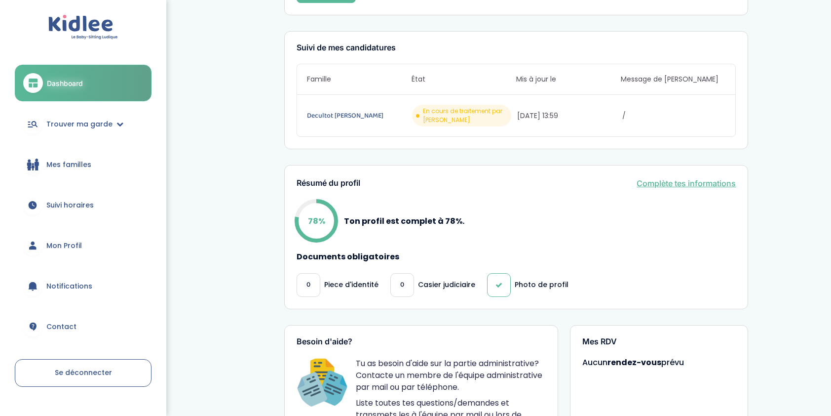
scroll to position [127, 0]
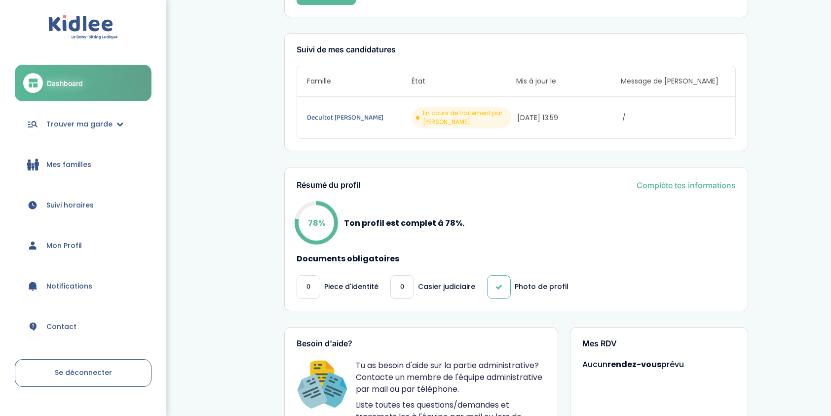
click at [643, 179] on link "Complète tes informations" at bounding box center [686, 185] width 99 height 12
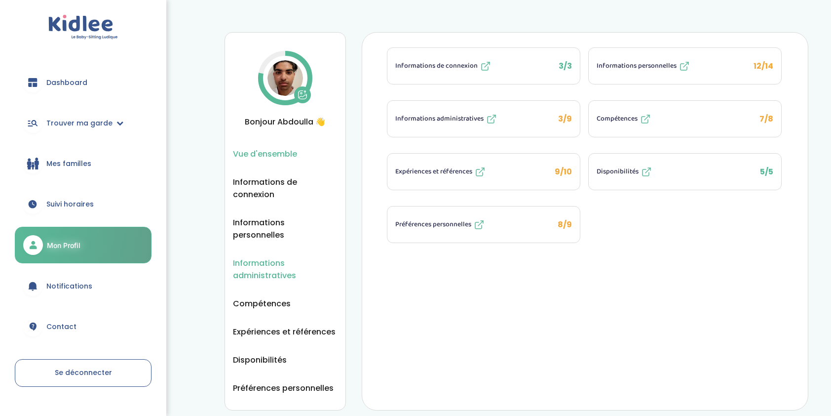
click at [269, 257] on span "Informations administratives" at bounding box center [285, 269] width 105 height 25
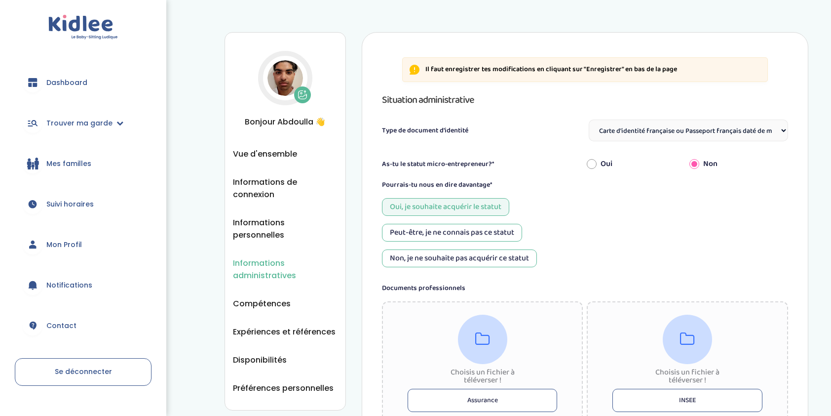
select select "Carte d'identité française ou Passeport français daté de moins de 5 ans"
click at [658, 132] on select "Sélectionne Carte d'identité française ou Passeport français daté de moins de 5…" at bounding box center [688, 130] width 199 height 22
click at [631, 123] on select "Sélectionne Carte d'identité française ou Passeport français daté de moins de 5…" at bounding box center [688, 130] width 199 height 22
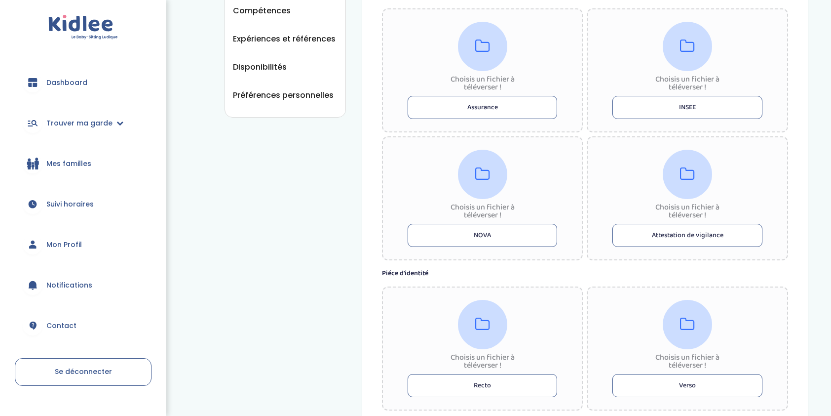
scroll to position [296, 0]
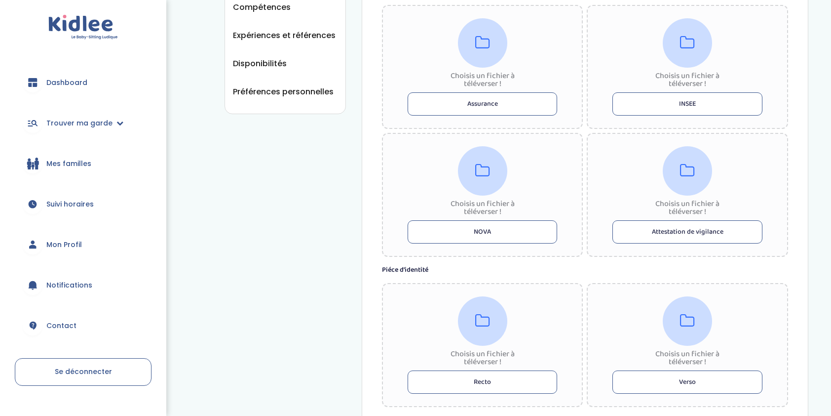
drag, startPoint x: 653, startPoint y: 69, endPoint x: 731, endPoint y: 75, distance: 78.7
click at [731, 75] on div "Choisis un fichier à téléverser ! INSEE" at bounding box center [687, 67] width 201 height 124
click at [500, 80] on div "Choisis un fichier à téléverser !" at bounding box center [482, 80] width 81 height 16
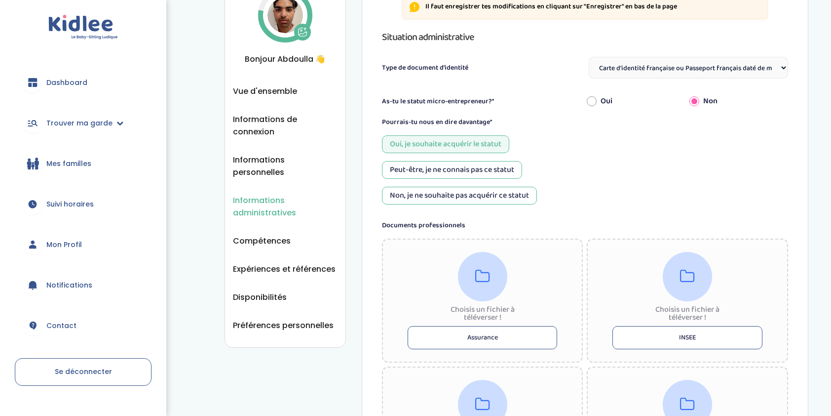
scroll to position [99, 0]
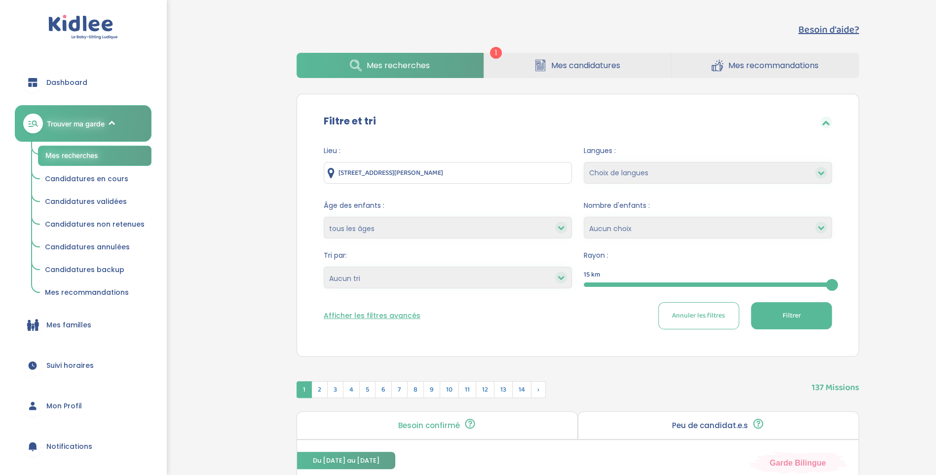
click at [70, 181] on span "Candidatures en cours" at bounding box center [86, 179] width 83 height 10
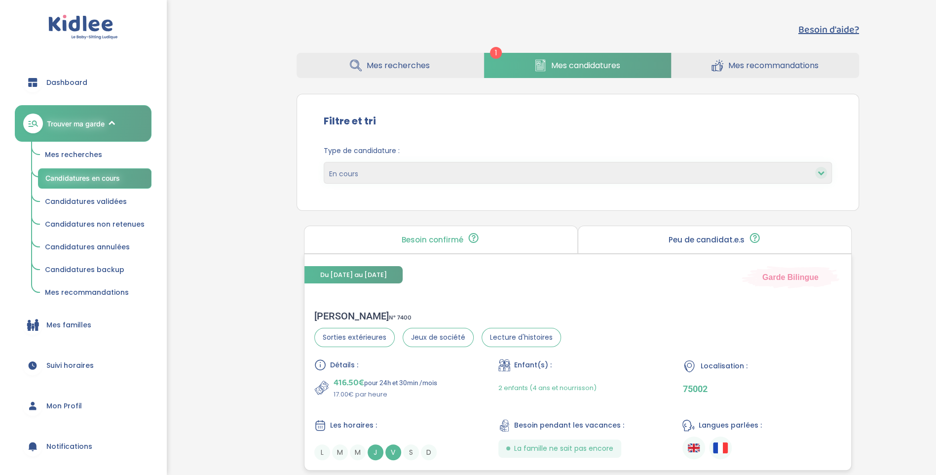
click at [390, 312] on span "N° 7400" at bounding box center [400, 317] width 23 height 10
